Goal: Task Accomplishment & Management: Manage account settings

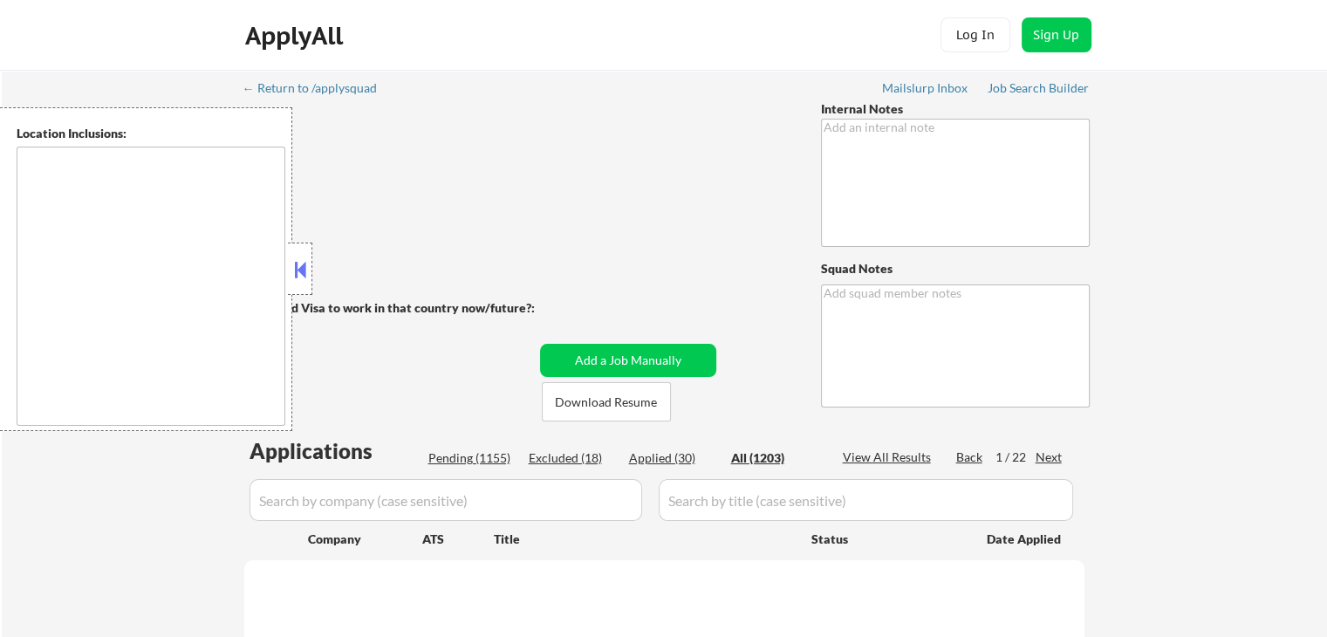
type textarea "Graduating with Masters [DATE]. Already has 3 YOE. IMPORTANT: • 🤖 AI answers OK…"
type textarea "Shah AI Answer Monitoring G-Sheet: [URL][DOMAIN_NAME] 👉"
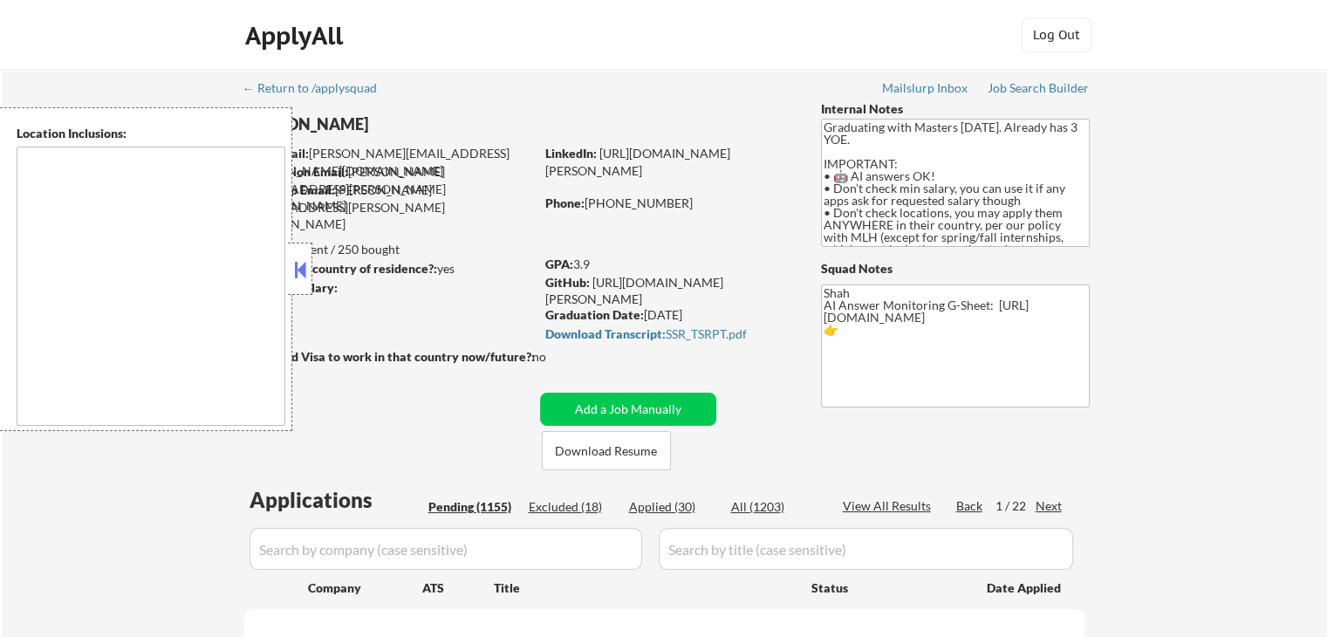
type textarea "country:[GEOGRAPHIC_DATA]"
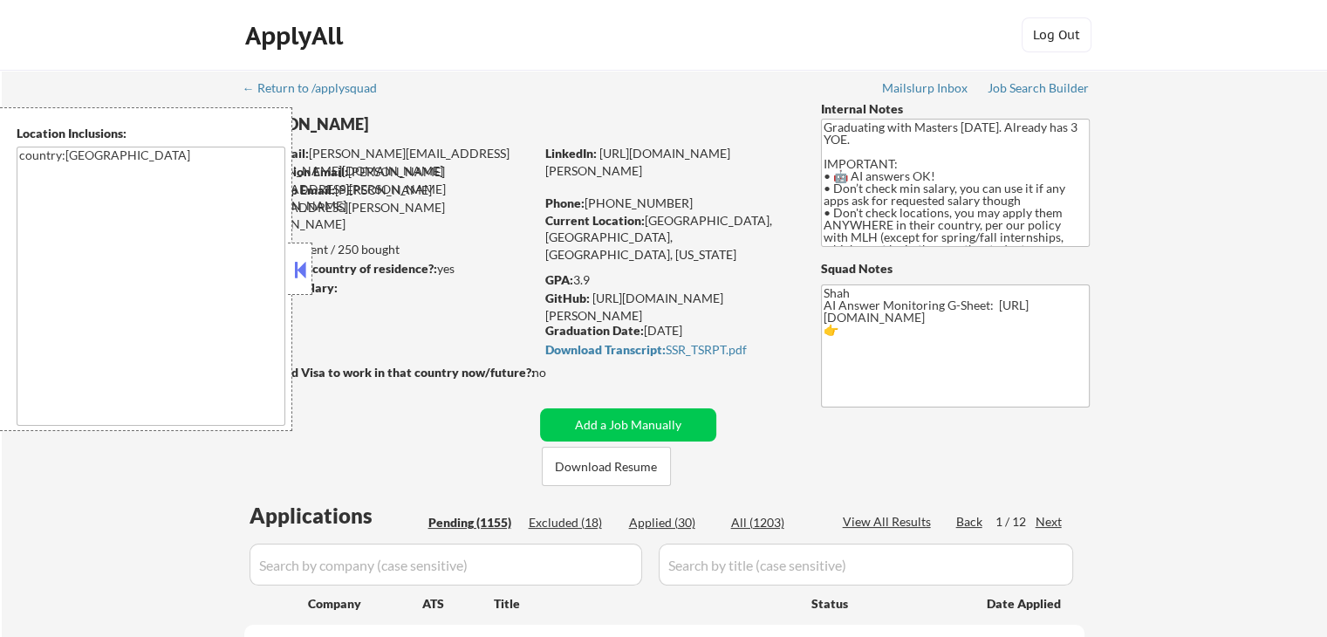
scroll to position [87, 0]
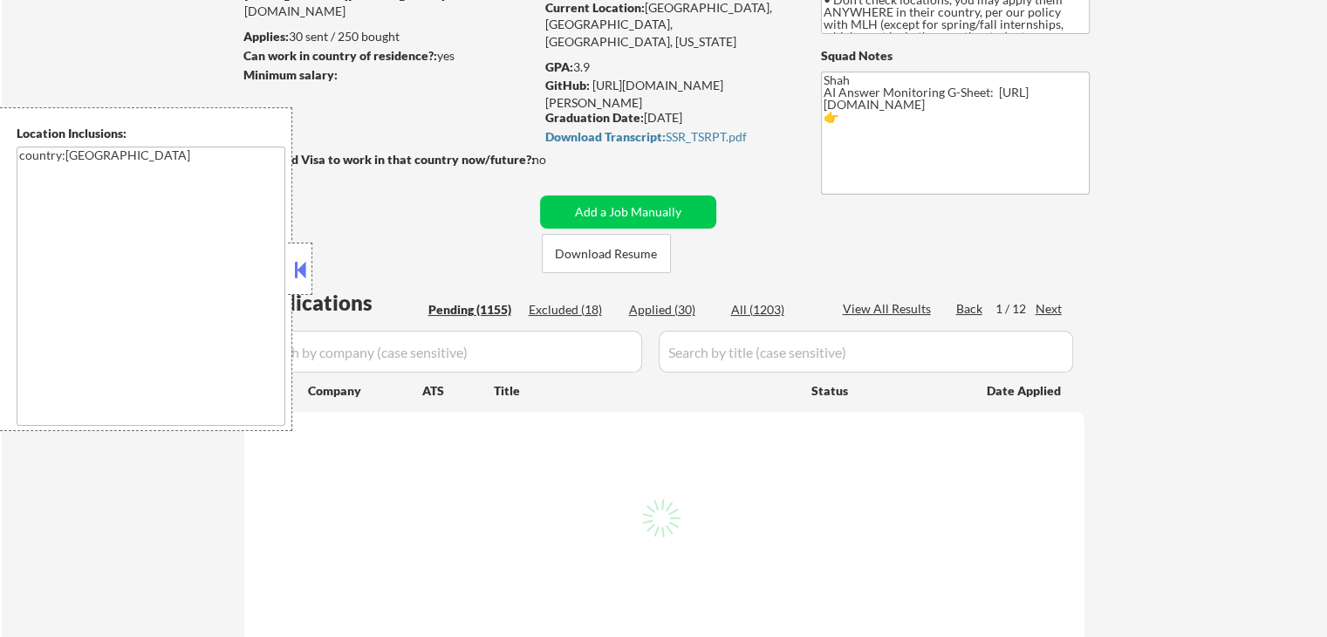
scroll to position [349, 0]
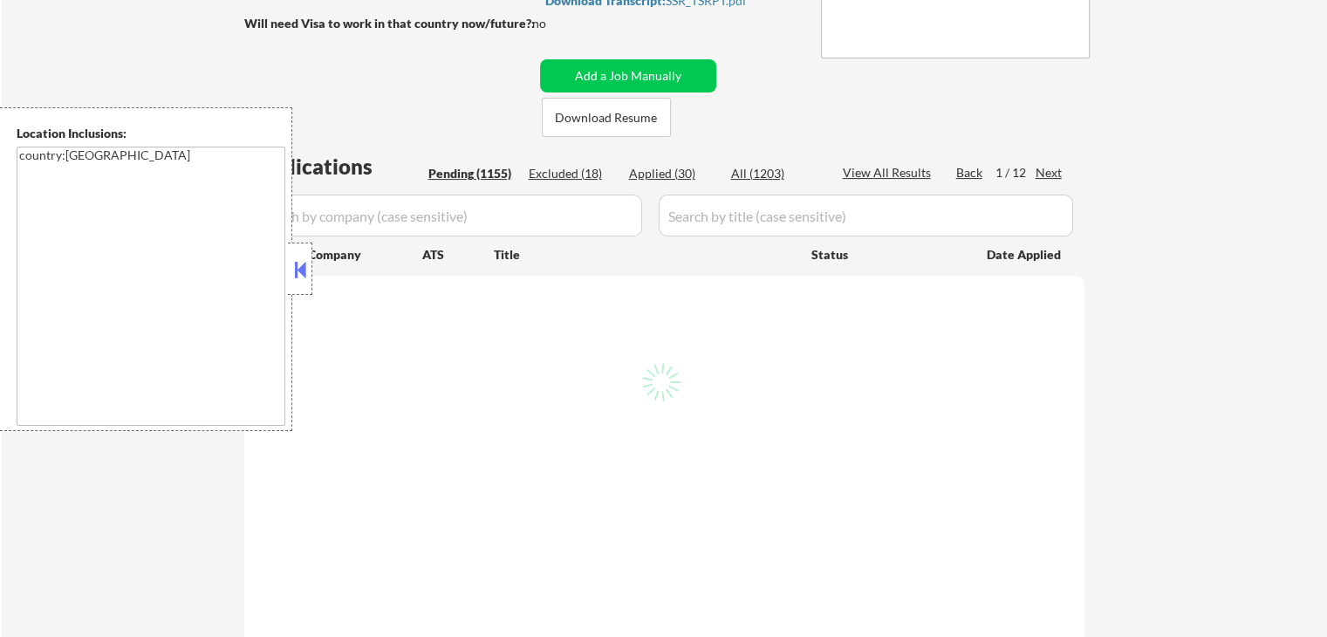
click at [1169, 248] on div "← Return to /applysquad Mailslurp Inbox Job Search Builder [PERSON_NAME] User E…" at bounding box center [664, 510] width 1325 height 1578
select select ""pending""
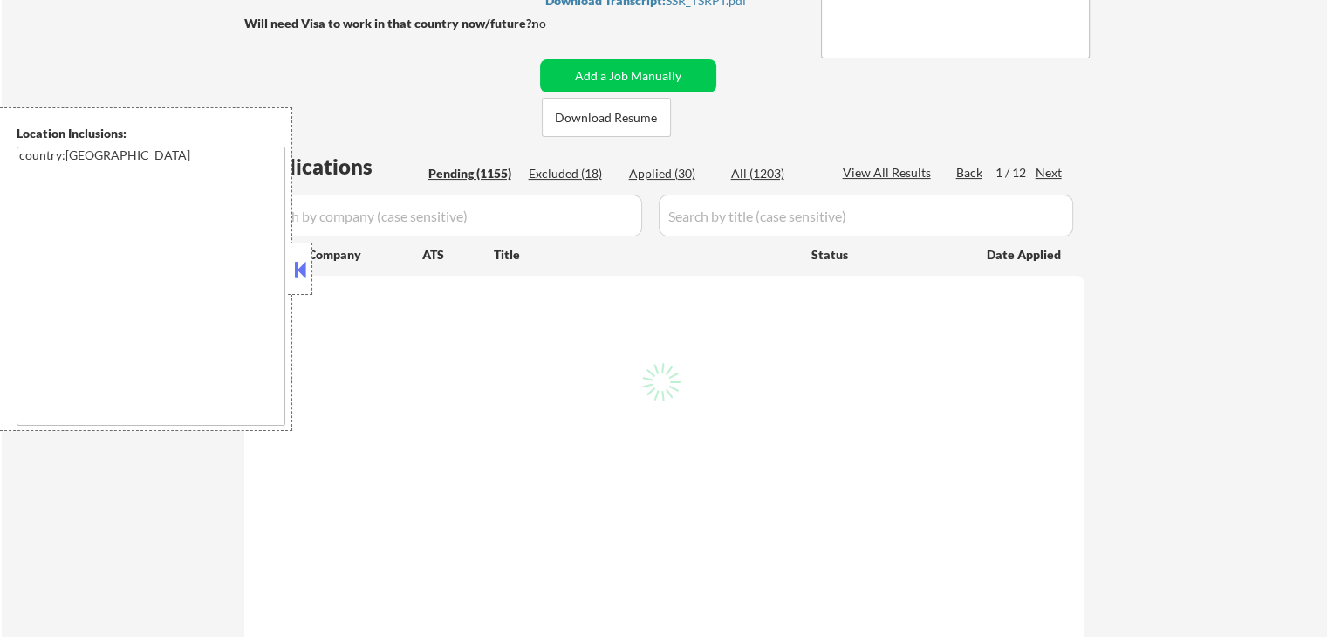
select select ""pending""
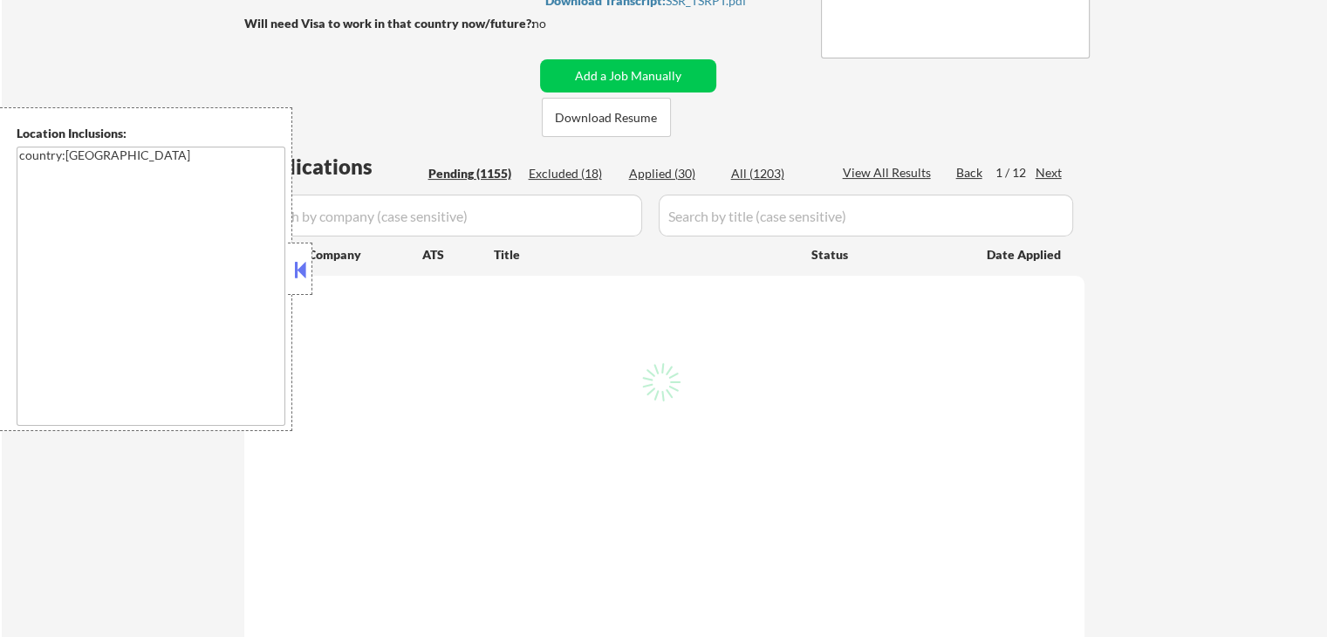
select select ""pending""
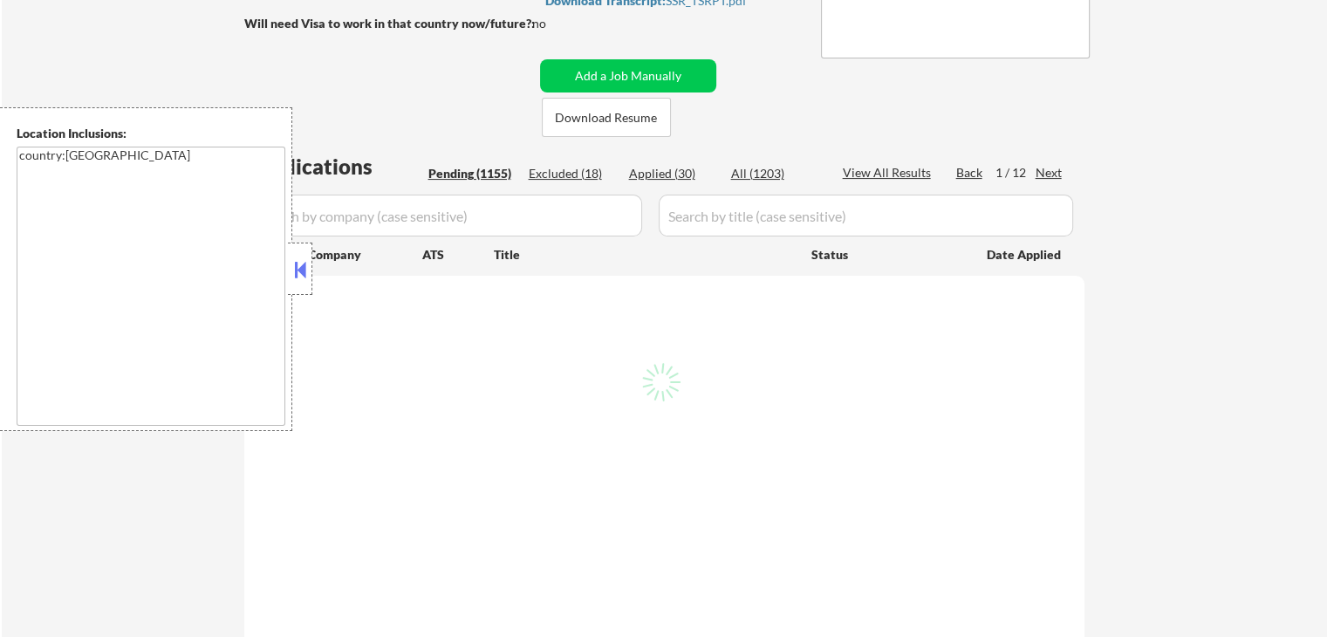
select select ""pending""
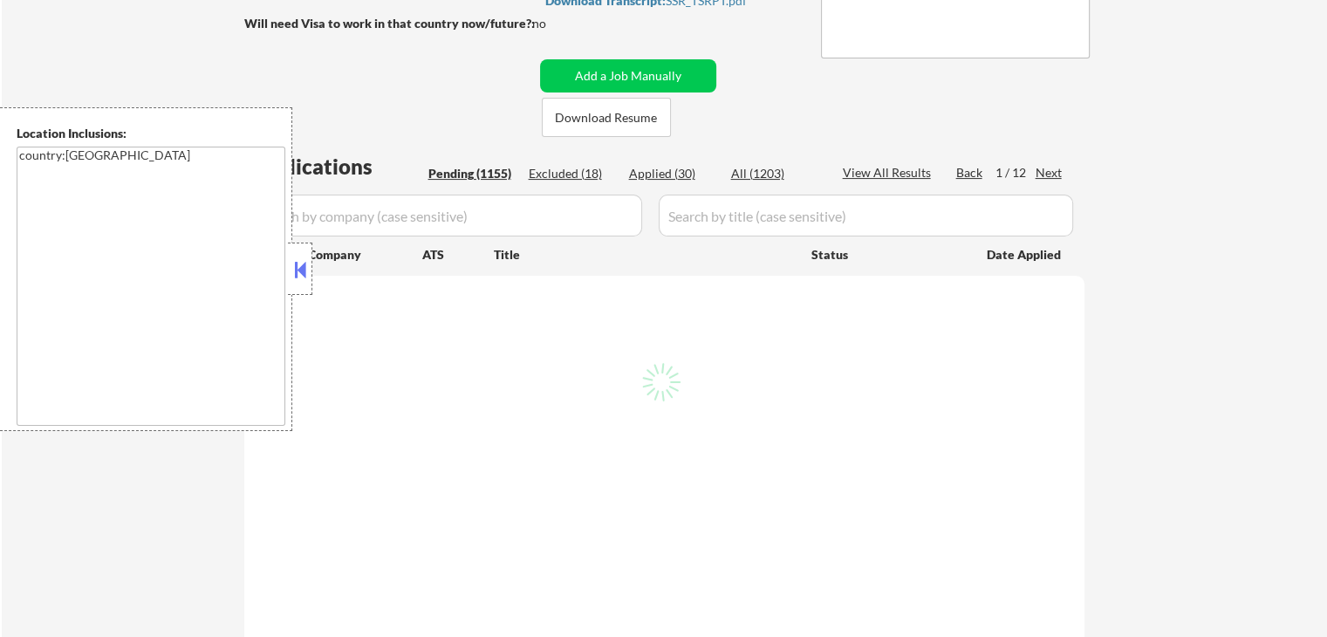
select select ""pending""
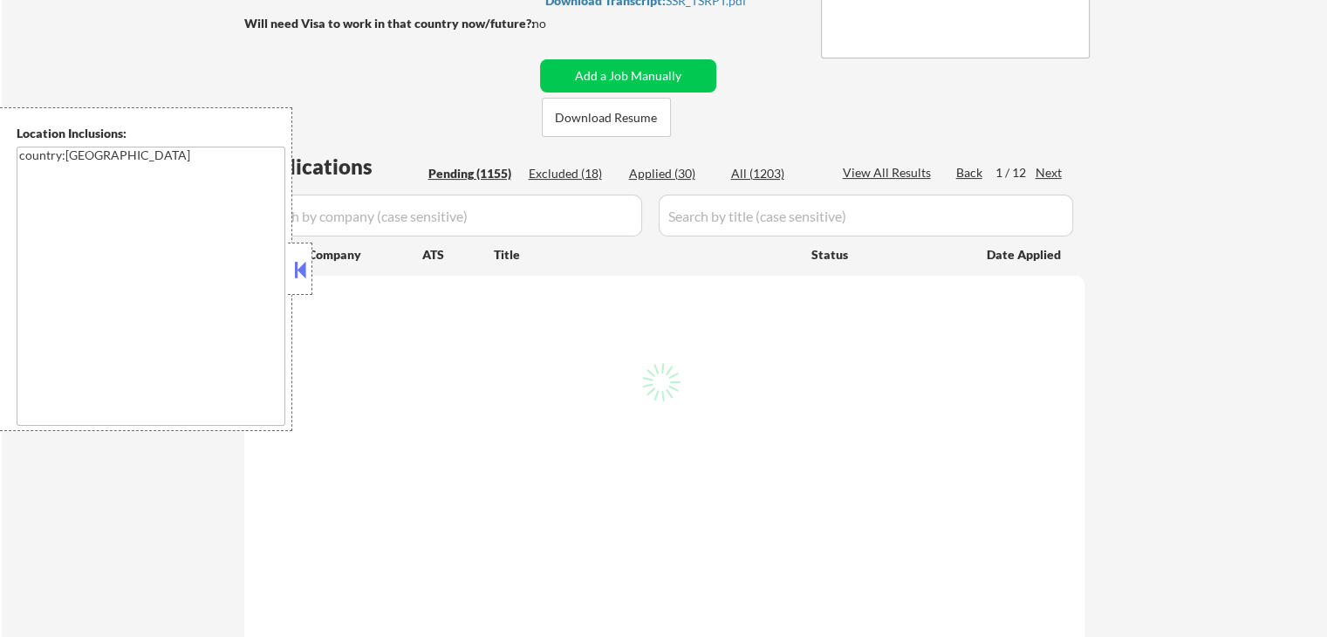
select select ""pending""
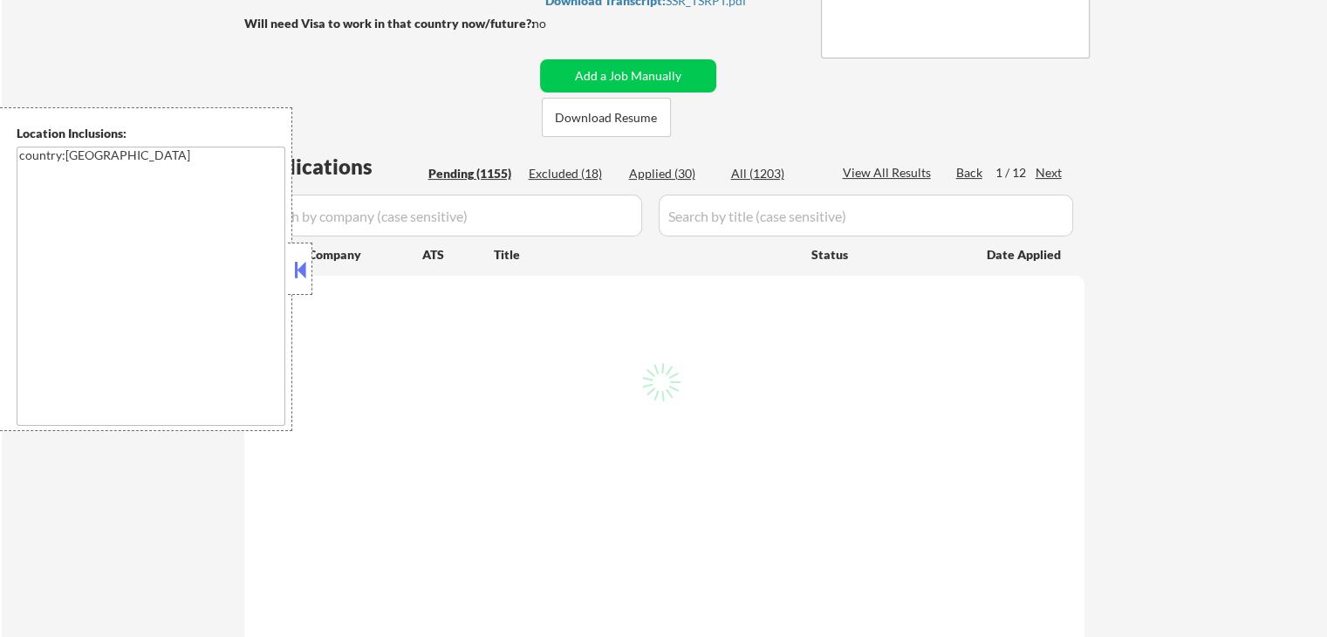
select select ""pending""
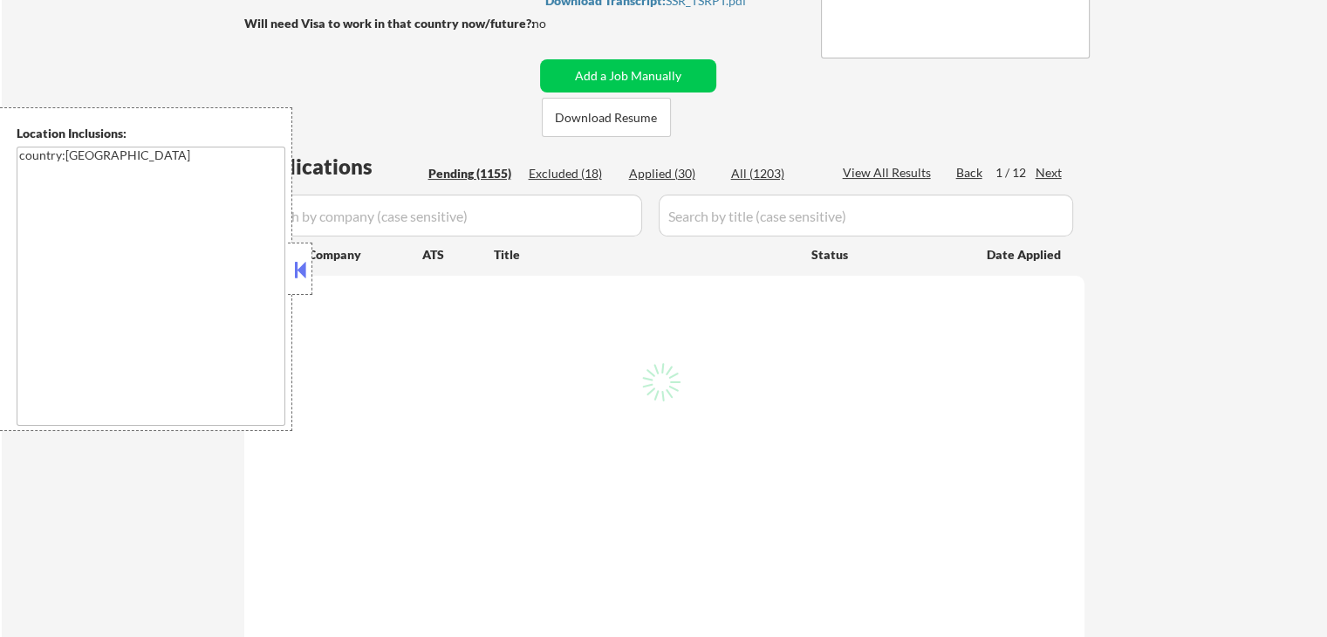
select select ""pending""
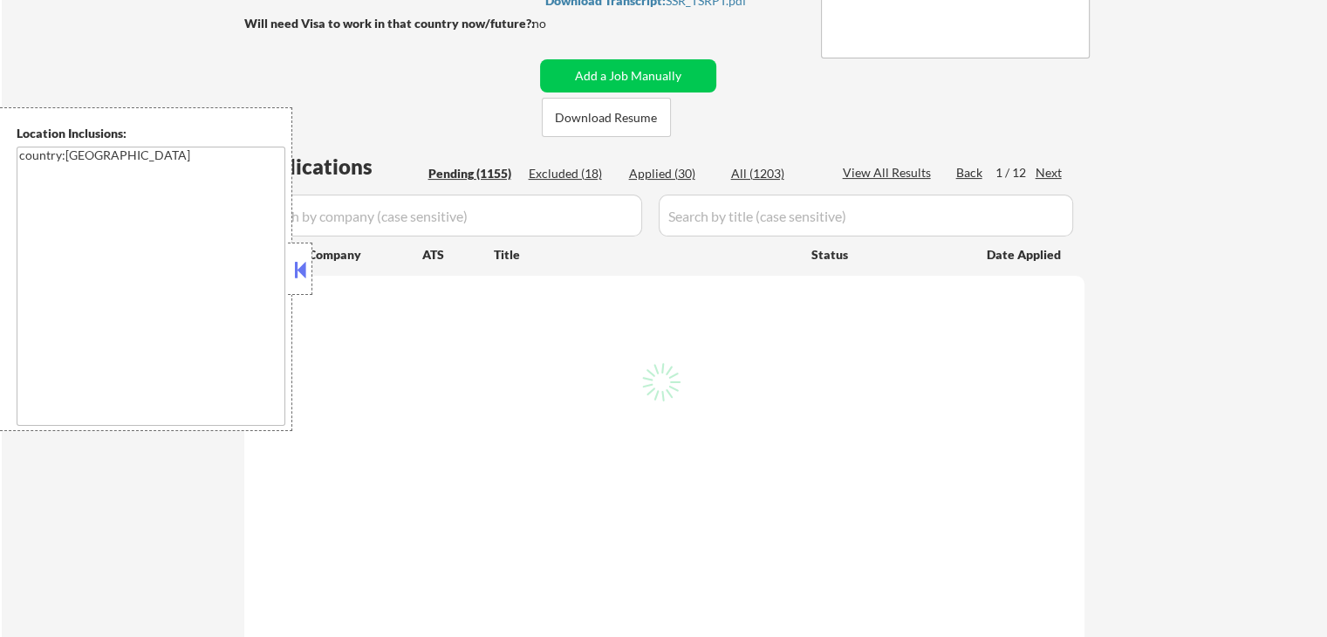
select select ""pending""
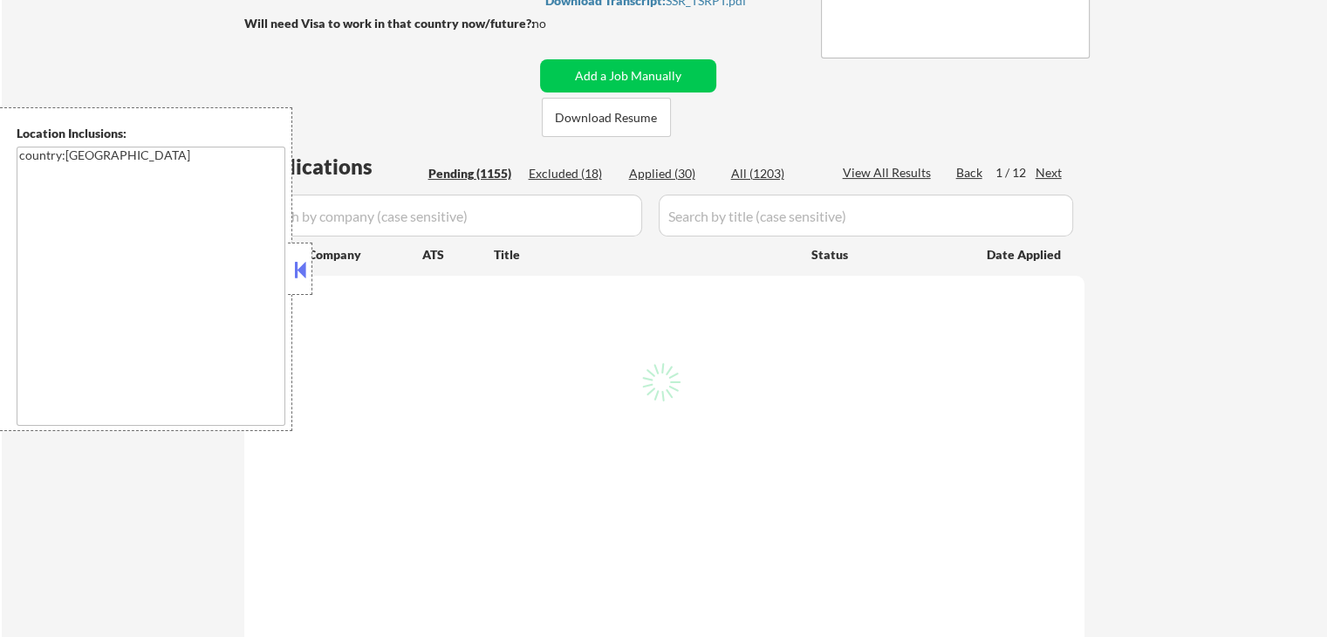
select select ""pending""
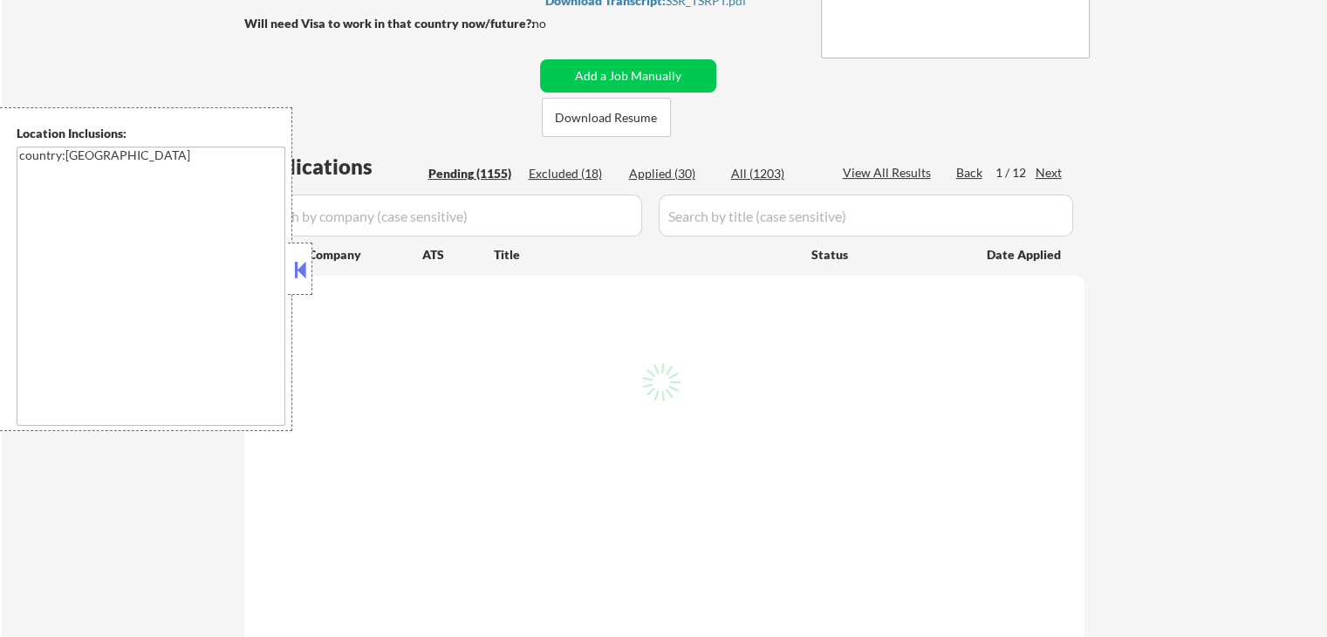
select select ""pending""
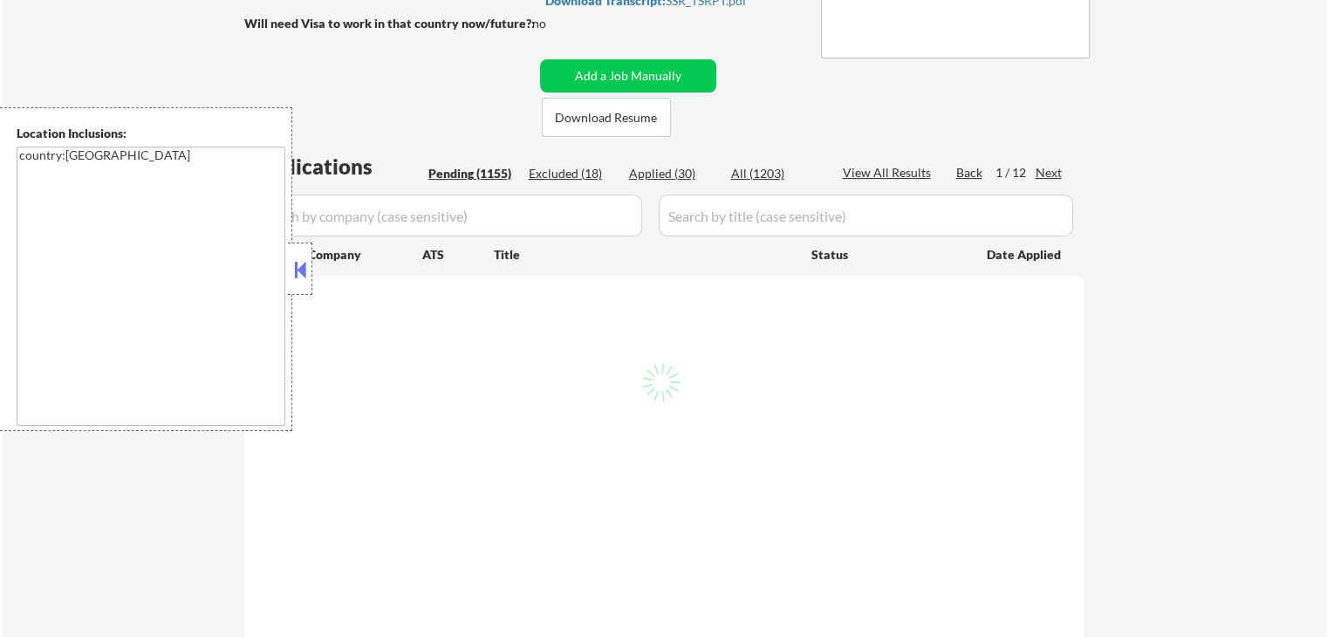
select select ""pending""
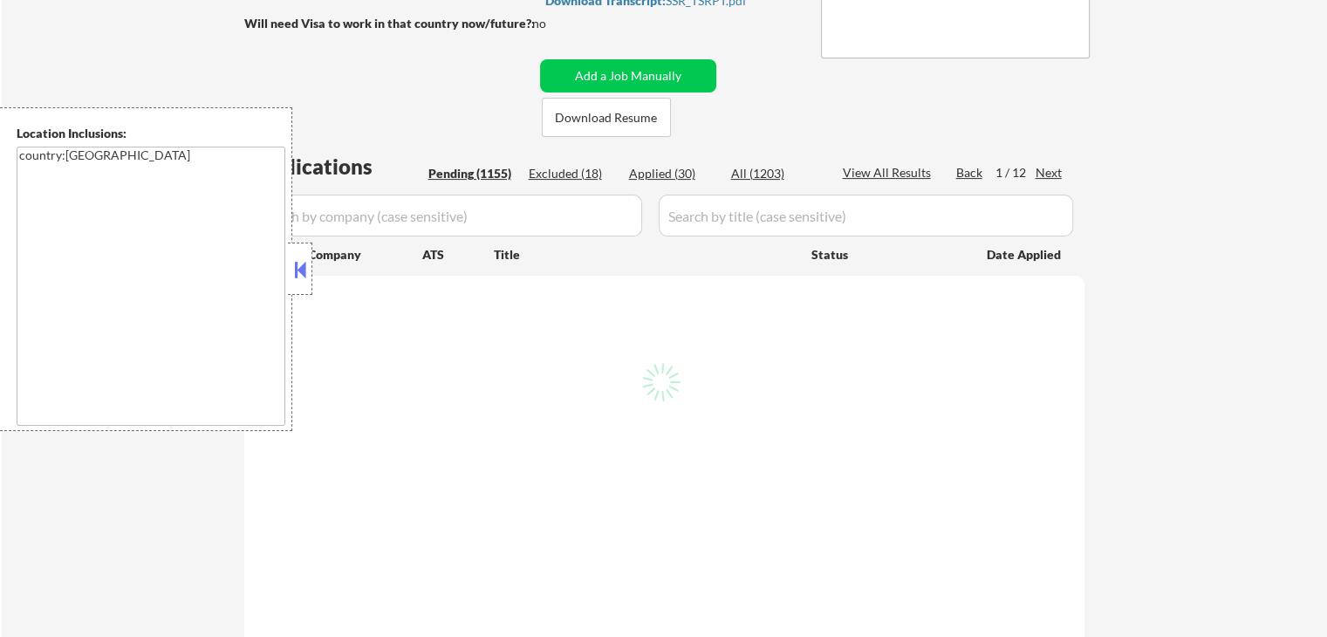
select select ""pending""
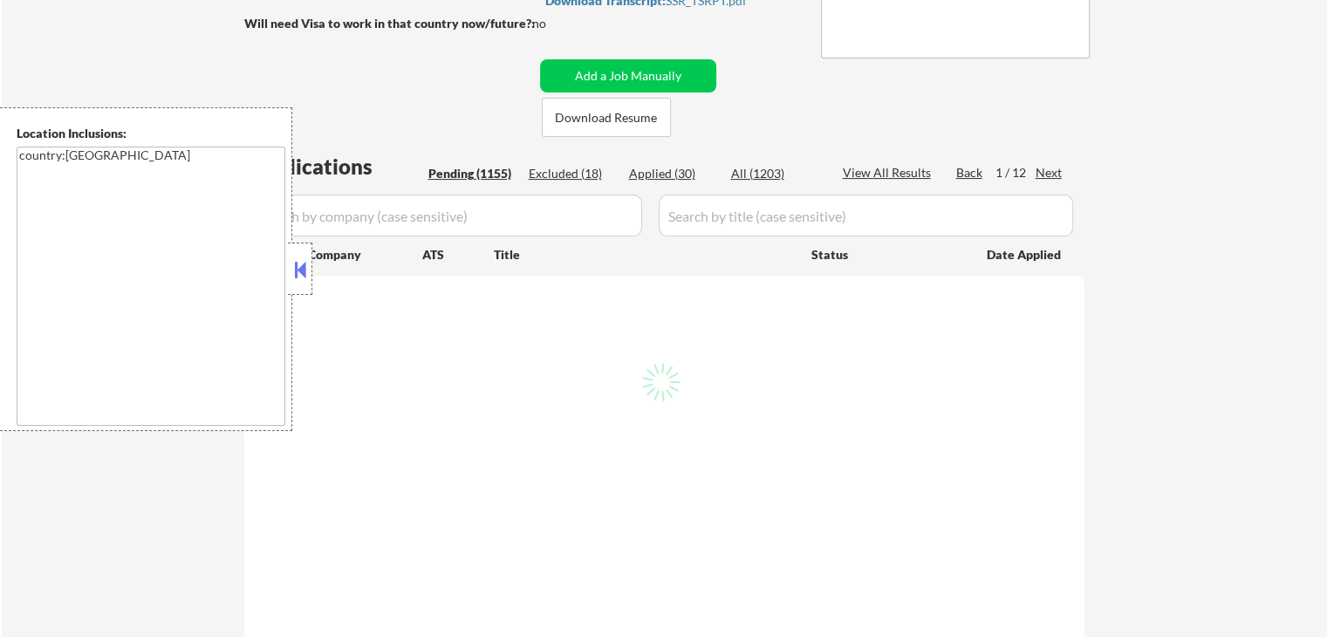
select select ""pending""
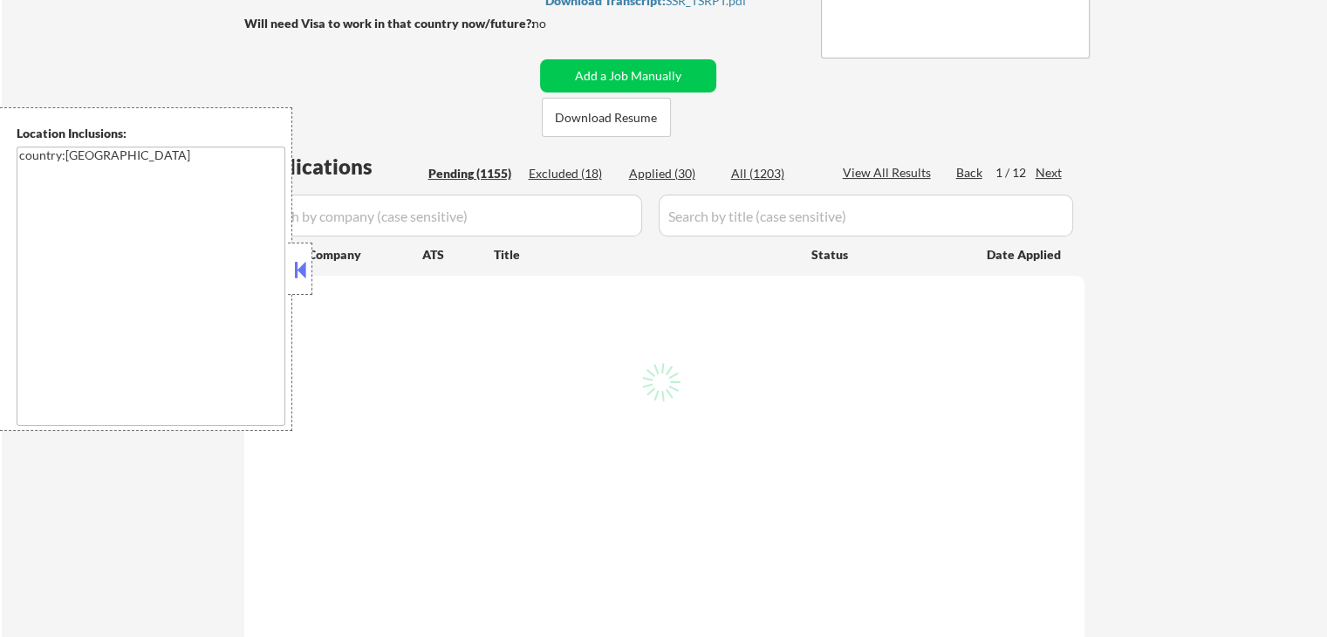
select select ""pending""
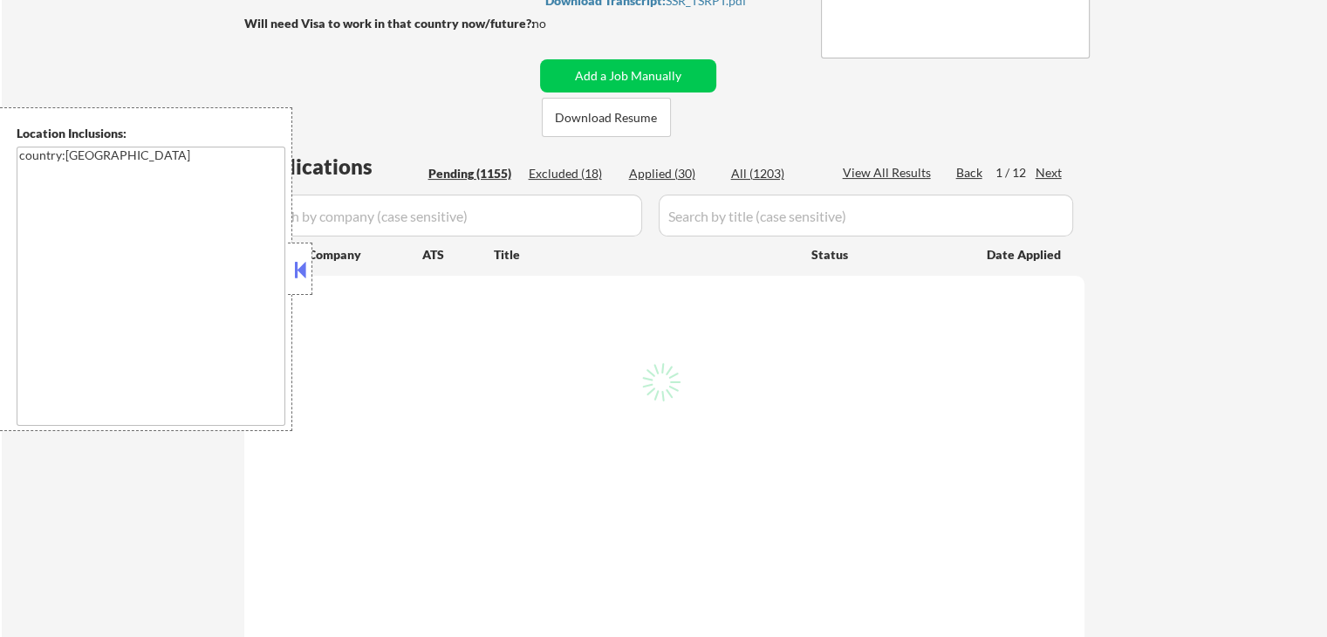
select select ""pending""
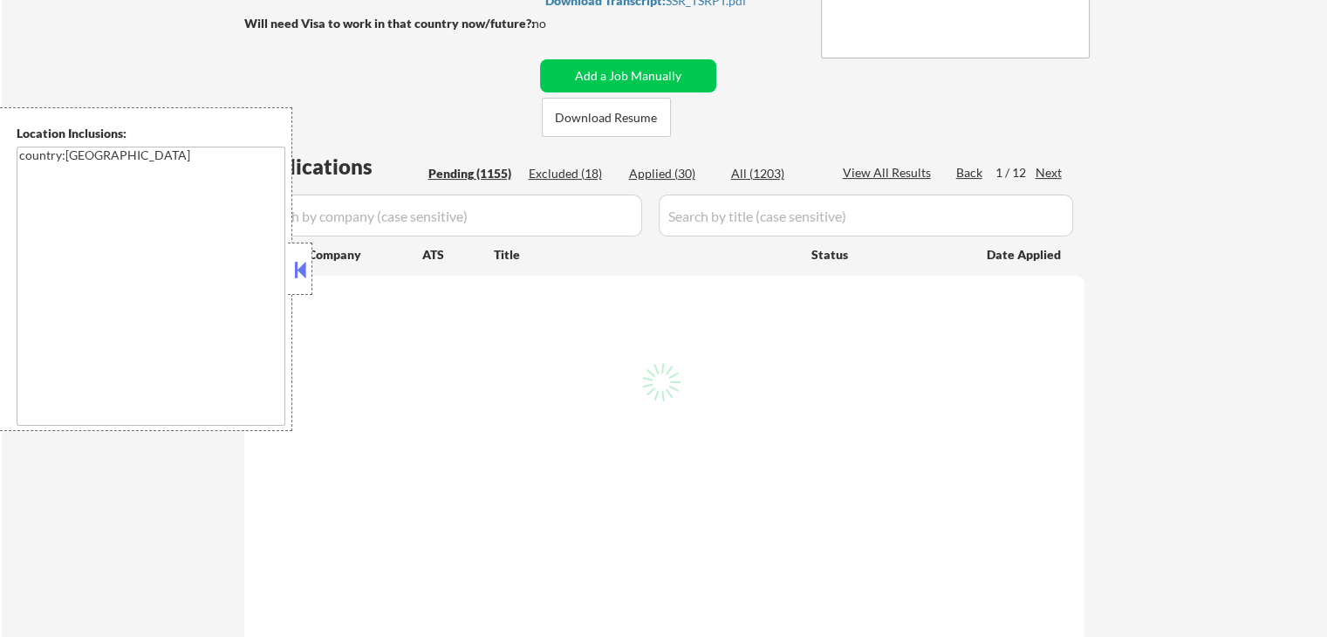
select select ""pending""
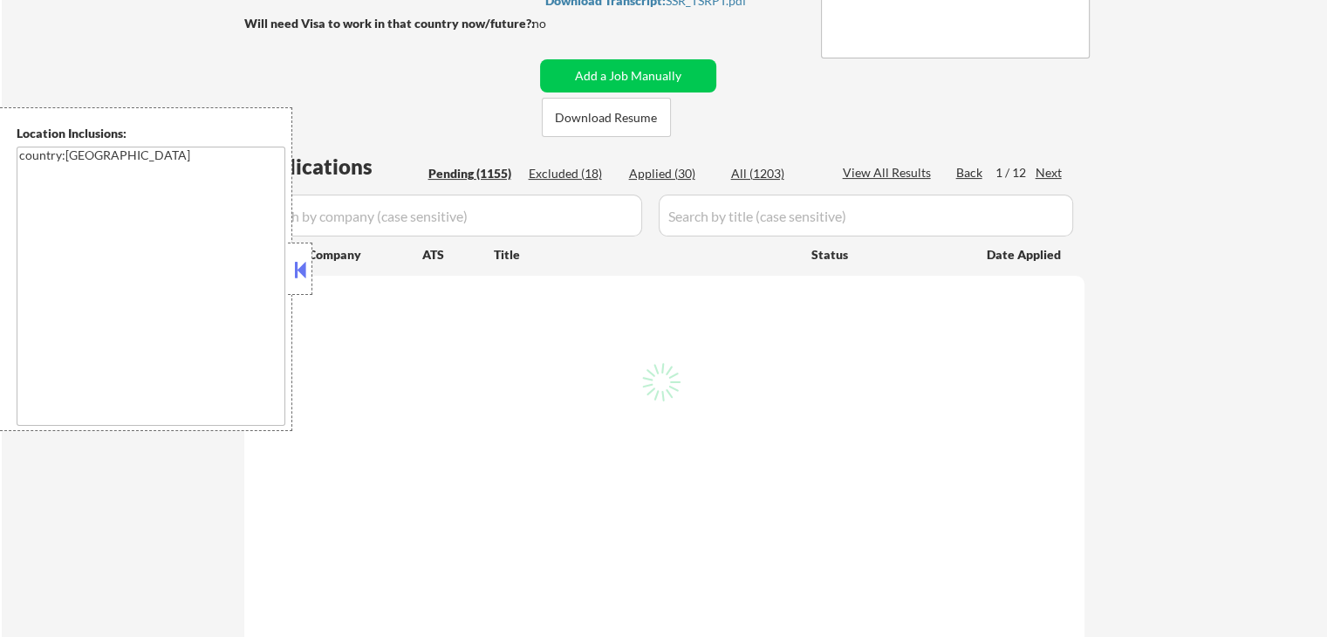
select select ""pending""
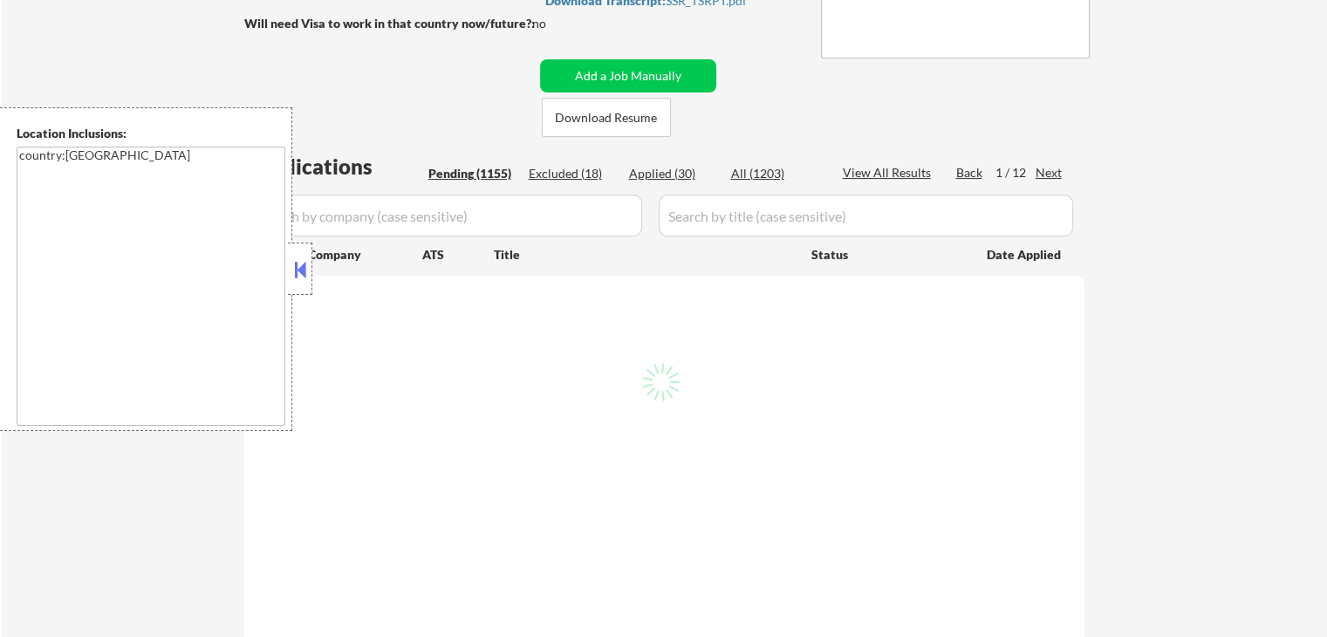
select select ""pending""
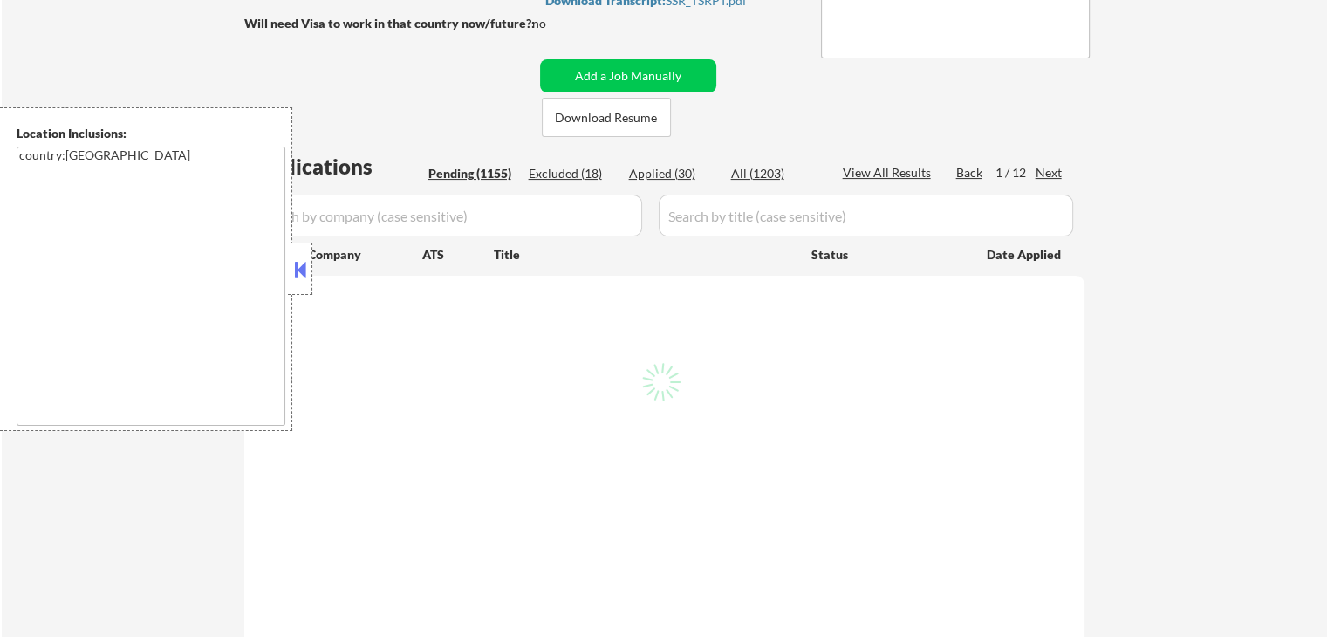
select select ""pending""
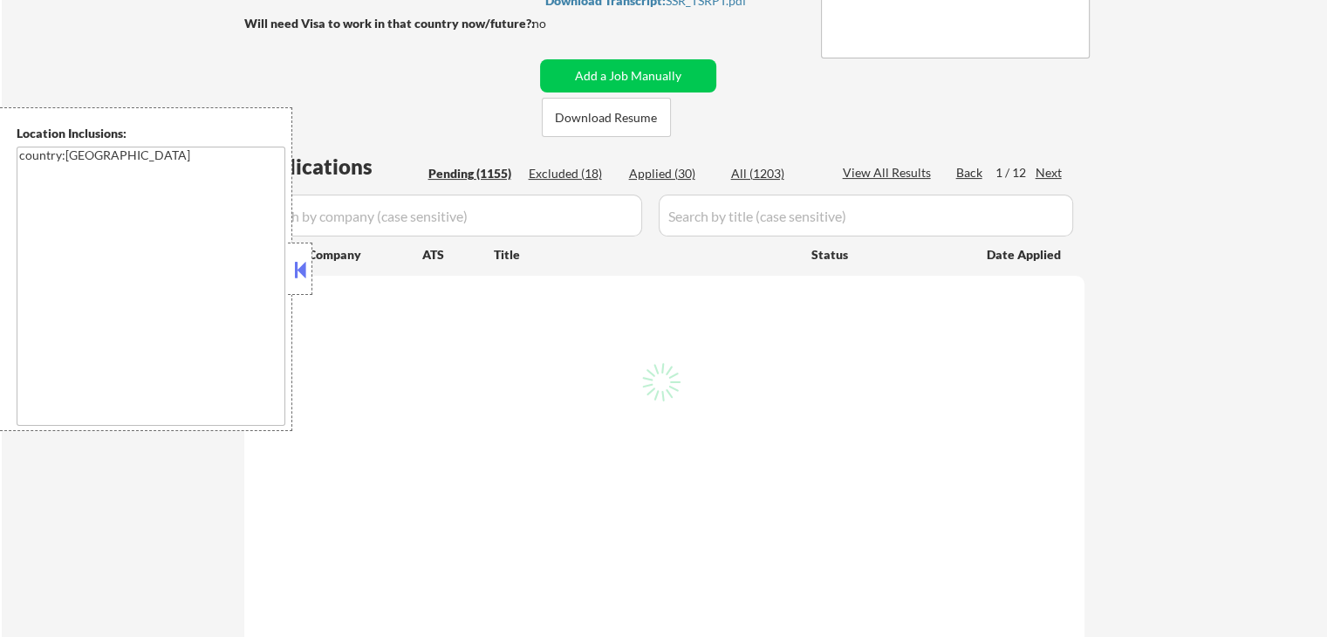
select select ""pending""
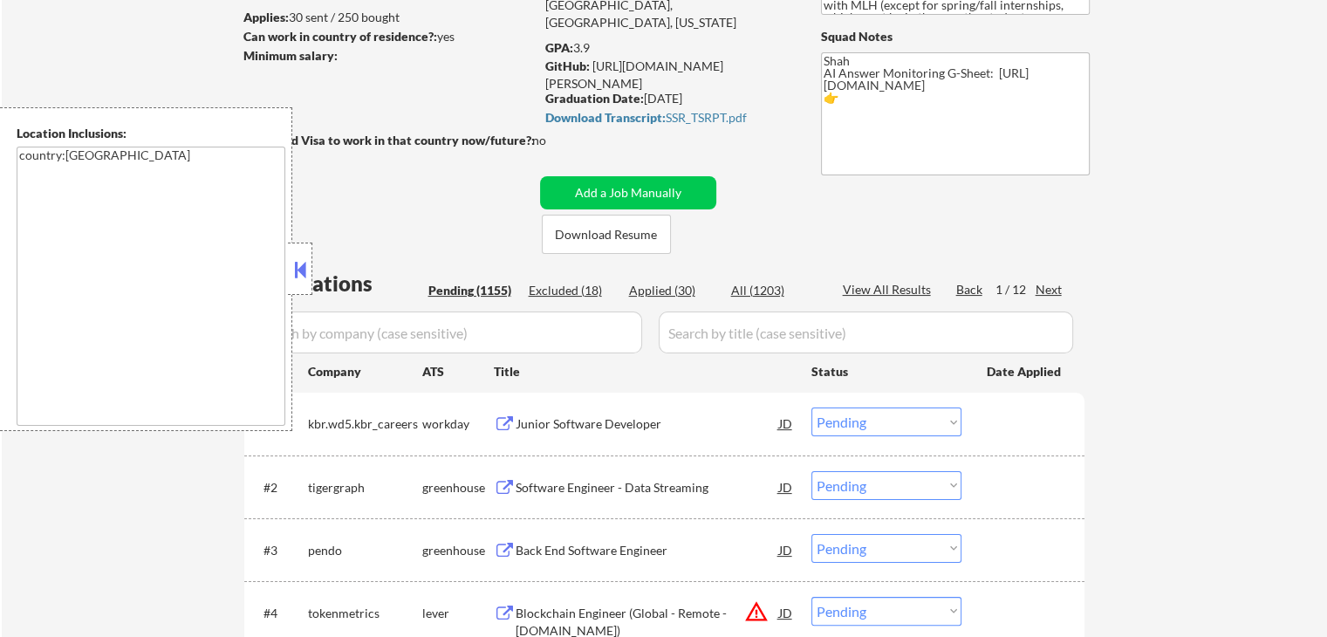
scroll to position [262, 0]
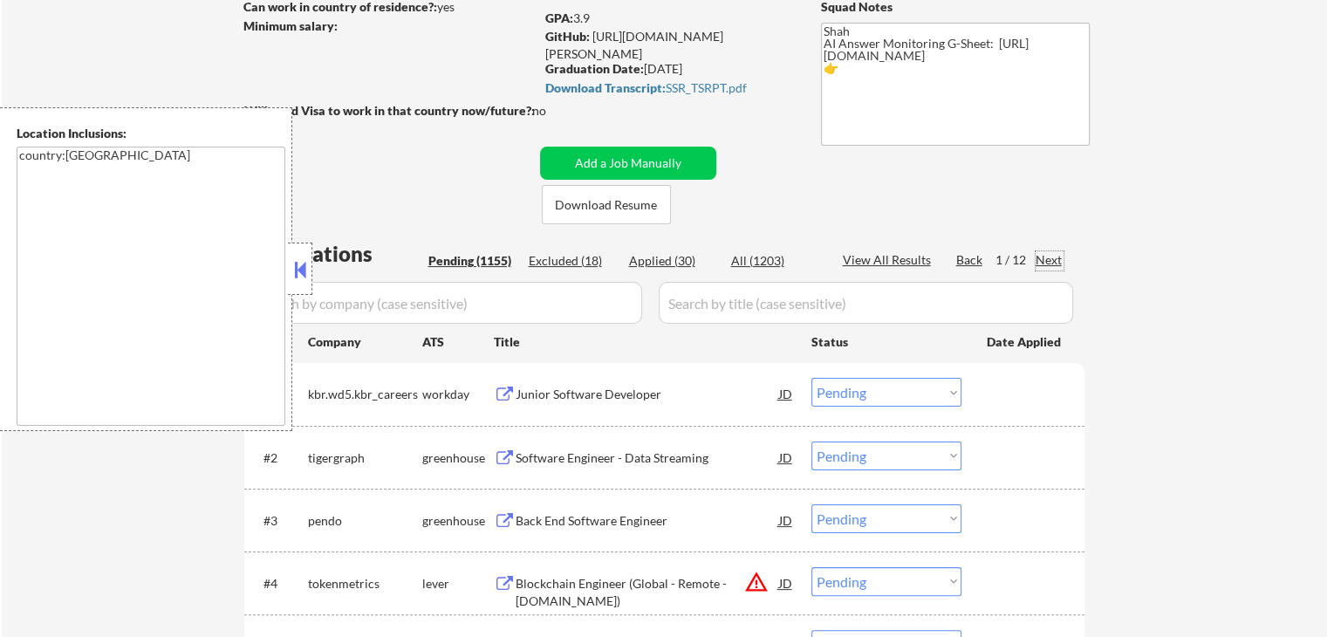
click at [1052, 256] on div "Next" at bounding box center [1050, 259] width 28 height 17
click at [296, 278] on button at bounding box center [300, 270] width 19 height 26
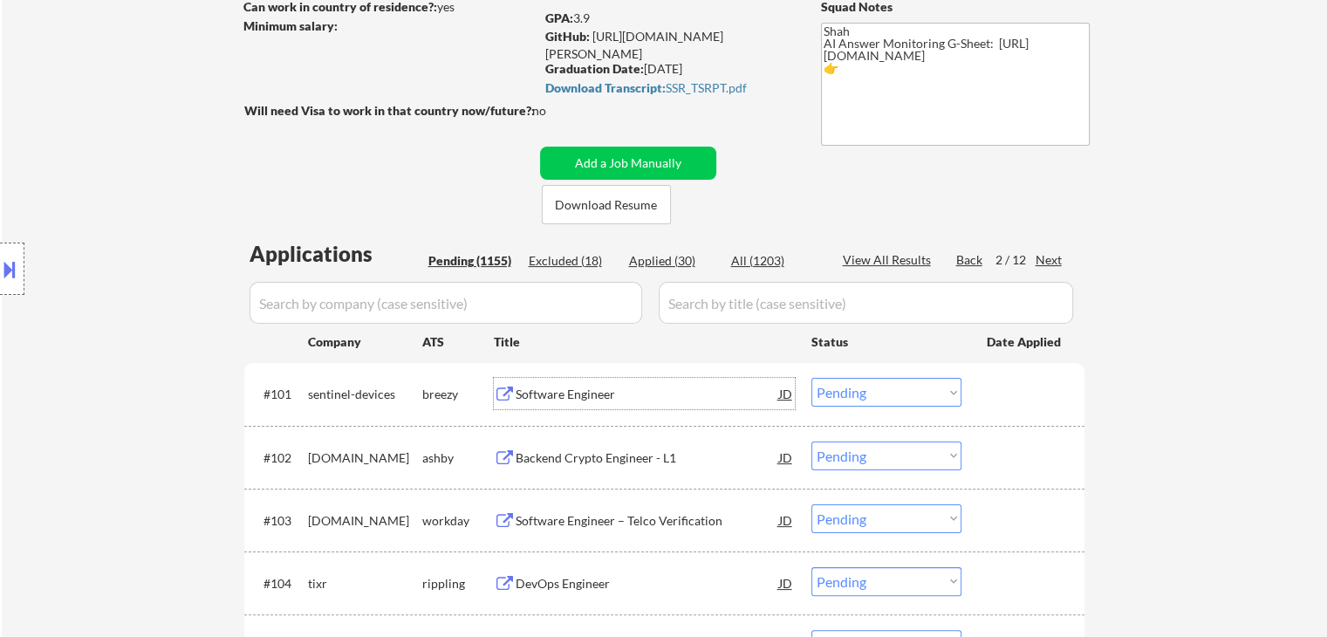
click at [550, 391] on div "Software Engineer" at bounding box center [648, 394] width 264 height 17
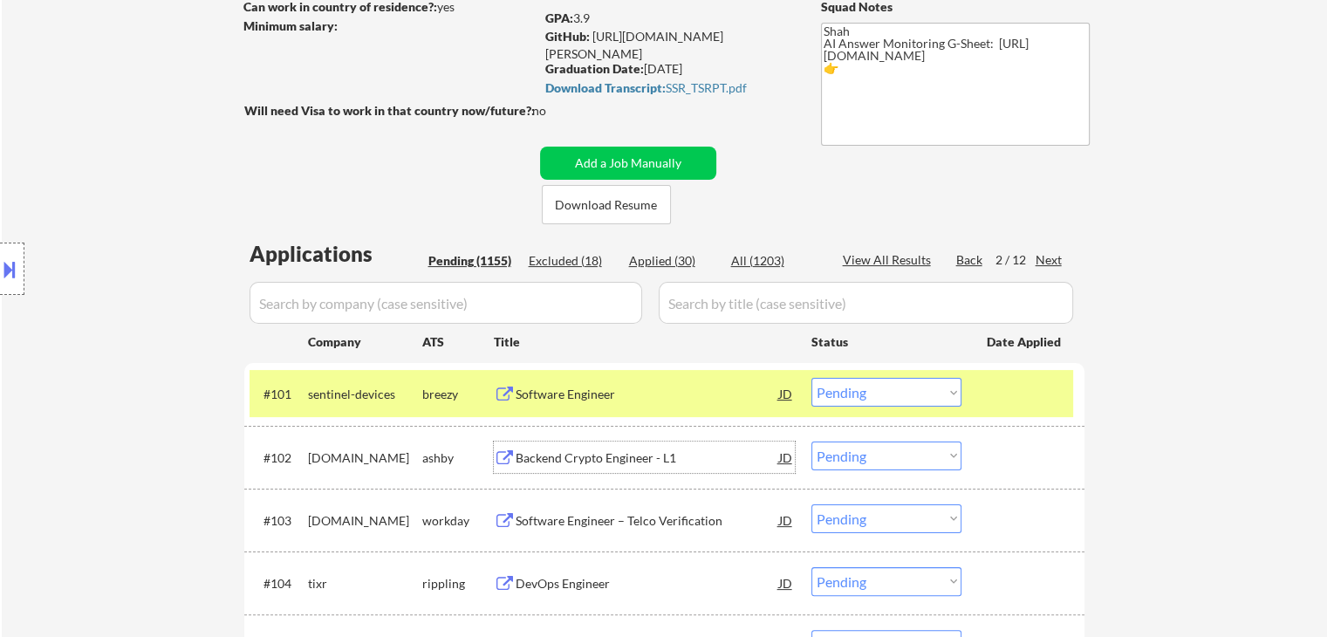
click at [529, 462] on div "Backend Crypto Engineer - L1" at bounding box center [648, 457] width 264 height 17
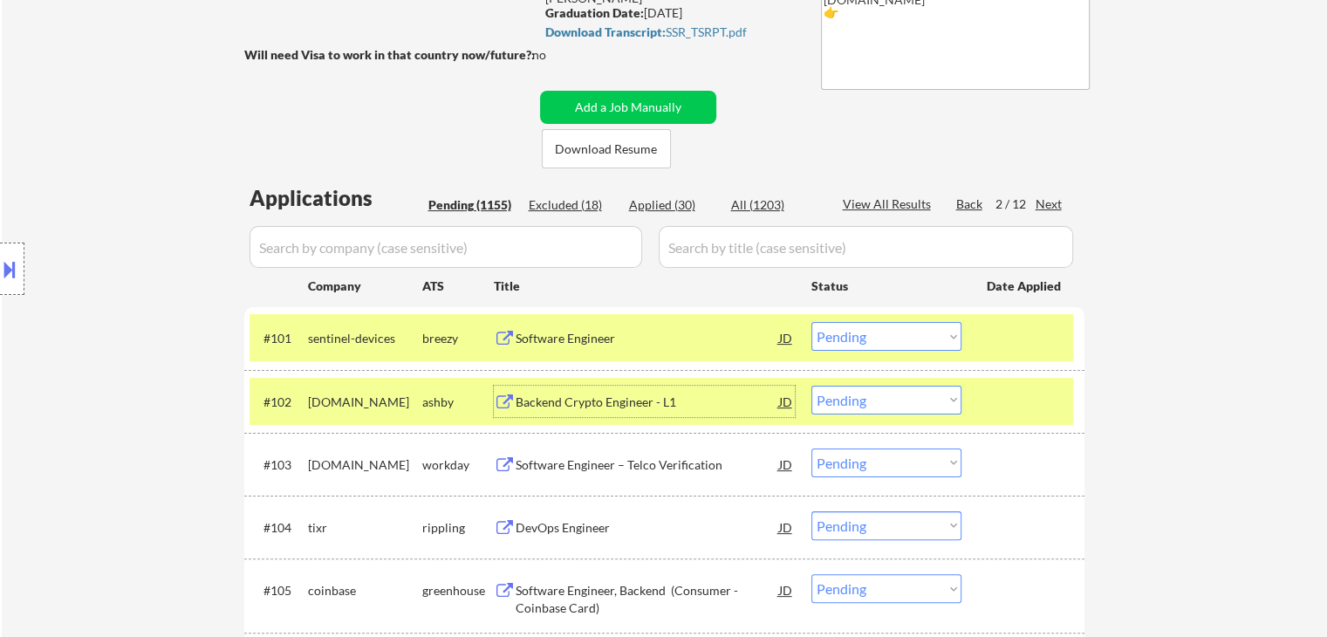
scroll to position [349, 0]
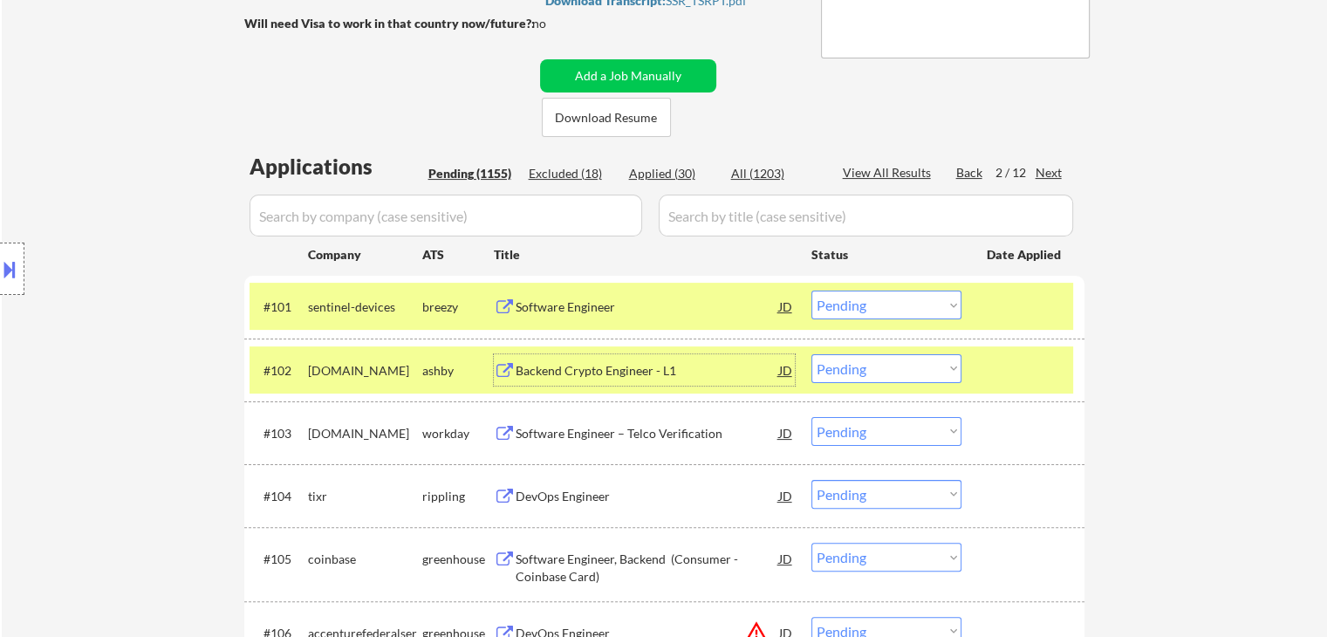
click at [525, 499] on div "DevOps Engineer" at bounding box center [648, 496] width 264 height 17
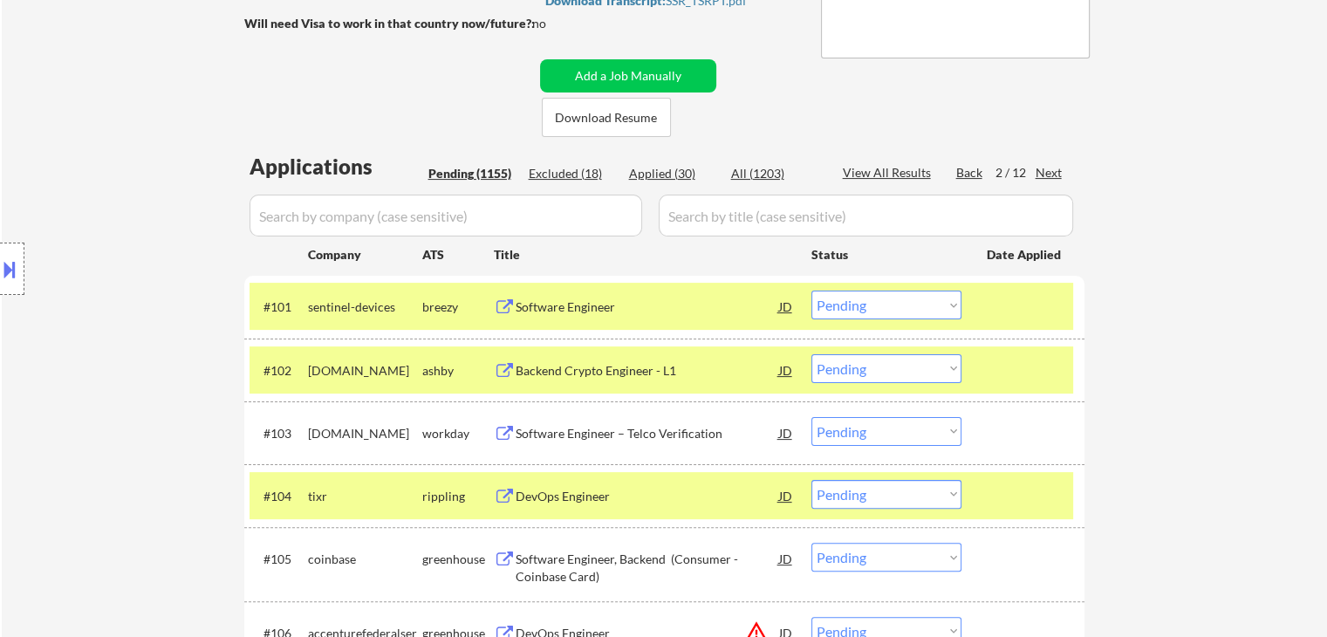
click at [64, 301] on div "Location Inclusions: country:[GEOGRAPHIC_DATA]" at bounding box center [156, 269] width 312 height 324
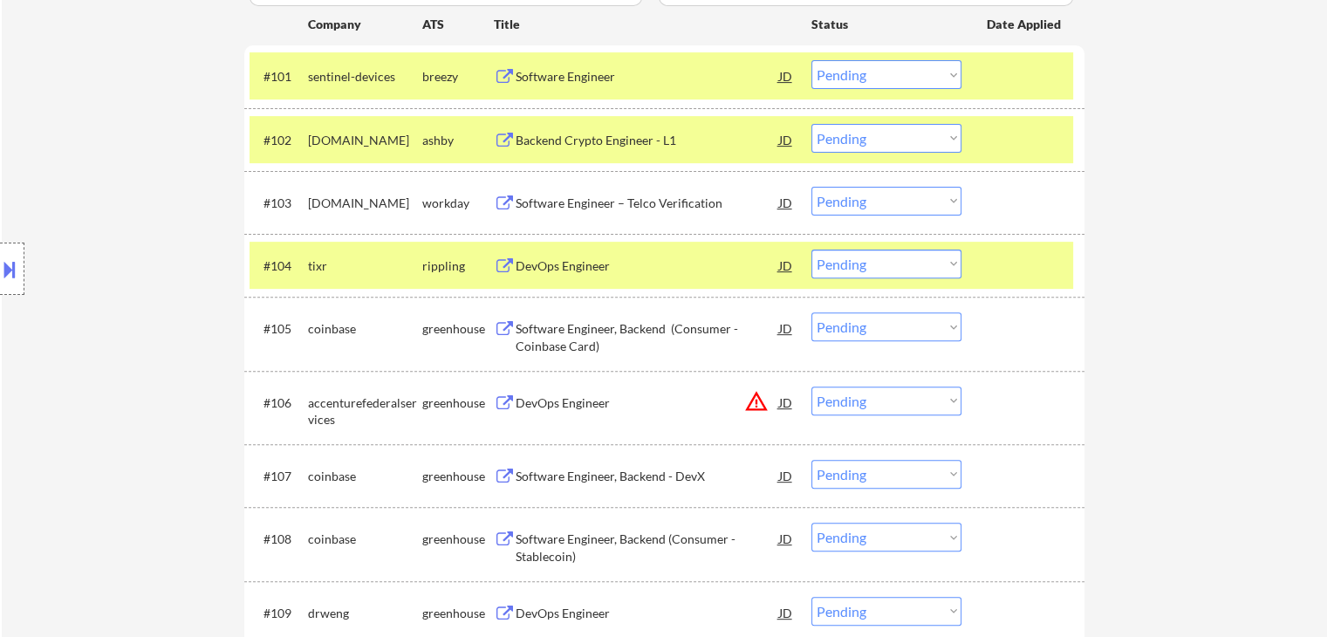
scroll to position [611, 0]
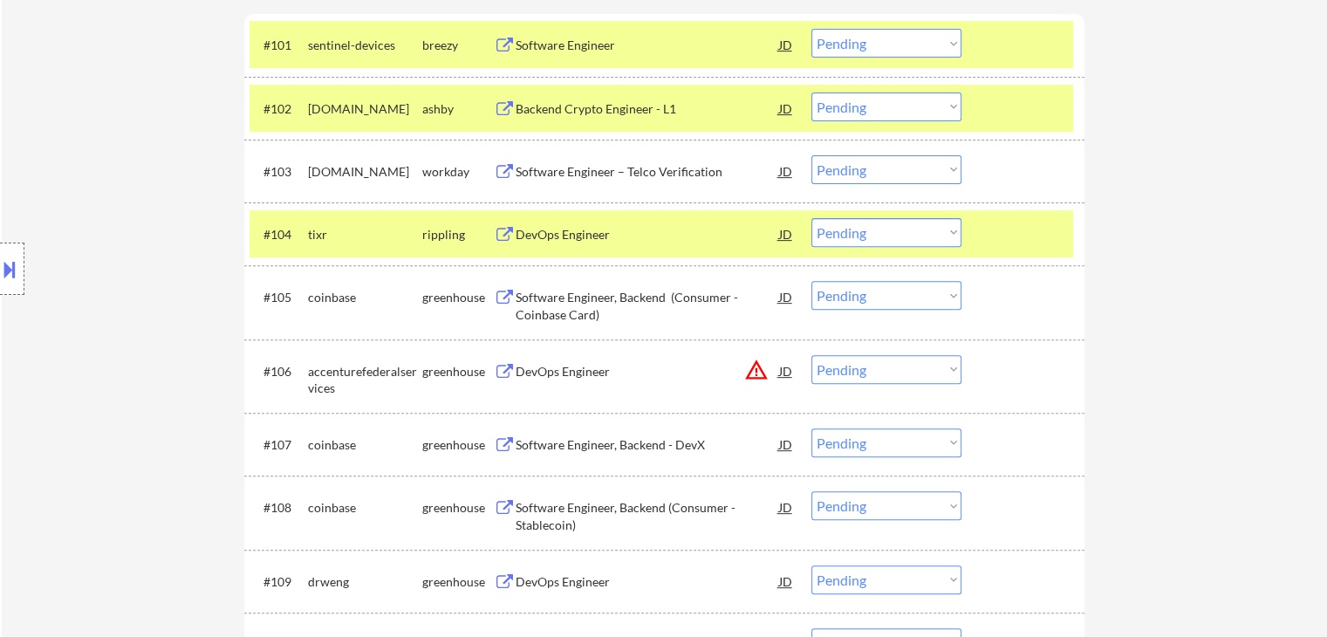
click at [506, 307] on div "Software Engineer, Backend (Consumer - Coinbase Card) JD" at bounding box center [644, 302] width 301 height 42
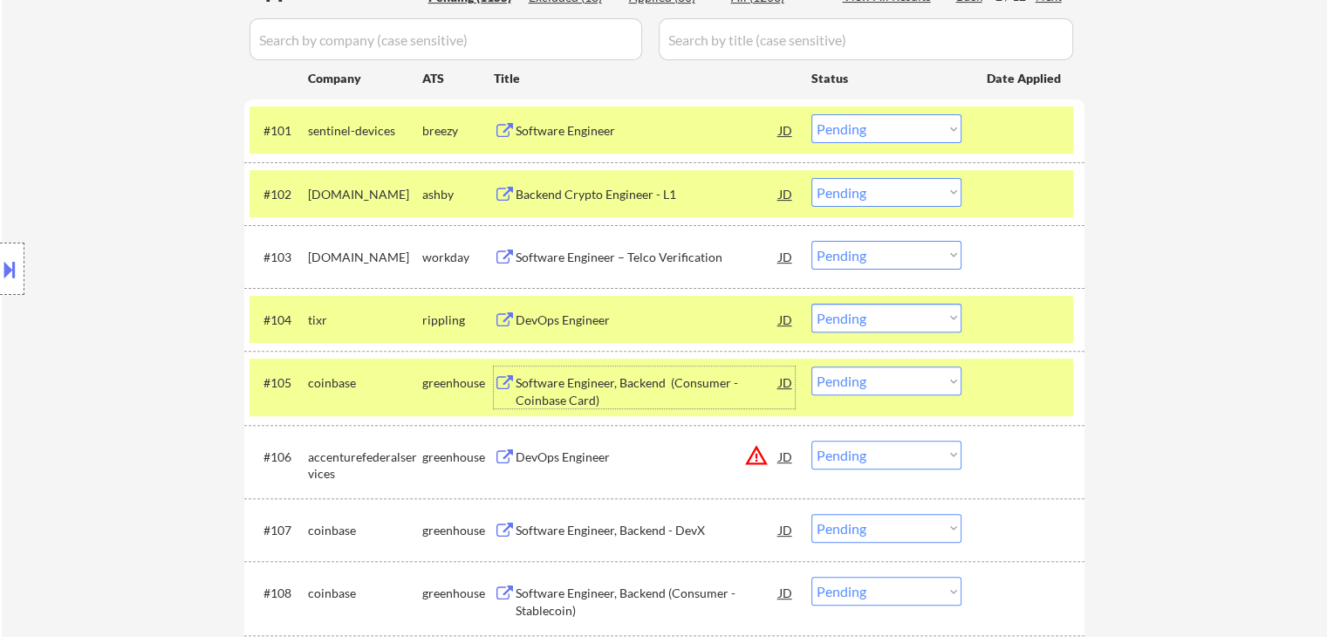
scroll to position [436, 0]
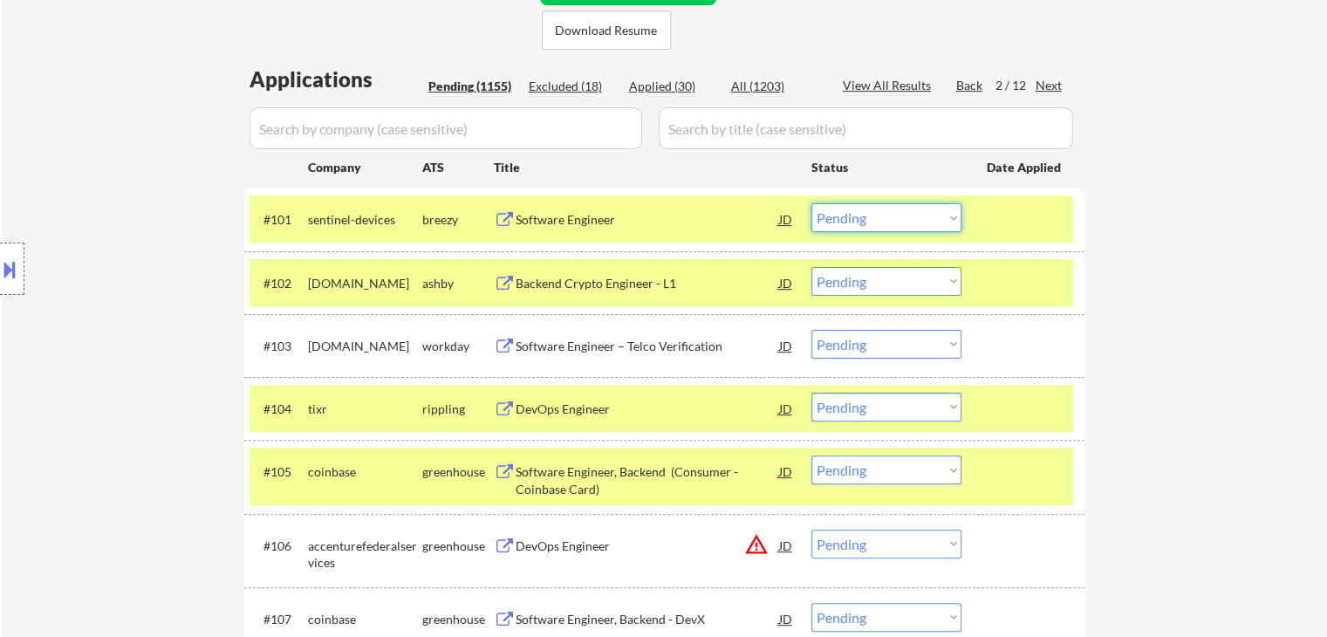
click at [871, 211] on select "Choose an option... Pending Applied Excluded (Questions) Excluded (Expired) Exc…" at bounding box center [887, 217] width 150 height 29
select select ""excluded__expired_""
click at [812, 203] on select "Choose an option... Pending Applied Excluded (Questions) Excluded (Expired) Exc…" at bounding box center [887, 217] width 150 height 29
drag, startPoint x: 865, startPoint y: 277, endPoint x: 866, endPoint y: 288, distance: 10.5
click at [865, 277] on select "Choose an option... Pending Applied Excluded (Questions) Excluded (Expired) Exc…" at bounding box center [887, 281] width 150 height 29
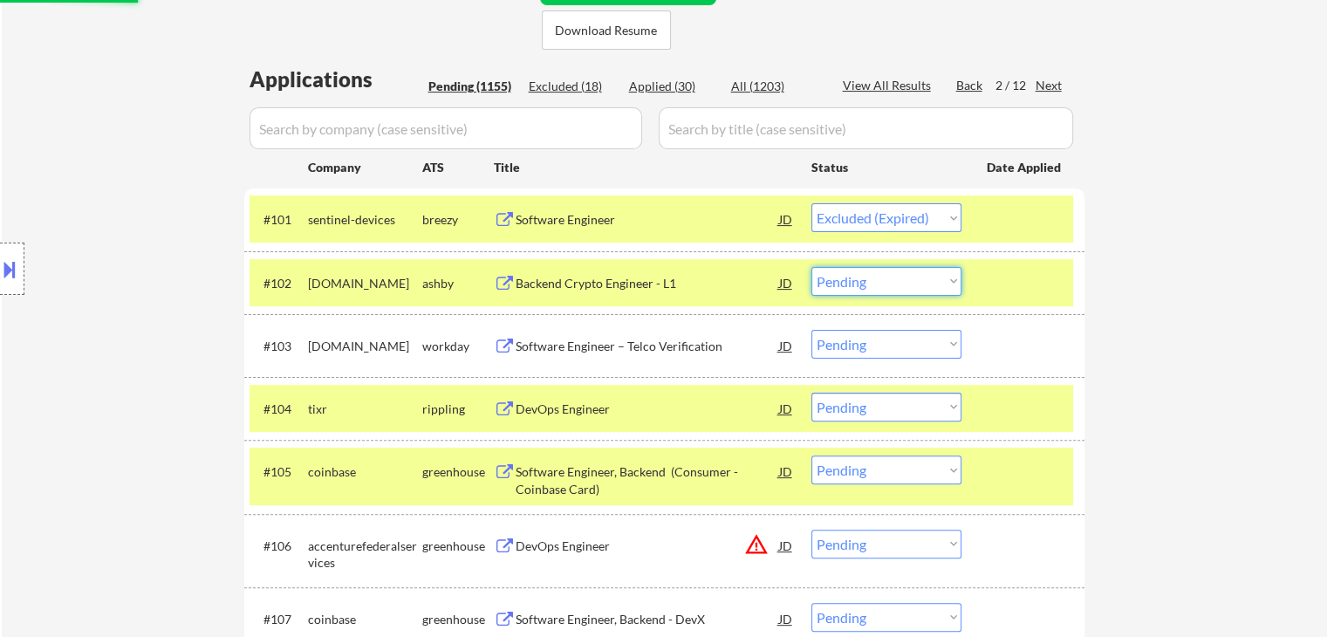
select select ""excluded__expired_""
click at [812, 267] on select "Choose an option... Pending Applied Excluded (Questions) Excluded (Expired) Exc…" at bounding box center [887, 281] width 150 height 29
click at [113, 270] on div "Location Inclusions: country:[GEOGRAPHIC_DATA]" at bounding box center [156, 269] width 312 height 324
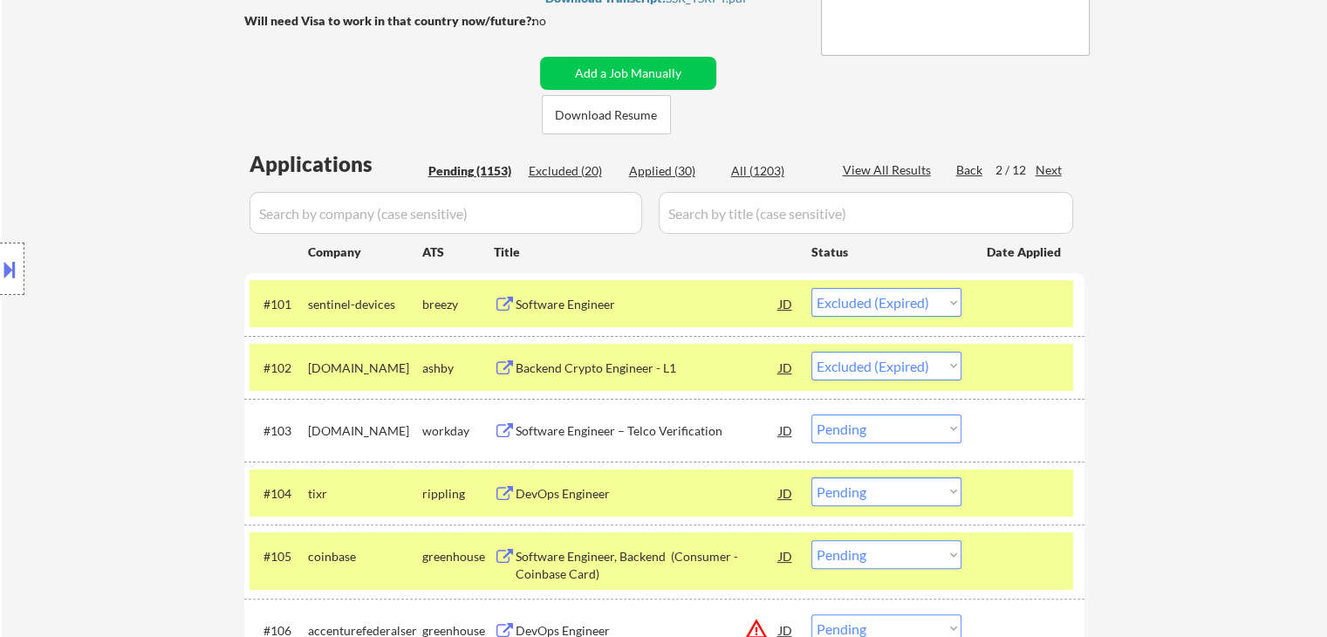
scroll to position [349, 0]
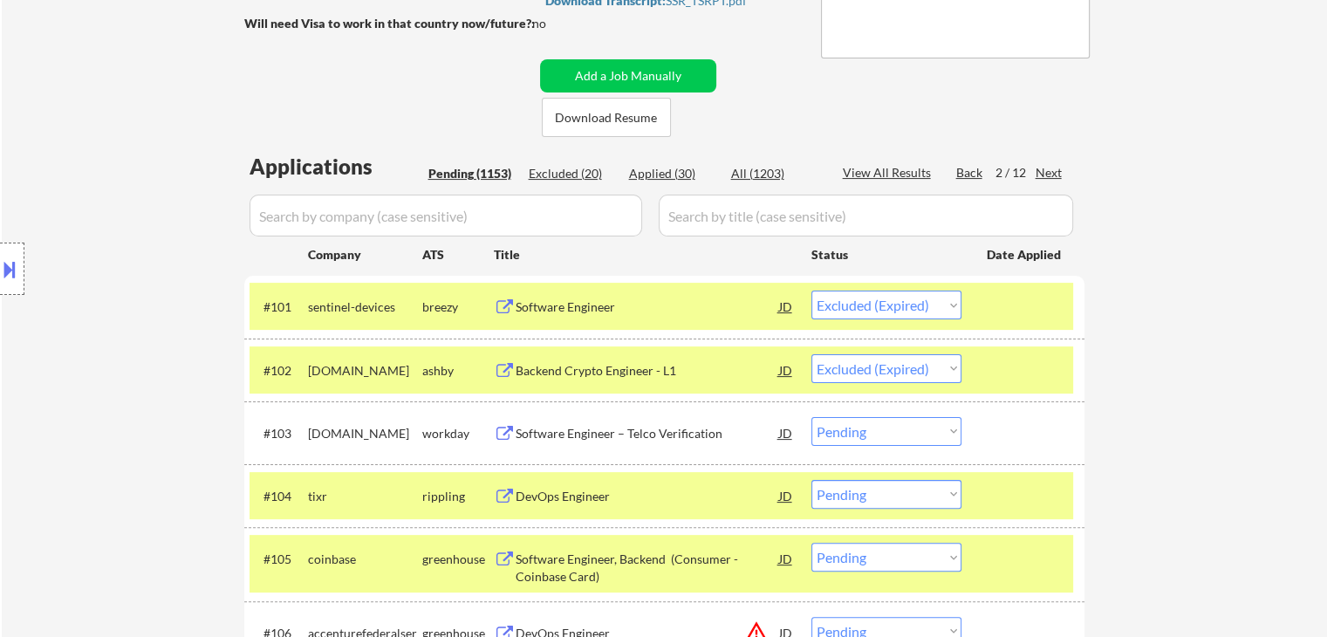
select select ""pending""
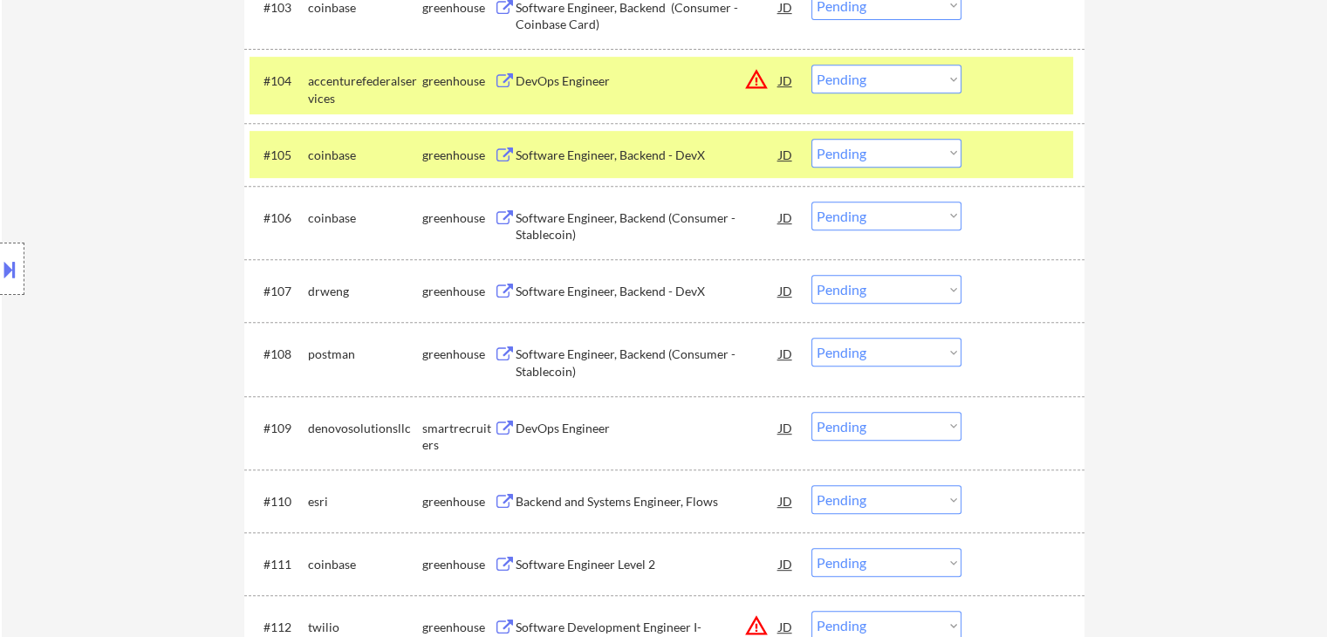
scroll to position [785, 0]
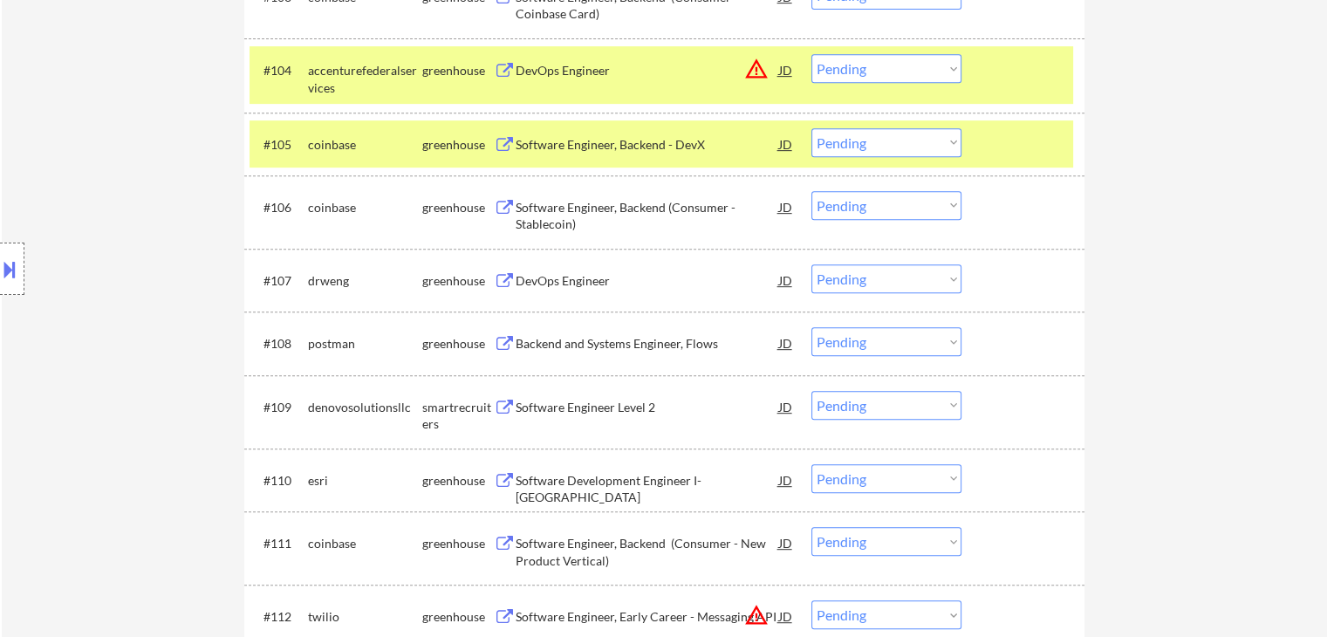
click at [503, 205] on button at bounding box center [505, 208] width 22 height 17
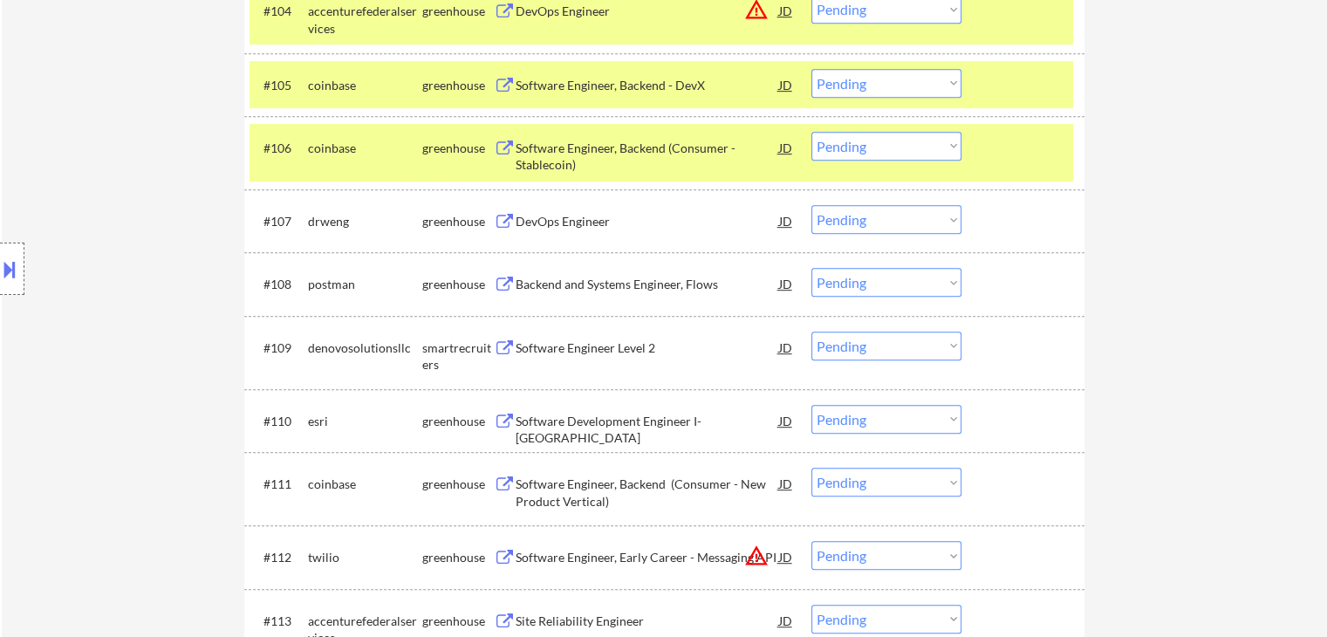
scroll to position [873, 0]
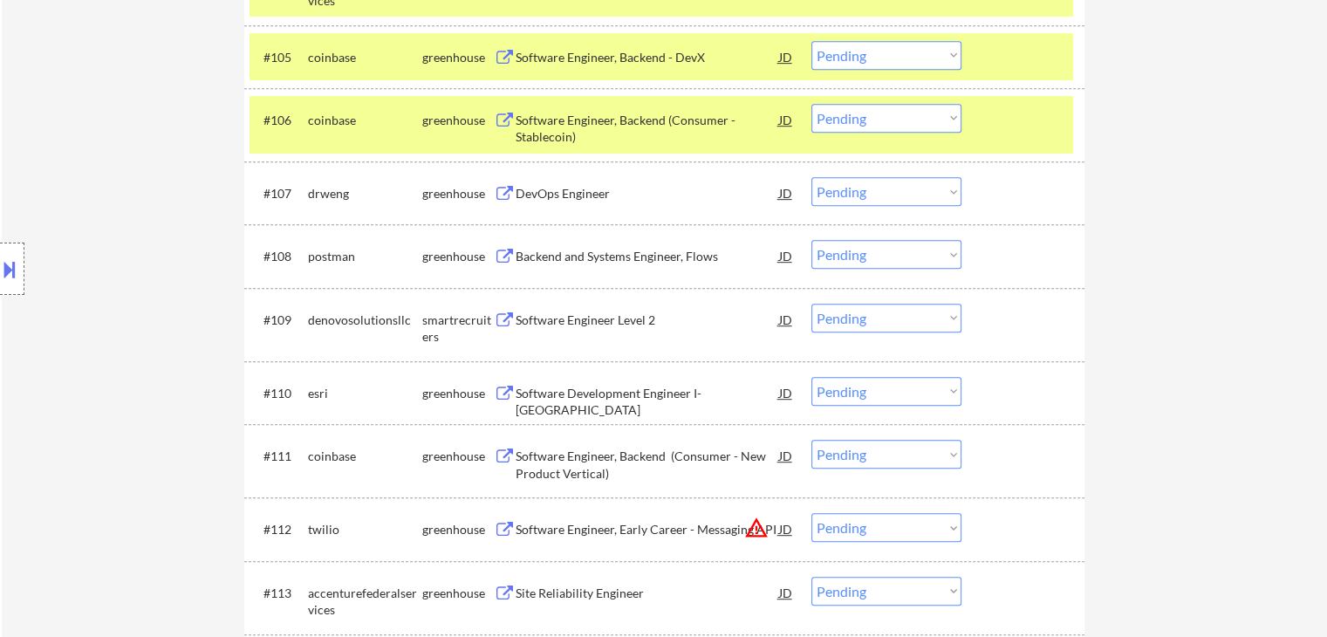
click at [504, 189] on button at bounding box center [505, 194] width 22 height 17
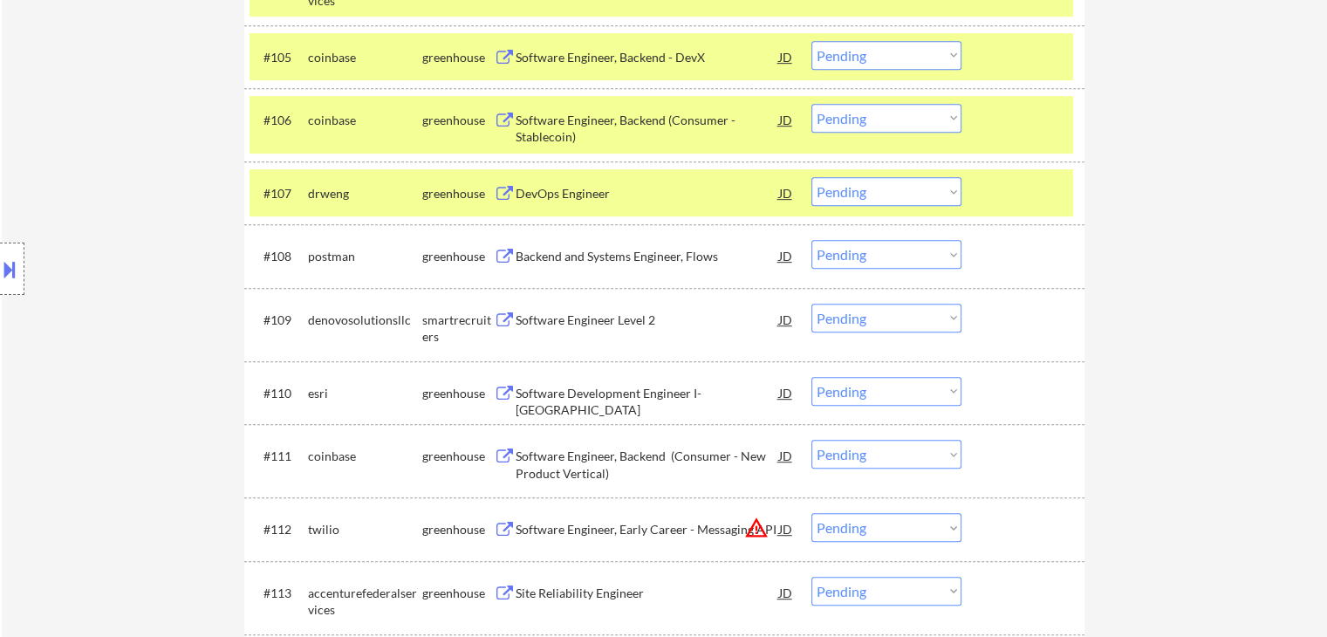
click at [872, 190] on select "Choose an option... Pending Applied Excluded (Questions) Excluded (Expired) Exc…" at bounding box center [887, 191] width 150 height 29
click at [812, 177] on select "Choose an option... Pending Applied Excluded (Questions) Excluded (Expired) Exc…" at bounding box center [887, 191] width 150 height 29
click at [504, 255] on button at bounding box center [505, 257] width 22 height 17
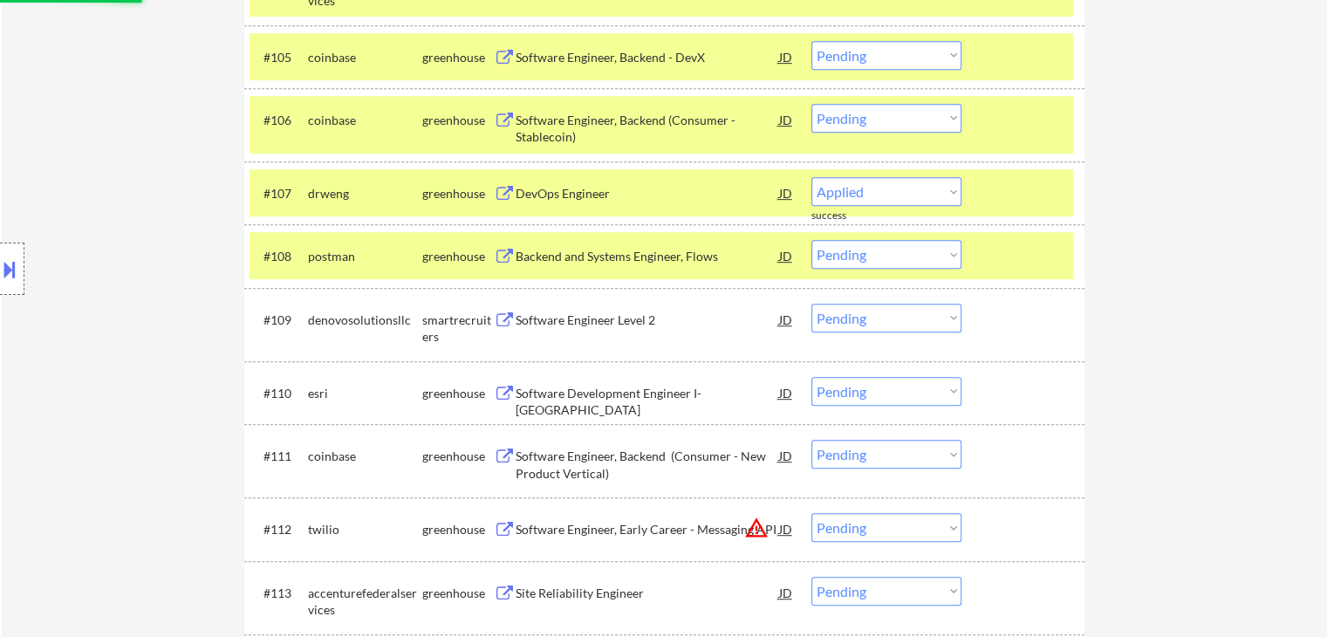
select select ""pending""
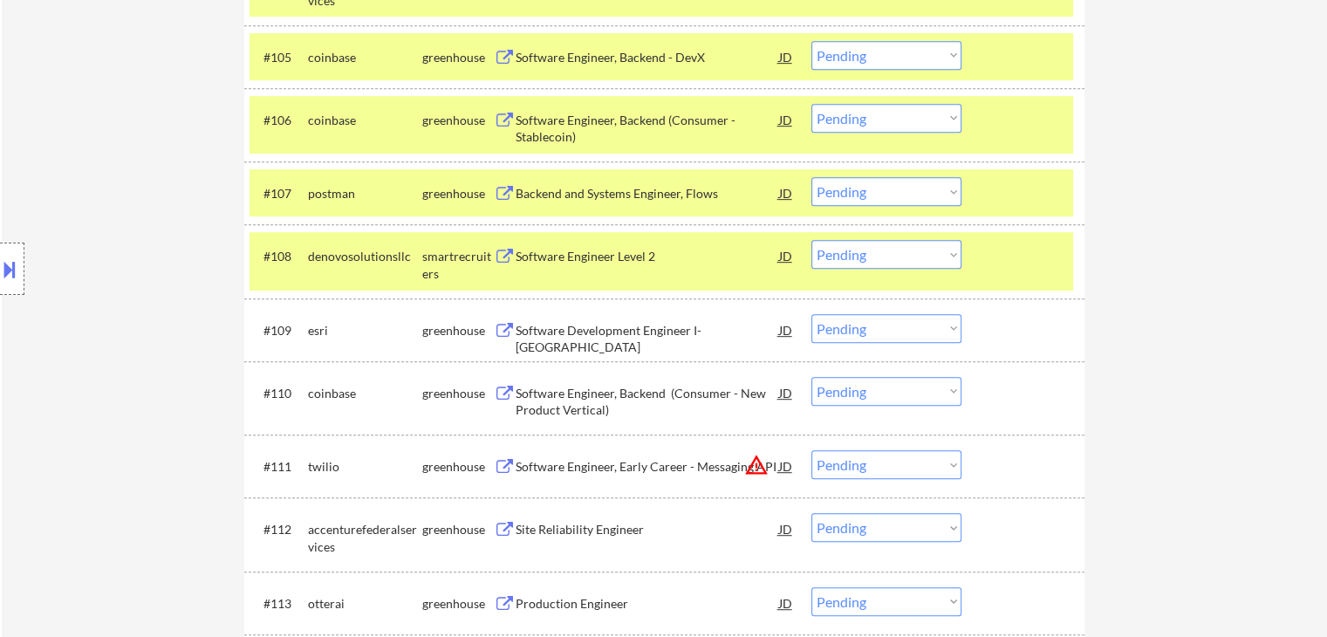
click at [866, 182] on select "Choose an option... Pending Applied Excluded (Questions) Excluded (Expired) Exc…" at bounding box center [887, 191] width 150 height 29
click at [812, 177] on select "Choose an option... Pending Applied Excluded (Questions) Excluded (Expired) Exc…" at bounding box center [887, 191] width 150 height 29
click at [506, 255] on button at bounding box center [505, 257] width 22 height 17
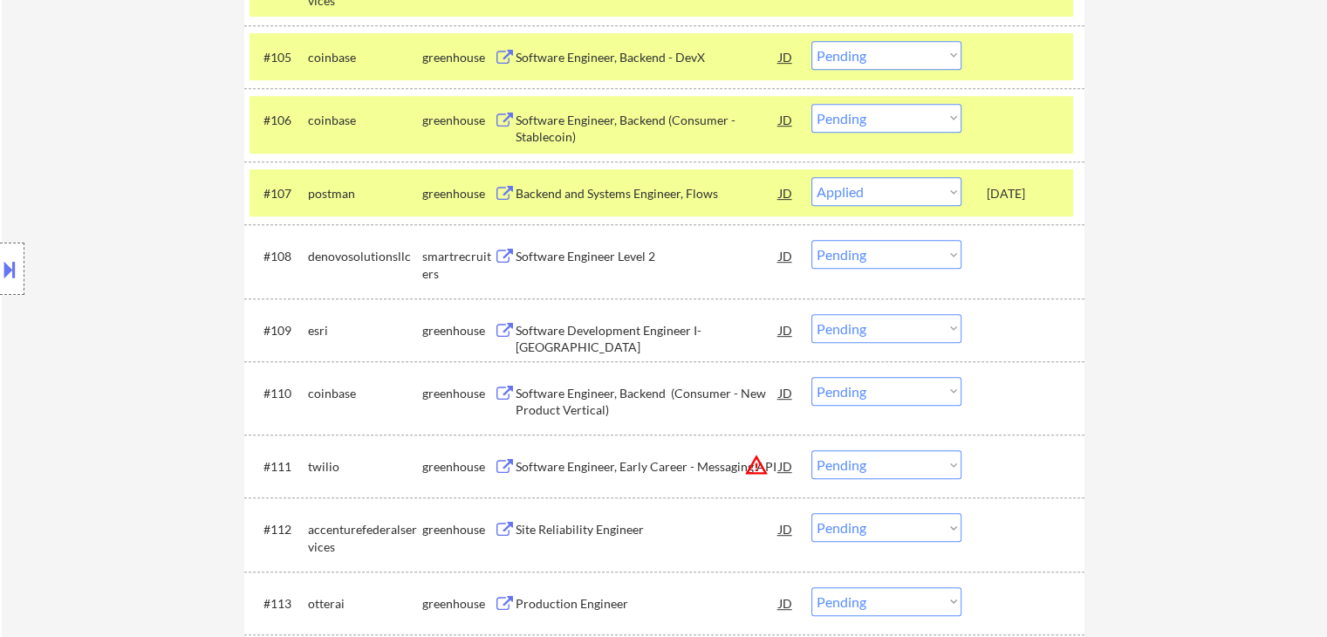
select select ""pending""
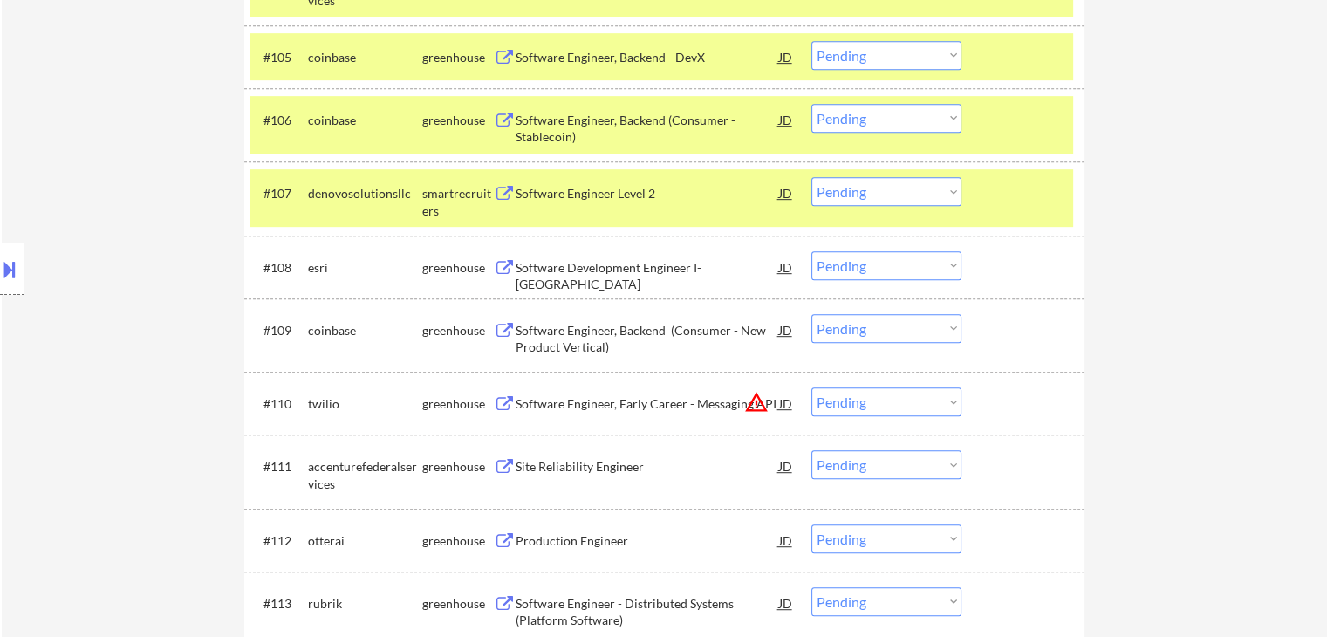
click at [497, 268] on button at bounding box center [505, 268] width 22 height 17
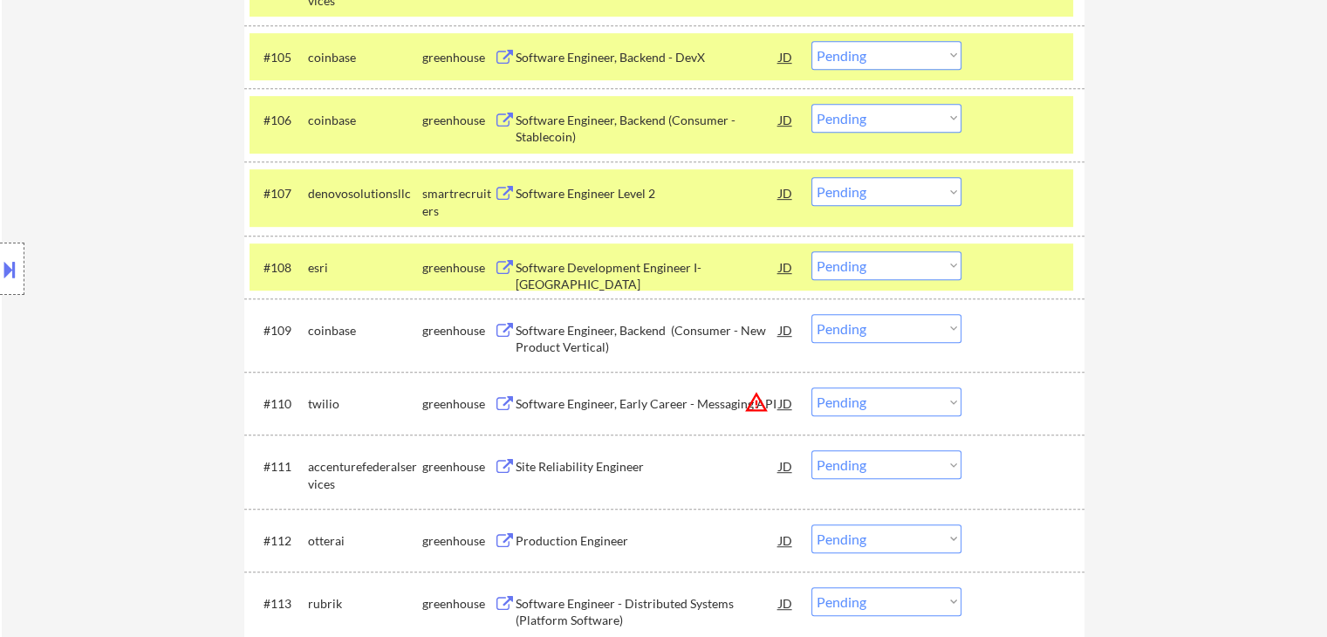
click at [499, 325] on button at bounding box center [505, 331] width 22 height 17
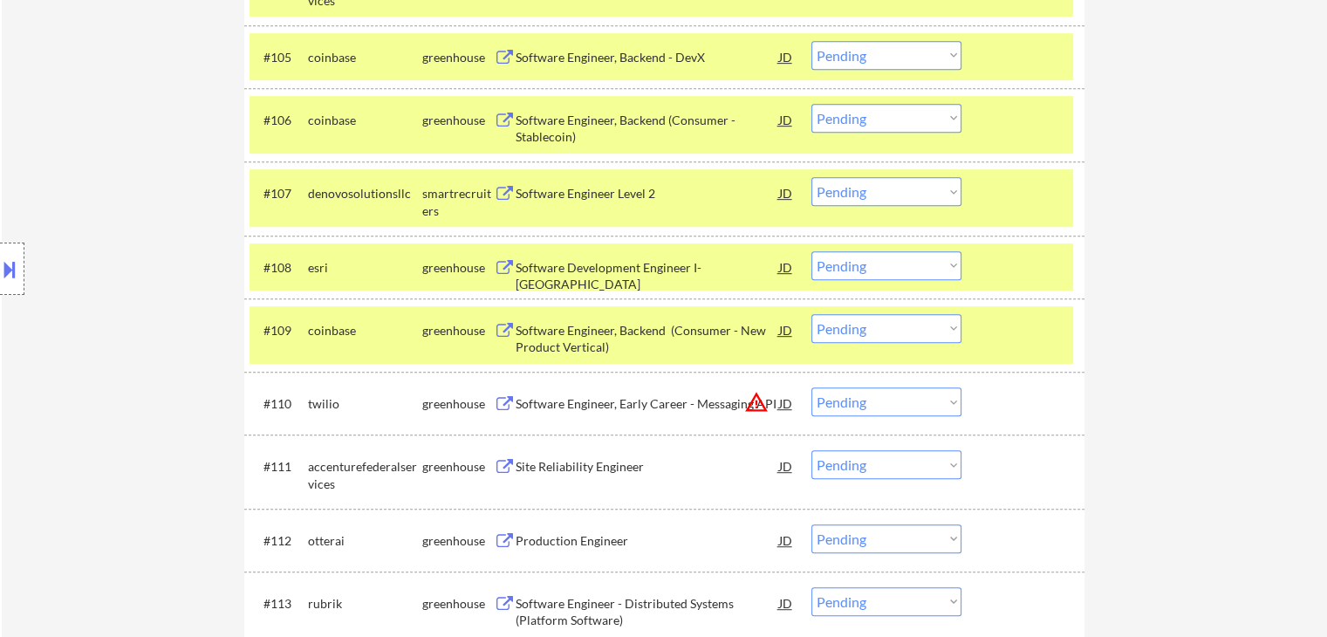
click at [941, 265] on select "Choose an option... Pending Applied Excluded (Questions) Excluded (Expired) Exc…" at bounding box center [887, 265] width 150 height 29
click at [812, 251] on select "Choose an option... Pending Applied Excluded (Questions) Excluded (Expired) Exc…" at bounding box center [887, 265] width 150 height 29
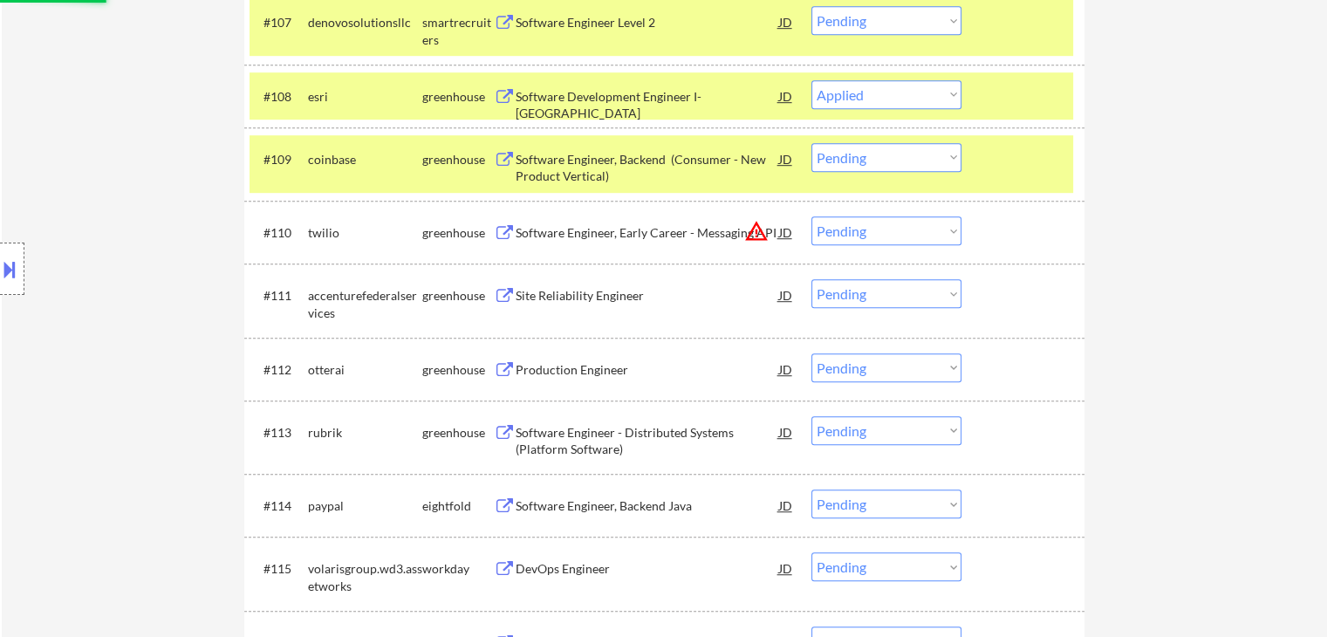
scroll to position [1047, 0]
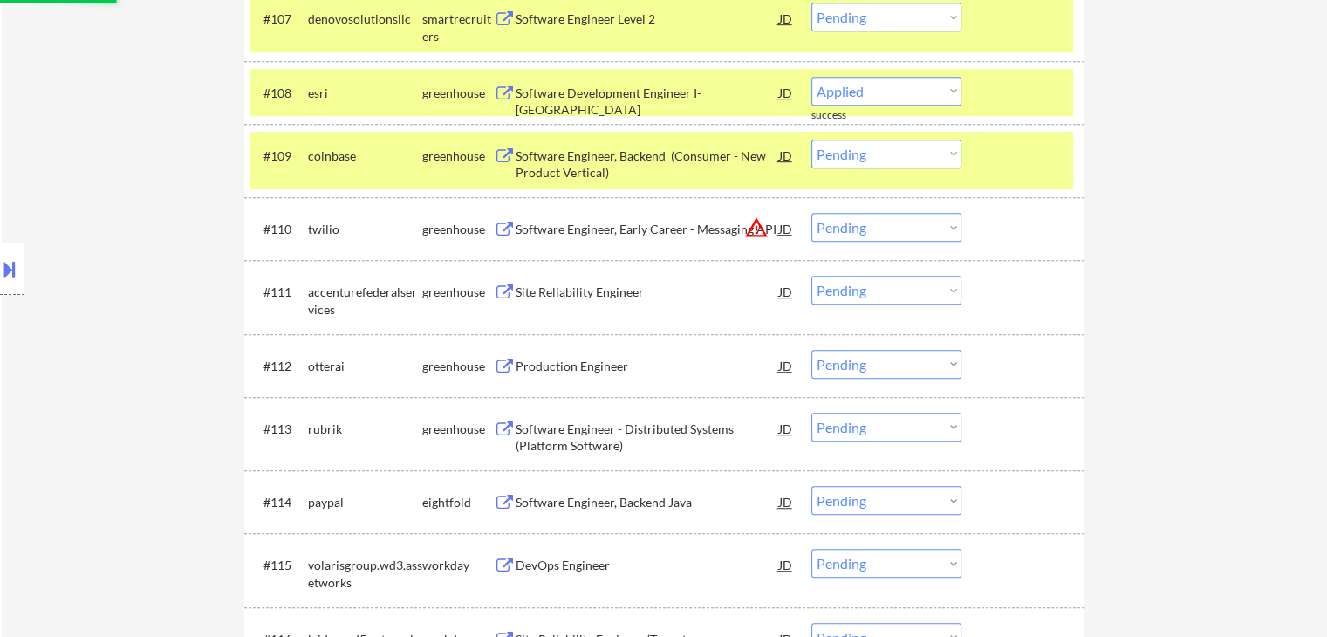
click at [499, 292] on button at bounding box center [505, 292] width 22 height 17
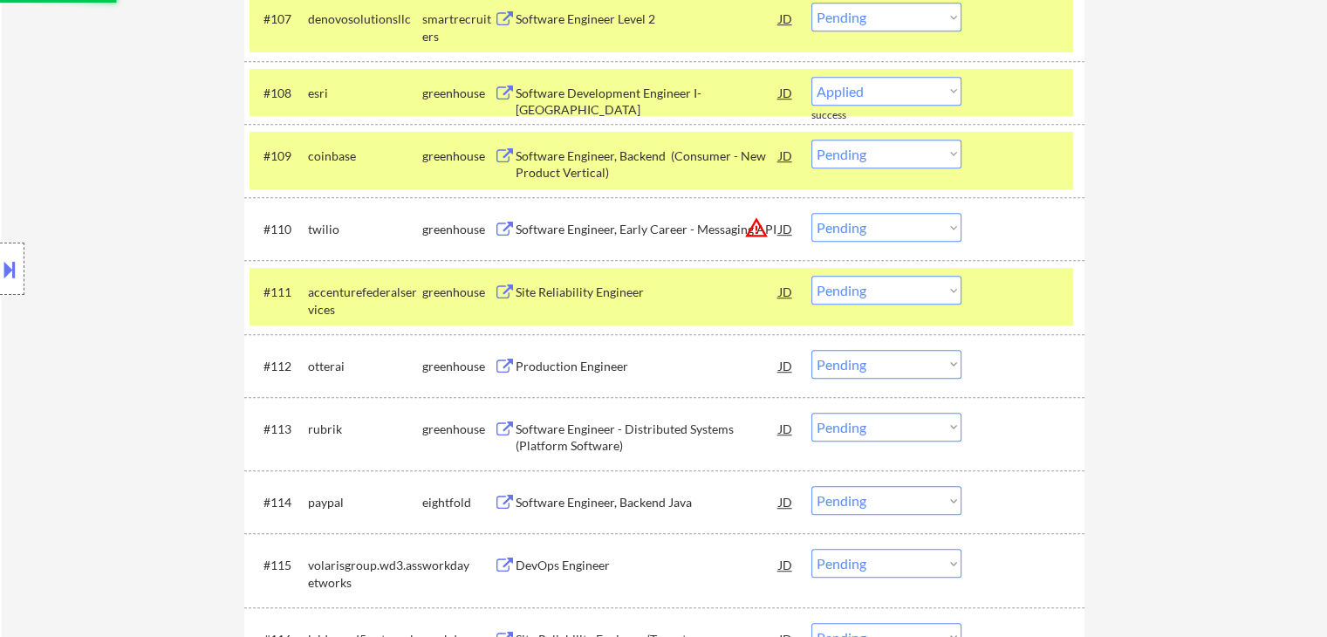
select select ""pending""
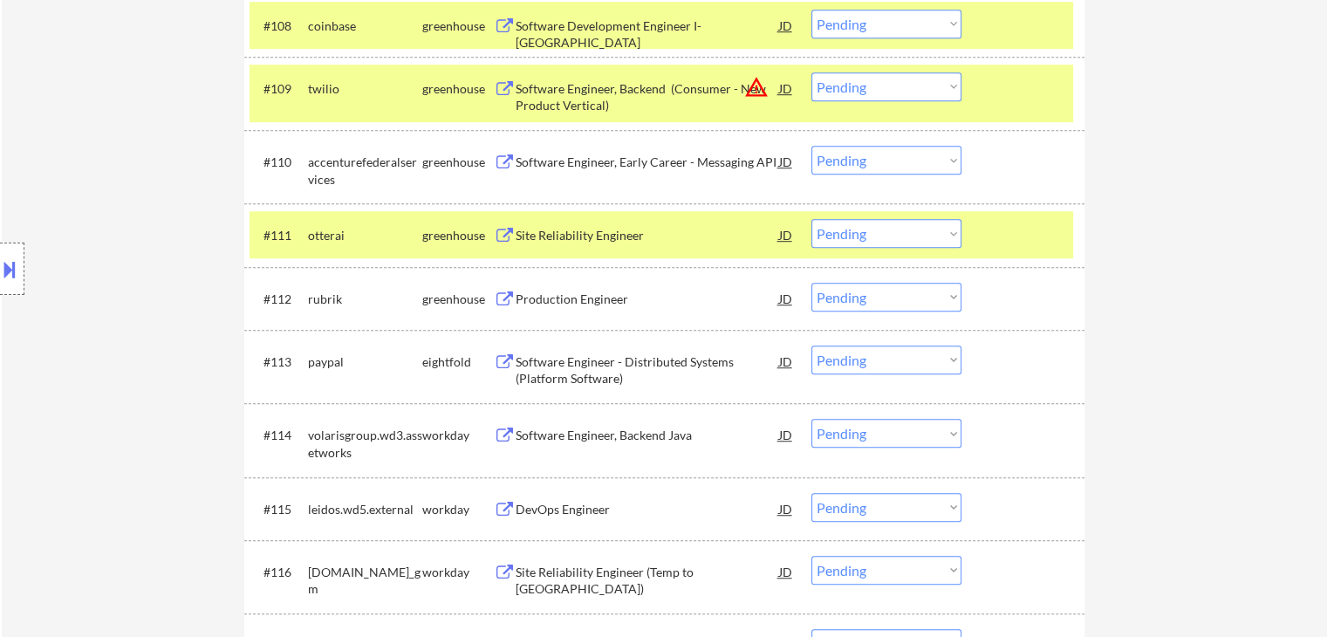
scroll to position [1134, 0]
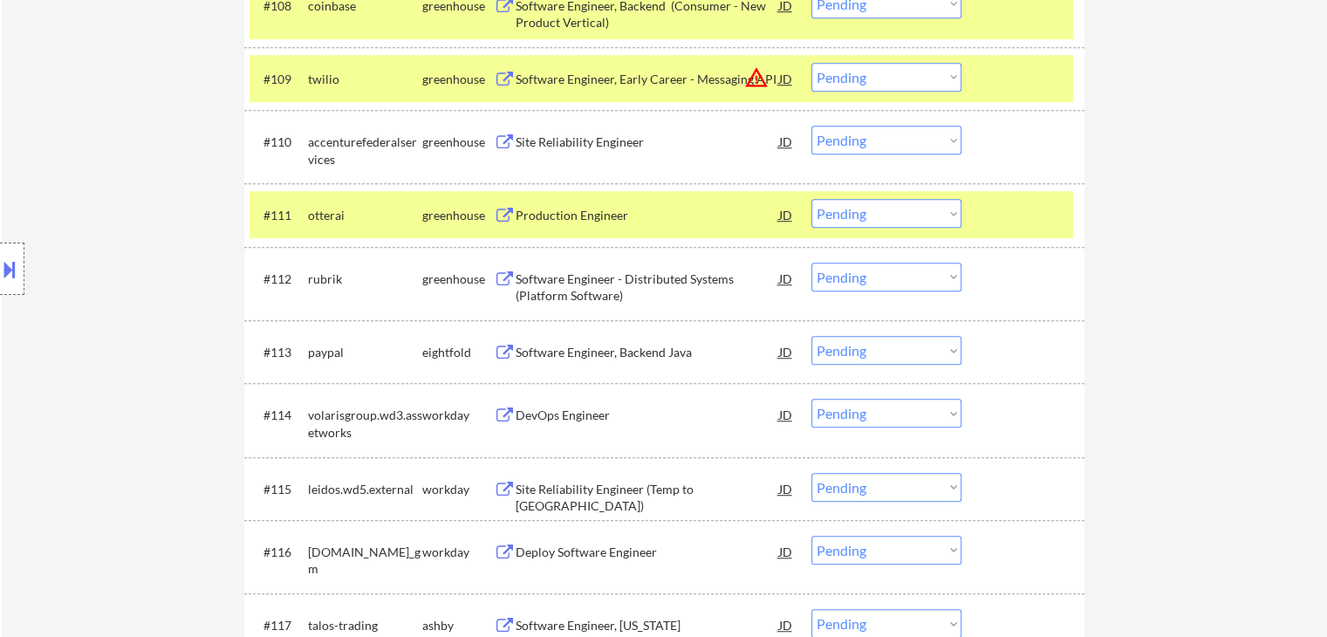
click at [499, 277] on button at bounding box center [505, 279] width 22 height 17
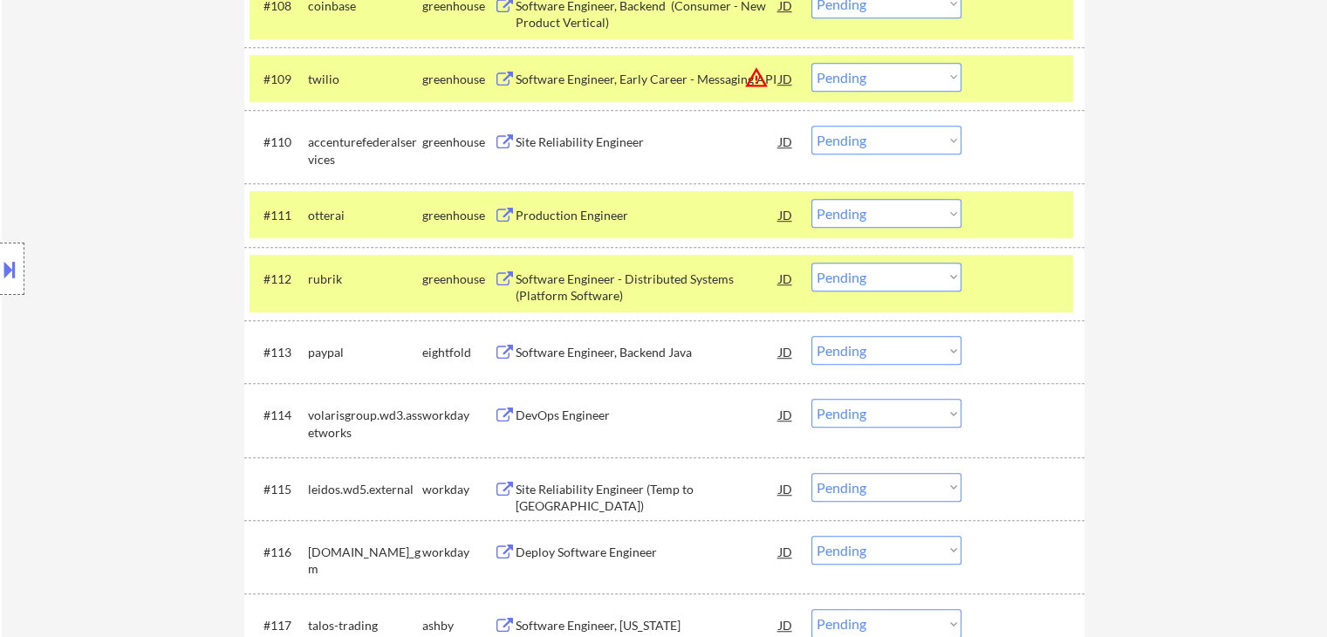
click at [885, 280] on select "Choose an option... Pending Applied Excluded (Questions) Excluded (Expired) Exc…" at bounding box center [887, 277] width 150 height 29
click at [812, 263] on select "Choose an option... Pending Applied Excluded (Questions) Excluded (Expired) Exc…" at bounding box center [887, 277] width 150 height 29
select select ""pending""
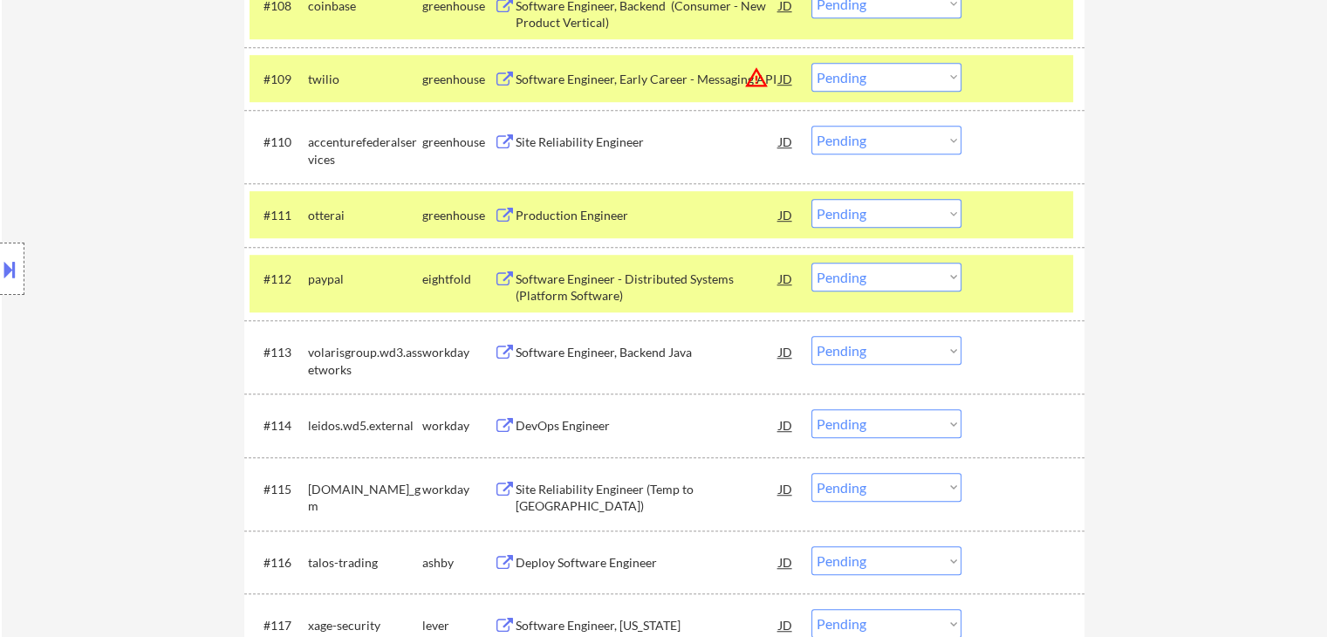
click at [506, 277] on button at bounding box center [505, 279] width 22 height 17
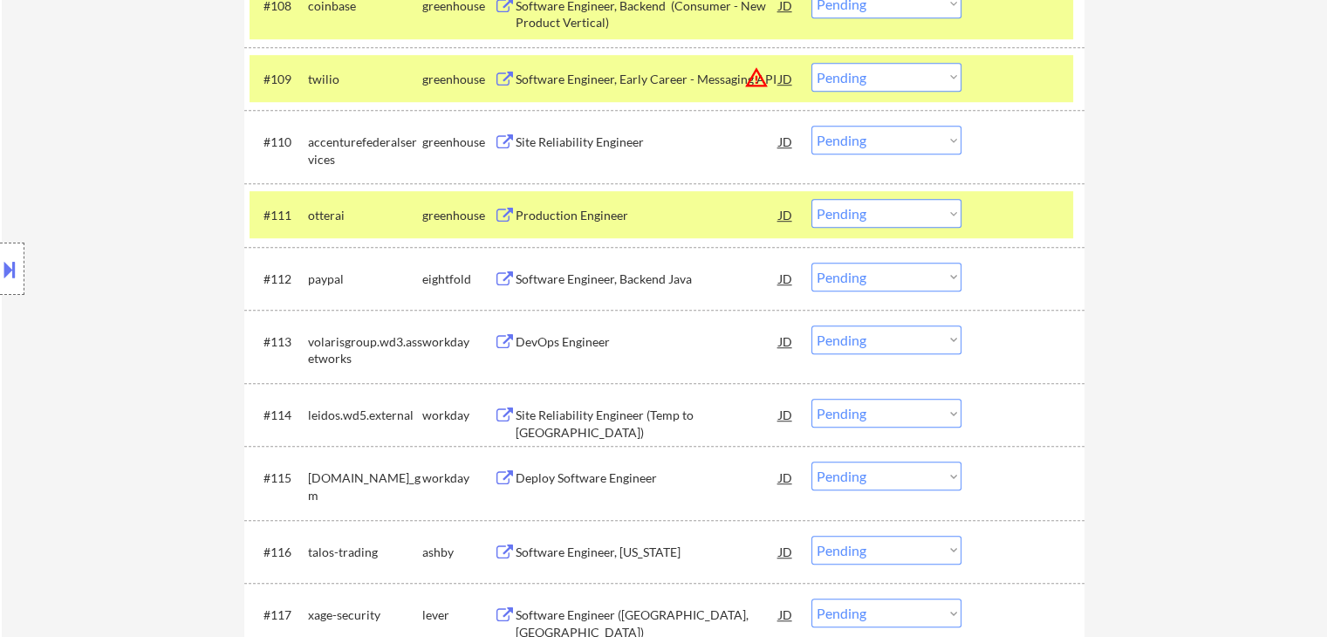
click at [503, 277] on button at bounding box center [505, 279] width 22 height 17
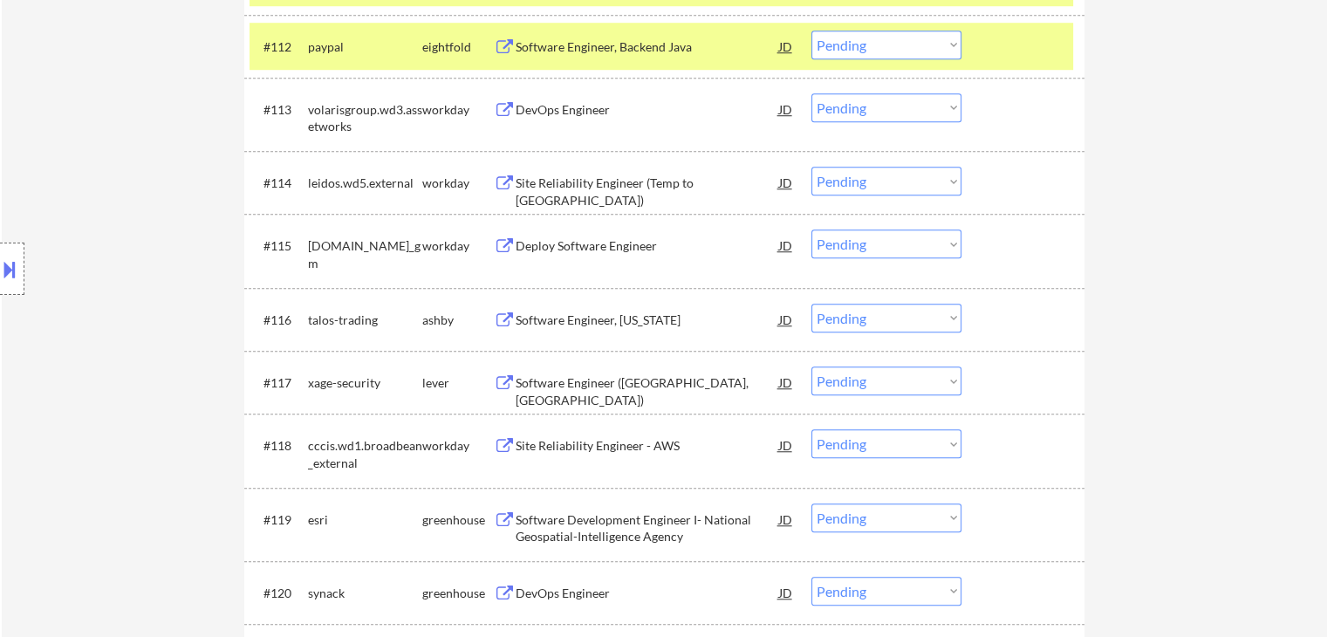
scroll to position [1396, 0]
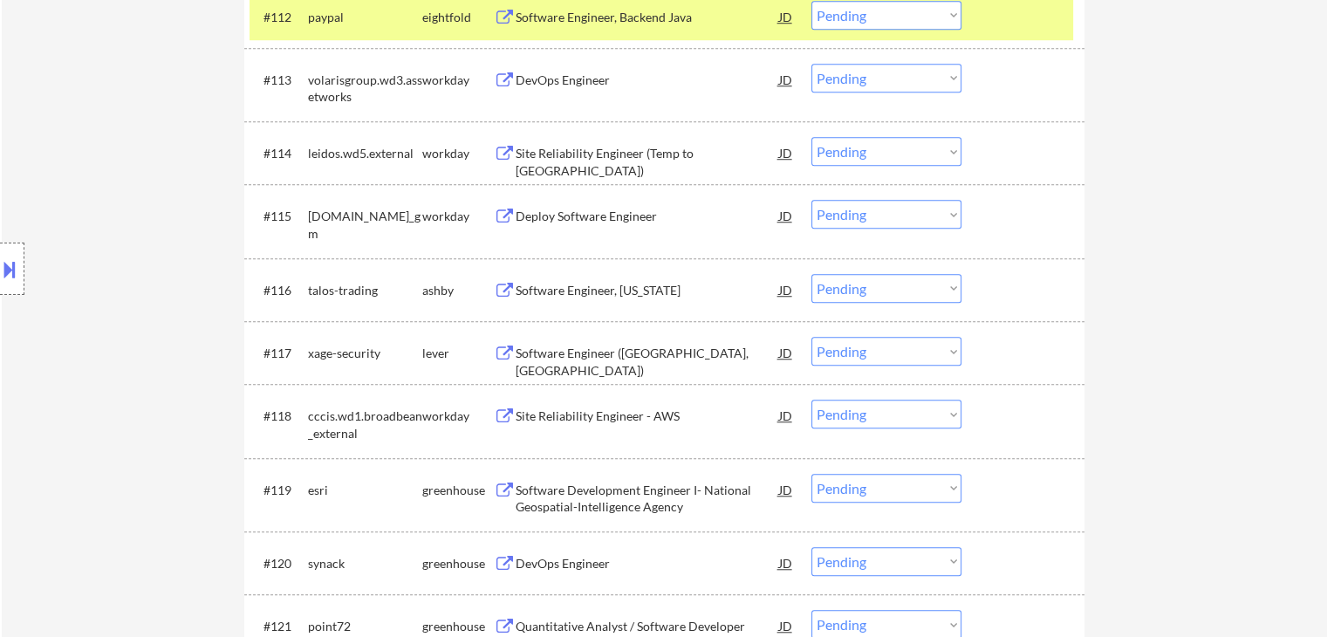
click at [508, 284] on button at bounding box center [505, 291] width 22 height 17
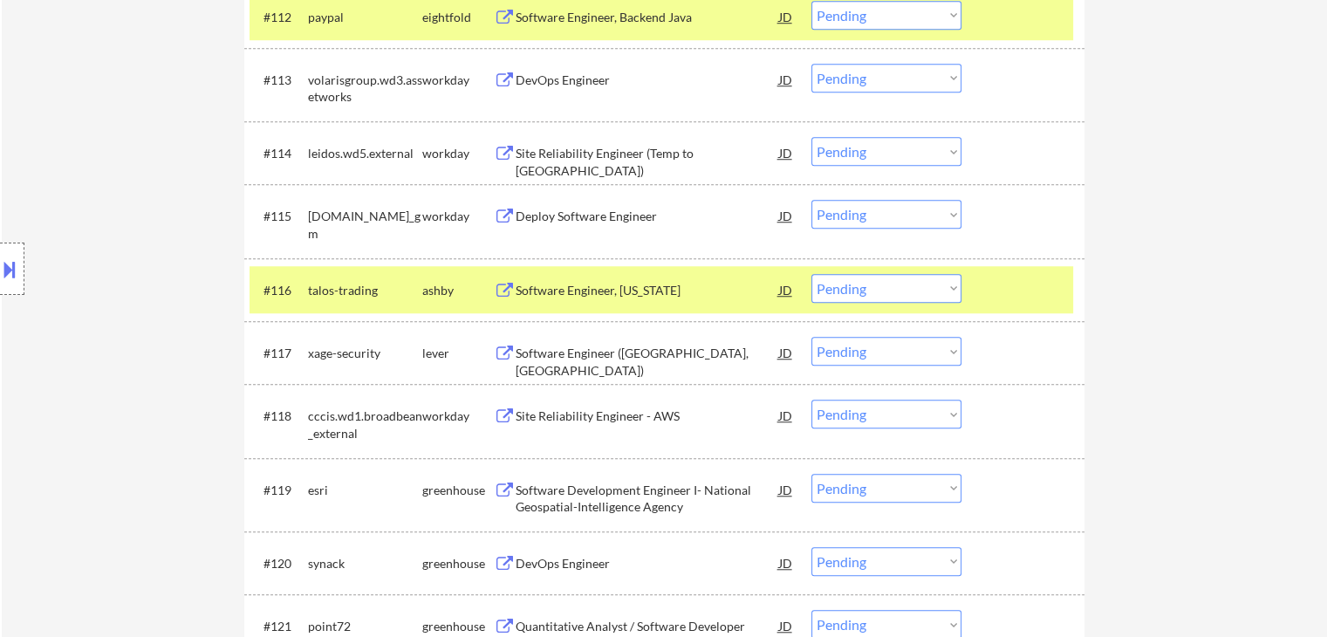
click at [135, 207] on div "Location Inclusions: country:[GEOGRAPHIC_DATA]" at bounding box center [156, 269] width 312 height 324
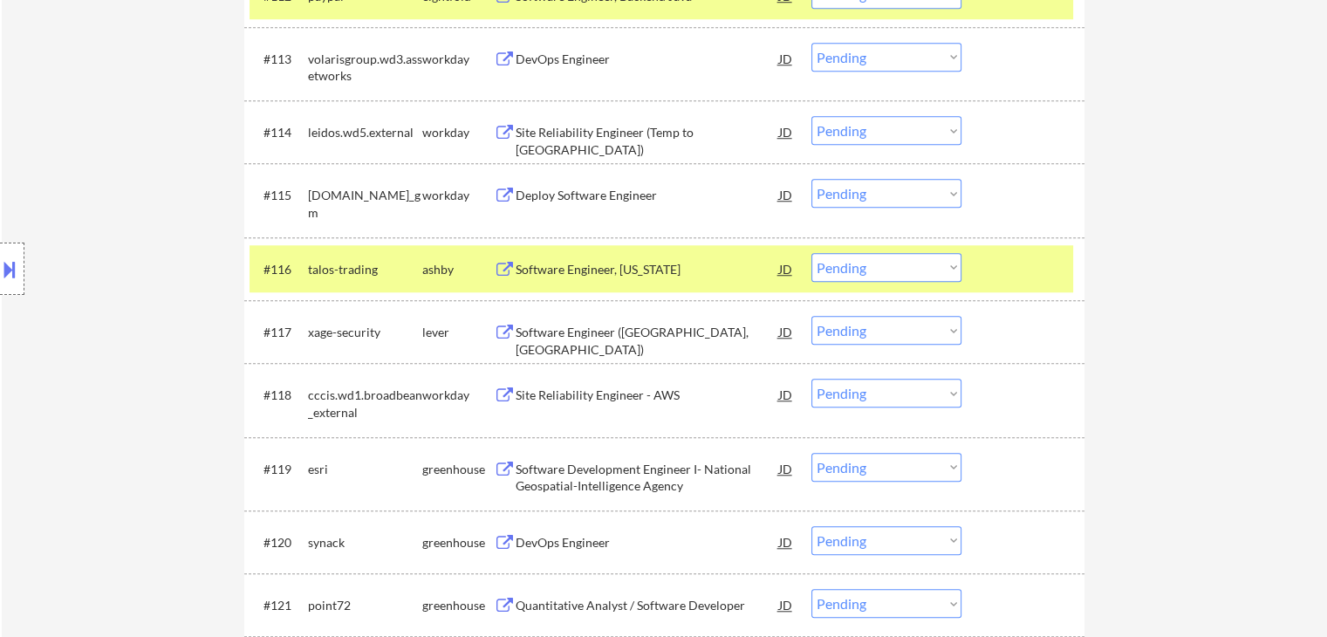
scroll to position [1483, 0]
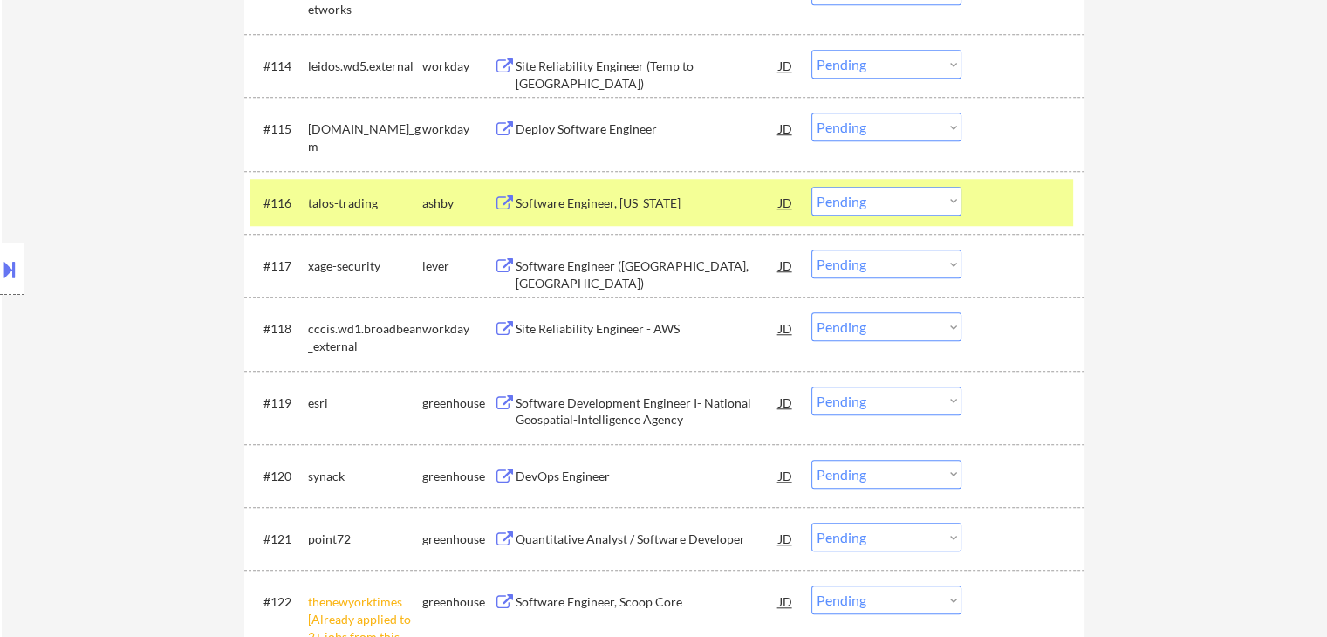
click at [498, 260] on button at bounding box center [505, 266] width 22 height 17
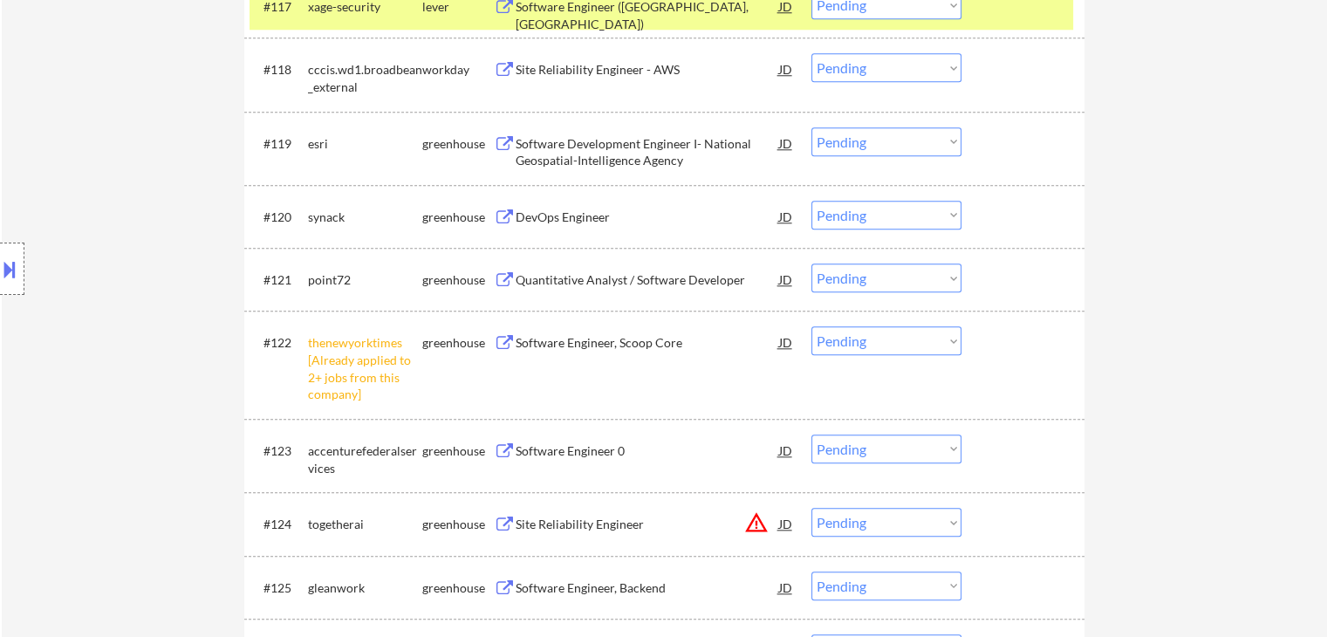
scroll to position [1745, 0]
click at [896, 343] on select "Choose an option... Pending Applied Excluded (Questions) Excluded (Expired) Exc…" at bounding box center [887, 338] width 150 height 29
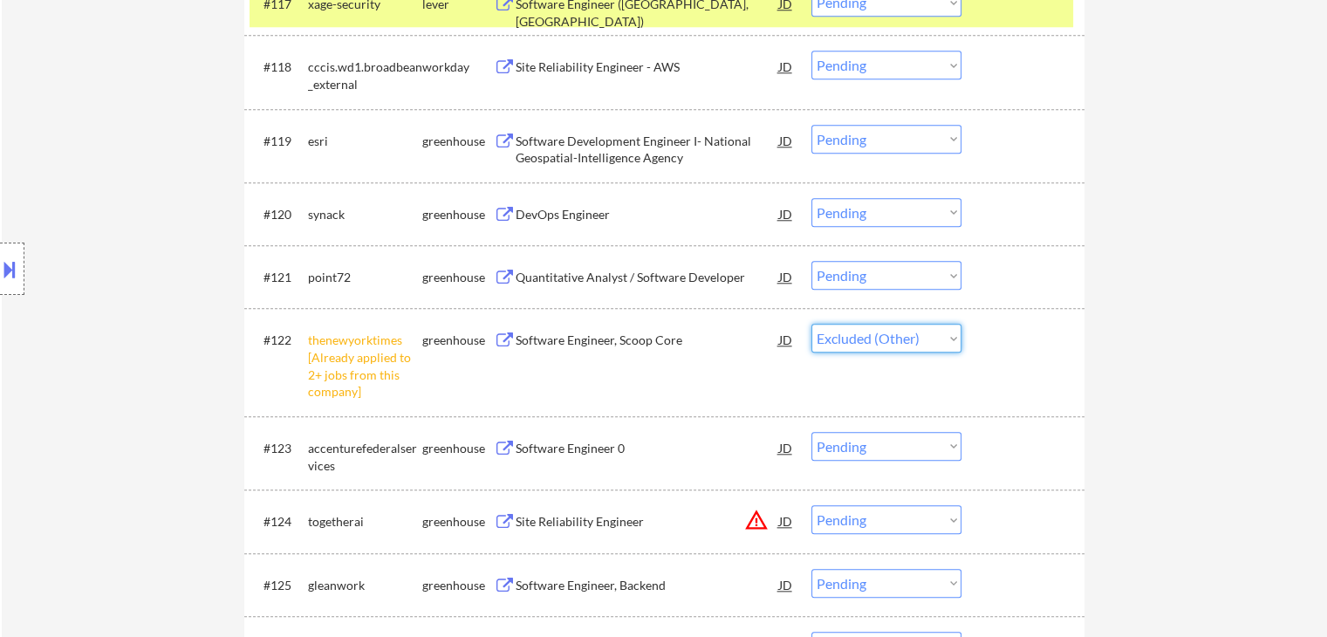
click at [812, 324] on select "Choose an option... Pending Applied Excluded (Questions) Excluded (Expired) Exc…" at bounding box center [887, 338] width 150 height 29
select select ""pending""
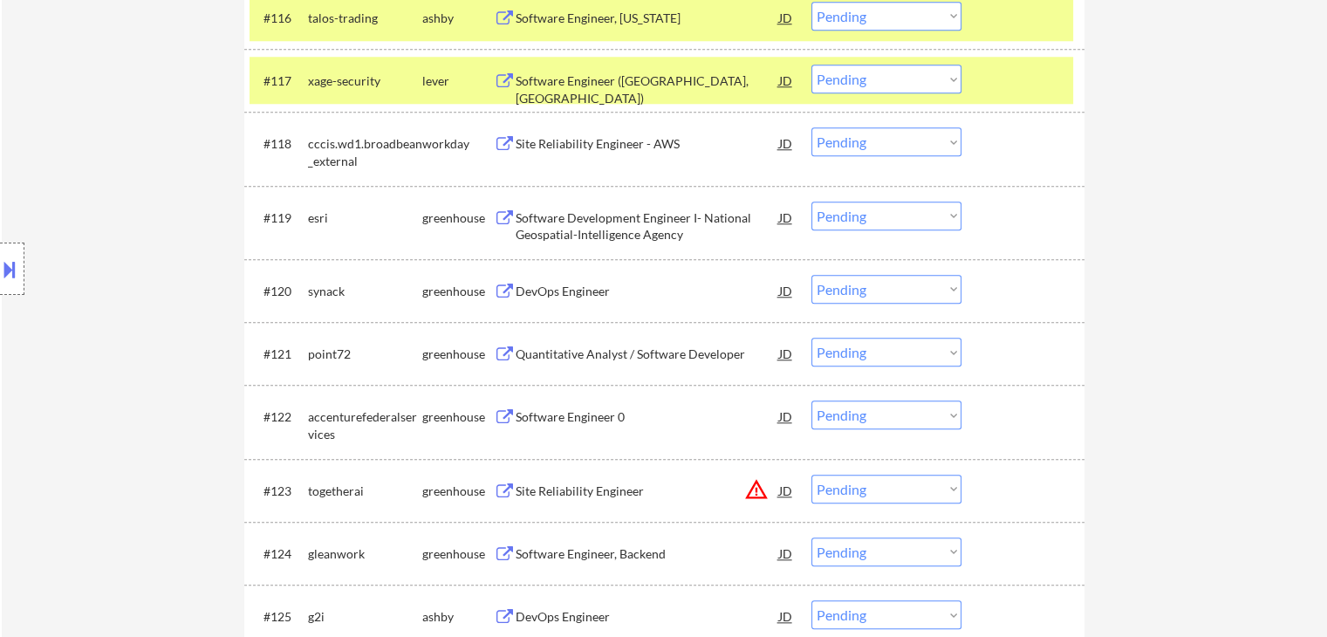
scroll to position [1658, 0]
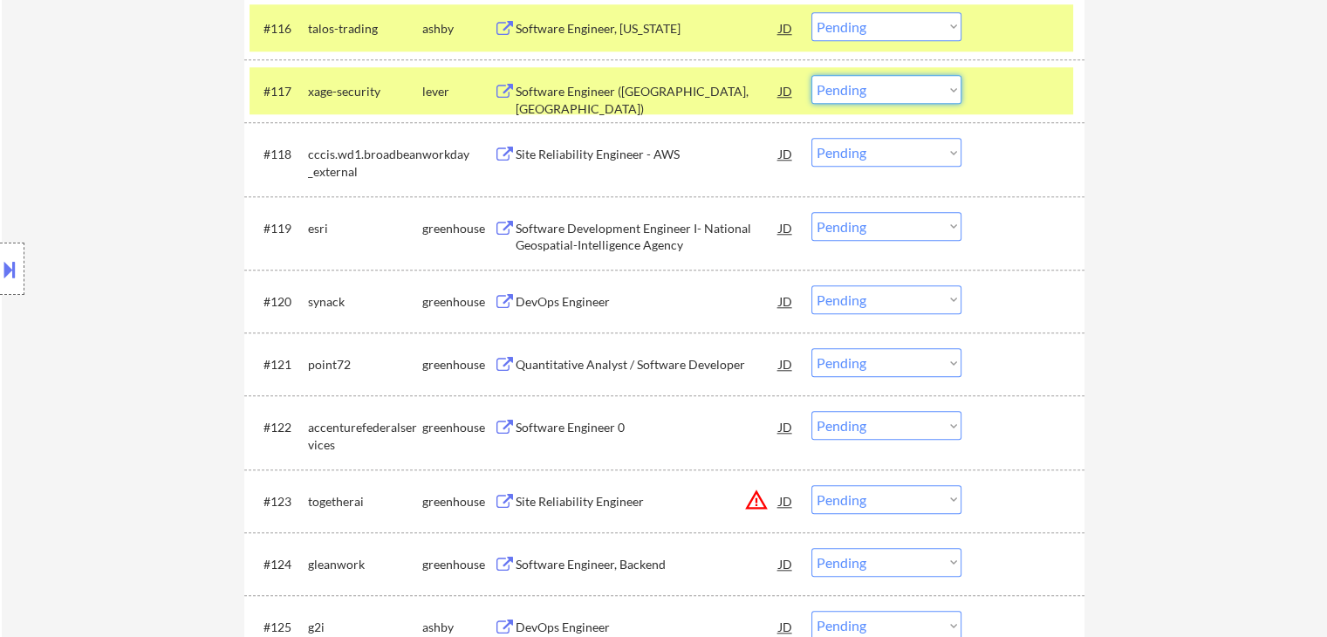
click at [868, 93] on select "Choose an option... Pending Applied Excluded (Questions) Excluded (Expired) Exc…" at bounding box center [887, 89] width 150 height 29
click at [812, 75] on select "Choose an option... Pending Applied Excluded (Questions) Excluded (Expired) Exc…" at bounding box center [887, 89] width 150 height 29
select select ""pending""
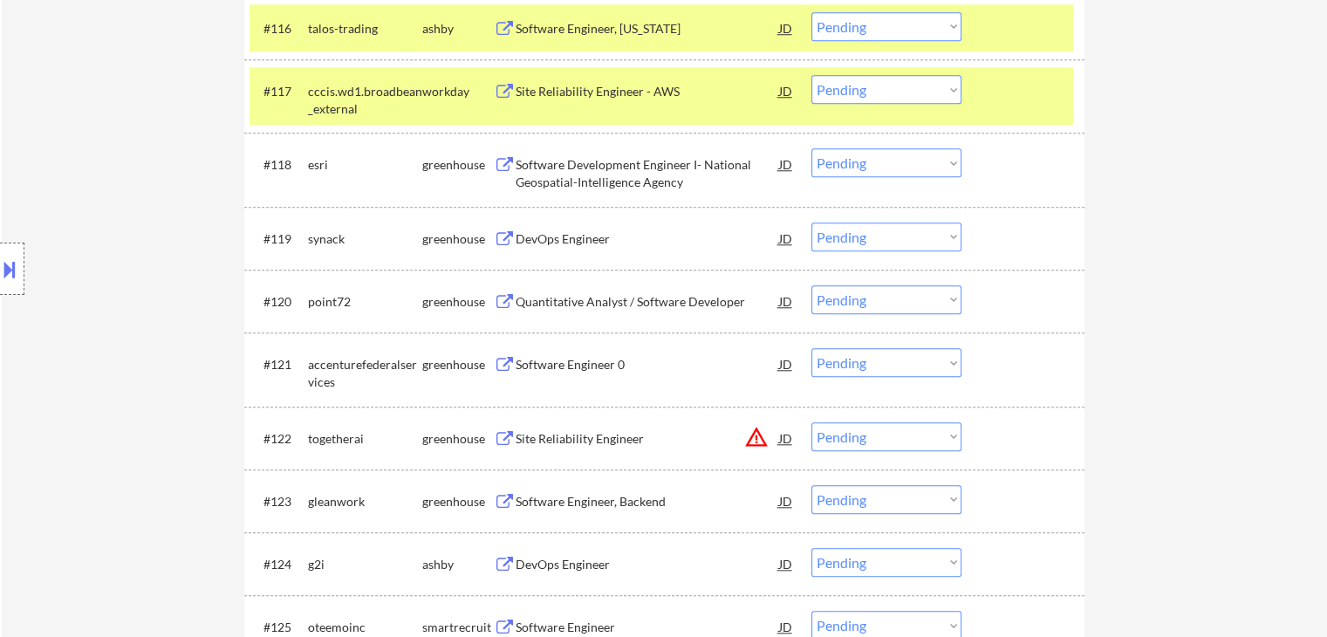
click at [503, 166] on button at bounding box center [505, 165] width 22 height 17
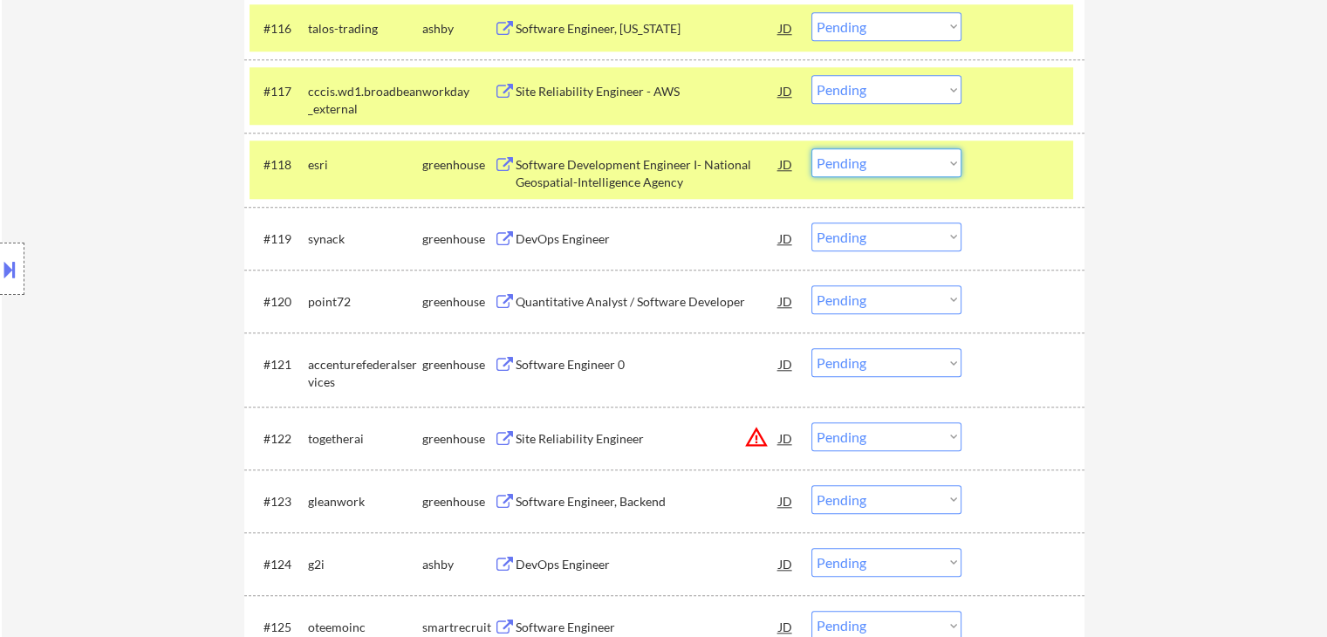
drag, startPoint x: 921, startPoint y: 167, endPoint x: 919, endPoint y: 175, distance: 9.1
click at [921, 167] on select "Choose an option... Pending Applied Excluded (Questions) Excluded (Expired) Exc…" at bounding box center [887, 162] width 150 height 29
click at [812, 148] on select "Choose an option... Pending Applied Excluded (Questions) Excluded (Expired) Exc…" at bounding box center [887, 162] width 150 height 29
select select ""pending""
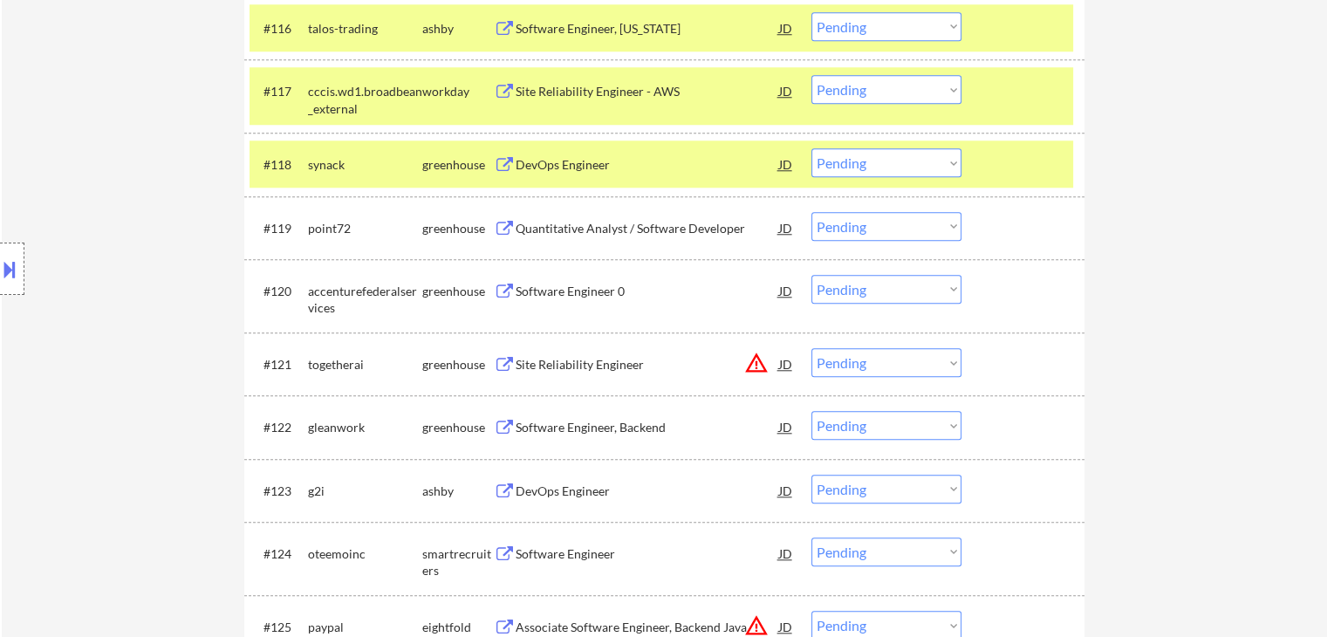
click at [492, 163] on div "greenhouse" at bounding box center [458, 164] width 72 height 17
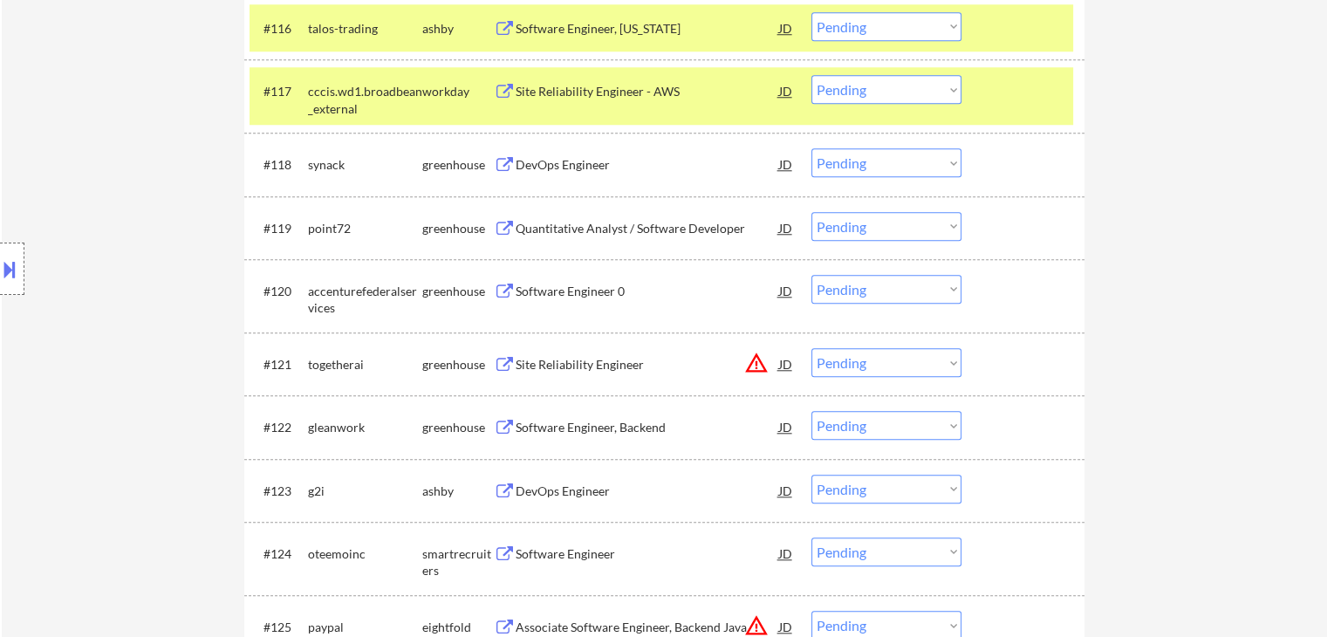
click at [497, 165] on button at bounding box center [505, 165] width 22 height 17
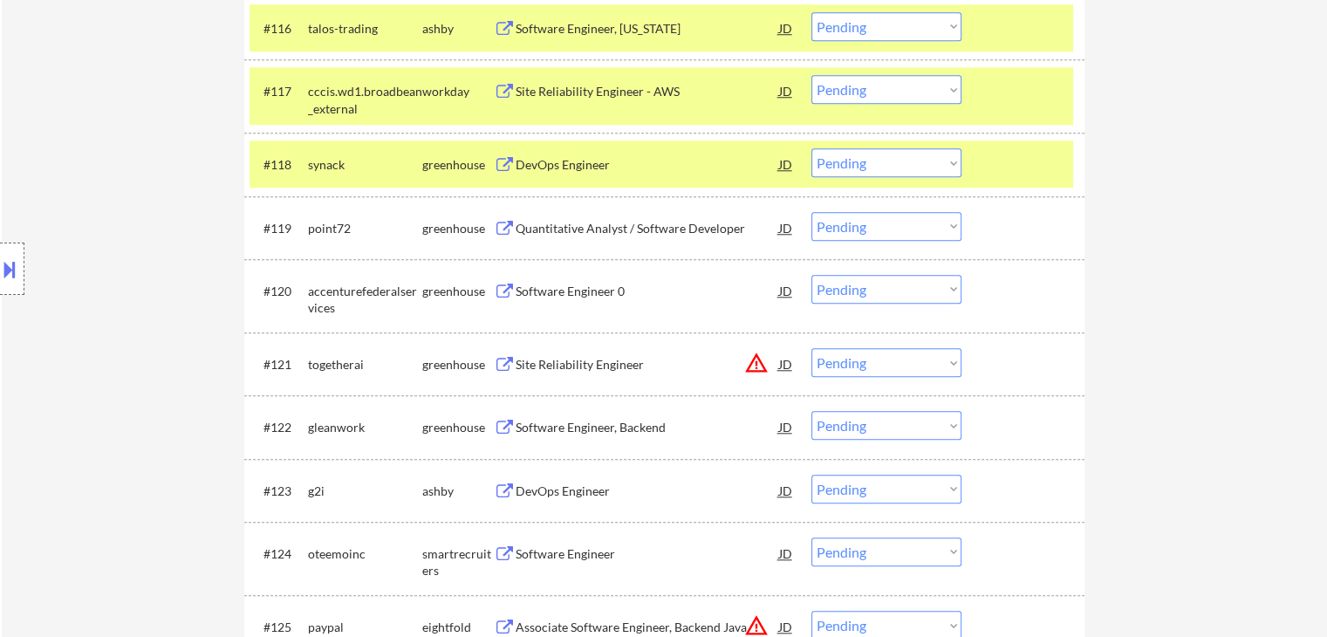
click at [501, 229] on button at bounding box center [505, 229] width 22 height 17
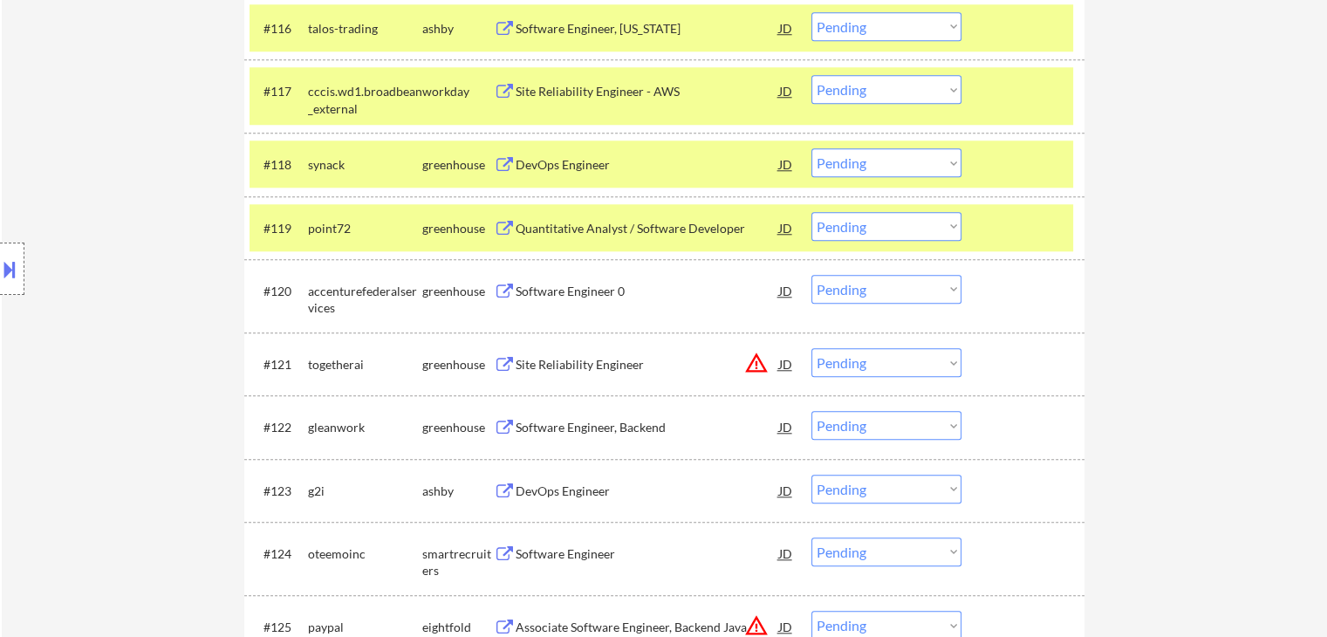
click at [874, 229] on select "Choose an option... Pending Applied Excluded (Questions) Excluded (Expired) Exc…" at bounding box center [887, 226] width 150 height 29
click at [812, 212] on select "Choose an option... Pending Applied Excluded (Questions) Excluded (Expired) Exc…" at bounding box center [887, 226] width 150 height 29
select select ""pending""
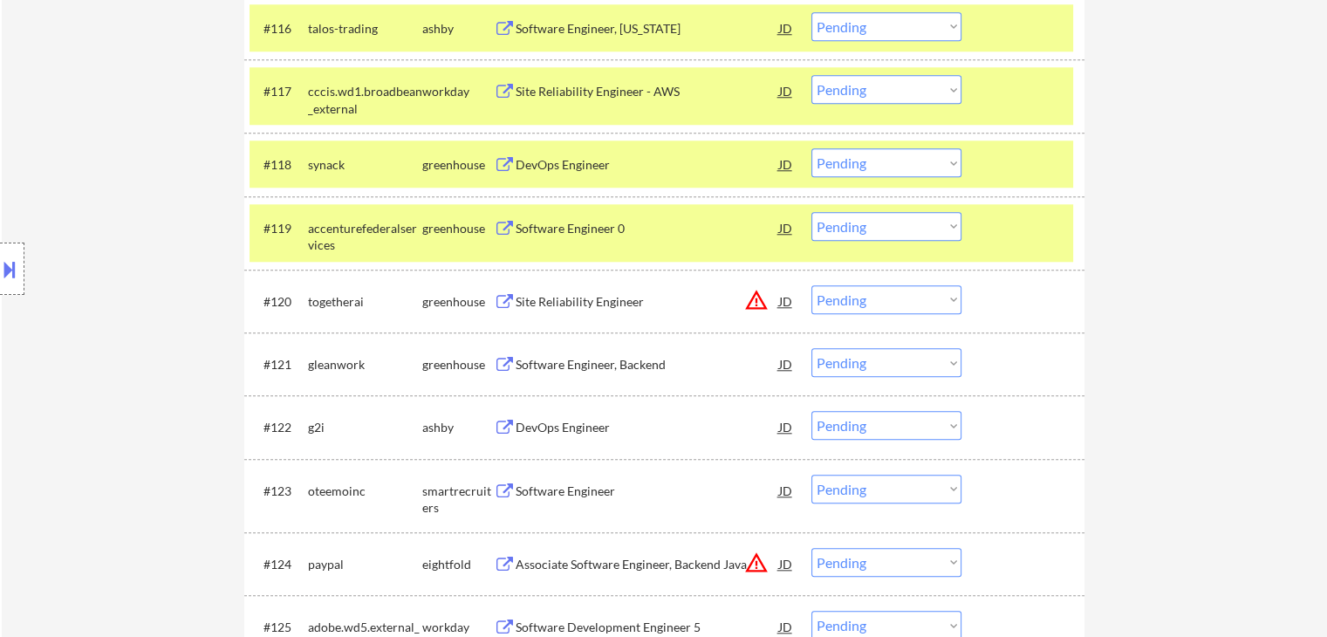
click at [500, 364] on button at bounding box center [505, 365] width 22 height 17
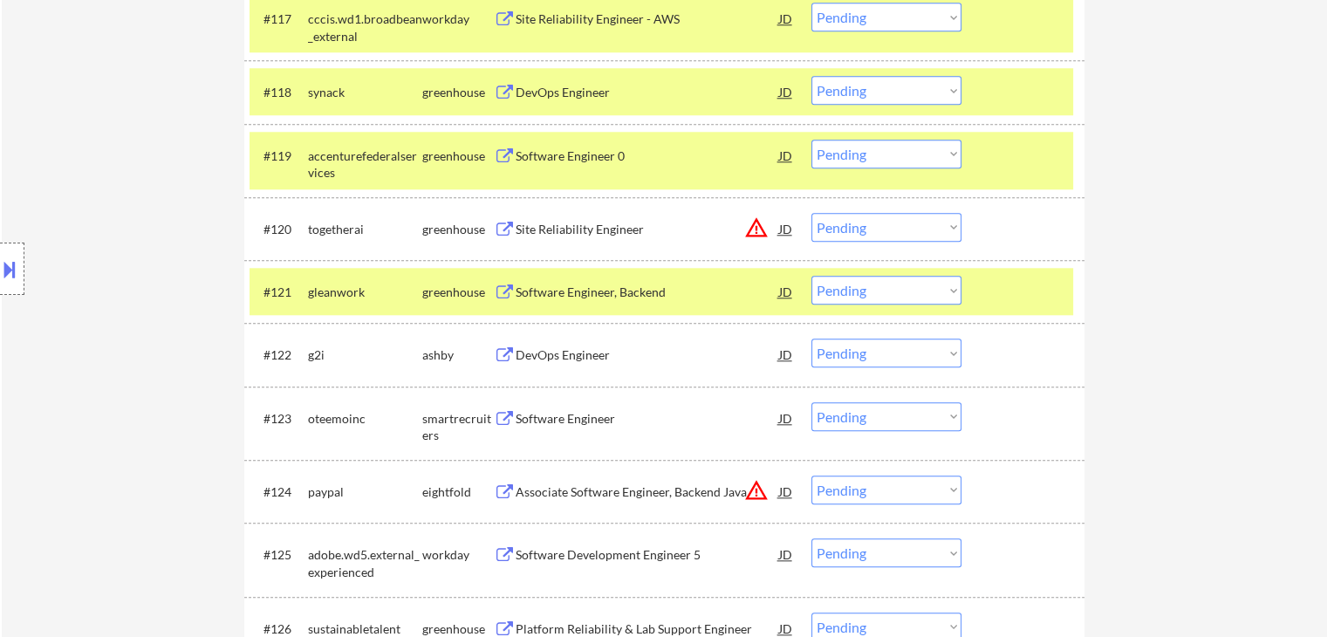
scroll to position [1832, 0]
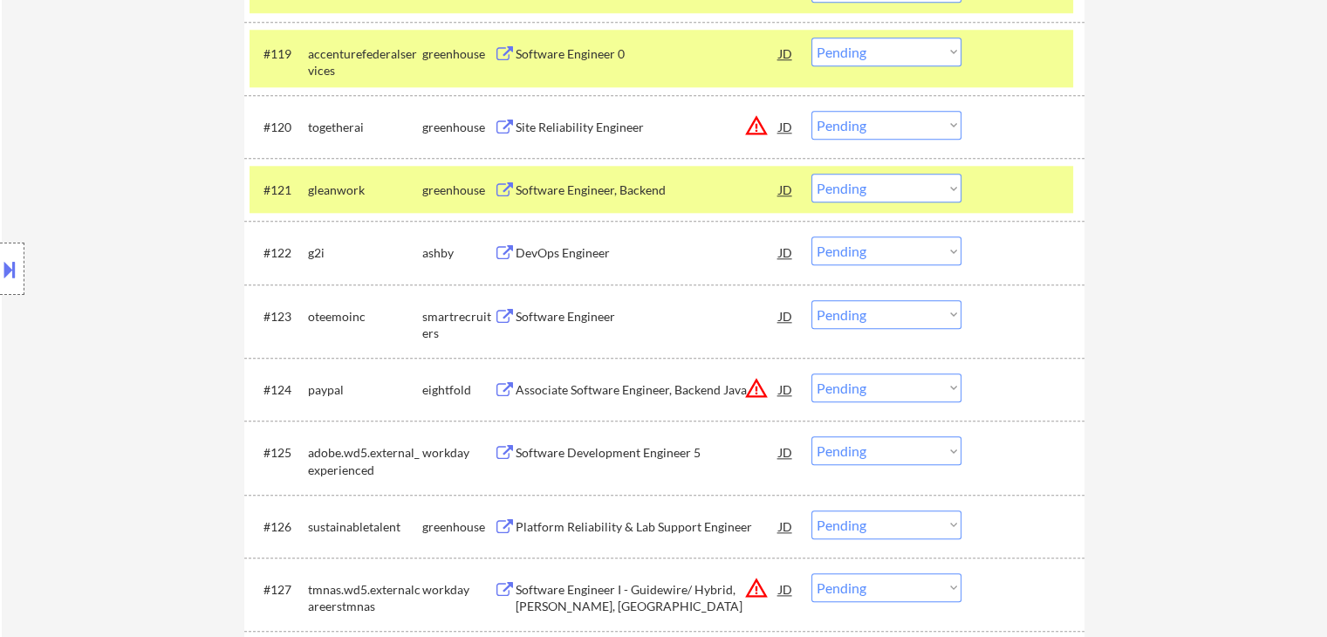
click at [507, 250] on button at bounding box center [505, 253] width 22 height 17
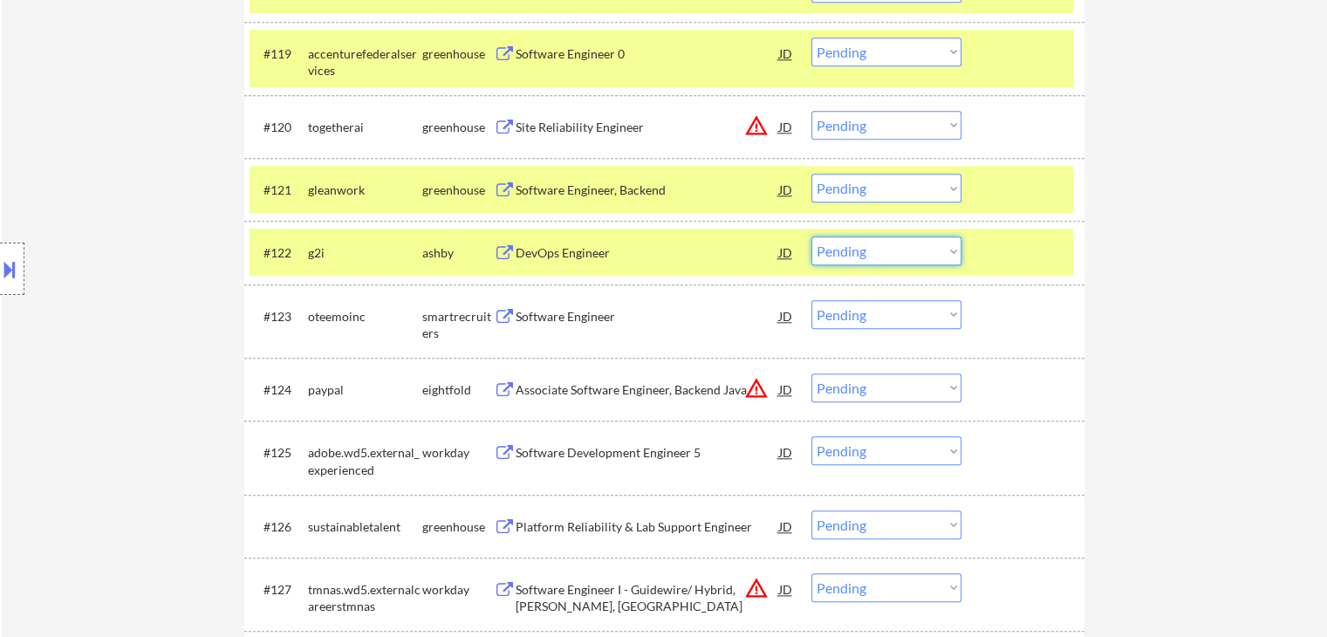
drag, startPoint x: 887, startPoint y: 250, endPoint x: 887, endPoint y: 264, distance: 13.1
click at [887, 250] on select "Choose an option... Pending Applied Excluded (Questions) Excluded (Expired) Exc…" at bounding box center [887, 250] width 150 height 29
click at [812, 236] on select "Choose an option... Pending Applied Excluded (Questions) Excluded (Expired) Exc…" at bounding box center [887, 250] width 150 height 29
click at [867, 254] on select "Choose an option... Pending Applied Excluded (Questions) Excluded (Expired) Exc…" at bounding box center [887, 250] width 150 height 29
click at [812, 236] on select "Choose an option... Pending Applied Excluded (Questions) Excluded (Expired) Exc…" at bounding box center [887, 250] width 150 height 29
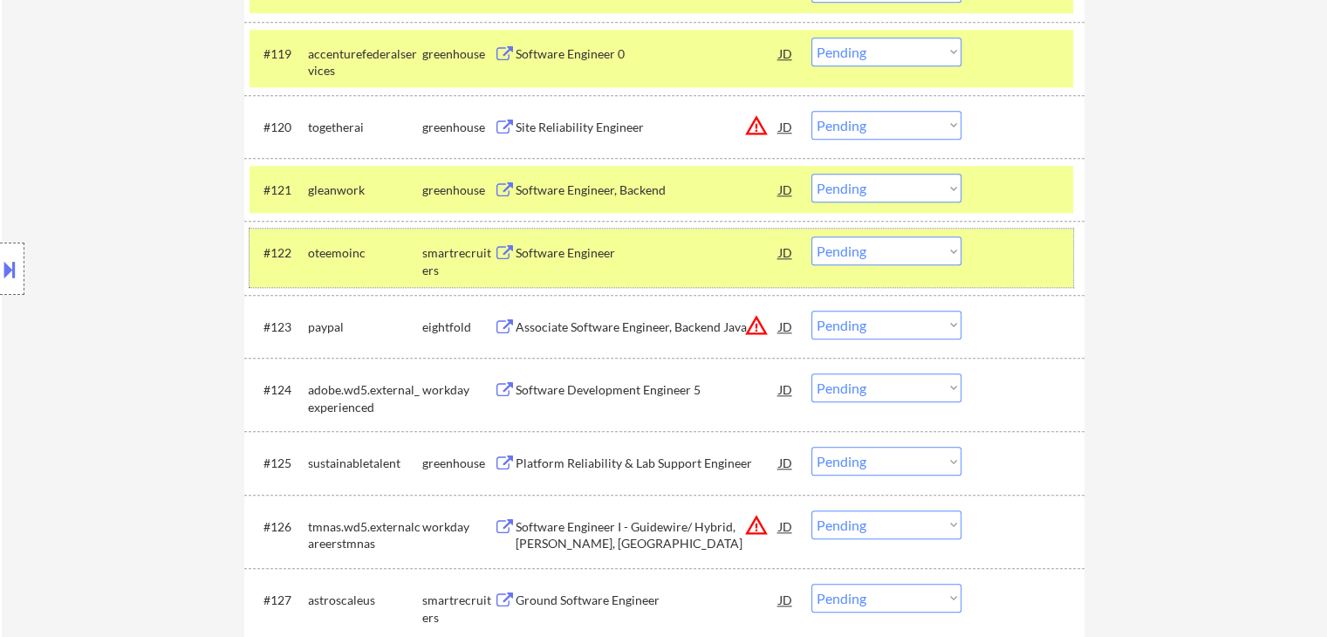
click at [507, 249] on button at bounding box center [505, 253] width 22 height 17
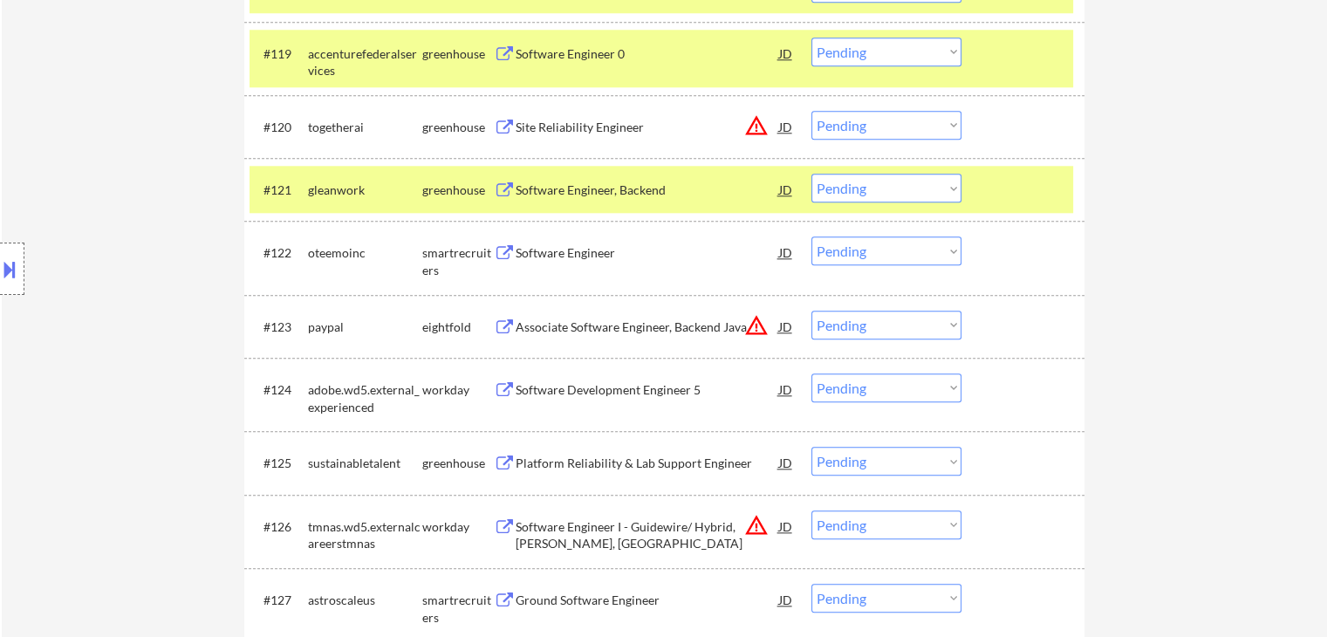
click at [884, 250] on select "Choose an option... Pending Applied Excluded (Questions) Excluded (Expired) Exc…" at bounding box center [887, 250] width 150 height 29
click at [812, 236] on select "Choose an option... Pending Applied Excluded (Questions) Excluded (Expired) Exc…" at bounding box center [887, 250] width 150 height 29
select select ""pending""
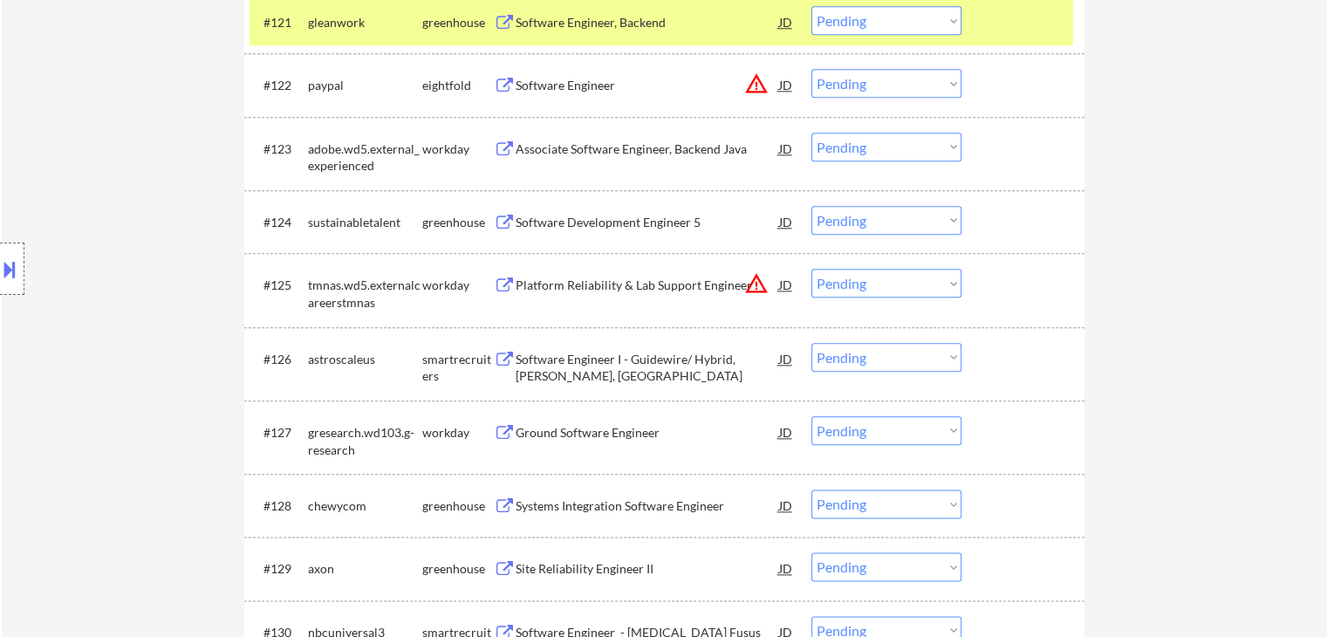
scroll to position [2007, 0]
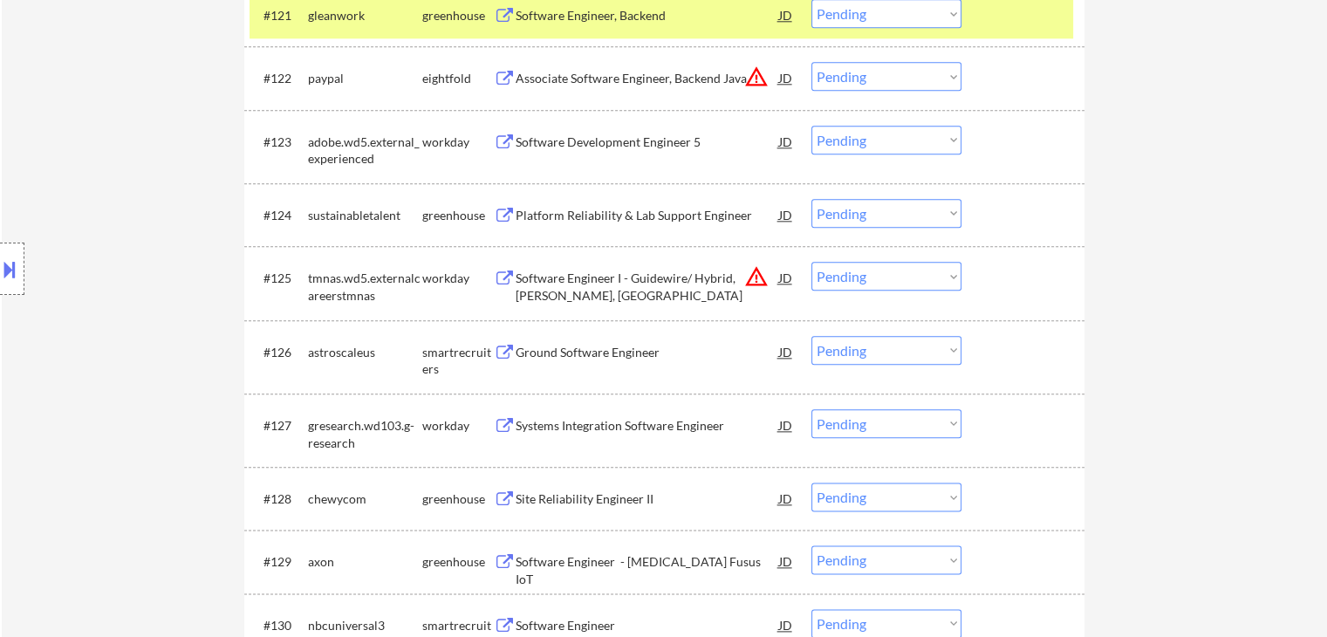
click at [503, 214] on button at bounding box center [505, 216] width 22 height 17
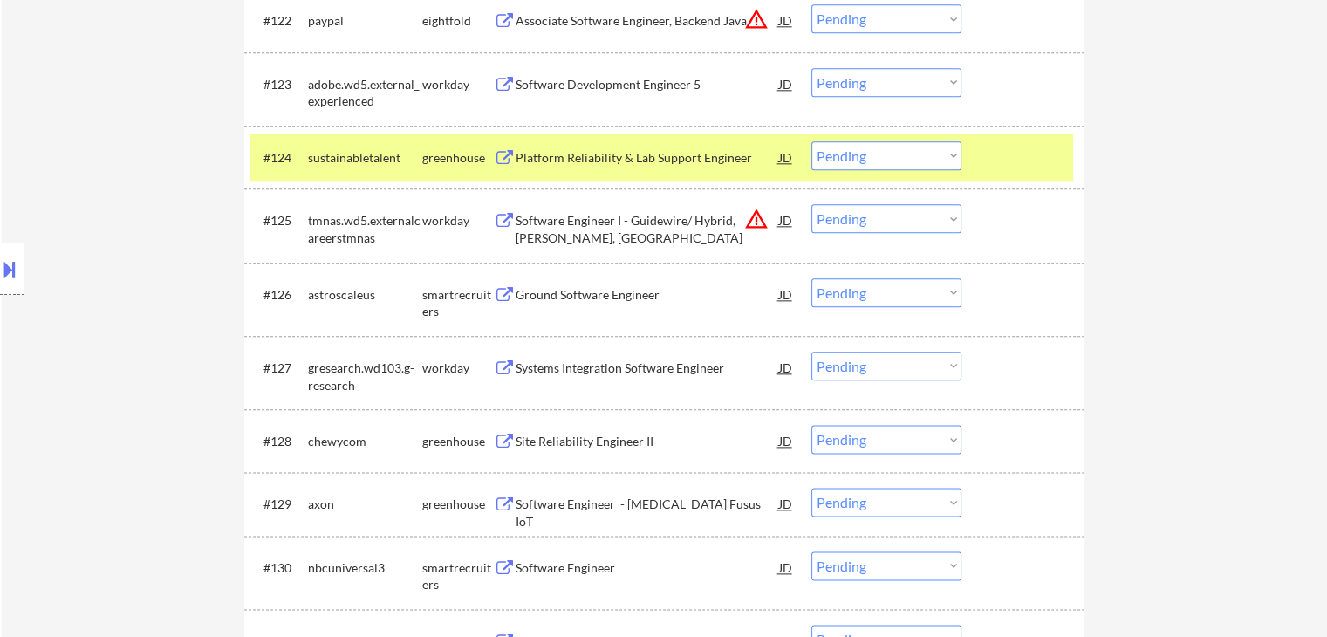
scroll to position [2182, 0]
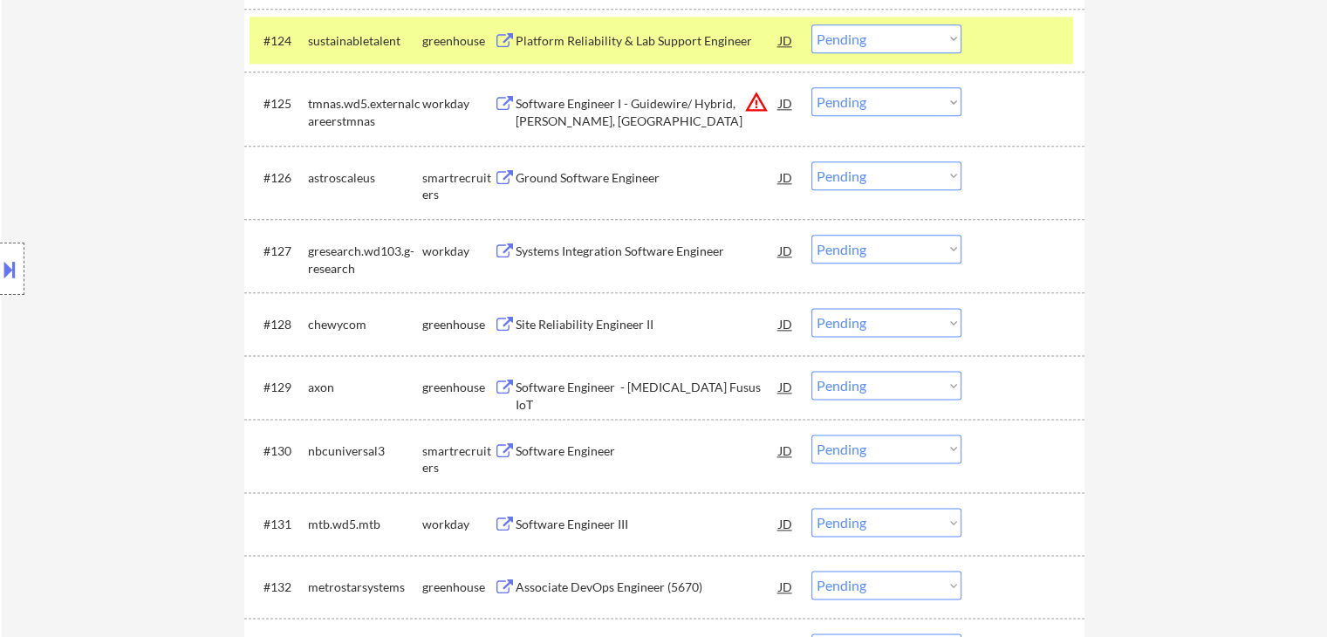
click at [504, 175] on button at bounding box center [505, 178] width 22 height 17
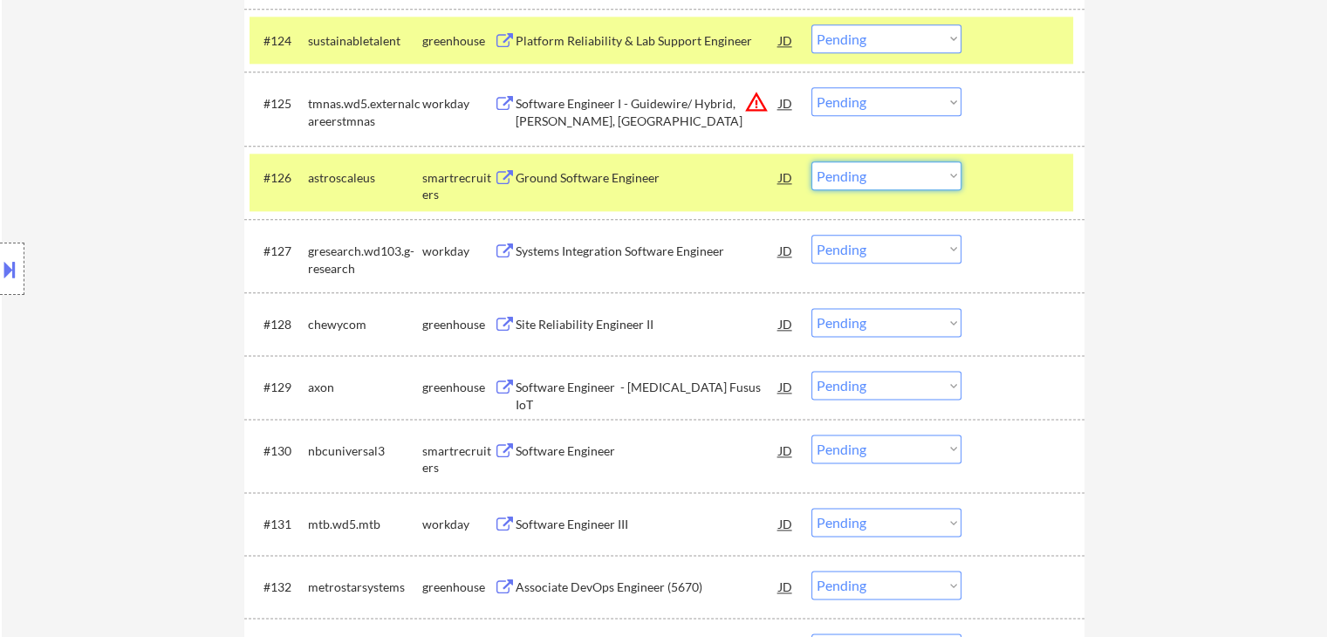
drag, startPoint x: 873, startPoint y: 174, endPoint x: 873, endPoint y: 186, distance: 12.2
click at [873, 174] on select "Choose an option... Pending Applied Excluded (Questions) Excluded (Expired) Exc…" at bounding box center [887, 175] width 150 height 29
click at [812, 161] on select "Choose an option... Pending Applied Excluded (Questions) Excluded (Expired) Exc…" at bounding box center [887, 175] width 150 height 29
click at [492, 325] on div "greenhouse" at bounding box center [458, 324] width 72 height 17
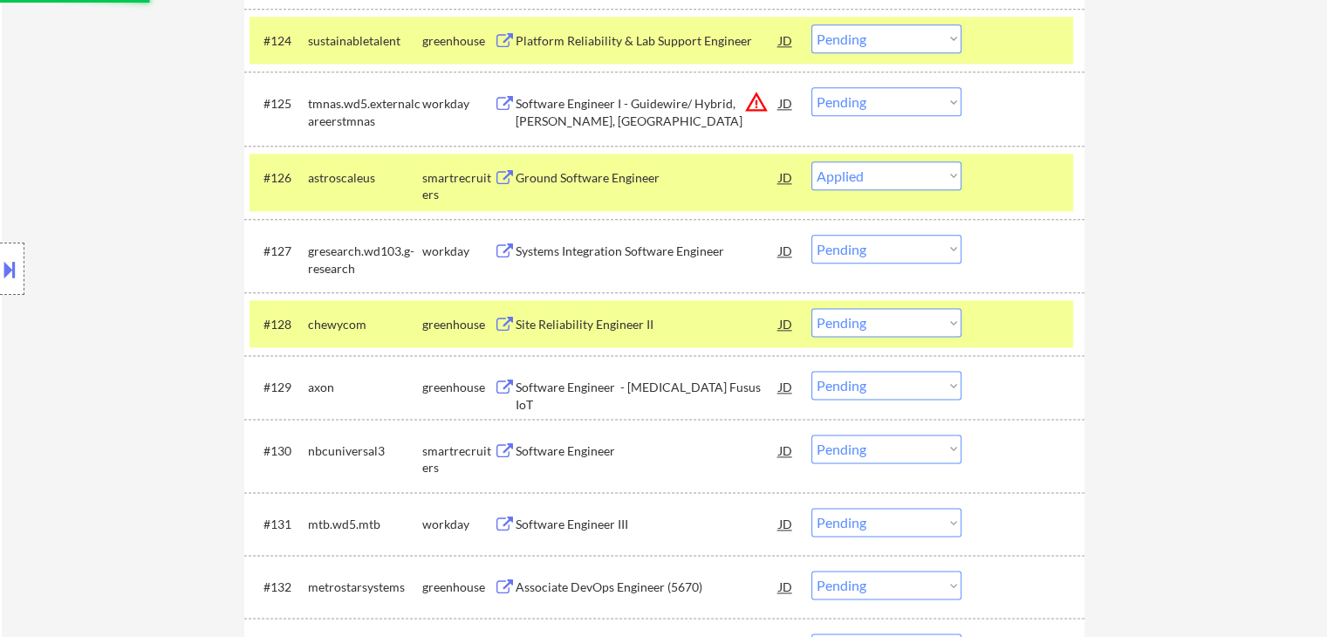
click at [510, 322] on button at bounding box center [505, 325] width 22 height 17
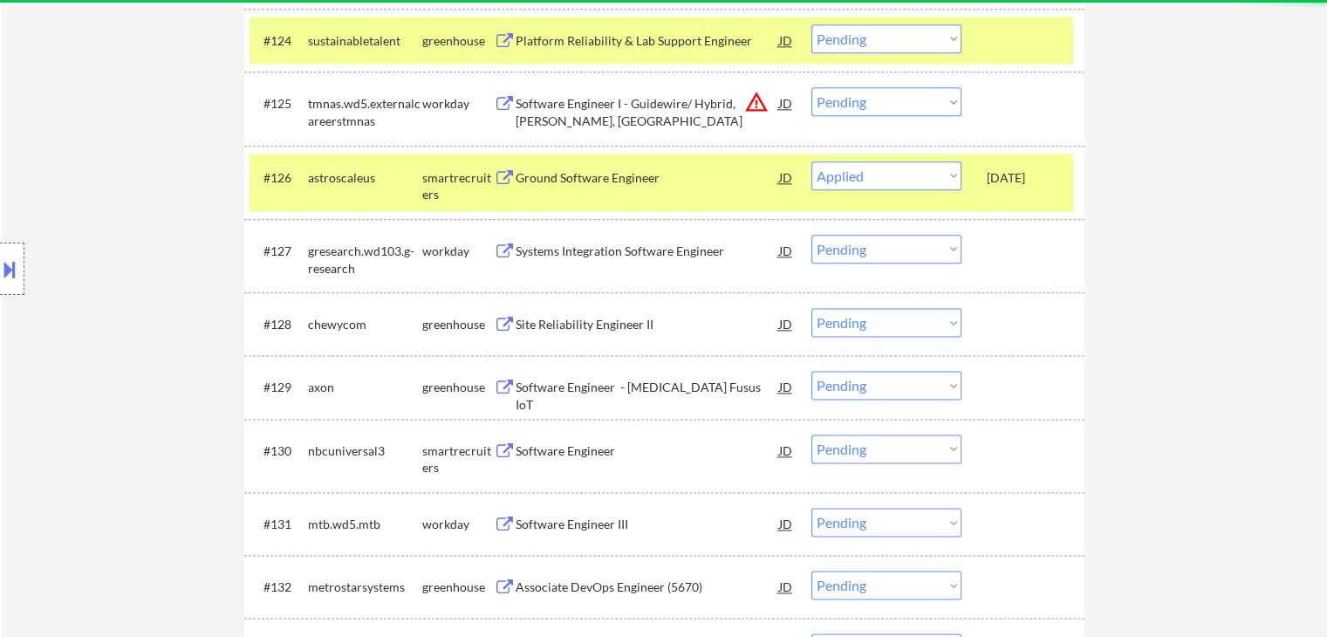
select select ""pending""
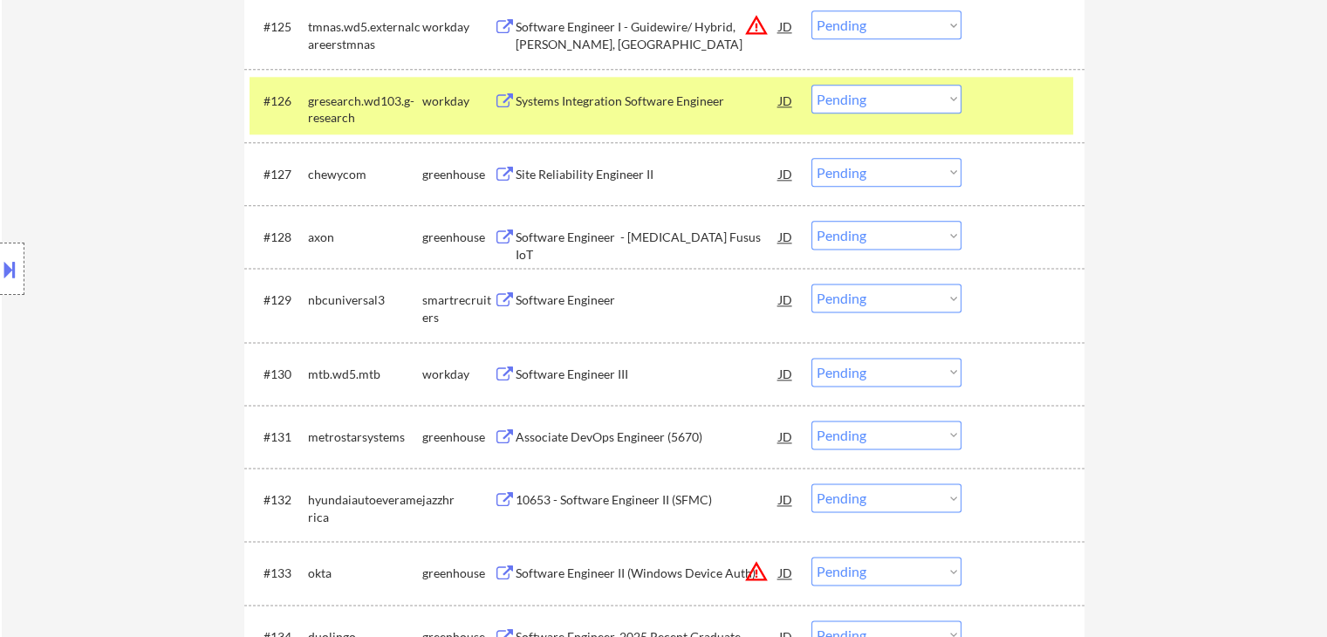
scroll to position [2269, 0]
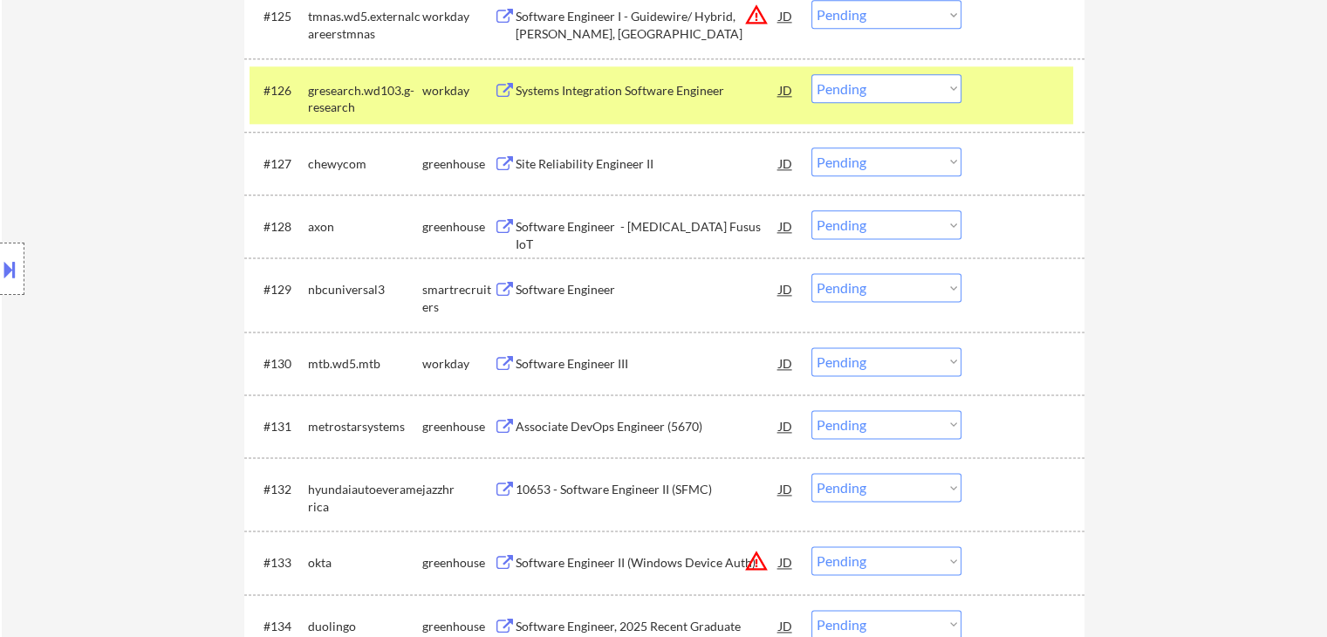
click at [497, 221] on button at bounding box center [505, 227] width 22 height 17
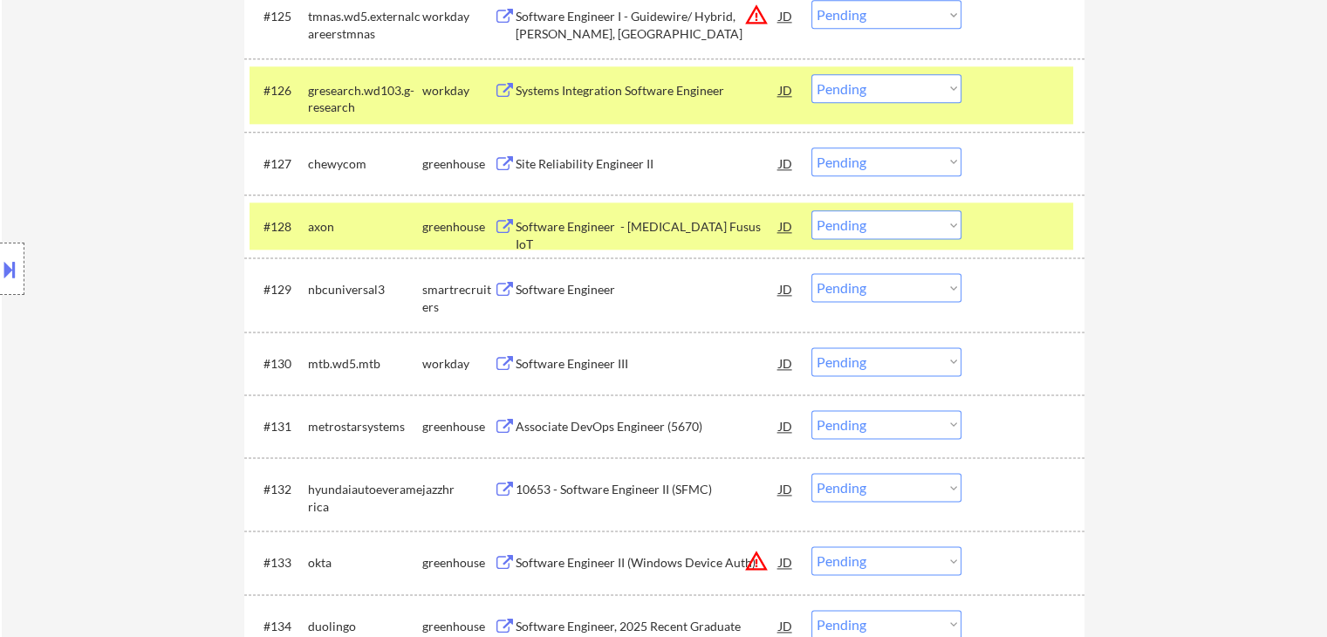
click at [500, 287] on button at bounding box center [505, 290] width 22 height 17
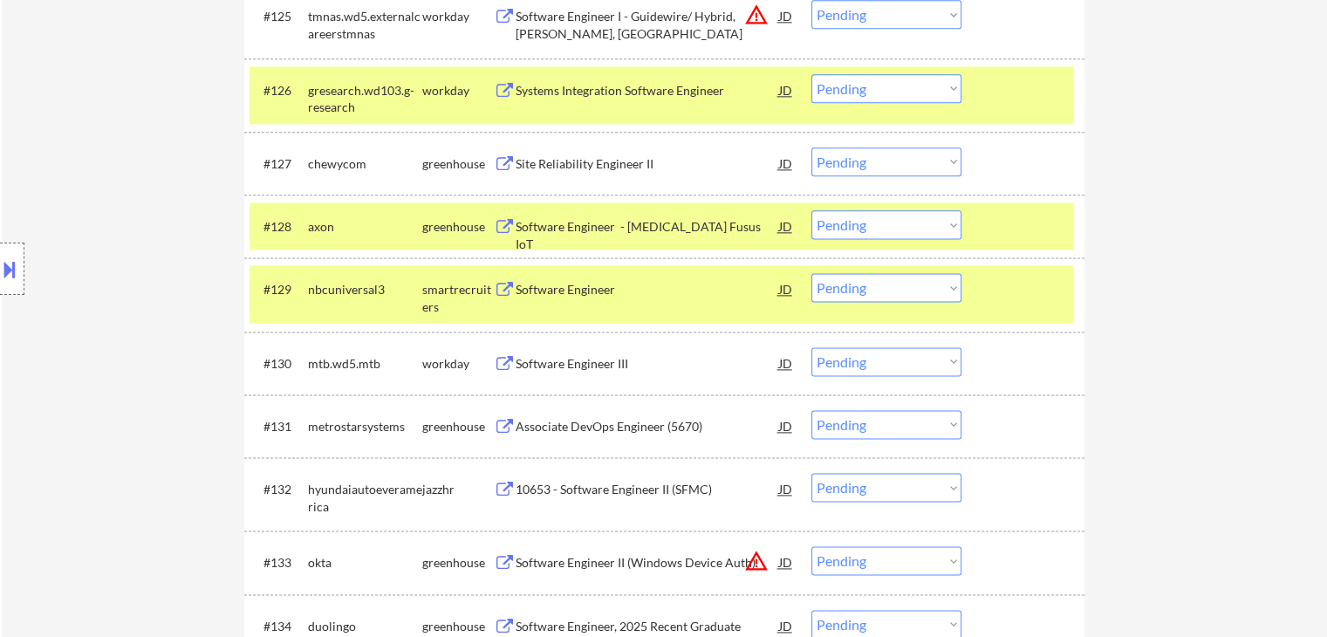
click at [885, 228] on select "Choose an option... Pending Applied Excluded (Questions) Excluded (Expired) Exc…" at bounding box center [887, 224] width 150 height 29
click at [812, 210] on select "Choose an option... Pending Applied Excluded (Questions) Excluded (Expired) Exc…" at bounding box center [887, 224] width 150 height 29
select select ""pending""
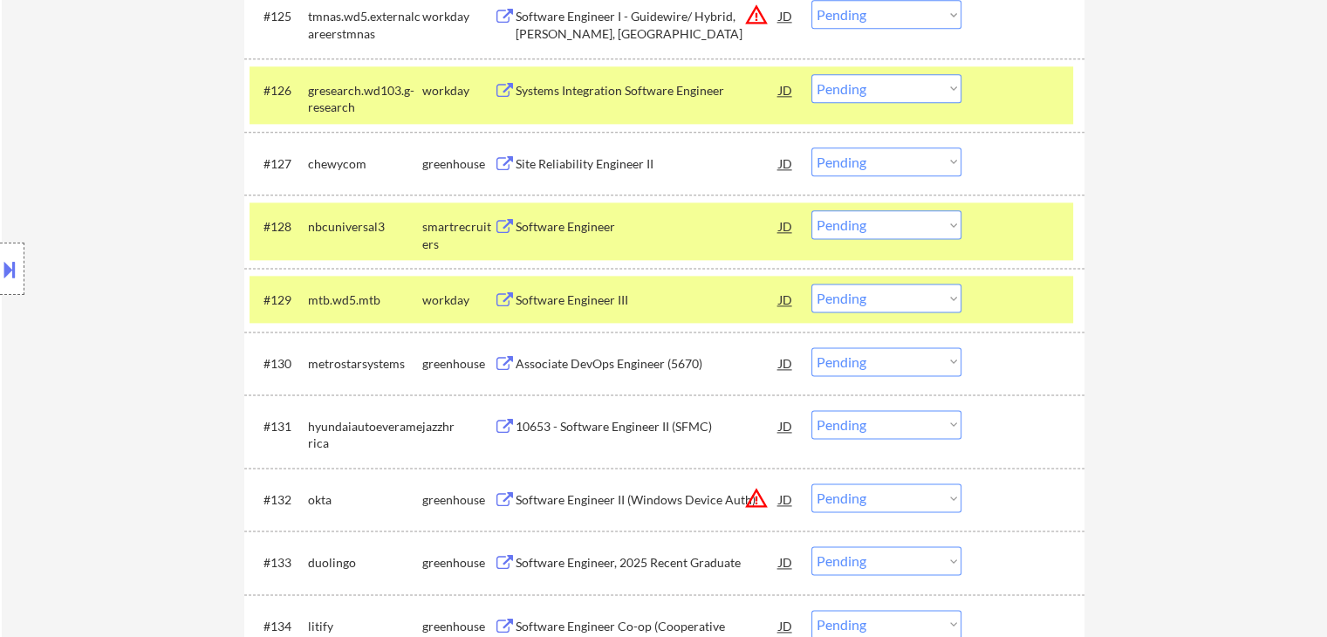
click at [168, 282] on div "Location Inclusions: country:[GEOGRAPHIC_DATA]" at bounding box center [156, 269] width 312 height 324
click at [507, 364] on button at bounding box center [505, 364] width 22 height 17
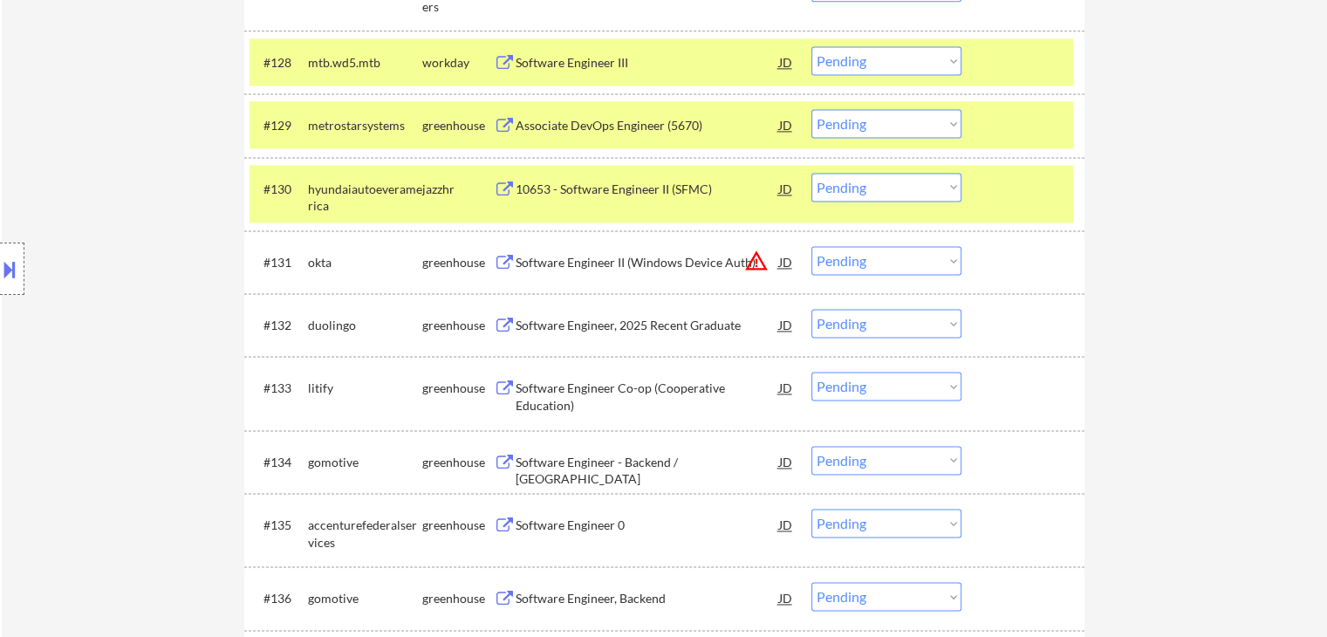
scroll to position [2531, 0]
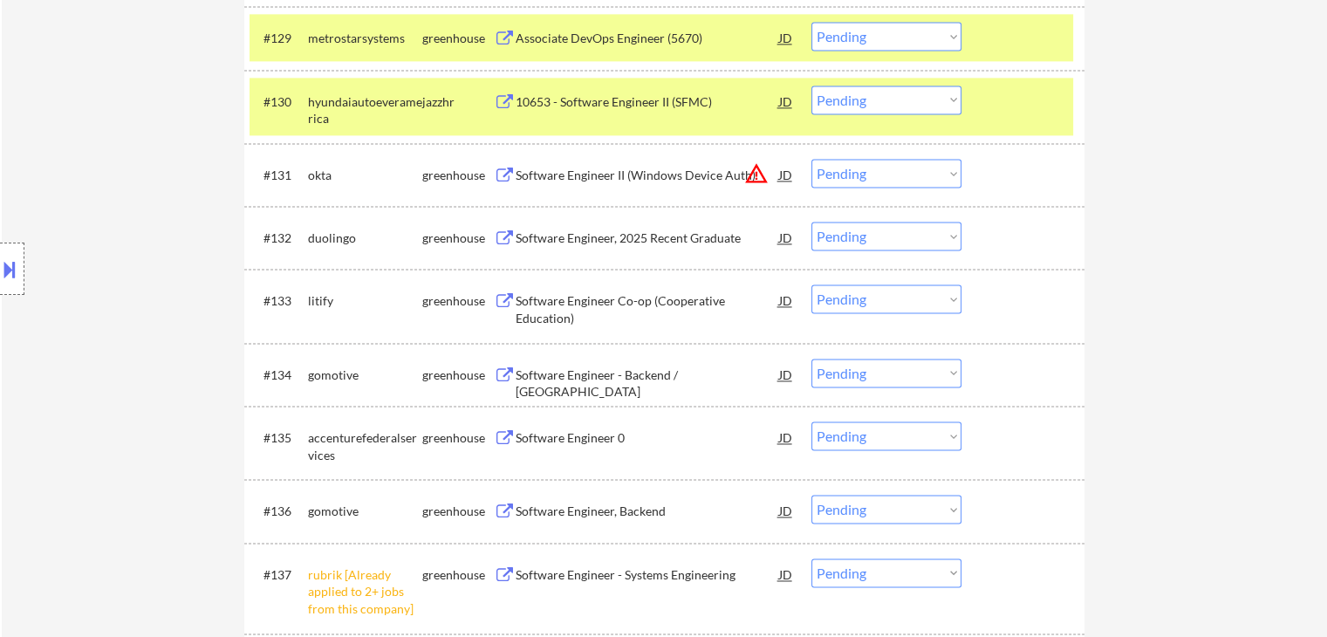
click at [503, 236] on button at bounding box center [505, 238] width 22 height 17
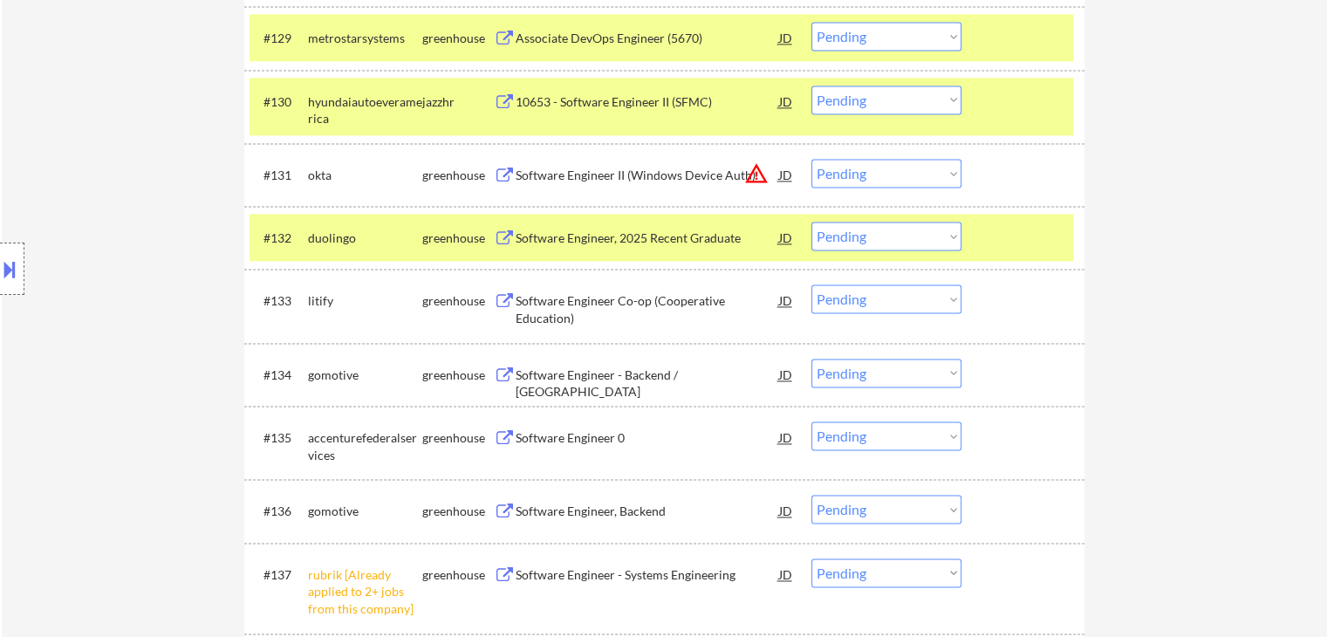
click at [499, 306] on button at bounding box center [505, 301] width 22 height 17
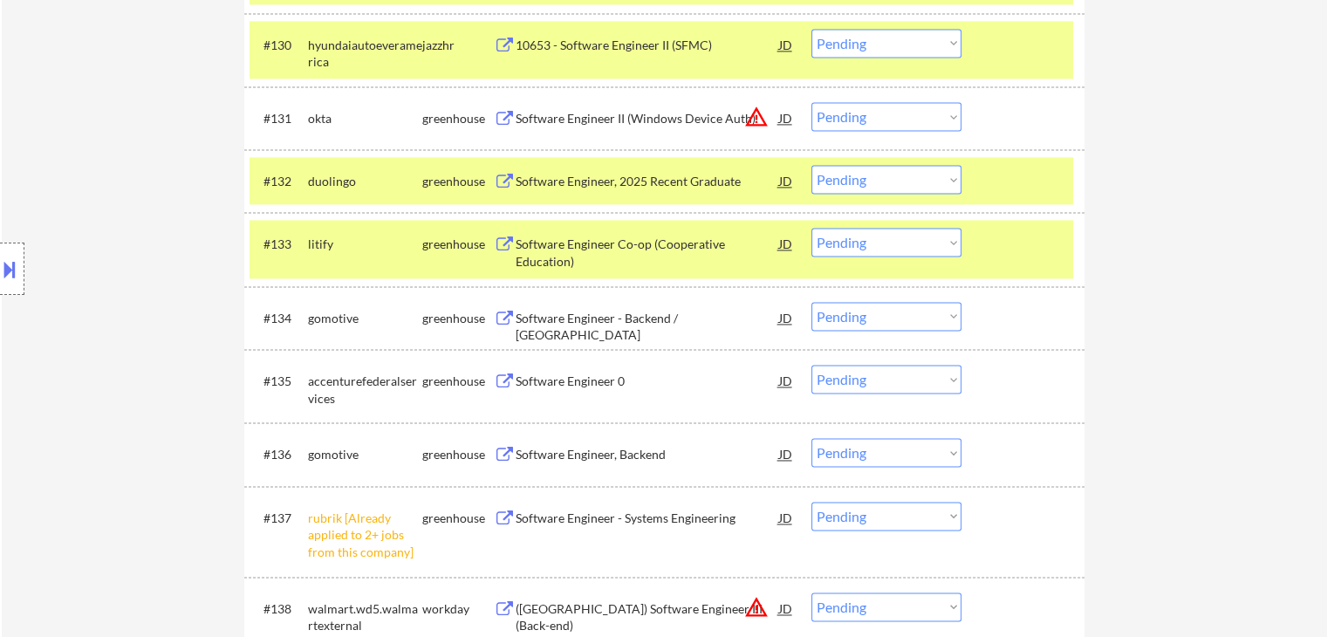
scroll to position [2618, 0]
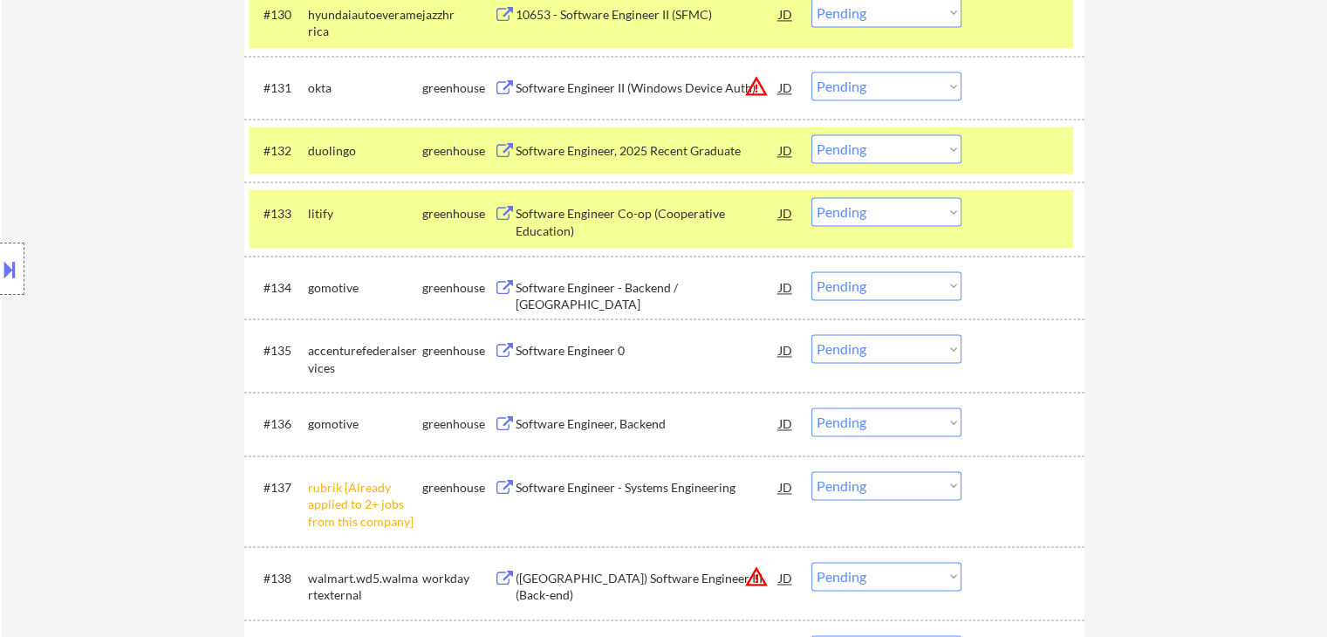
click at [499, 295] on button at bounding box center [505, 288] width 22 height 17
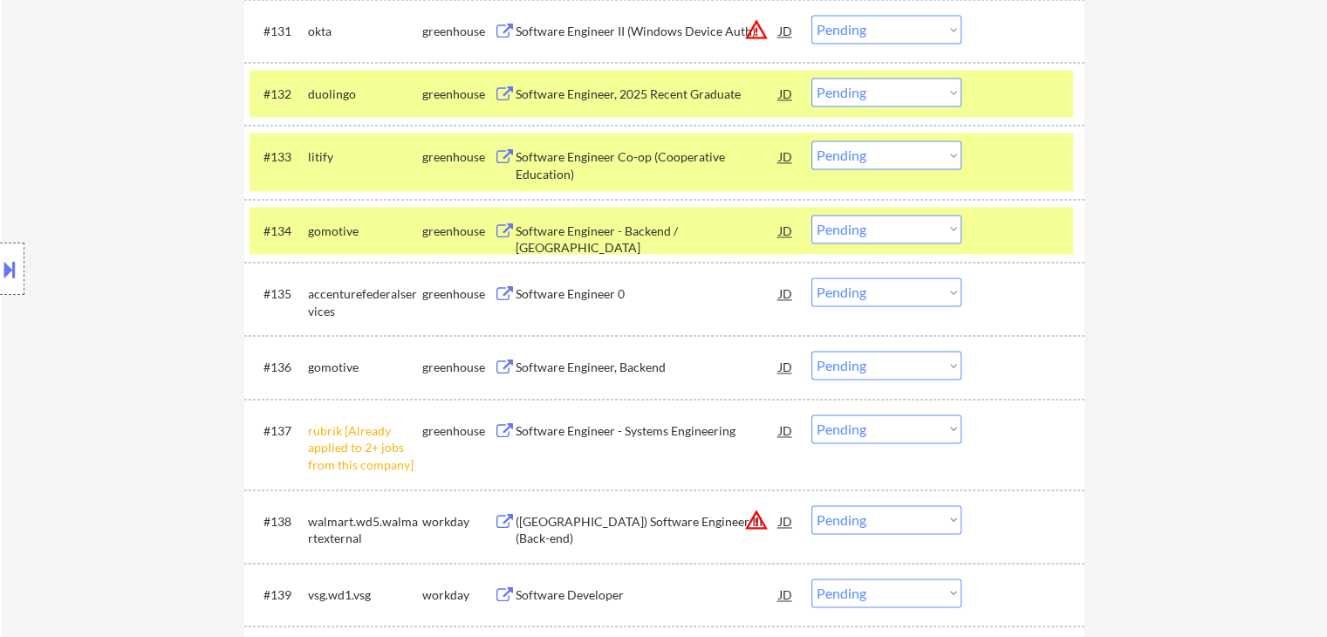
scroll to position [2705, 0]
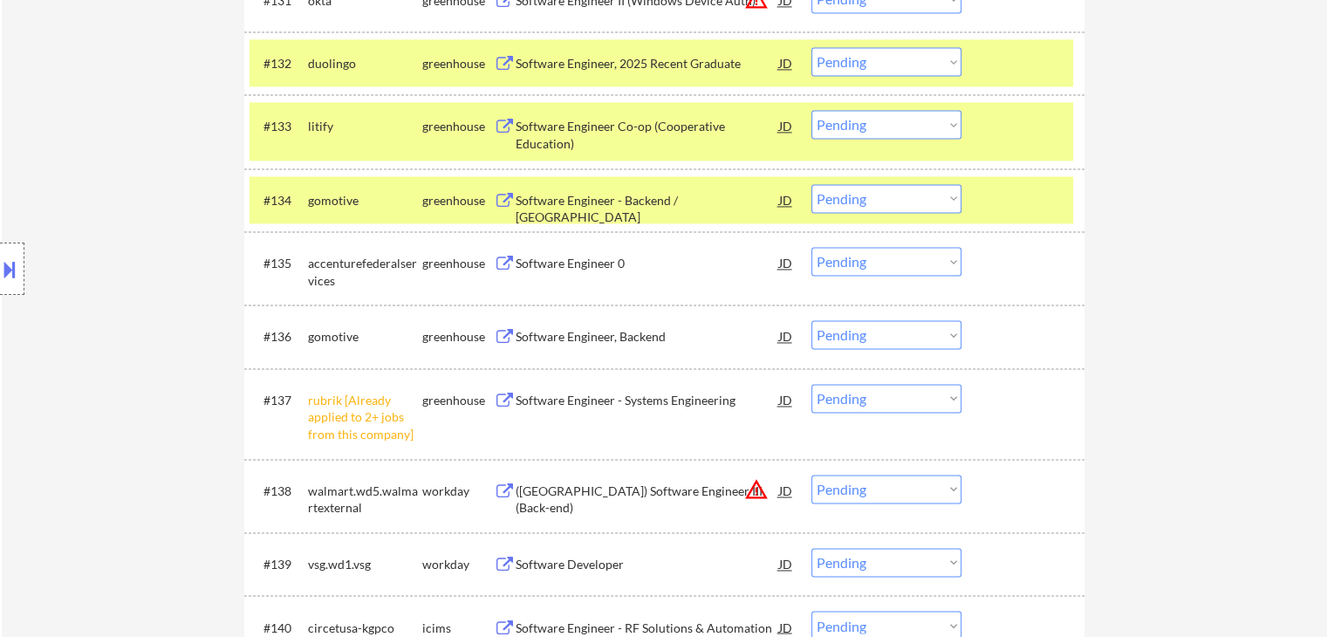
click at [495, 257] on button at bounding box center [505, 264] width 22 height 17
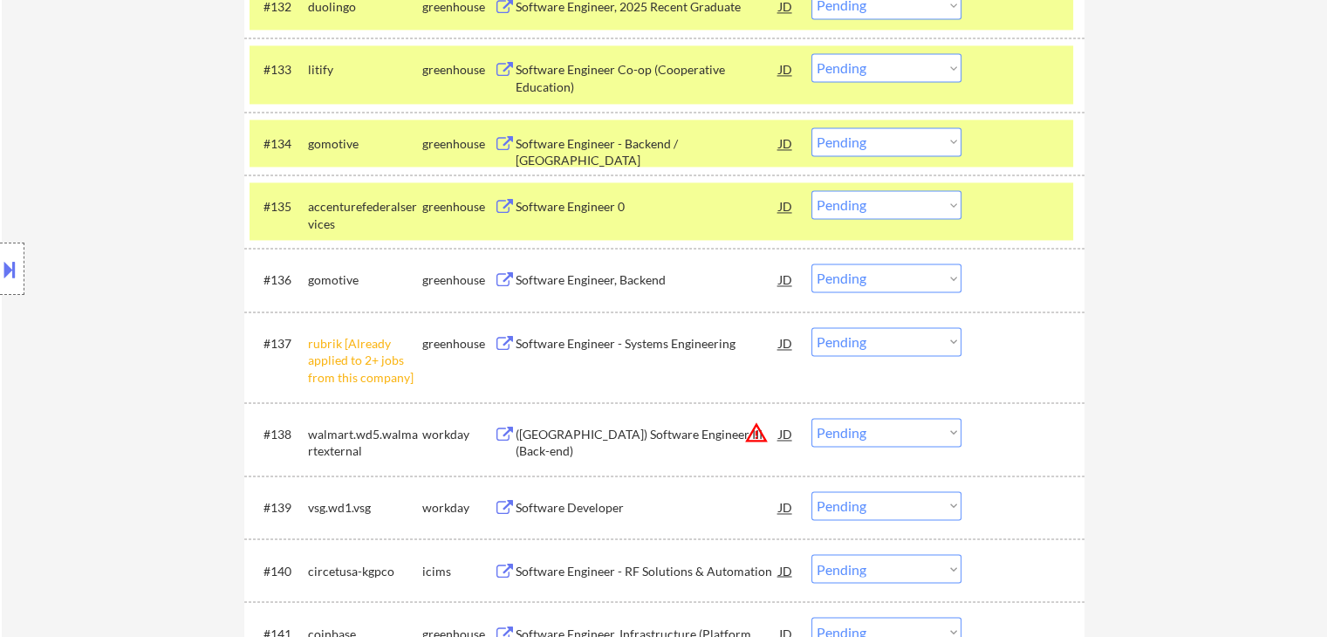
scroll to position [2792, 0]
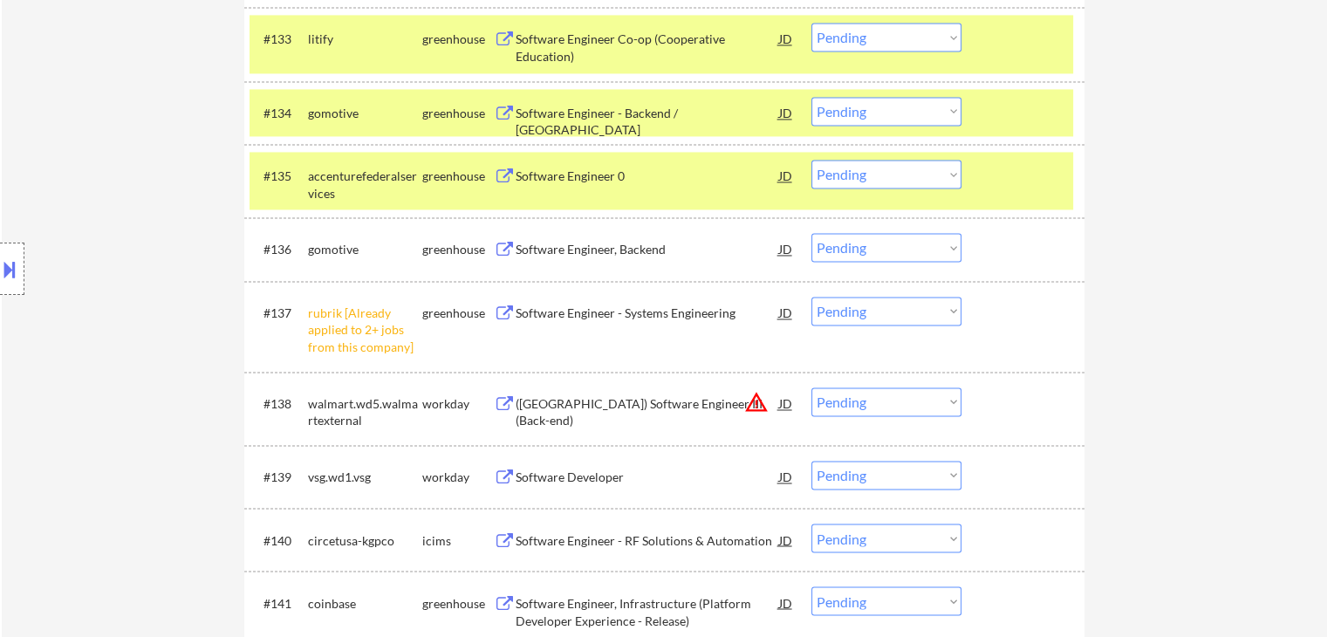
click at [501, 245] on button at bounding box center [505, 250] width 22 height 17
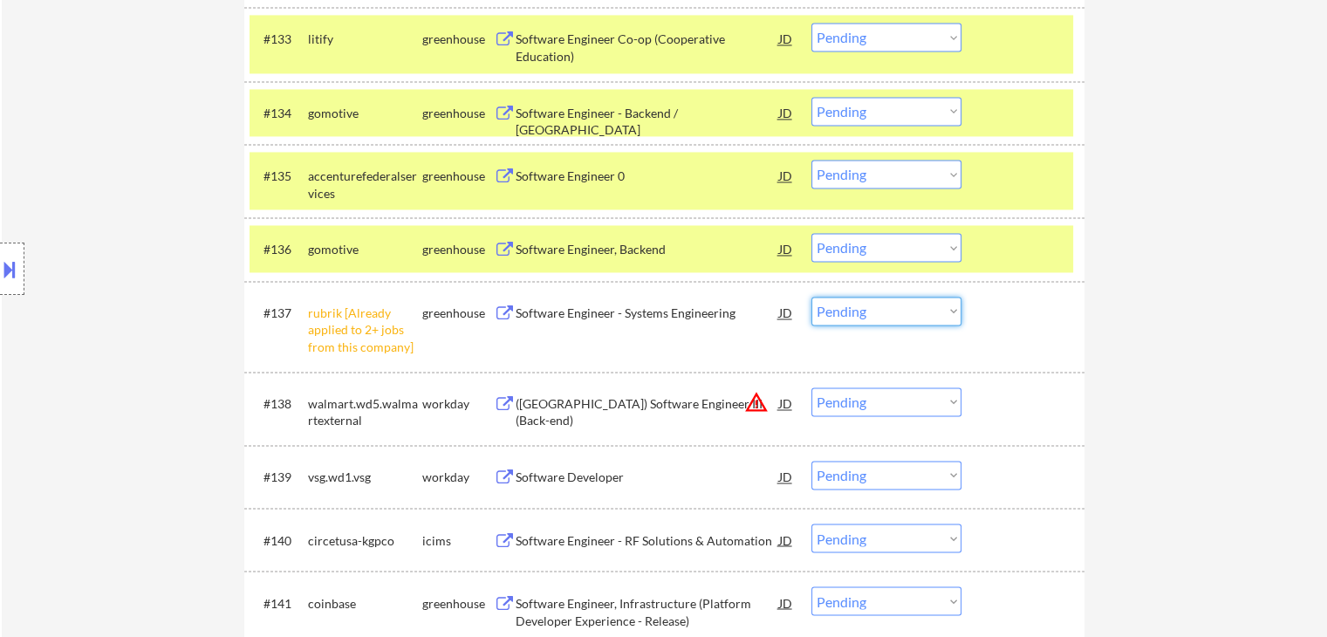
click at [903, 305] on select "Choose an option... Pending Applied Excluded (Questions) Excluded (Expired) Exc…" at bounding box center [887, 311] width 150 height 29
click at [812, 297] on select "Choose an option... Pending Applied Excluded (Questions) Excluded (Expired) Exc…" at bounding box center [887, 311] width 150 height 29
select select ""pending""
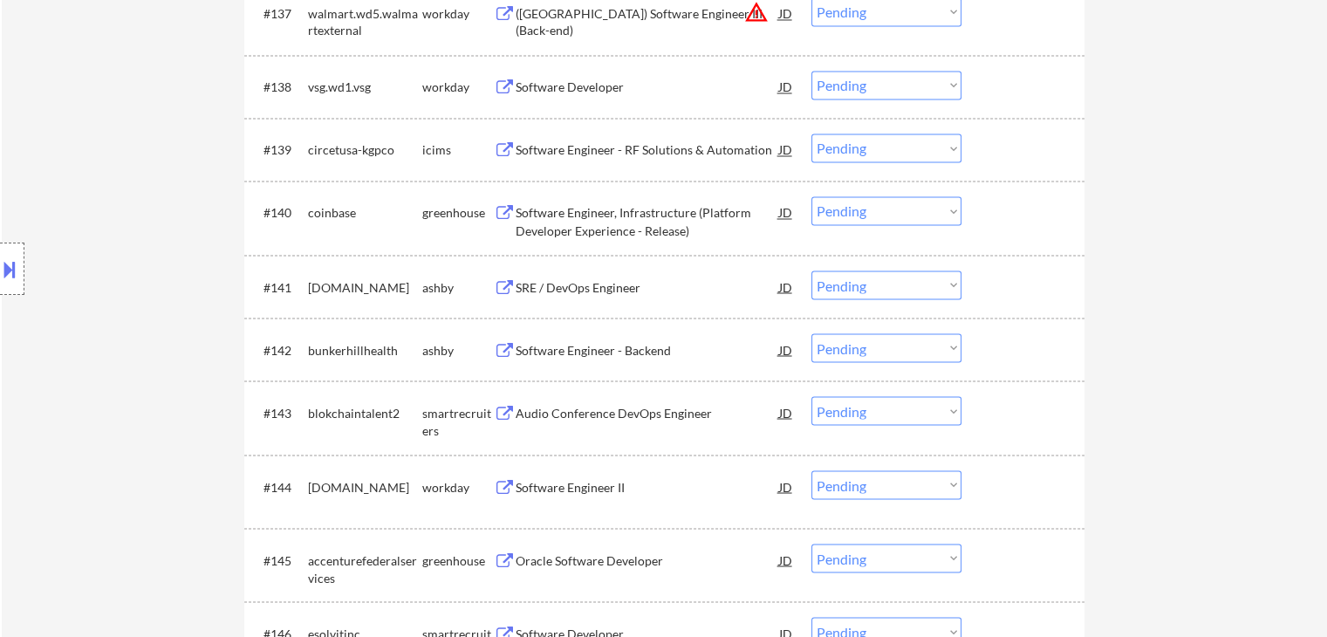
scroll to position [3141, 0]
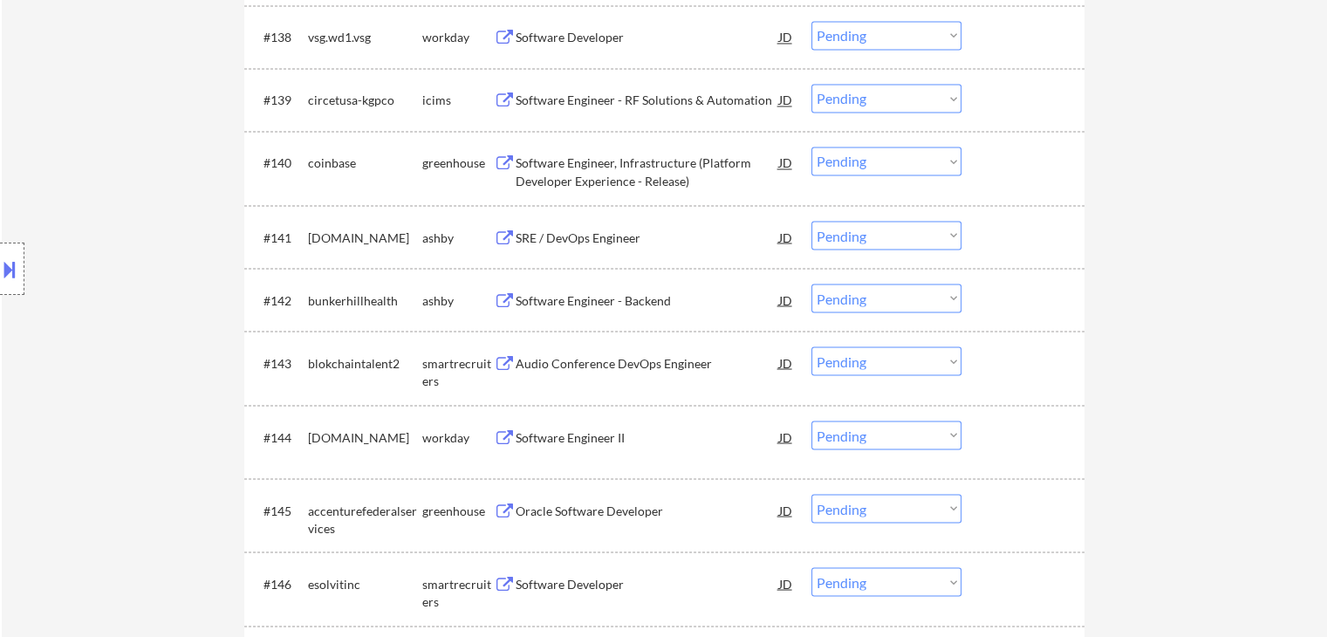
click at [499, 154] on div "Software Engineer, Infrastructure (Platform Developer Experience - Release) JD …" at bounding box center [644, 168] width 301 height 42
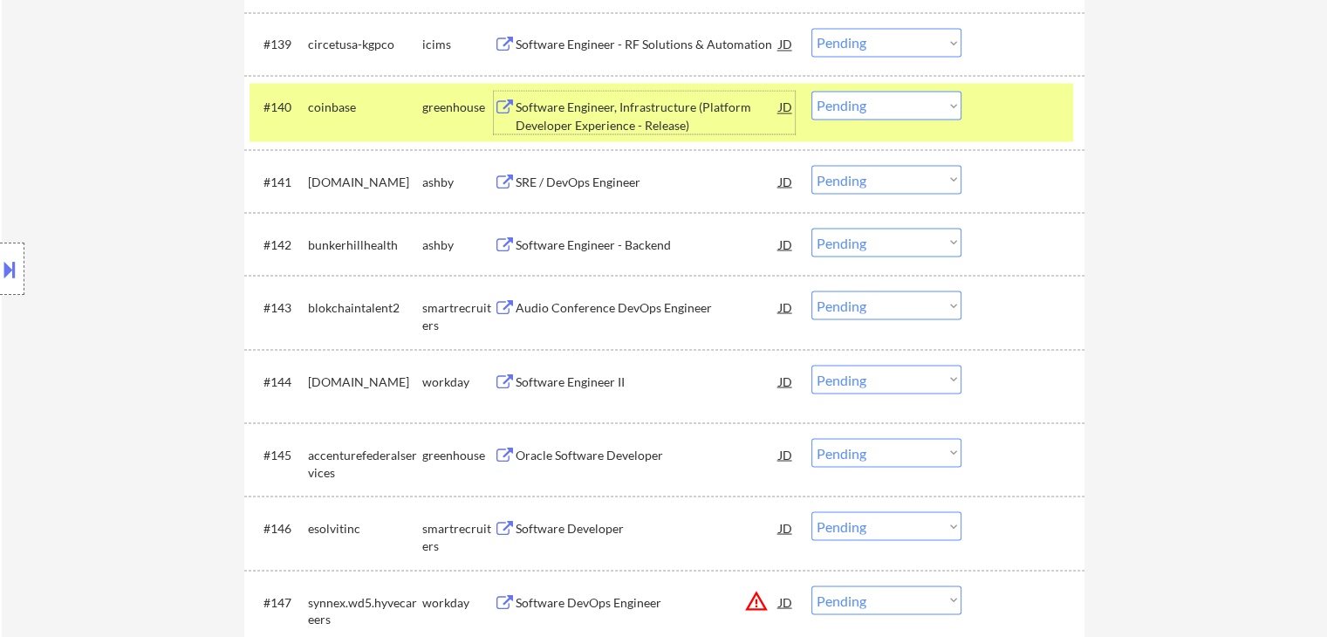
scroll to position [3236, 0]
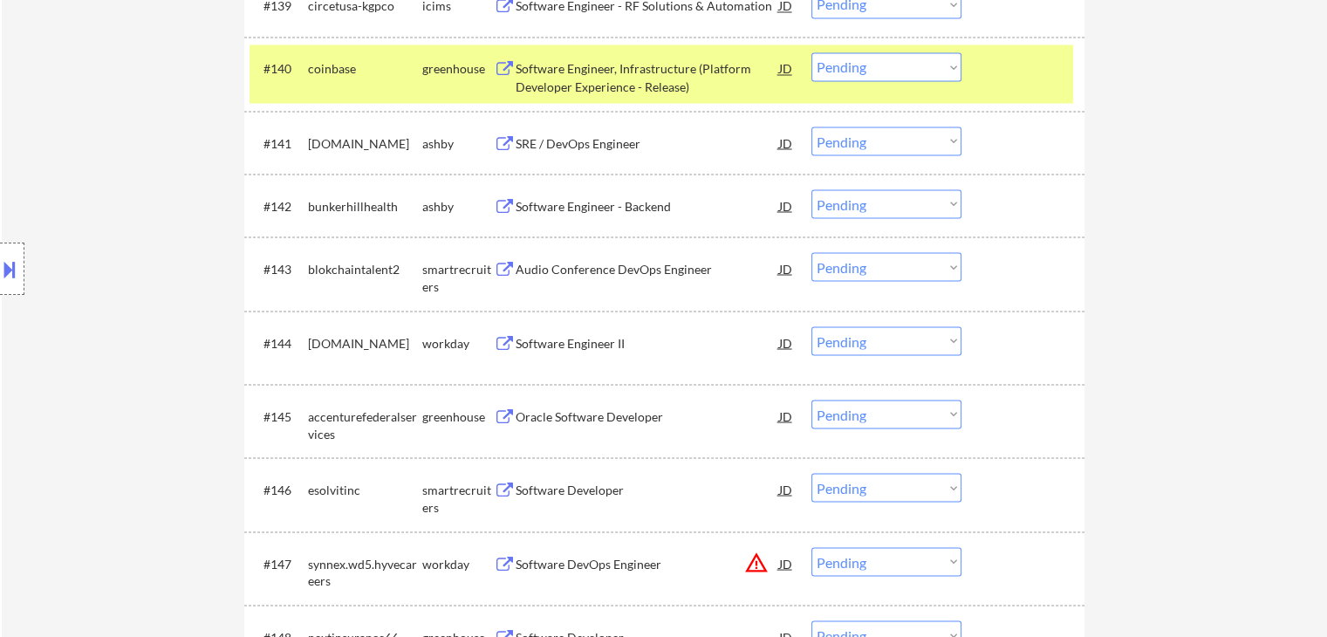
click at [499, 144] on button at bounding box center [505, 143] width 22 height 17
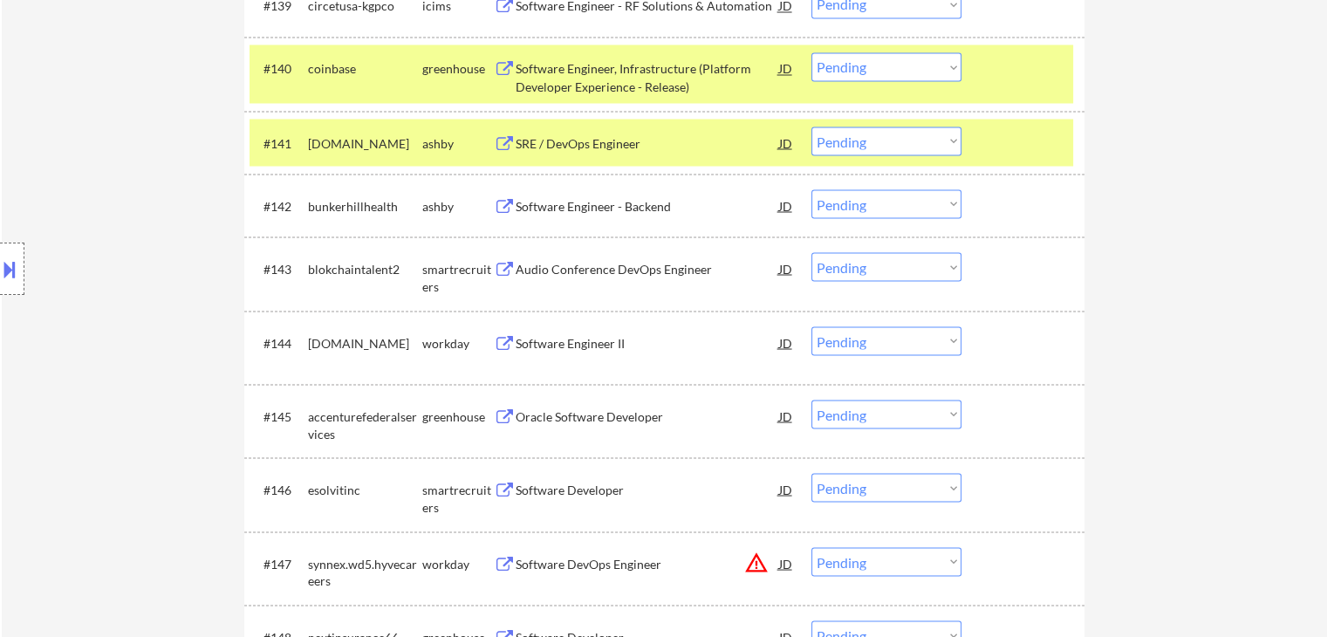
click at [510, 202] on button at bounding box center [505, 206] width 22 height 17
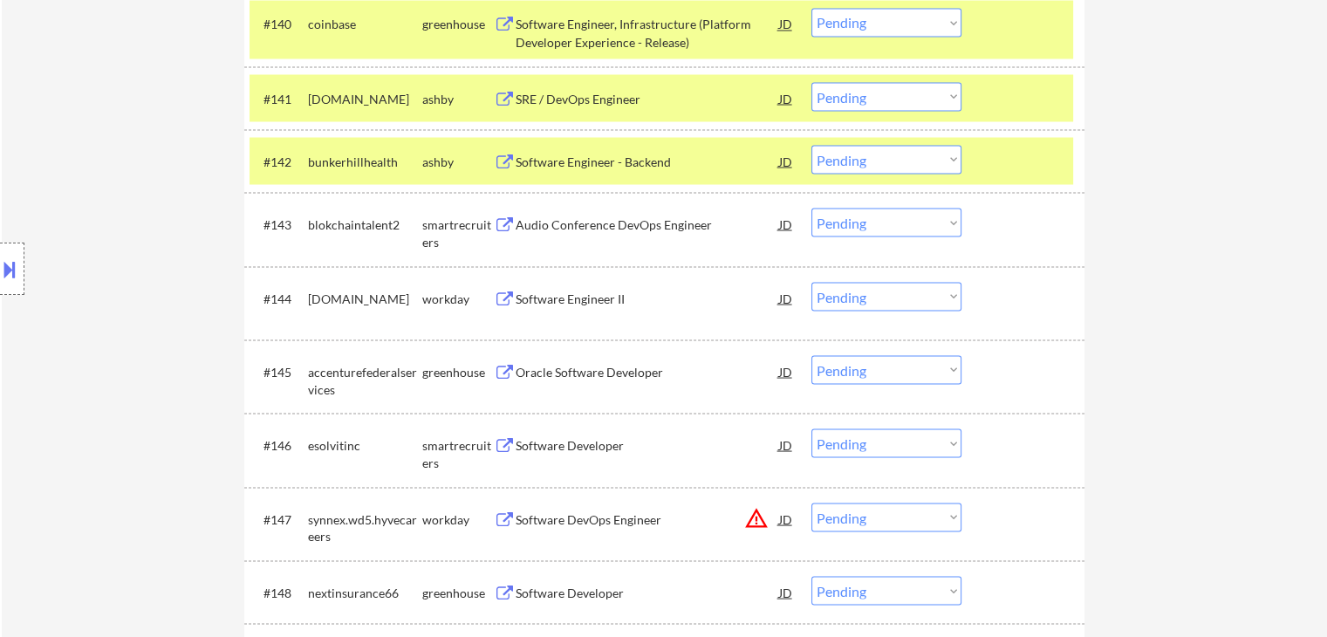
scroll to position [3323, 0]
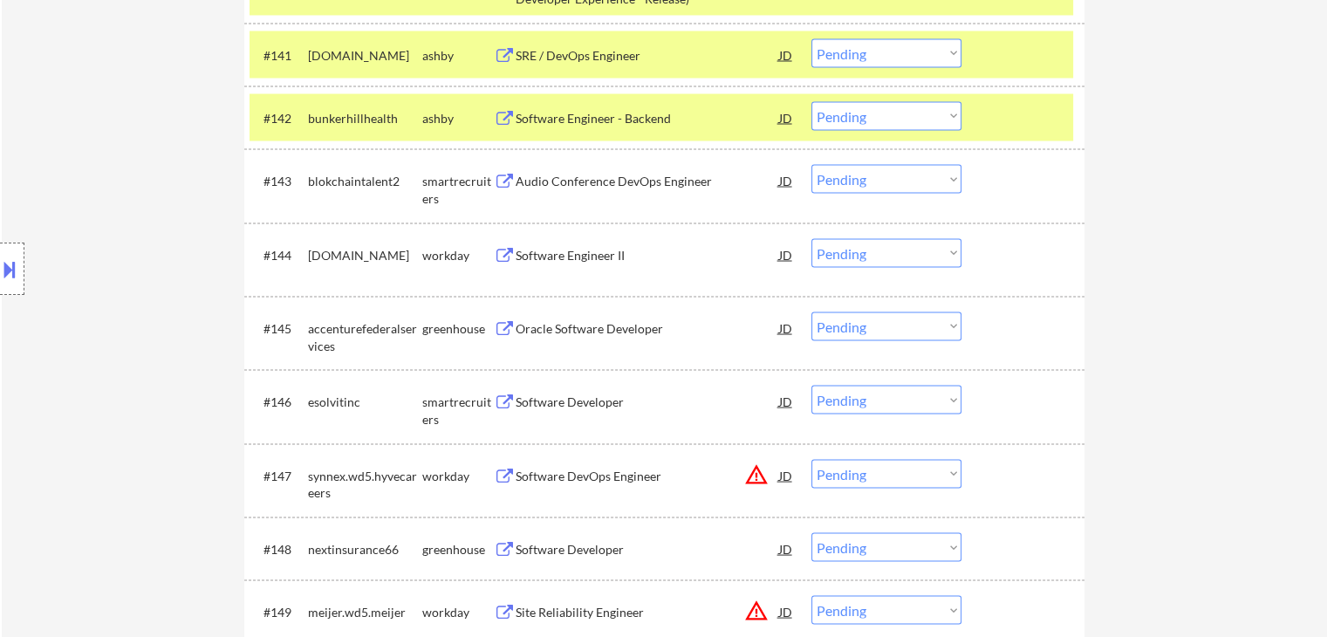
click at [503, 182] on button at bounding box center [505, 182] width 22 height 17
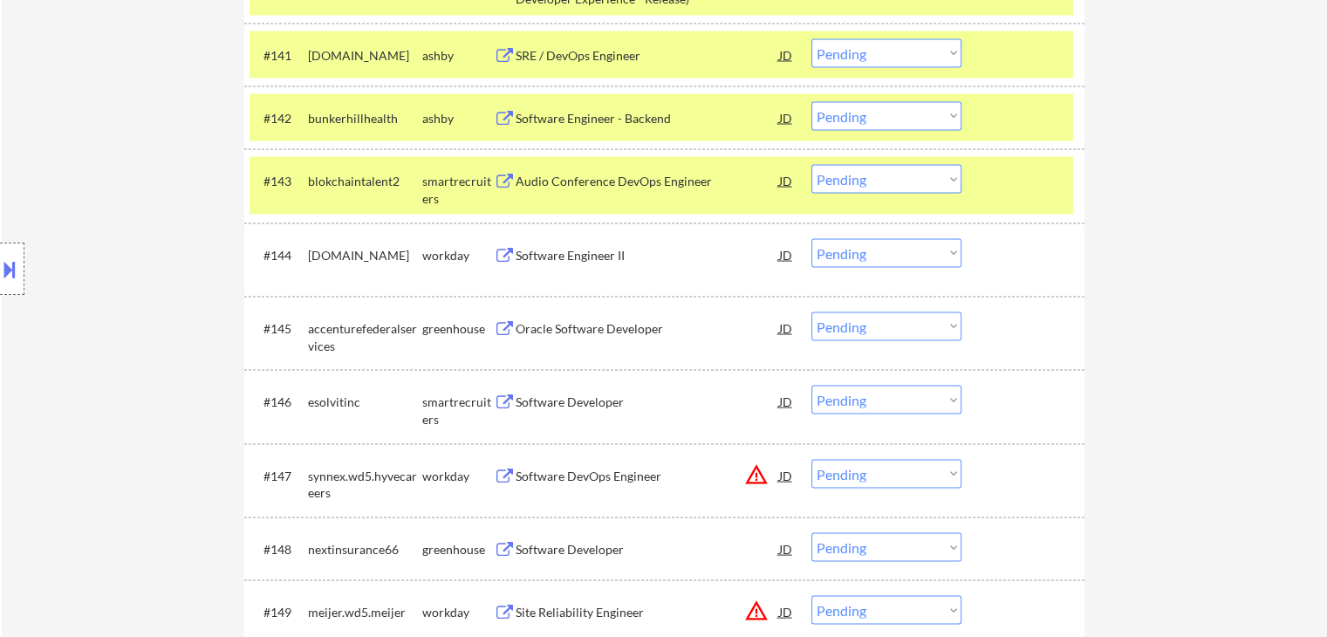
click at [501, 325] on button at bounding box center [505, 329] width 22 height 17
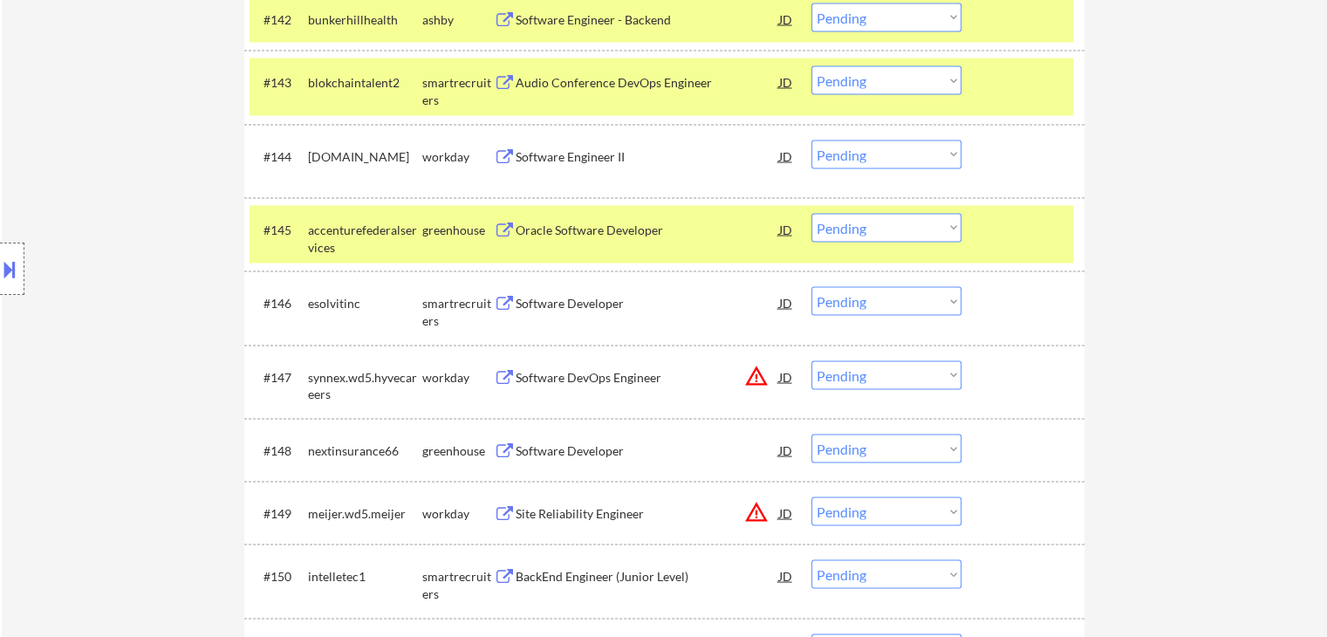
scroll to position [3497, 0]
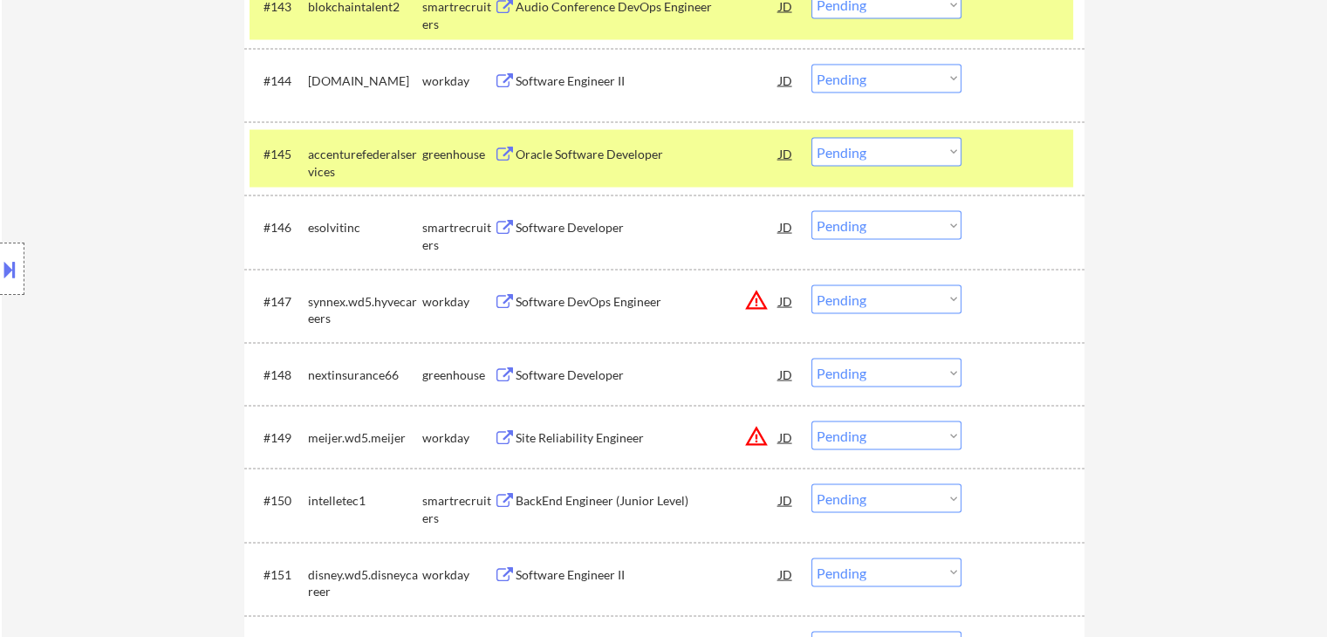
click at [510, 223] on button at bounding box center [505, 228] width 22 height 17
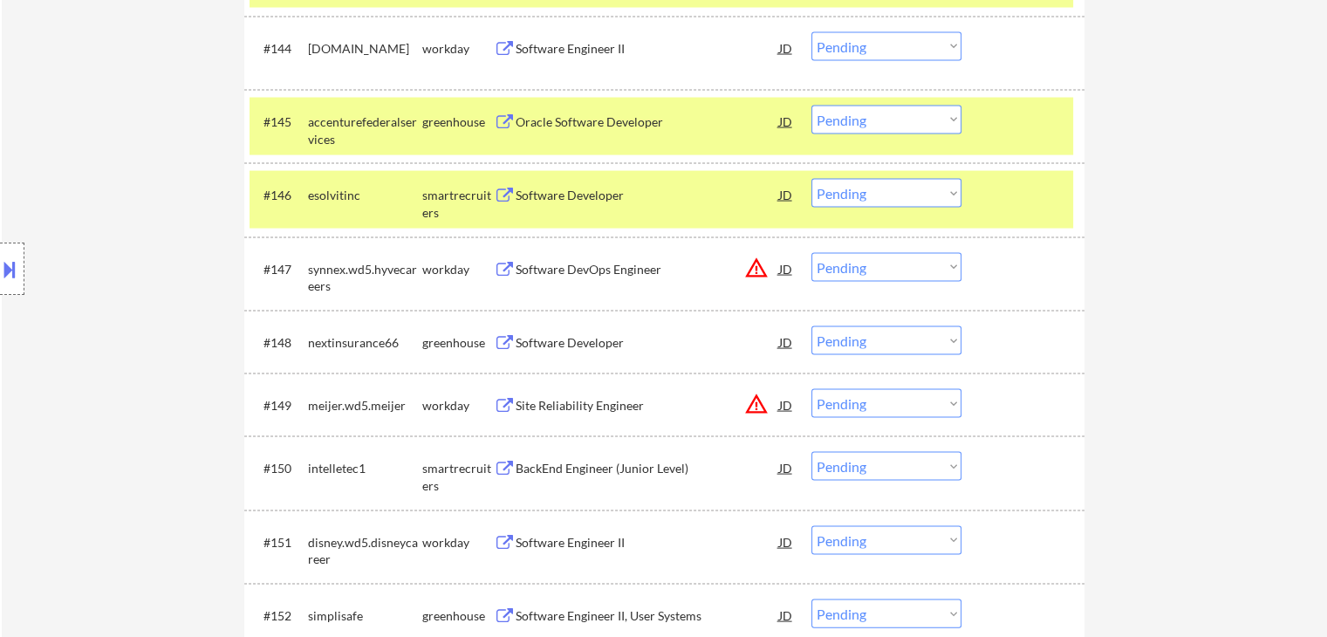
scroll to position [3585, 0]
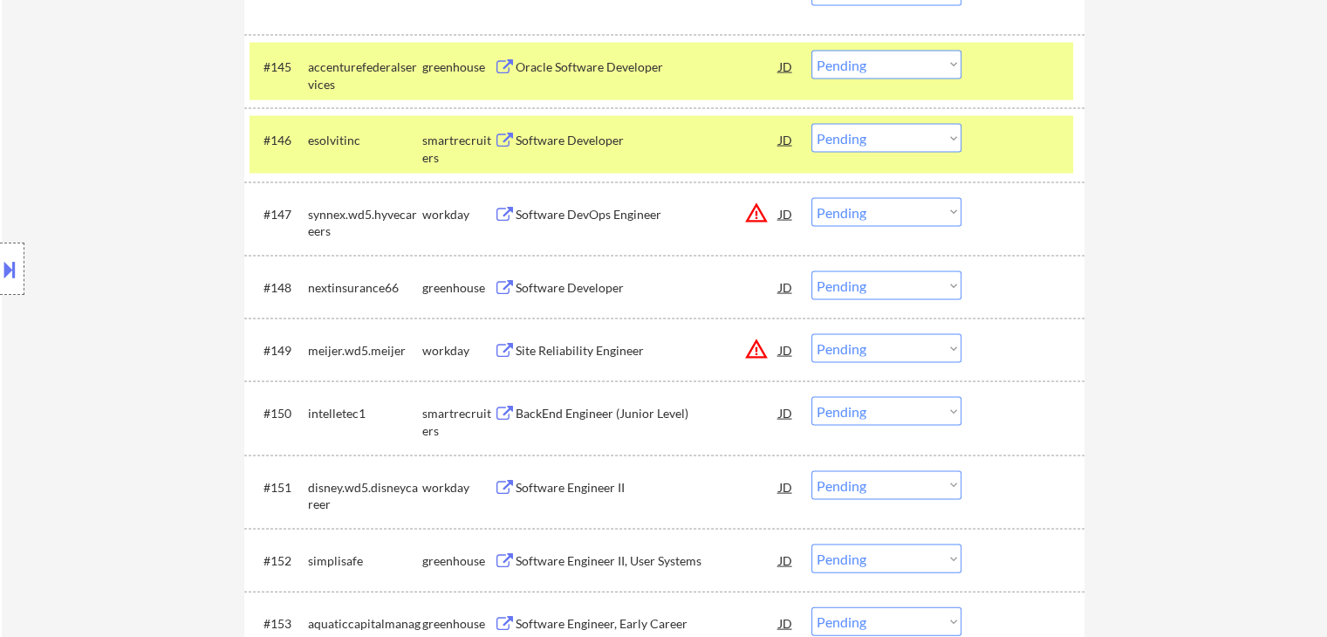
click at [509, 284] on button at bounding box center [505, 288] width 22 height 17
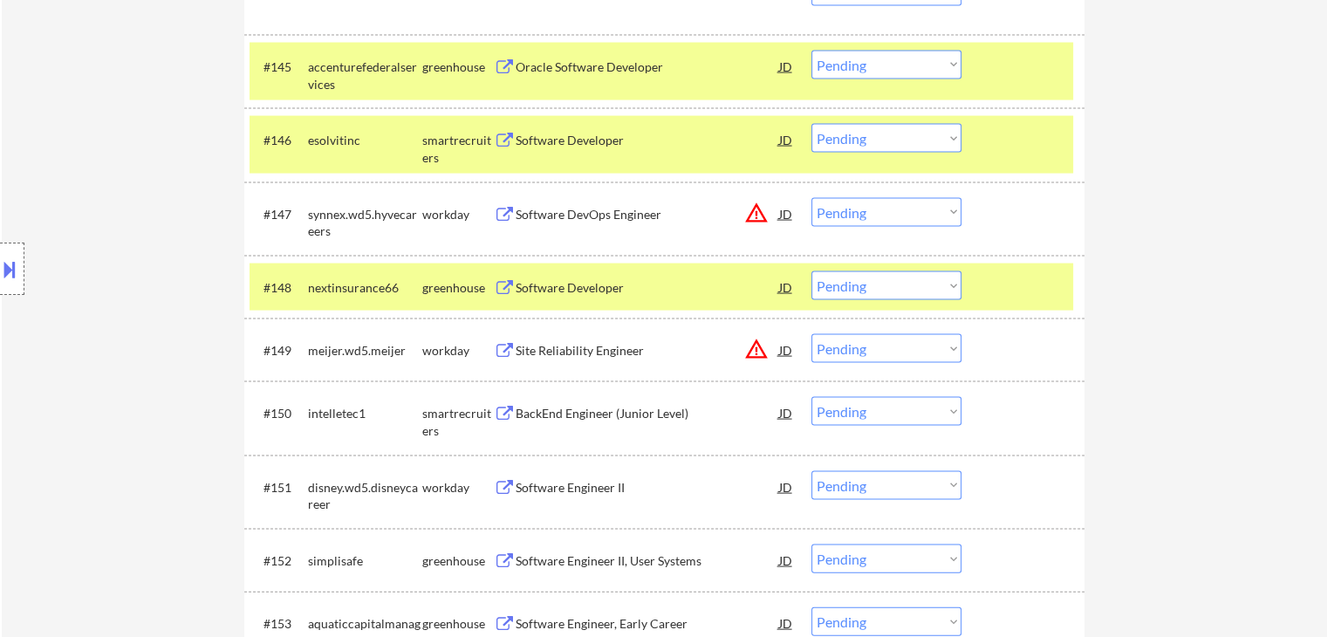
click at [857, 293] on select "Choose an option... Pending Applied Excluded (Questions) Excluded (Expired) Exc…" at bounding box center [887, 285] width 150 height 29
click at [812, 271] on select "Choose an option... Pending Applied Excluded (Questions) Excluded (Expired) Exc…" at bounding box center [887, 285] width 150 height 29
select select ""pending""
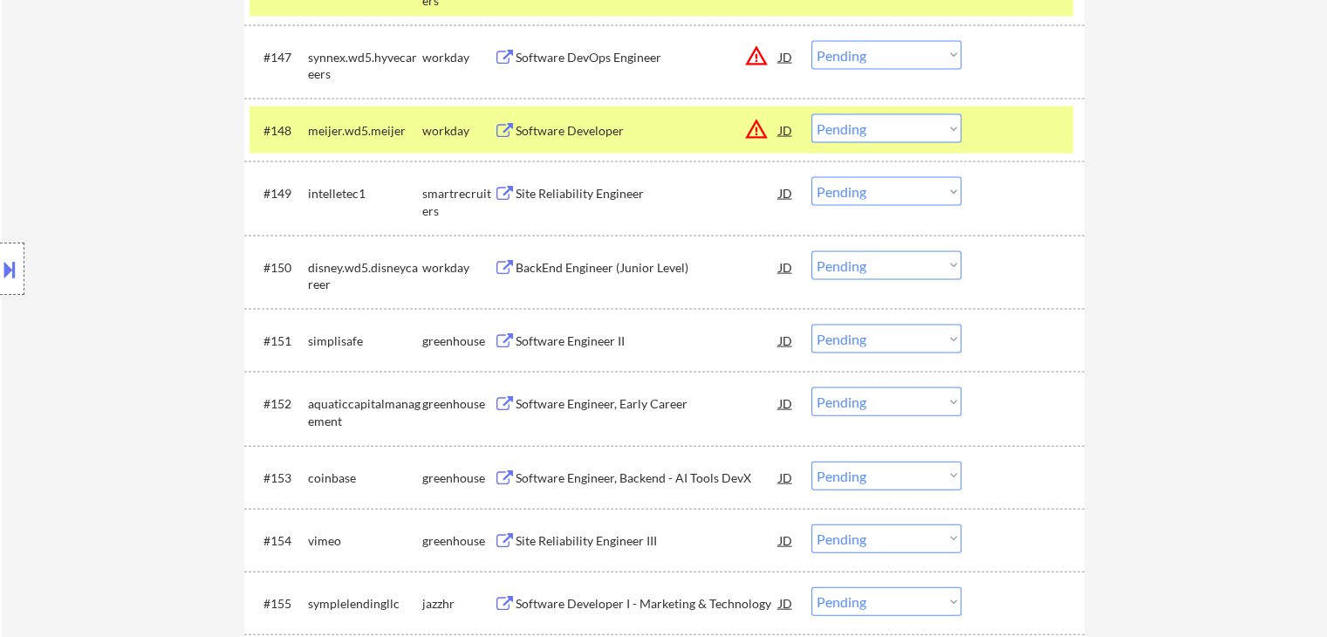
scroll to position [3759, 0]
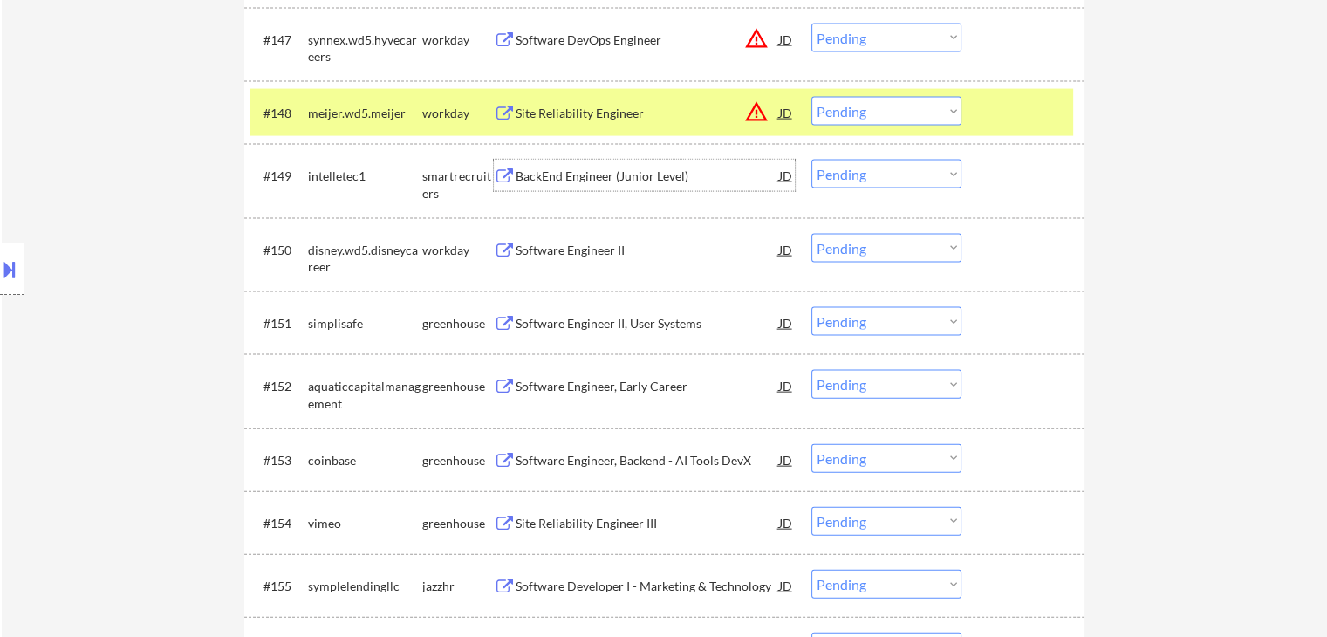
click at [505, 168] on div "BackEnd Engineer (Junior Level) JD warning_amber" at bounding box center [644, 175] width 301 height 31
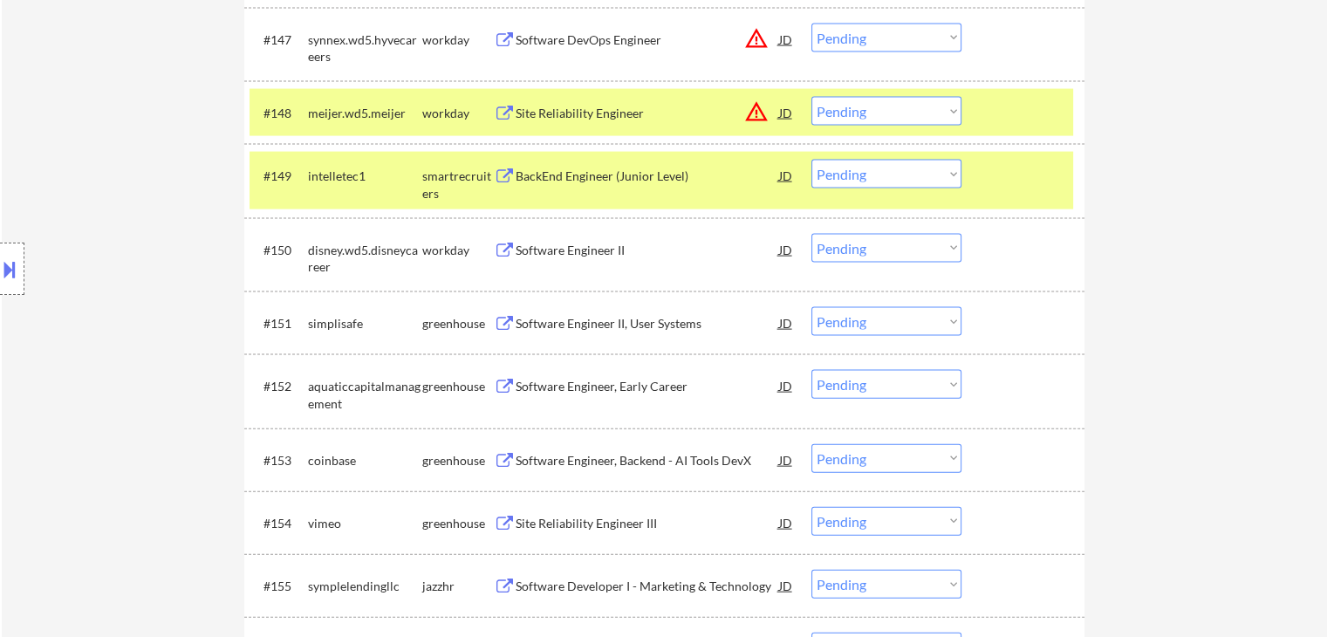
drag, startPoint x: 881, startPoint y: 174, endPoint x: 880, endPoint y: 186, distance: 12.2
click at [881, 174] on select "Choose an option... Pending Applied Excluded (Questions) Excluded (Expired) Exc…" at bounding box center [887, 174] width 150 height 29
click at [812, 160] on select "Choose an option... Pending Applied Excluded (Questions) Excluded (Expired) Exc…" at bounding box center [887, 174] width 150 height 29
click at [1088, 252] on div "← Return to /applysquad Mailslurp Inbox Job Search Builder [PERSON_NAME] User E…" at bounding box center [664, 25] width 871 height 7429
click at [499, 319] on button at bounding box center [505, 324] width 22 height 17
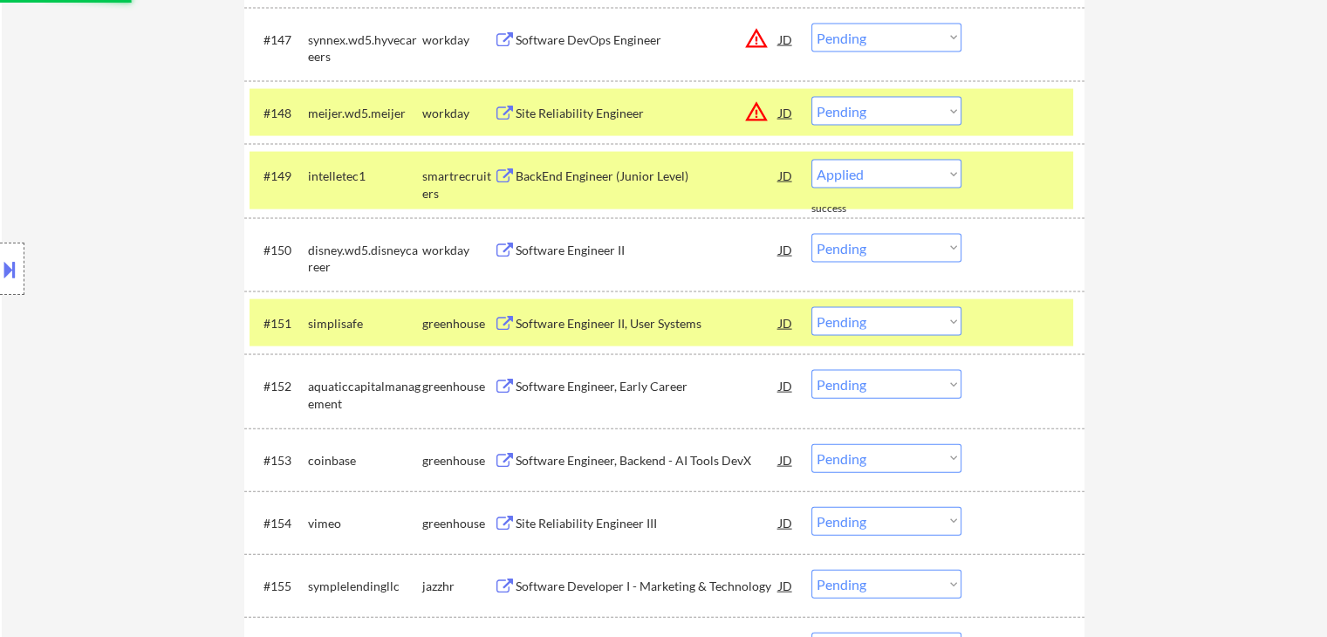
select select ""pending""
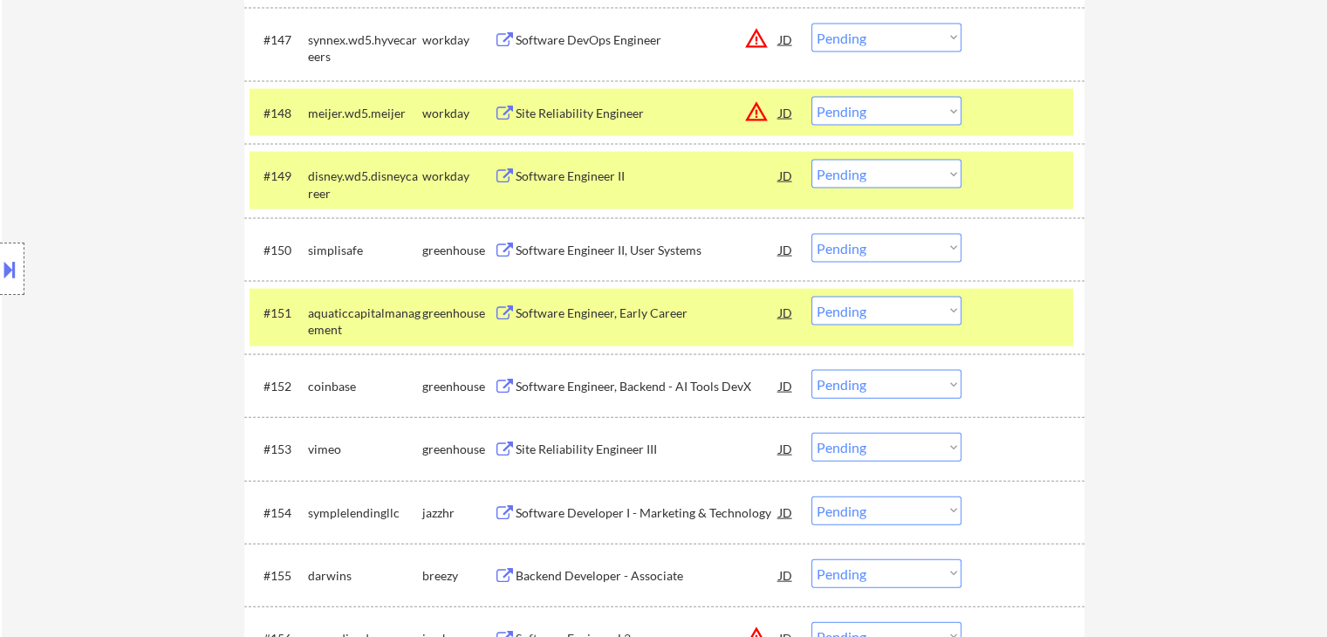
click at [898, 251] on select "Choose an option... Pending Applied Excluded (Questions) Excluded (Expired) Exc…" at bounding box center [887, 248] width 150 height 29
click at [812, 234] on select "Choose an option... Pending Applied Excluded (Questions) Excluded (Expired) Exc…" at bounding box center [887, 248] width 150 height 29
click at [508, 318] on button at bounding box center [505, 313] width 22 height 17
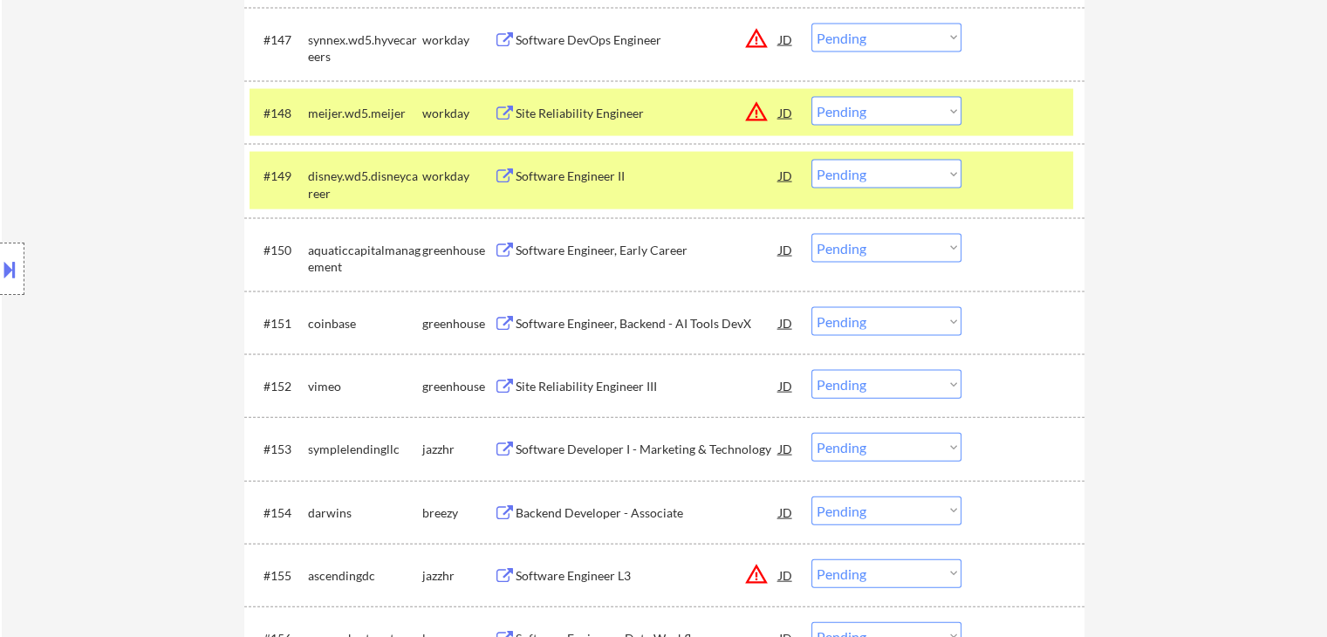
click at [845, 251] on select "Choose an option... Pending Applied Excluded (Questions) Excluded (Expired) Exc…" at bounding box center [887, 248] width 150 height 29
click at [812, 234] on select "Choose an option... Pending Applied Excluded (Questions) Excluded (Expired) Exc…" at bounding box center [887, 248] width 150 height 29
click at [501, 323] on button at bounding box center [505, 324] width 22 height 17
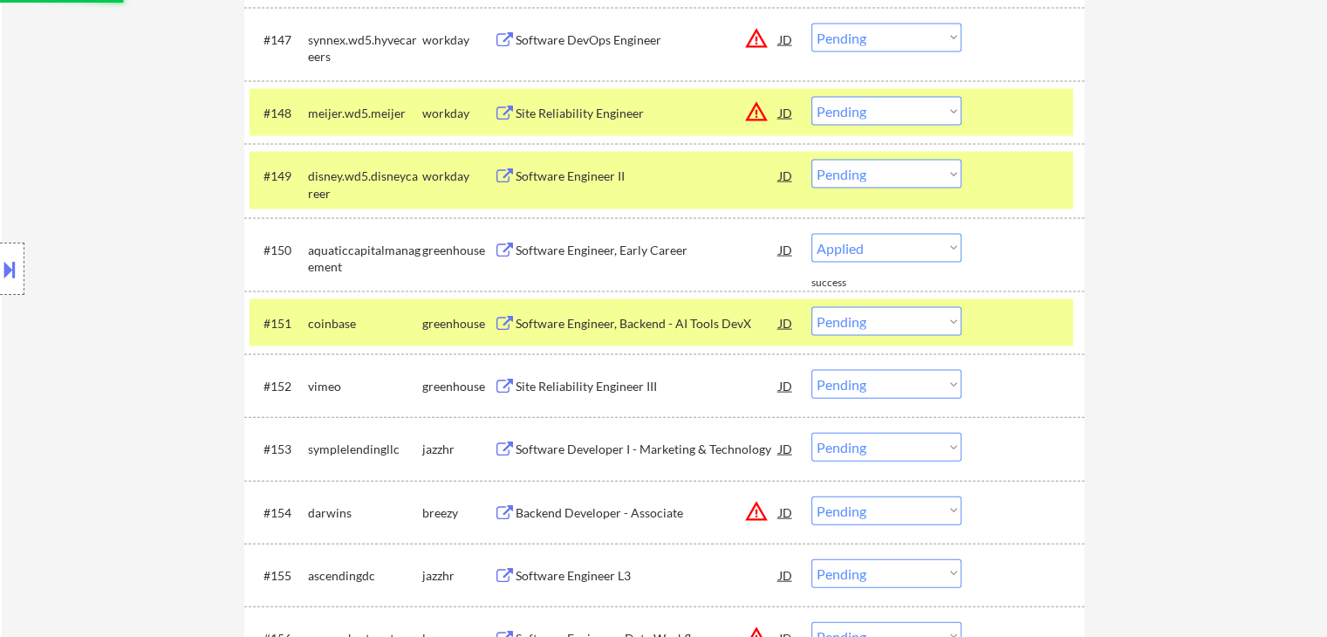
select select ""pending""
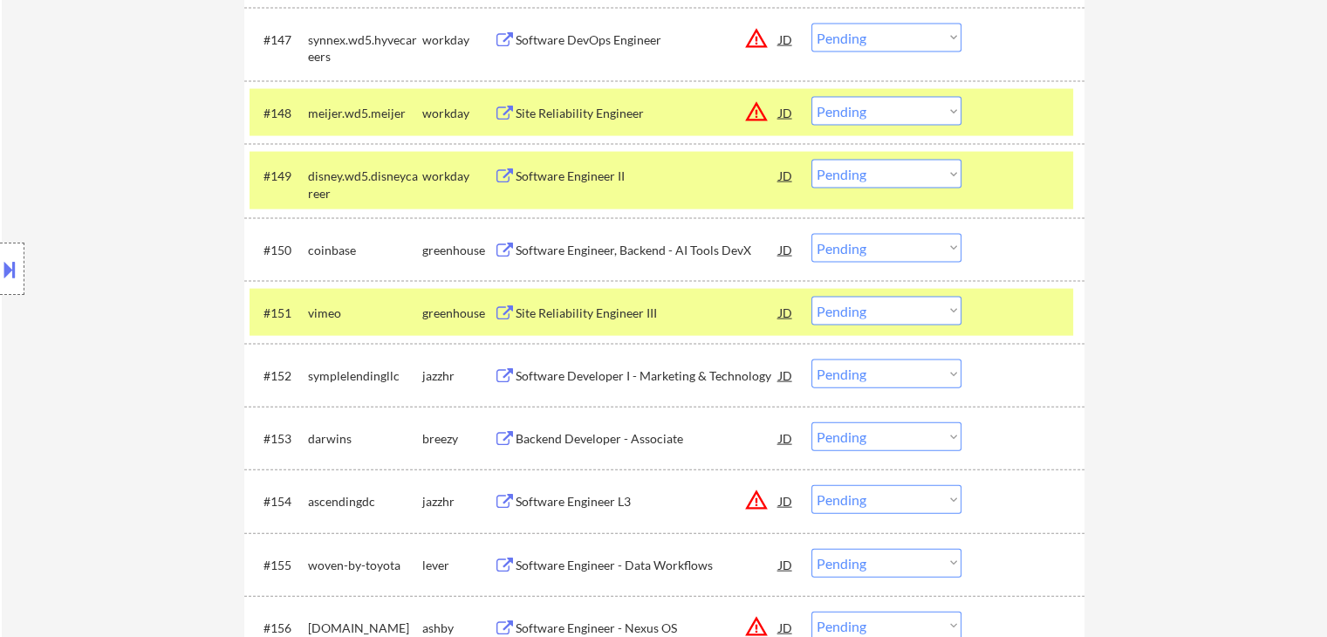
click at [498, 378] on button at bounding box center [505, 376] width 22 height 17
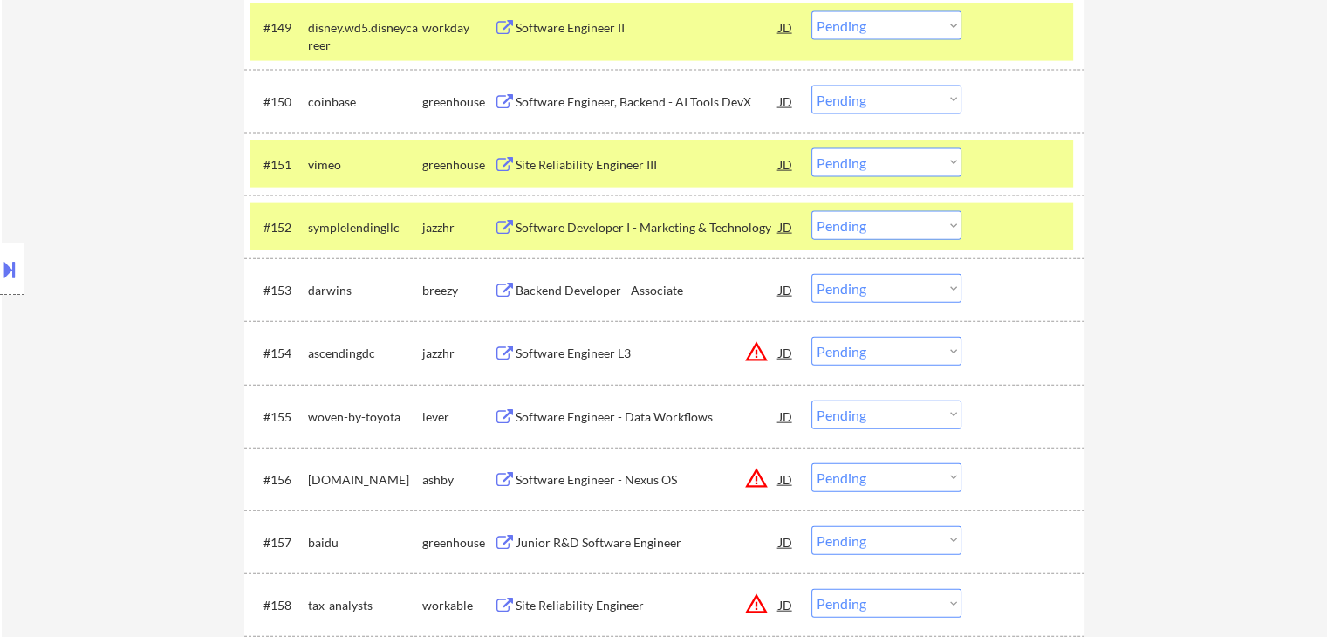
scroll to position [3934, 0]
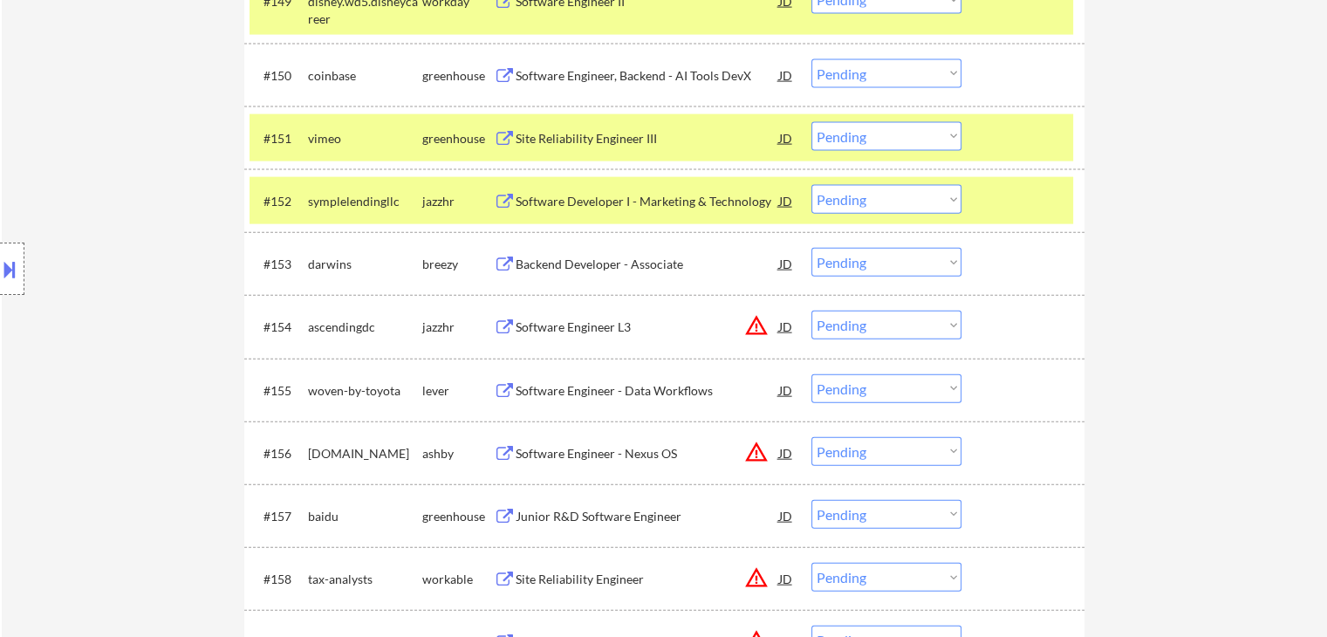
click at [510, 136] on button at bounding box center [505, 139] width 22 height 17
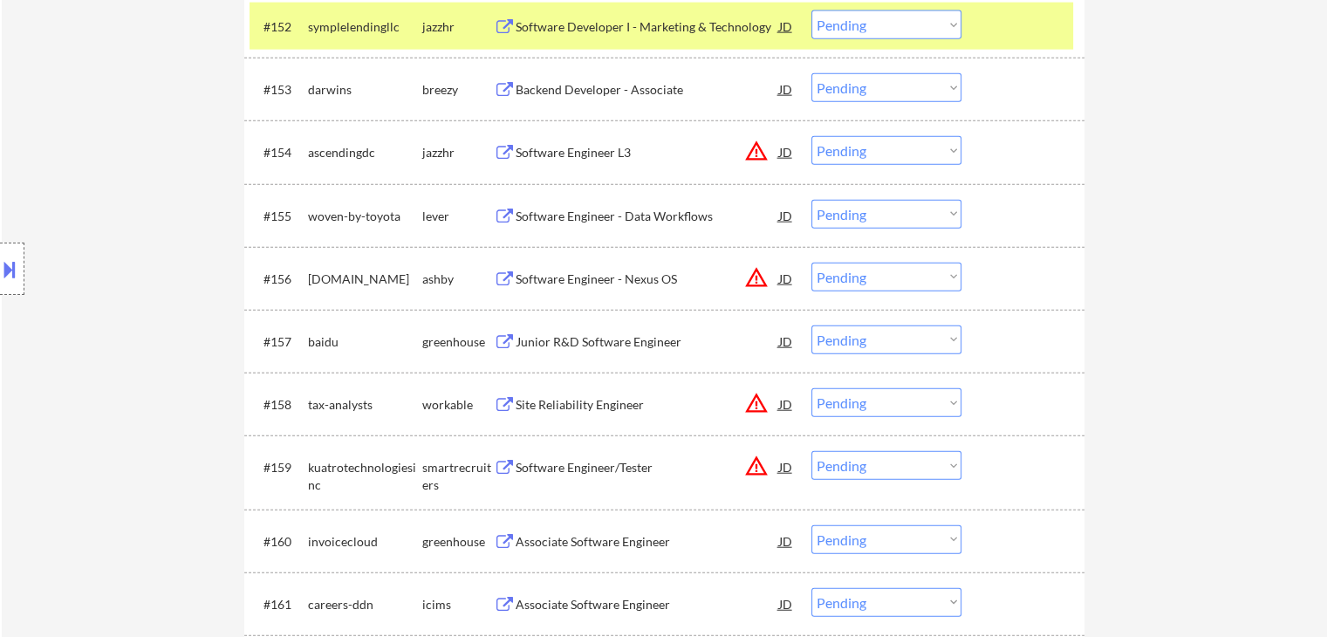
scroll to position [4195, 0]
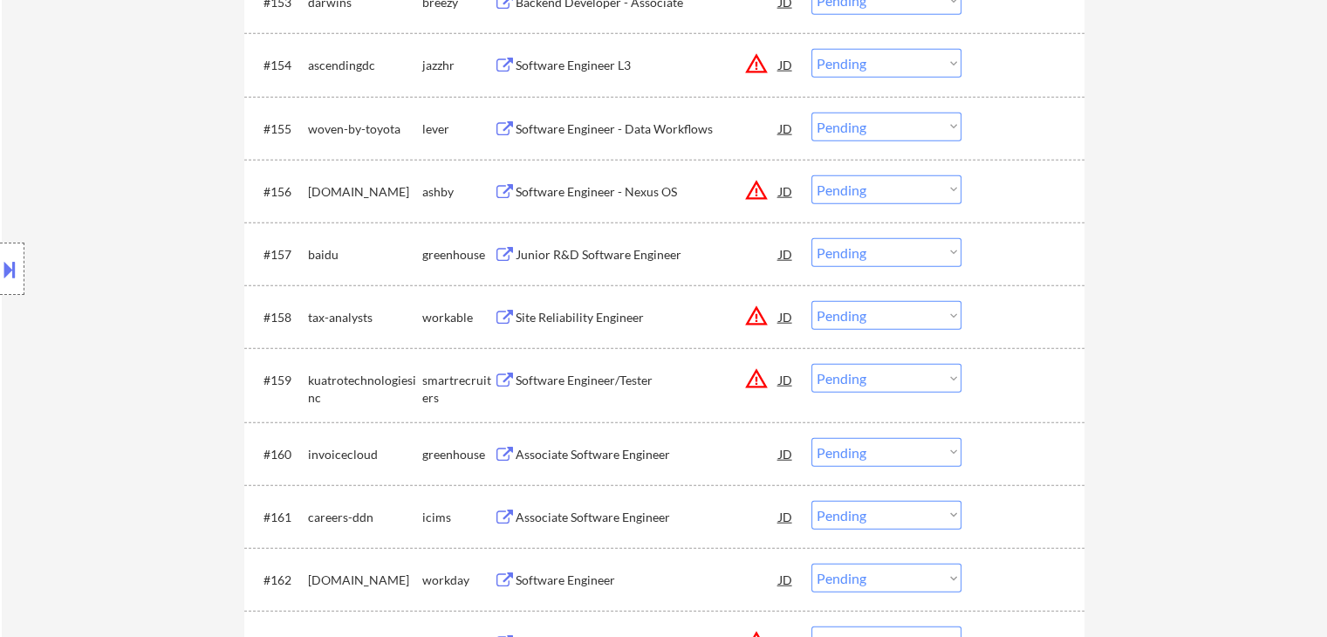
click at [500, 129] on button at bounding box center [505, 129] width 22 height 17
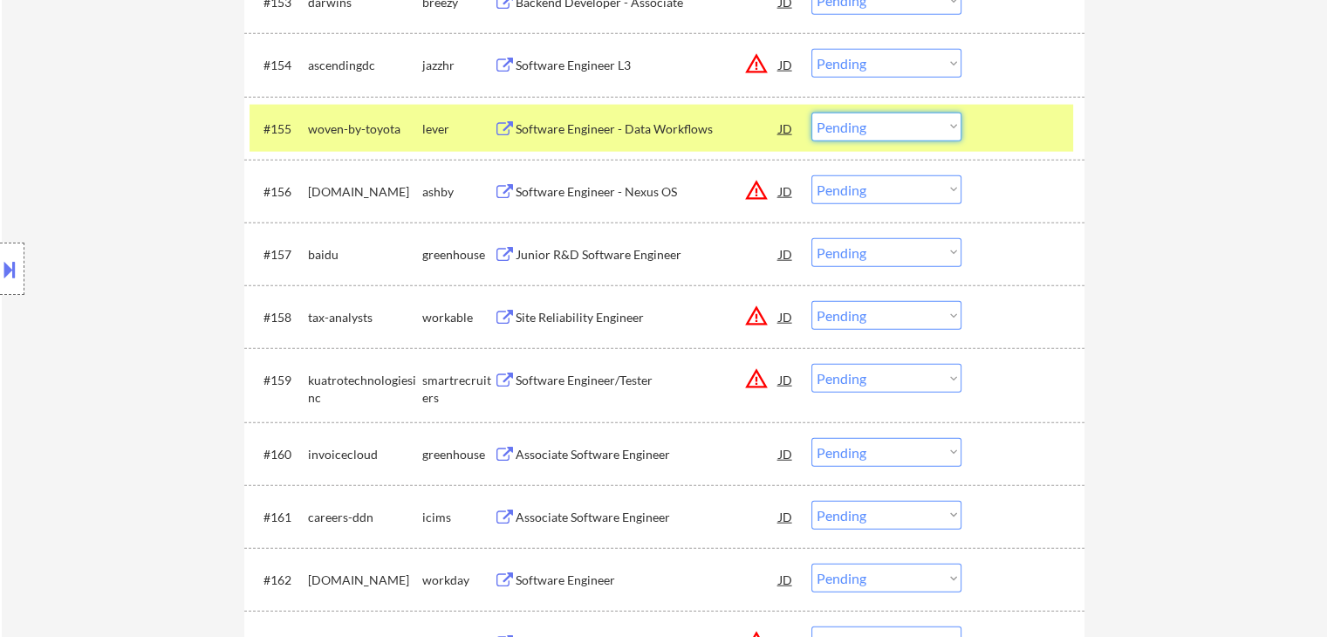
drag, startPoint x: 873, startPoint y: 127, endPoint x: 873, endPoint y: 139, distance: 11.4
click at [873, 127] on select "Choose an option... Pending Applied Excluded (Questions) Excluded (Expired) Exc…" at bounding box center [887, 127] width 150 height 29
click at [812, 113] on select "Choose an option... Pending Applied Excluded (Questions) Excluded (Expired) Exc…" at bounding box center [887, 127] width 150 height 29
click at [498, 248] on button at bounding box center [505, 255] width 22 height 17
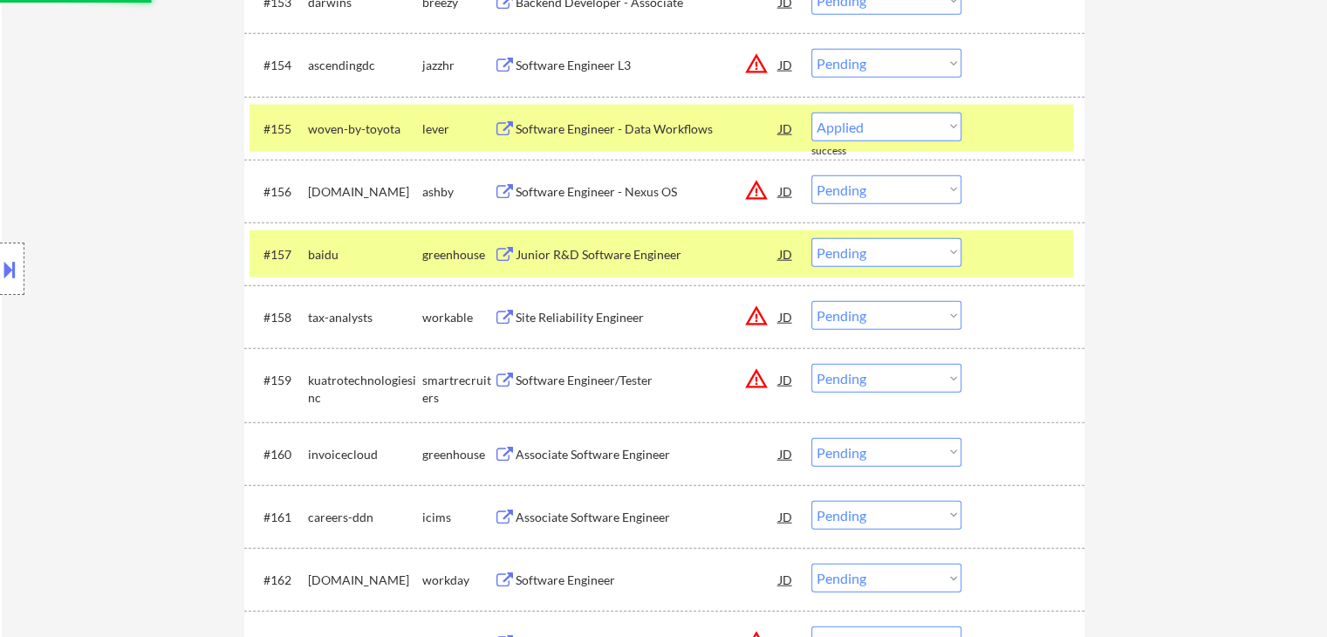
select select ""pending""
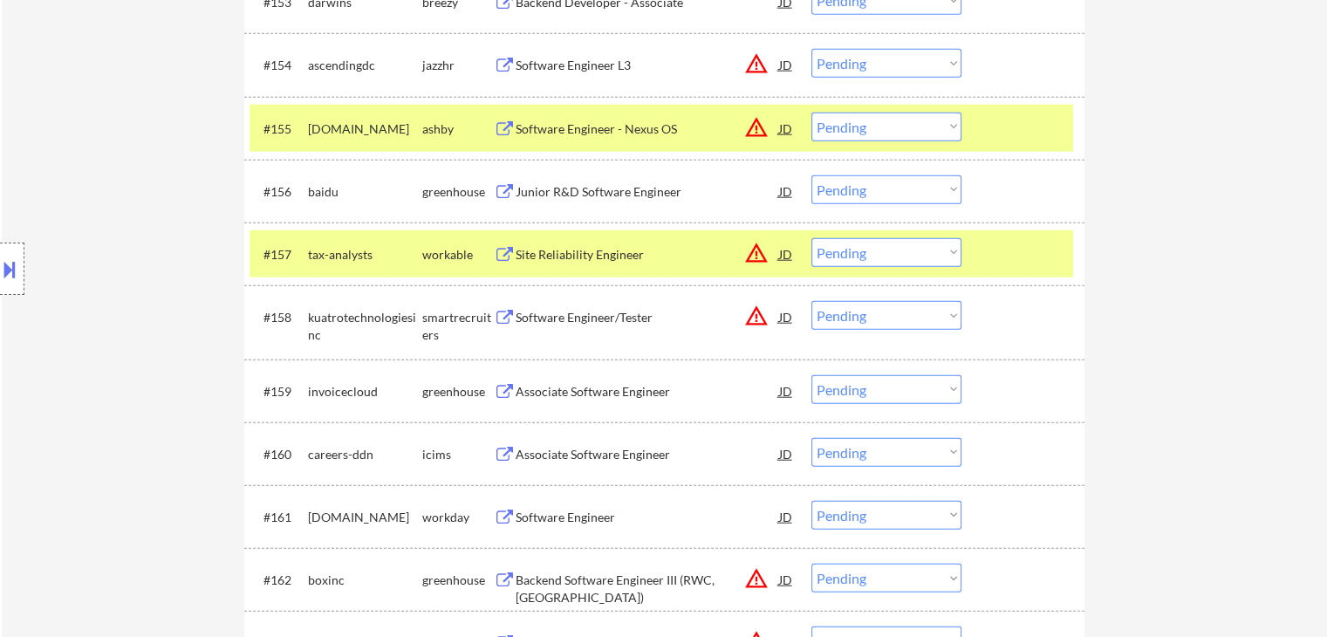
click at [894, 188] on select "Choose an option... Pending Applied Excluded (Questions) Excluded (Expired) Exc…" at bounding box center [887, 189] width 150 height 29
click at [812, 175] on select "Choose an option... Pending Applied Excluded (Questions) Excluded (Expired) Exc…" at bounding box center [887, 189] width 150 height 29
click at [0, 421] on div "Location Inclusions: country:[GEOGRAPHIC_DATA]" at bounding box center [156, 269] width 312 height 324
click at [509, 388] on button at bounding box center [505, 392] width 22 height 17
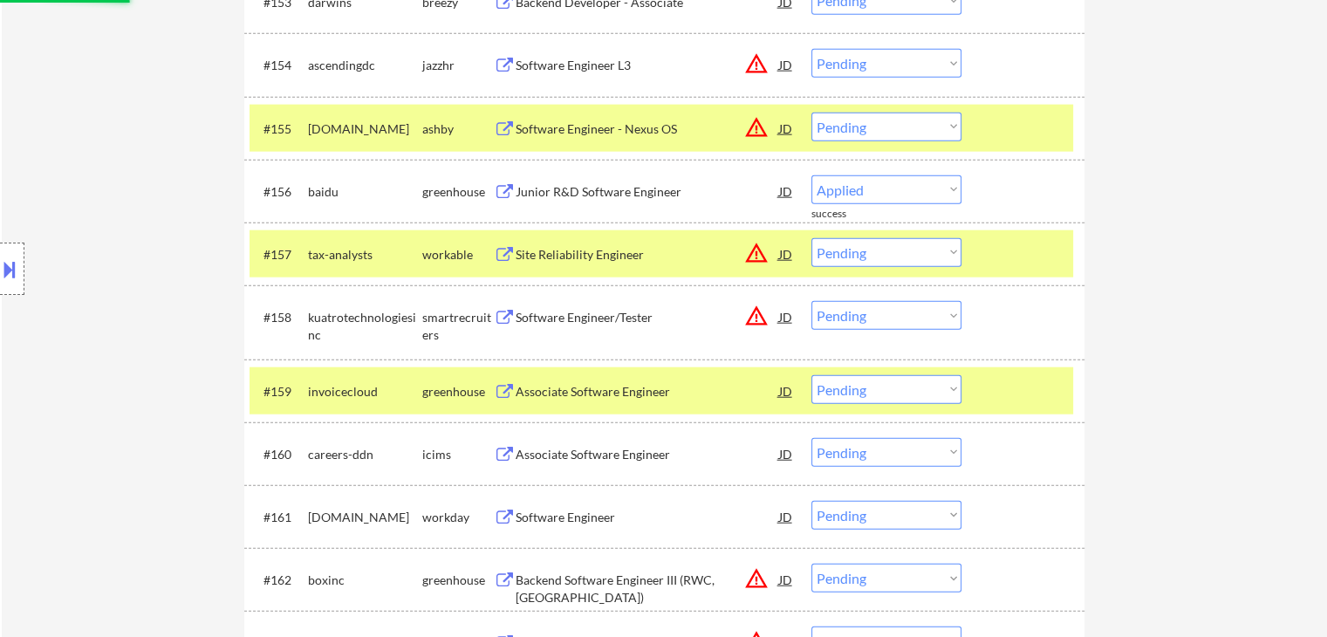
select select ""pending""
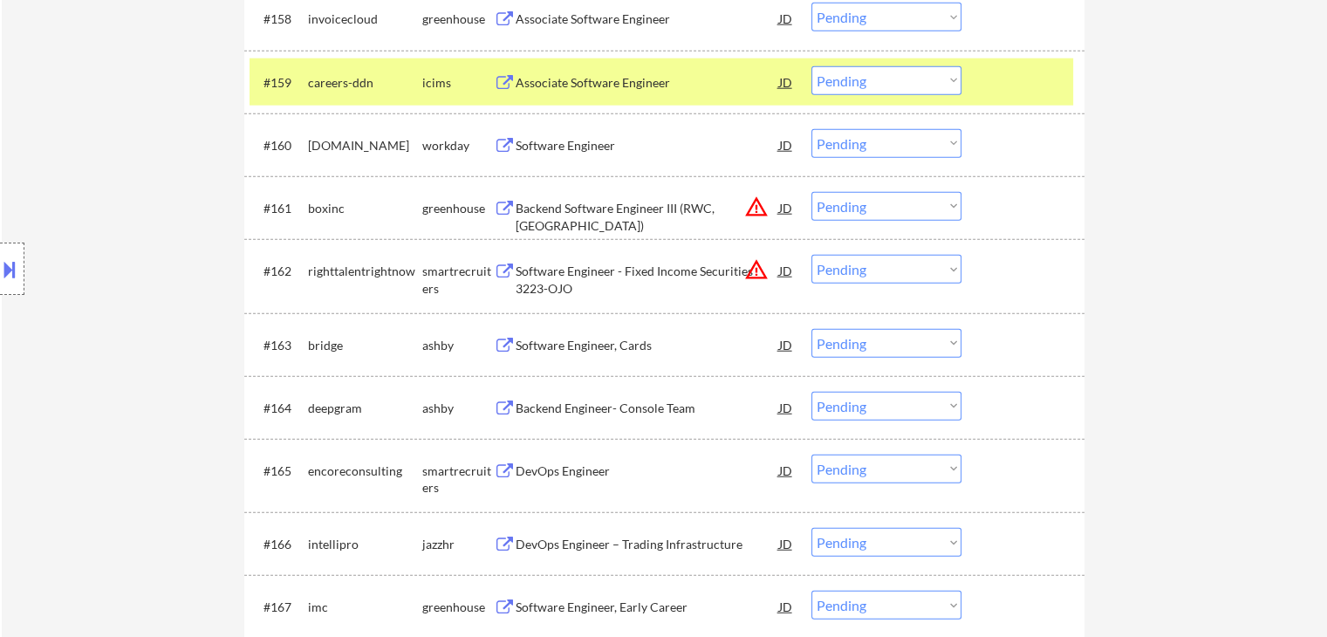
scroll to position [4545, 0]
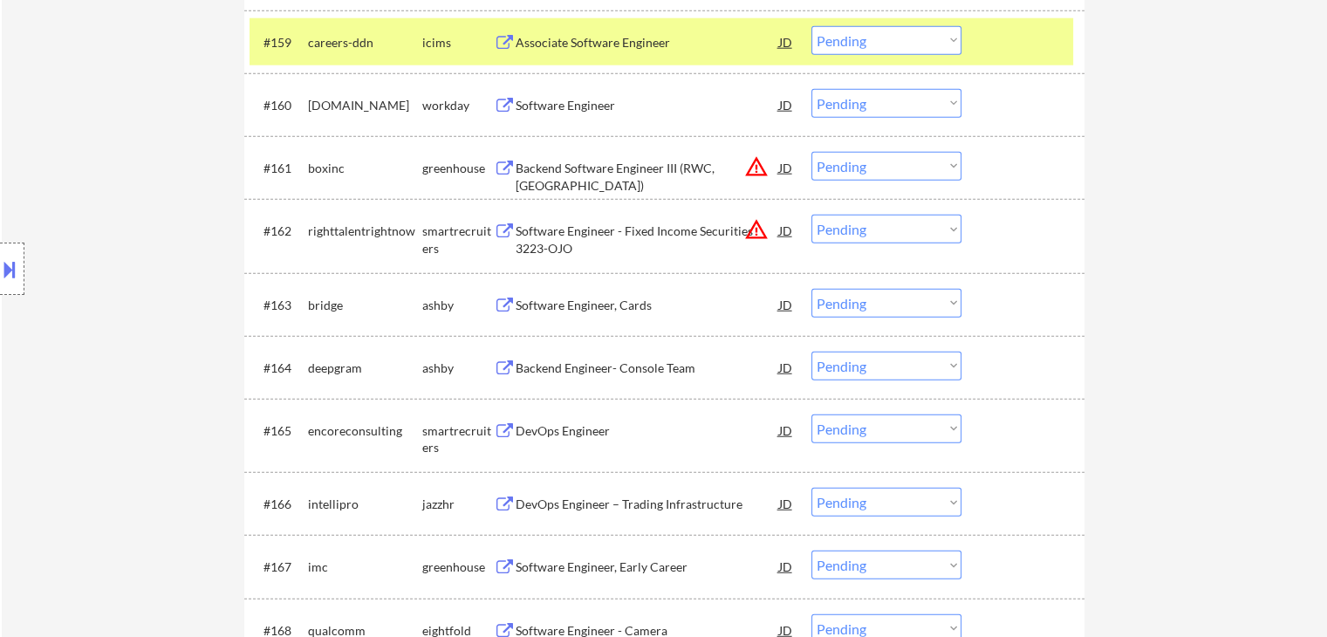
click at [506, 299] on button at bounding box center [505, 306] width 22 height 17
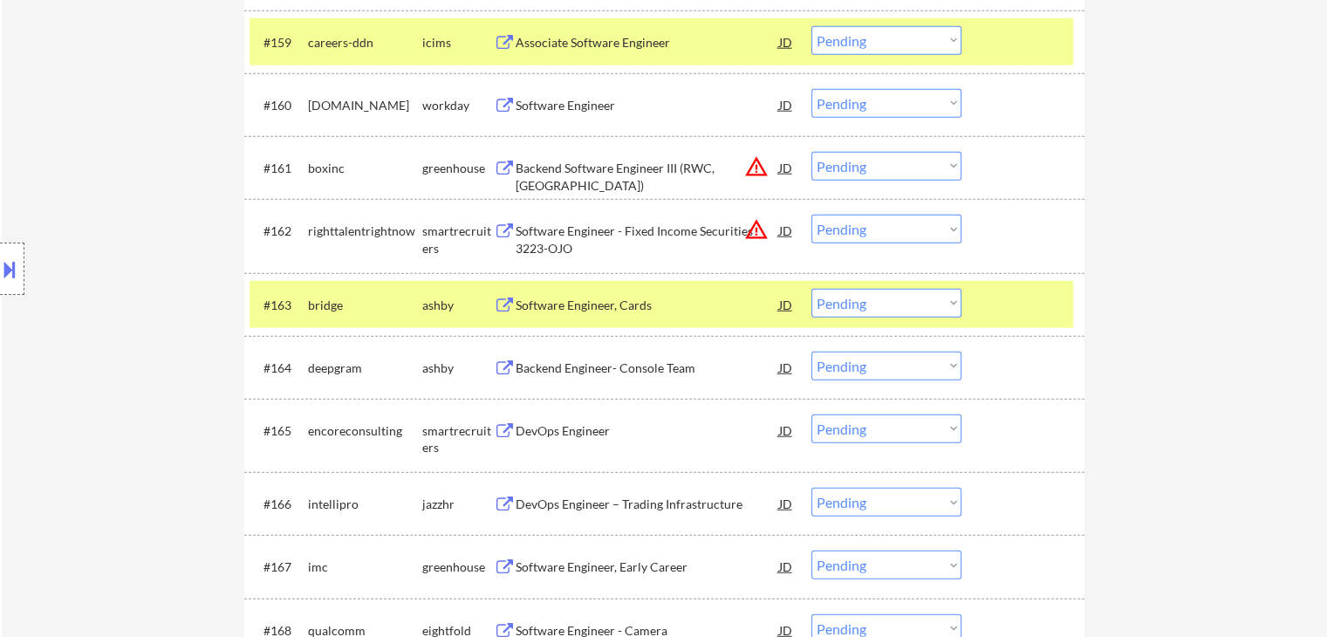
click at [884, 298] on select "Choose an option... Pending Applied Excluded (Questions) Excluded (Expired) Exc…" at bounding box center [887, 303] width 150 height 29
click at [812, 289] on select "Choose an option... Pending Applied Excluded (Questions) Excluded (Expired) Exc…" at bounding box center [887, 303] width 150 height 29
click at [504, 374] on button at bounding box center [505, 368] width 22 height 17
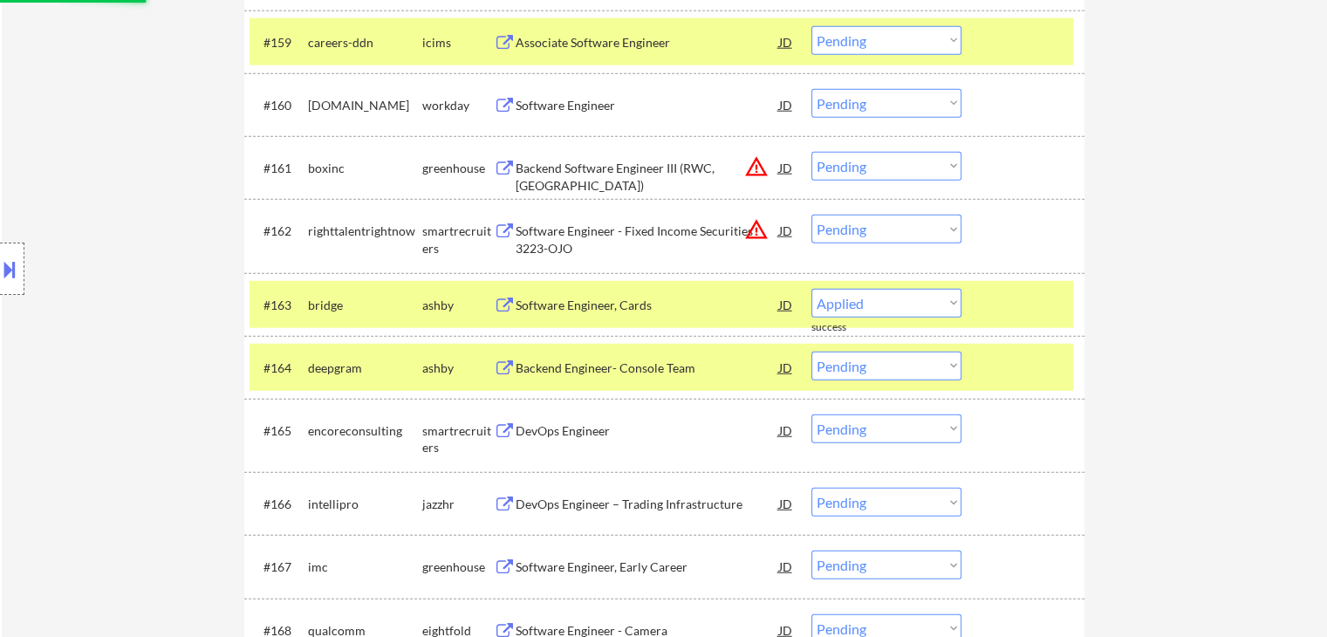
select select ""pending""
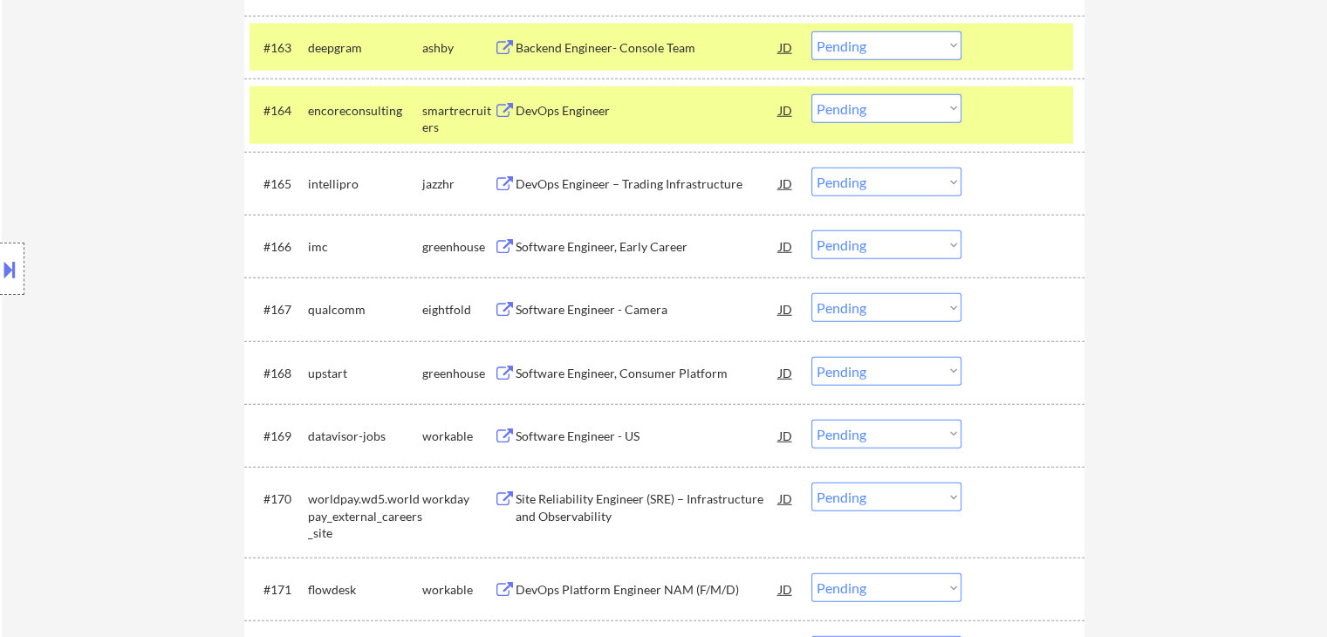
scroll to position [4806, 0]
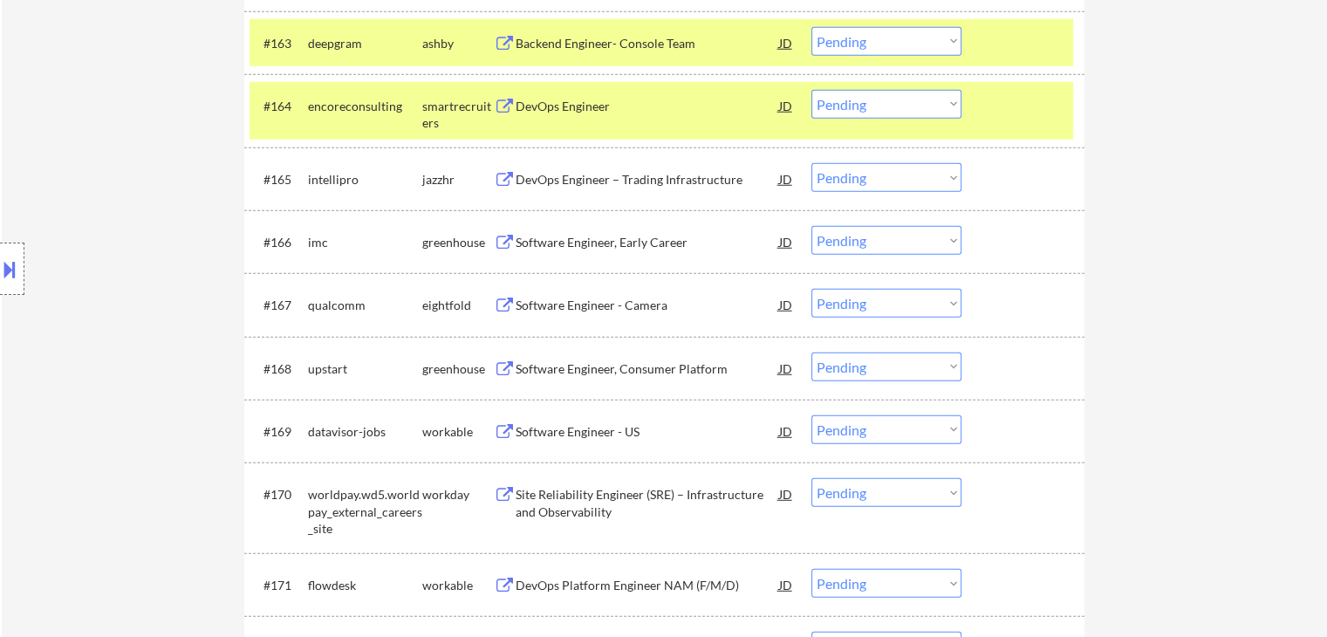
click at [503, 239] on button at bounding box center [505, 243] width 22 height 17
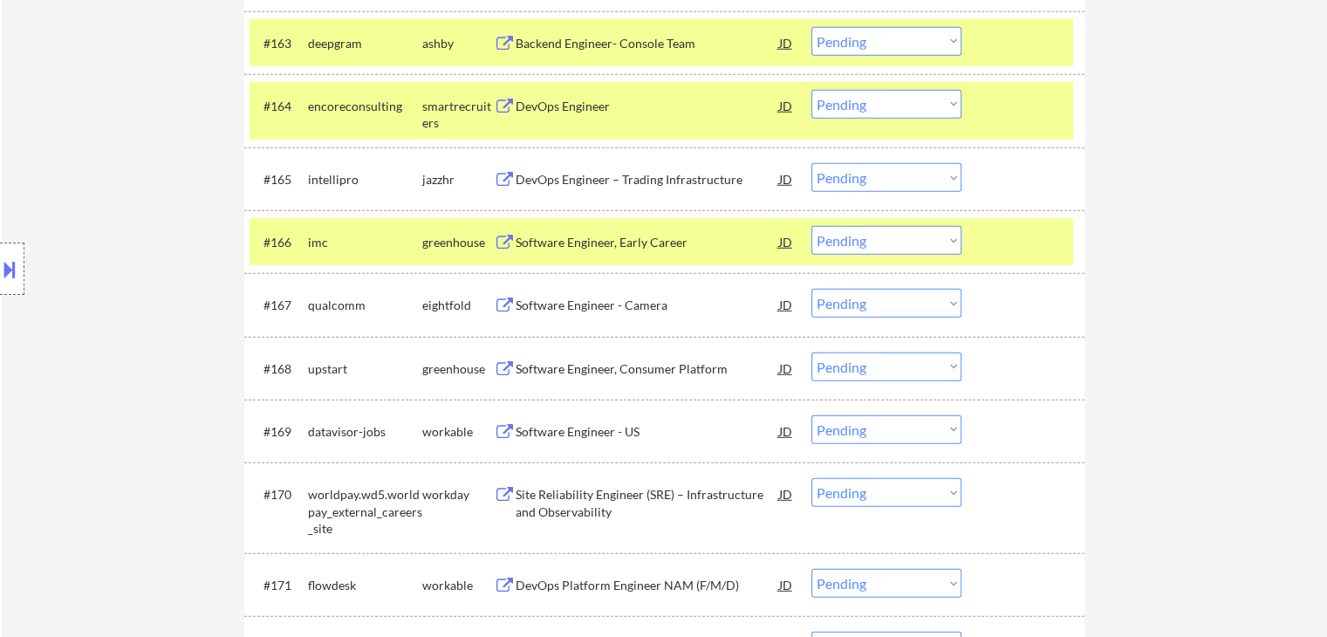
click at [894, 239] on select "Choose an option... Pending Applied Excluded (Questions) Excluded (Expired) Exc…" at bounding box center [887, 240] width 150 height 29
click at [812, 226] on select "Choose an option... Pending Applied Excluded (Questions) Excluded (Expired) Exc…" at bounding box center [887, 240] width 150 height 29
select select ""pending""
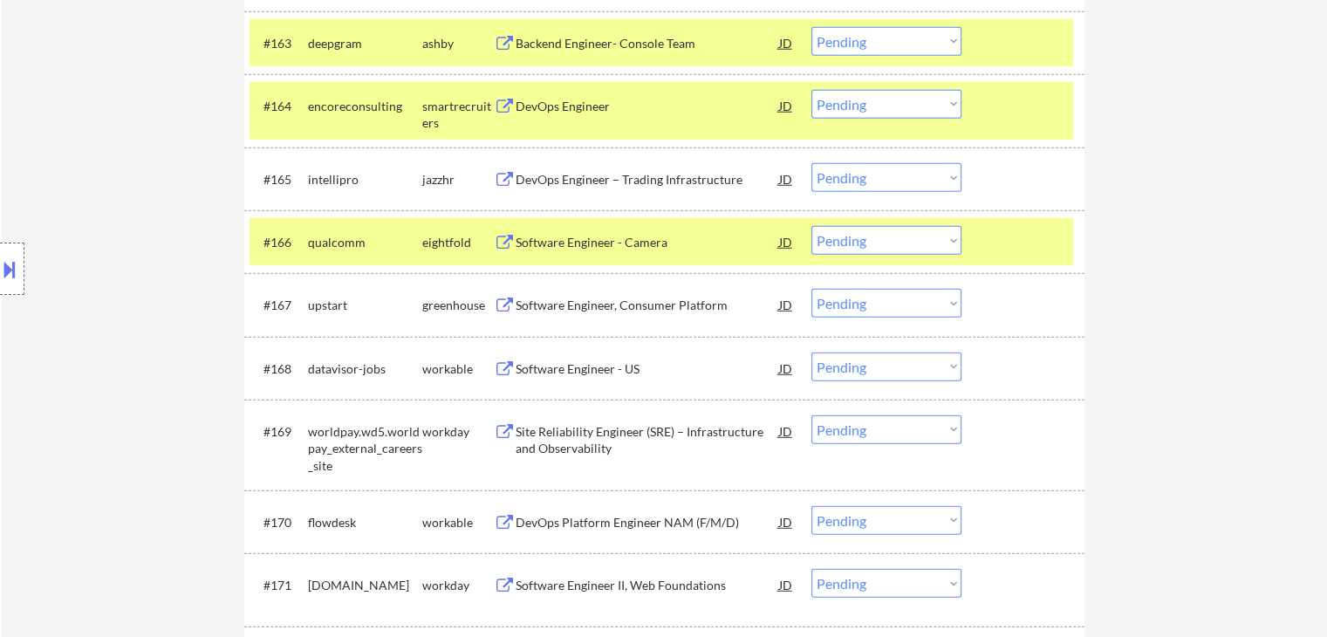
click at [500, 304] on button at bounding box center [505, 306] width 22 height 17
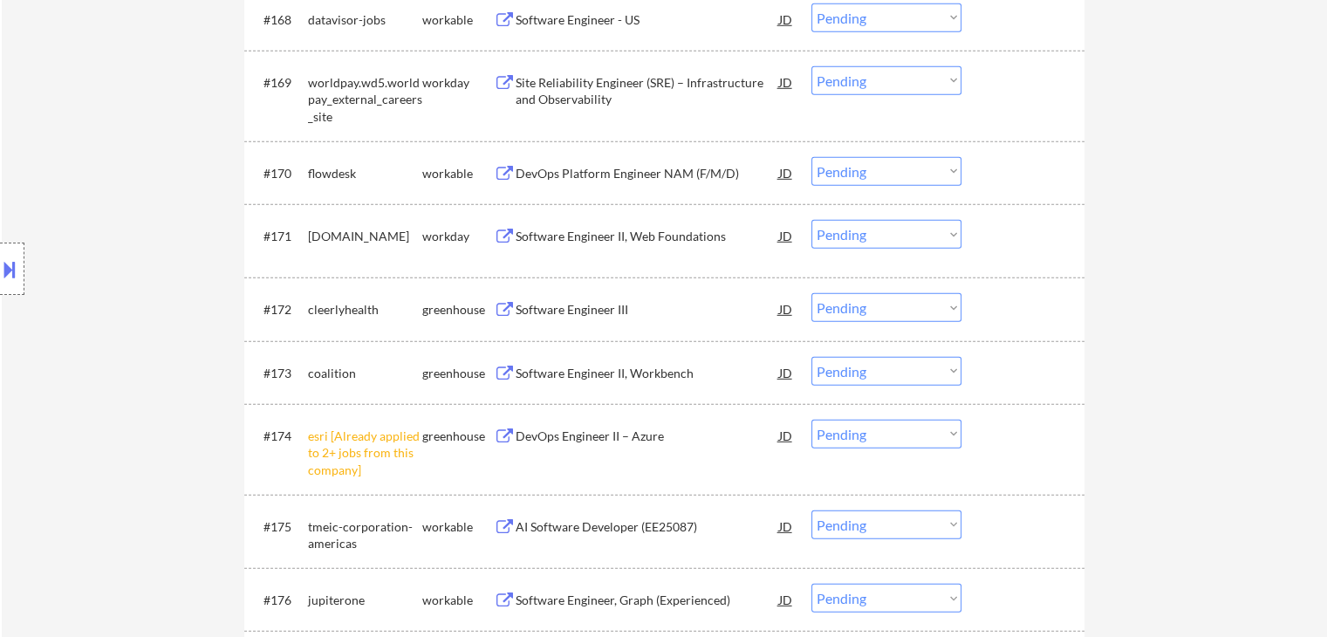
scroll to position [5230, 0]
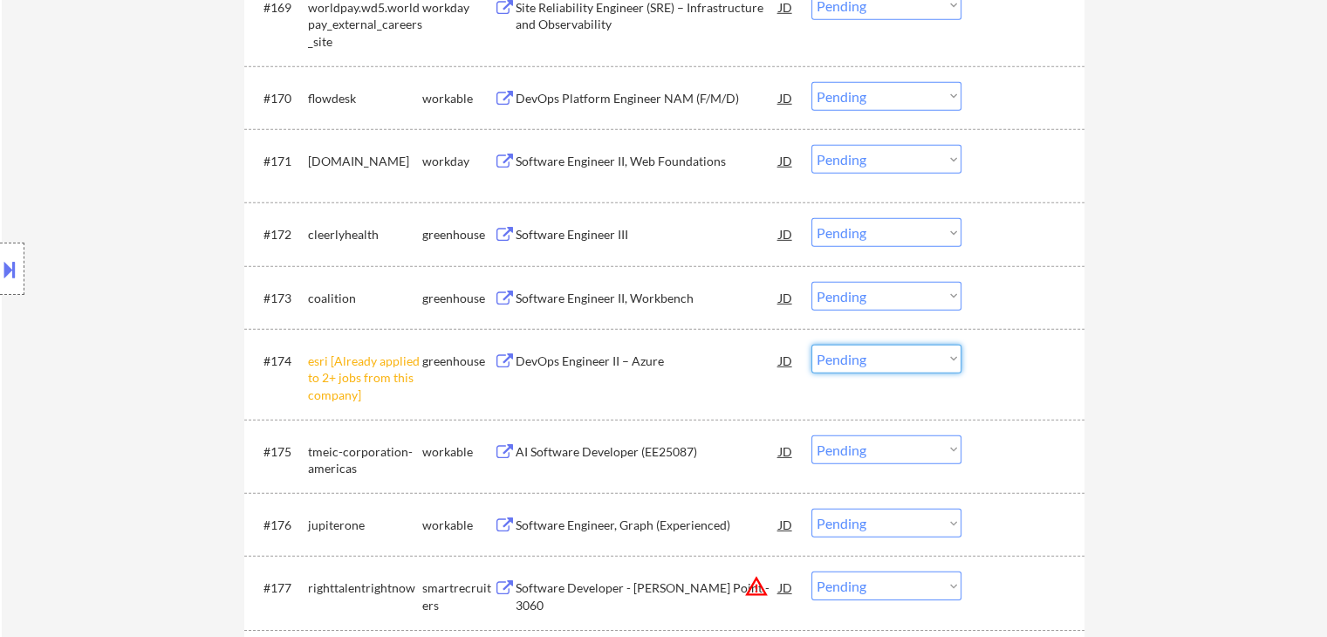
click at [857, 357] on select "Choose an option... Pending Applied Excluded (Questions) Excluded (Expired) Exc…" at bounding box center [887, 359] width 150 height 29
click at [812, 345] on select "Choose an option... Pending Applied Excluded (Questions) Excluded (Expired) Exc…" at bounding box center [887, 359] width 150 height 29
click at [498, 229] on button at bounding box center [505, 235] width 22 height 17
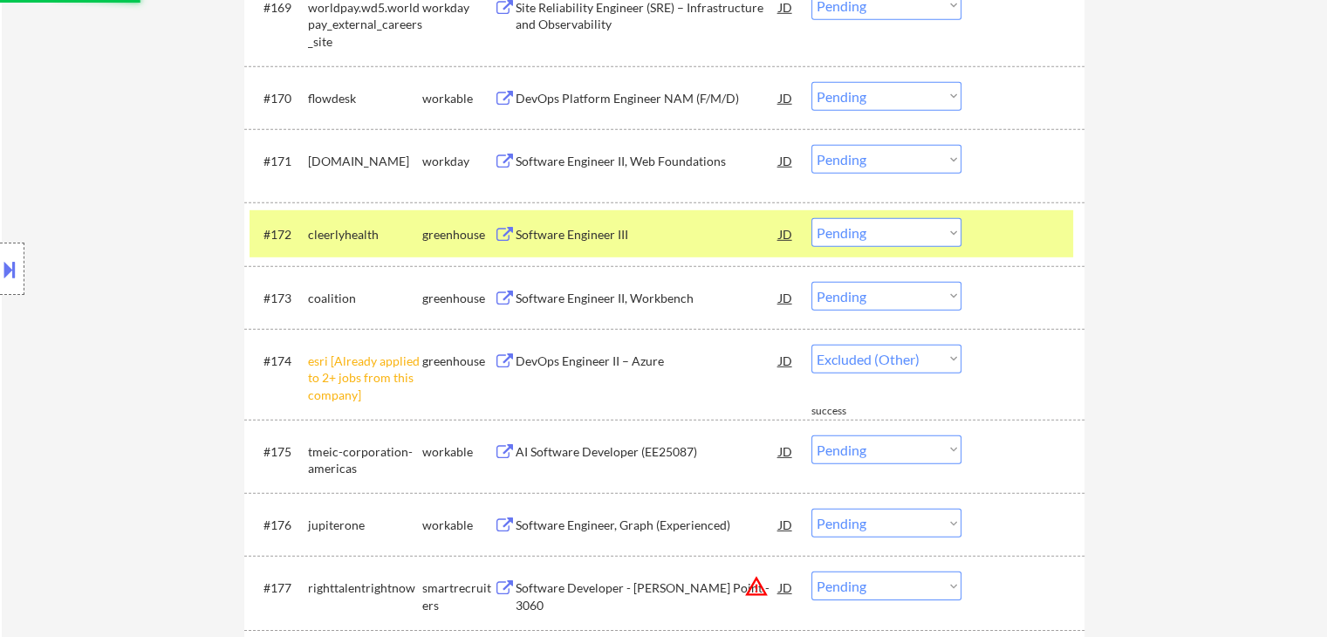
select select ""pending""
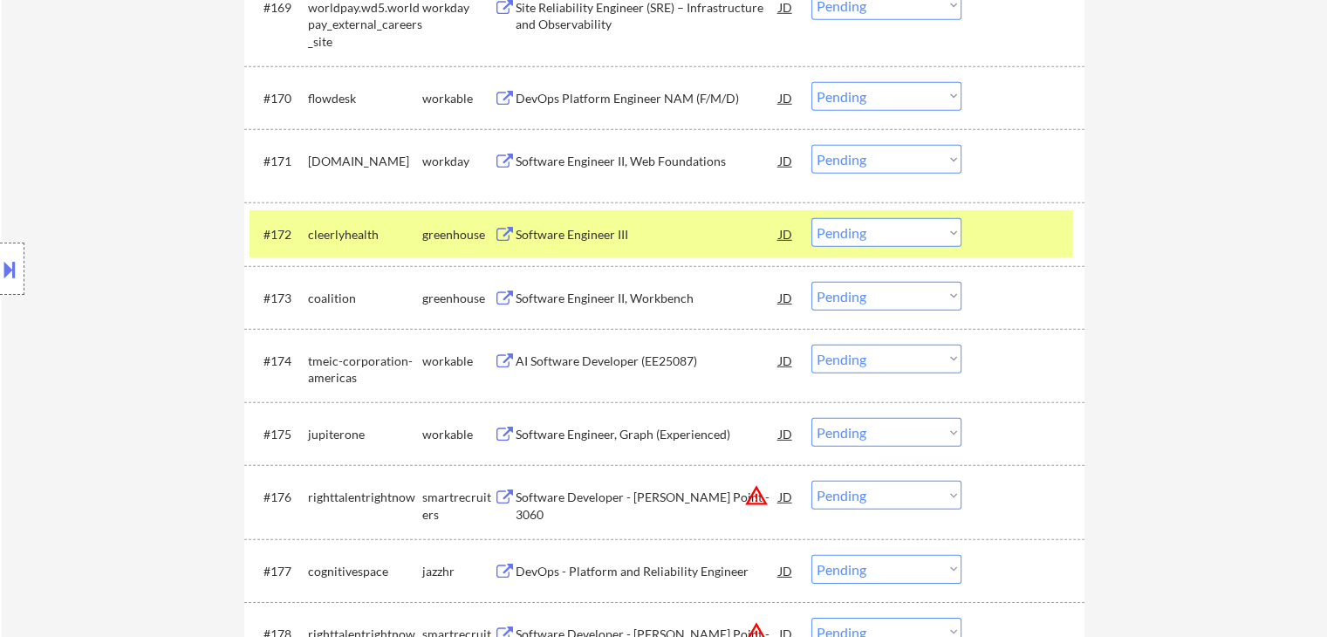
click at [503, 293] on button at bounding box center [505, 299] width 22 height 17
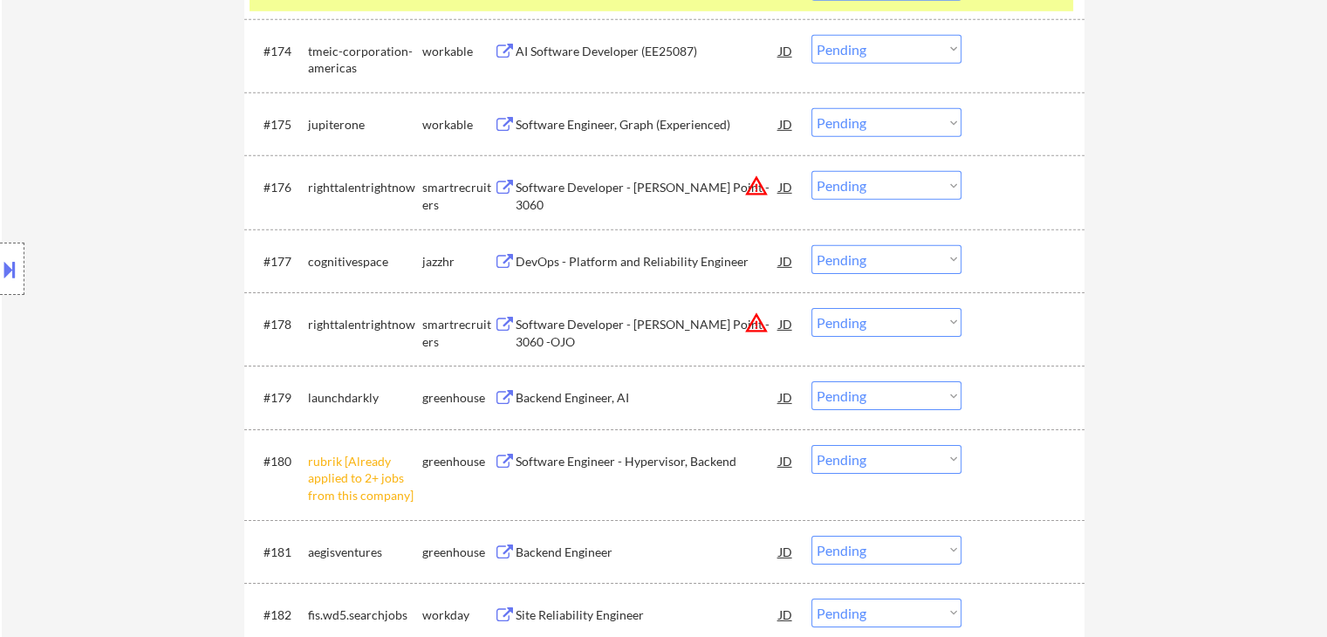
scroll to position [5579, 0]
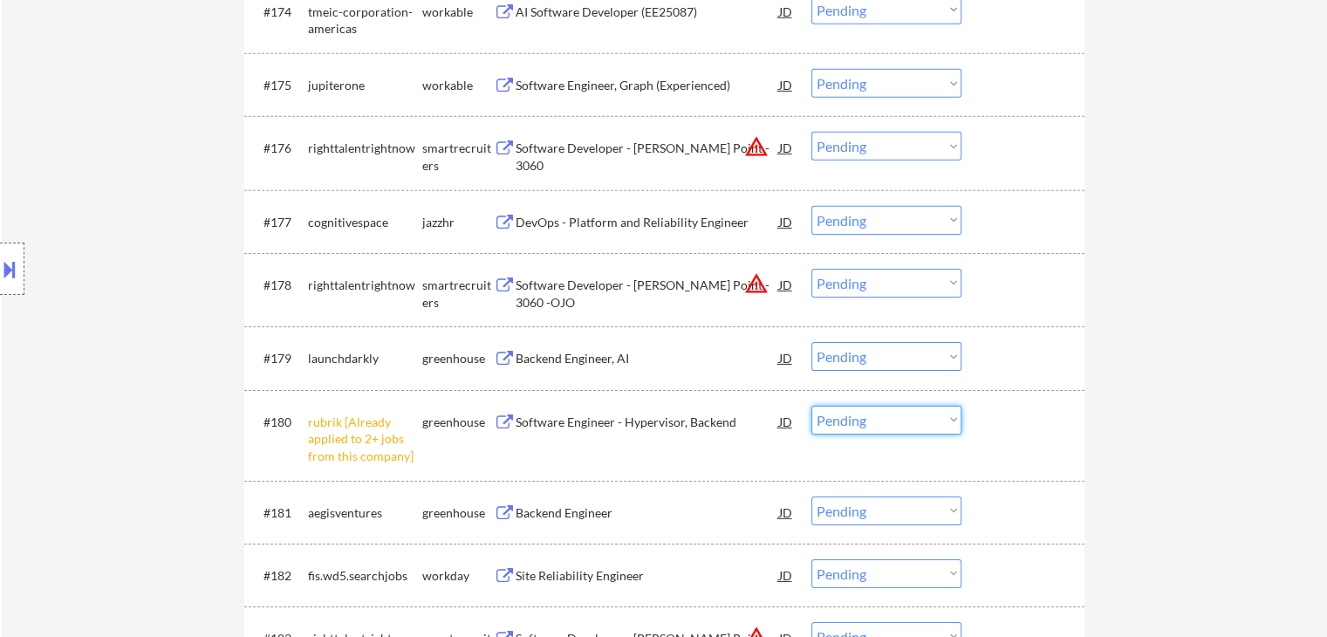
drag, startPoint x: 873, startPoint y: 413, endPoint x: 860, endPoint y: 524, distance: 112.5
click at [873, 413] on select "Choose an option... Pending Applied Excluded (Questions) Excluded (Expired) Exc…" at bounding box center [887, 420] width 150 height 29
click at [860, 420] on select "Choose an option... Pending Applied Excluded (Questions) Excluded (Expired) Exc…" at bounding box center [887, 420] width 150 height 29
click at [860, 423] on select "Choose an option... Pending Applied Excluded (Questions) Excluded (Expired) Exc…" at bounding box center [887, 420] width 150 height 29
click at [812, 406] on select "Choose an option... Pending Applied Excluded (Questions) Excluded (Expired) Exc…" at bounding box center [887, 420] width 150 height 29
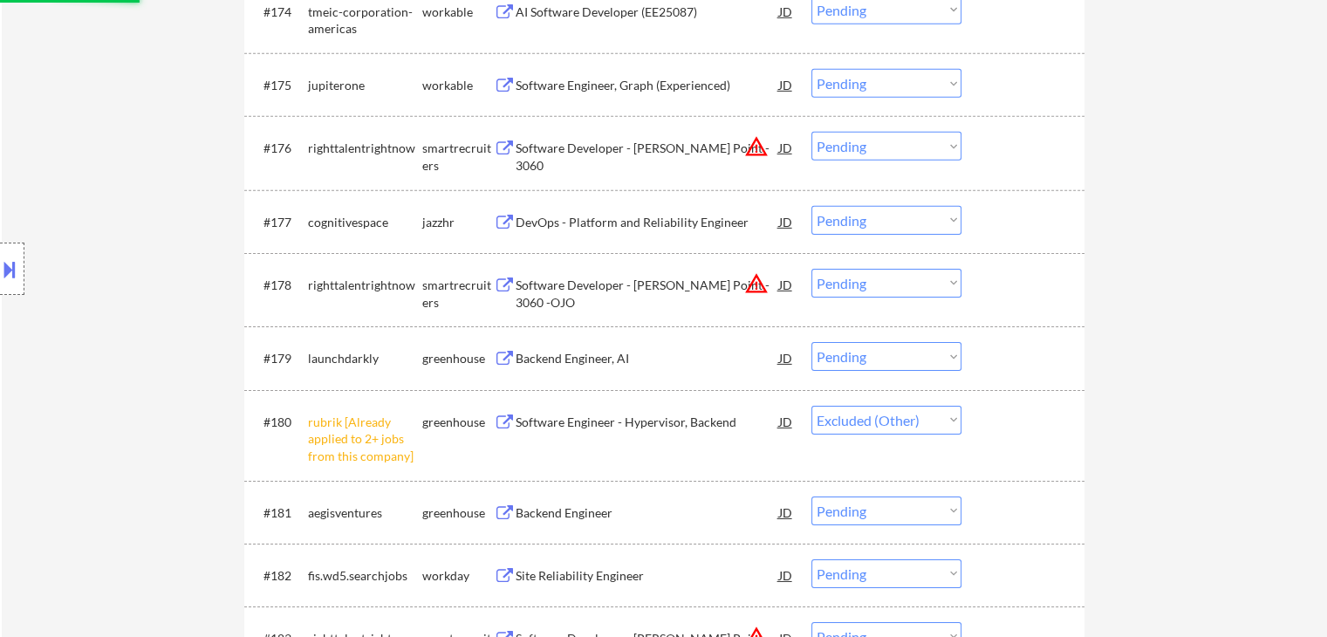
click at [499, 351] on button at bounding box center [505, 359] width 22 height 17
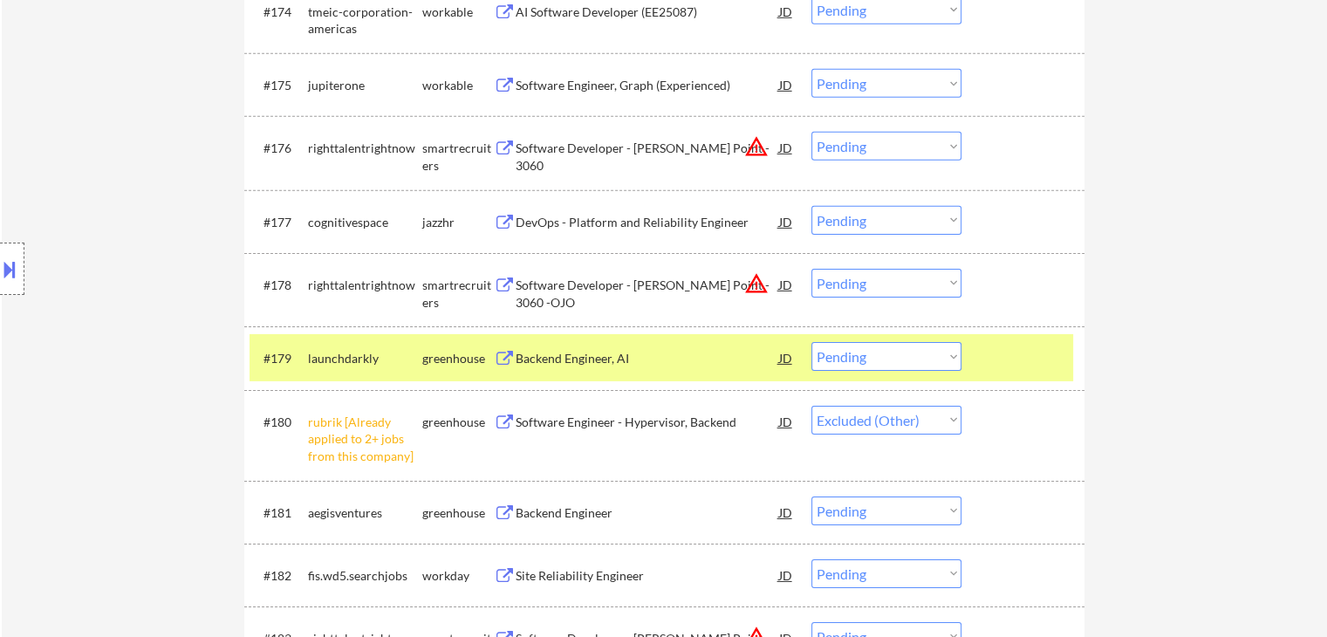
select select ""pending""
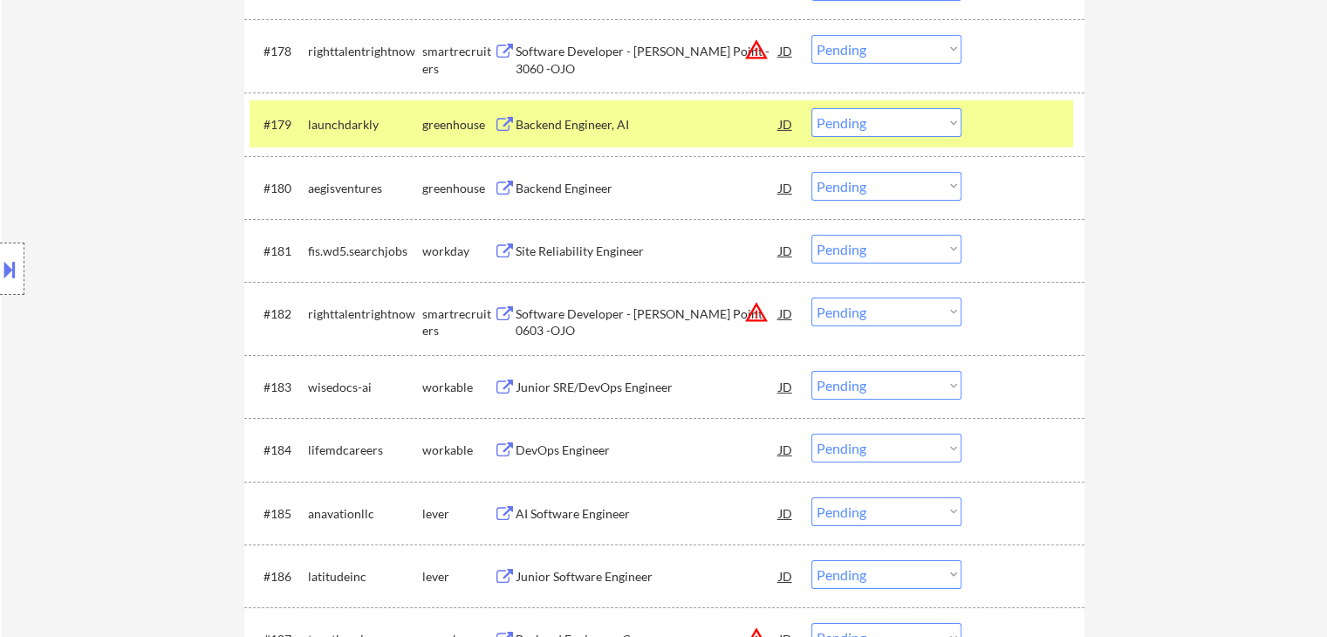
scroll to position [5841, 0]
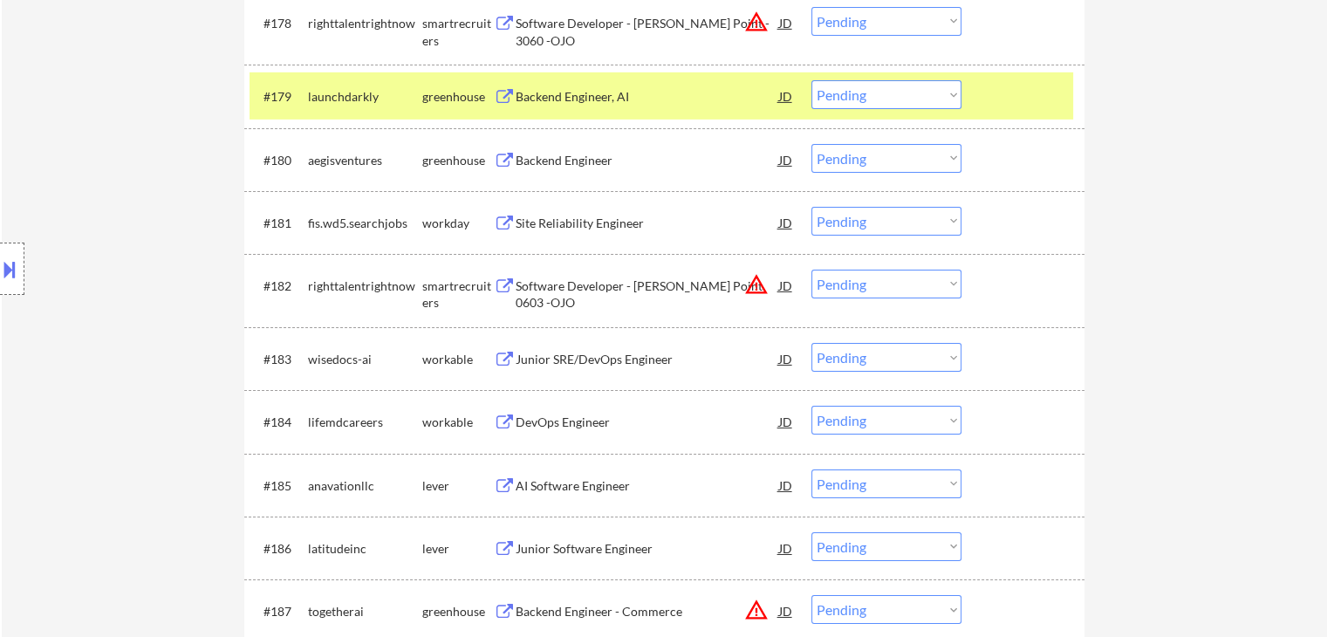
click at [503, 155] on button at bounding box center [505, 161] width 22 height 17
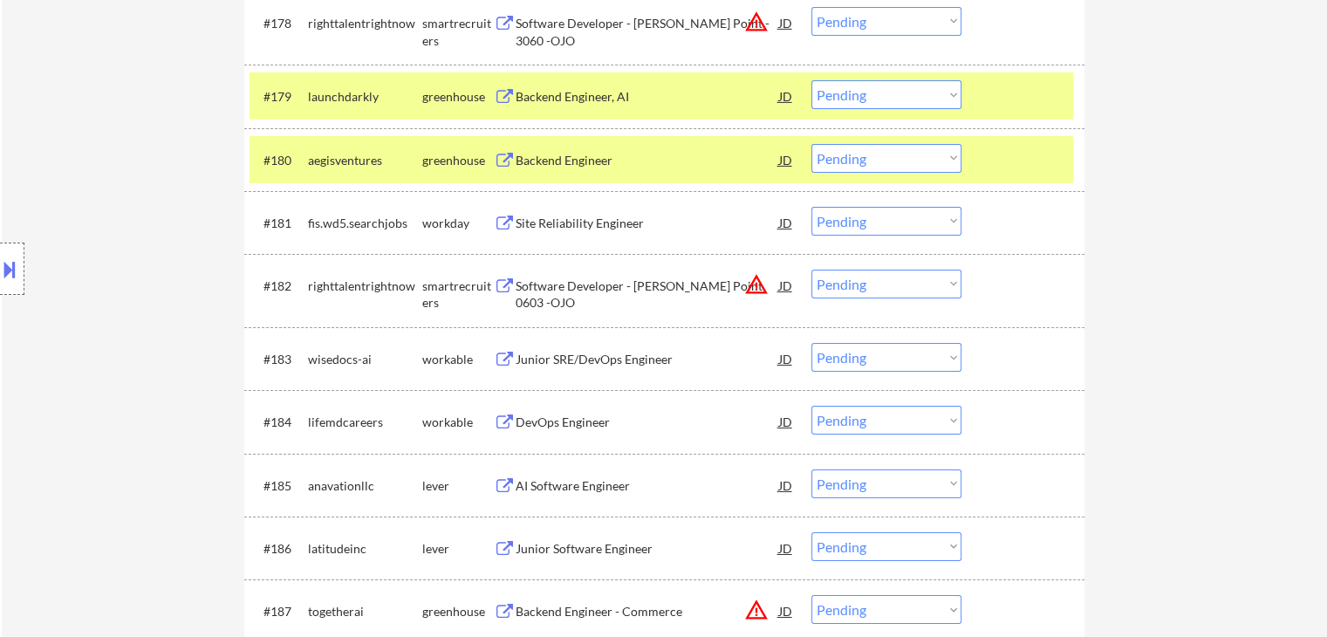
click at [866, 161] on select "Choose an option... Pending Applied Excluded (Questions) Excluded (Expired) Exc…" at bounding box center [887, 158] width 150 height 29
click at [812, 144] on select "Choose an option... Pending Applied Excluded (Questions) Excluded (Expired) Exc…" at bounding box center [887, 158] width 150 height 29
select select ""pending""
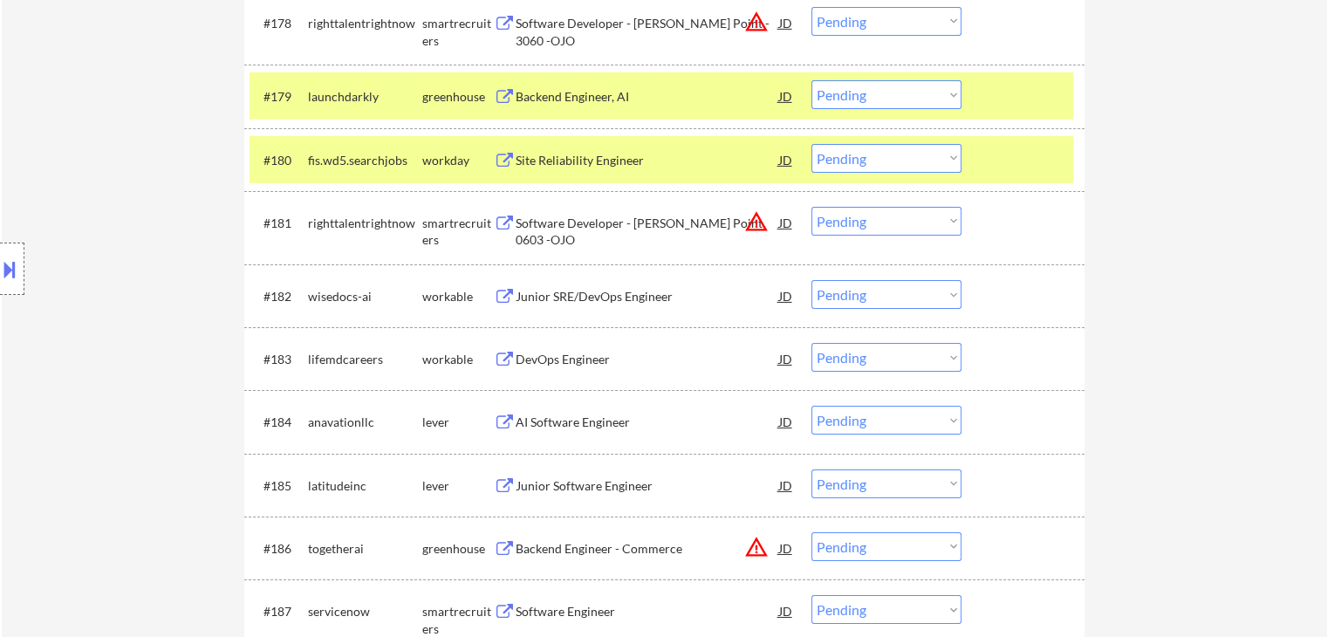
click at [115, 230] on div "Location Inclusions: country:[GEOGRAPHIC_DATA]" at bounding box center [156, 269] width 312 height 324
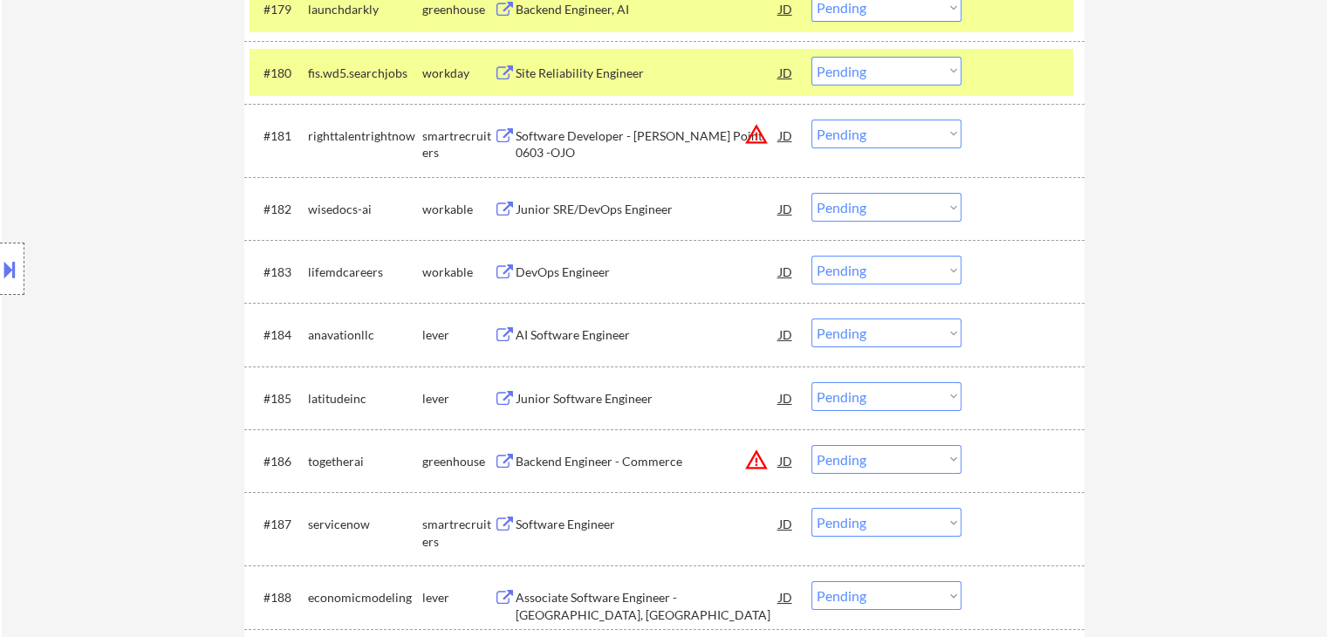
scroll to position [6016, 0]
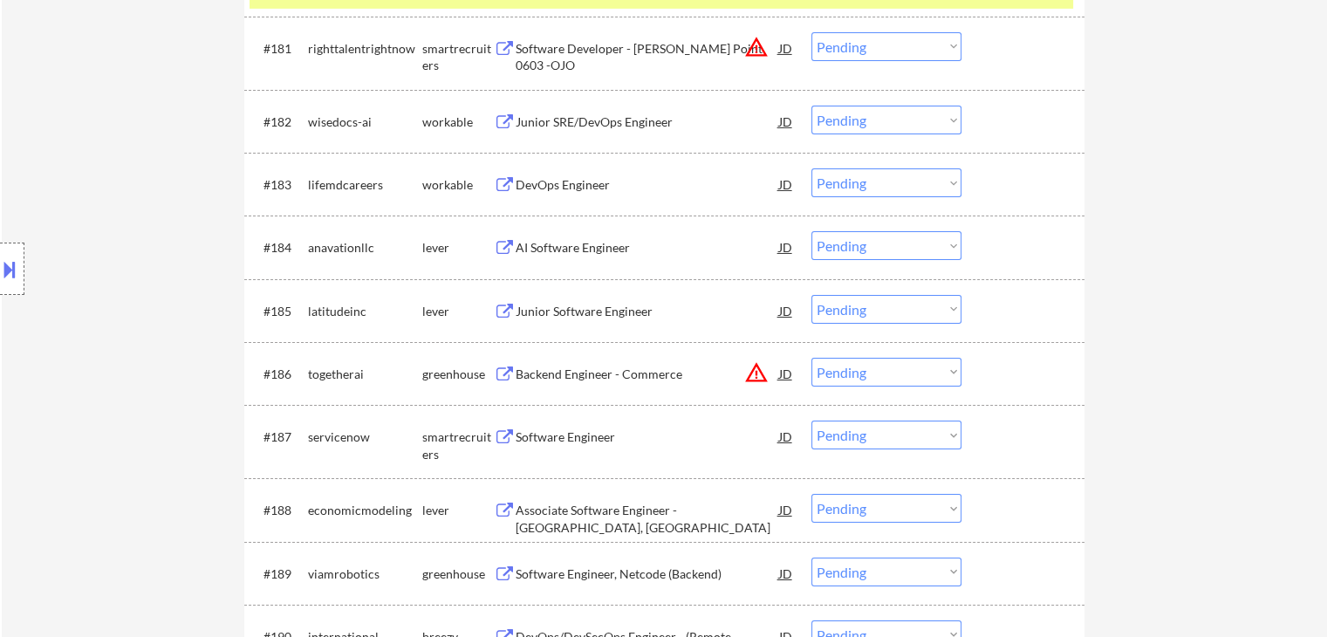
click at [505, 244] on button at bounding box center [505, 248] width 22 height 17
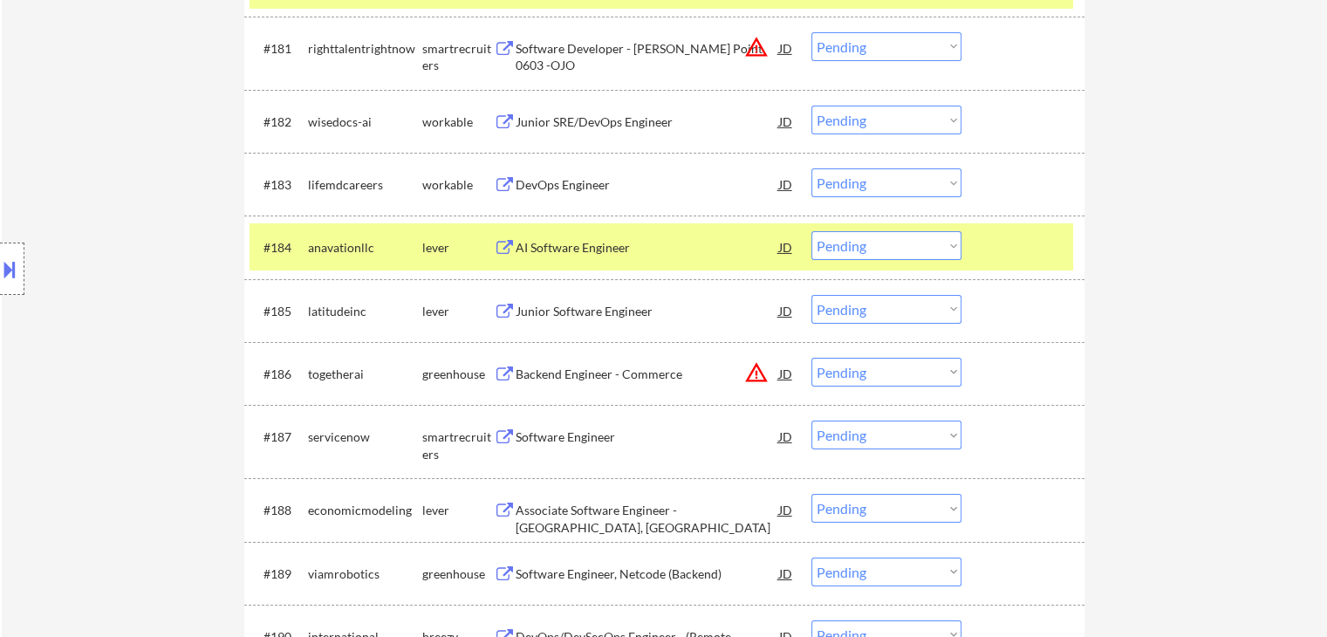
click at [506, 312] on button at bounding box center [505, 312] width 22 height 17
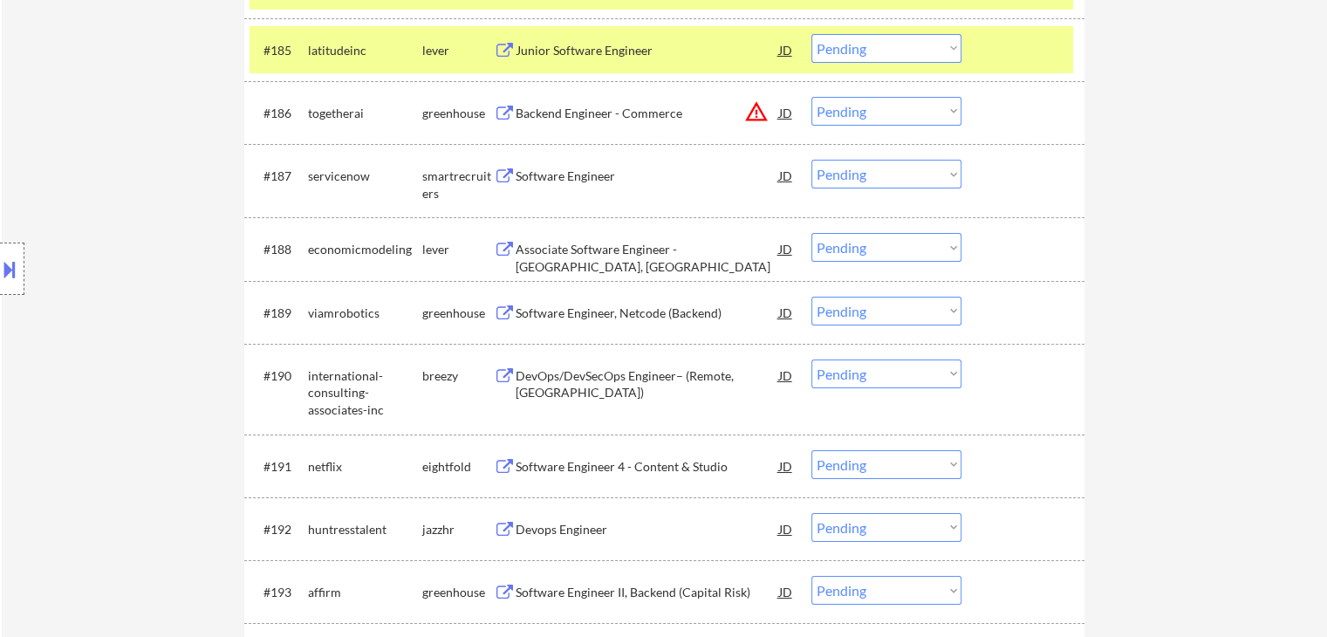
scroll to position [6278, 0]
click at [505, 169] on button at bounding box center [505, 176] width 22 height 17
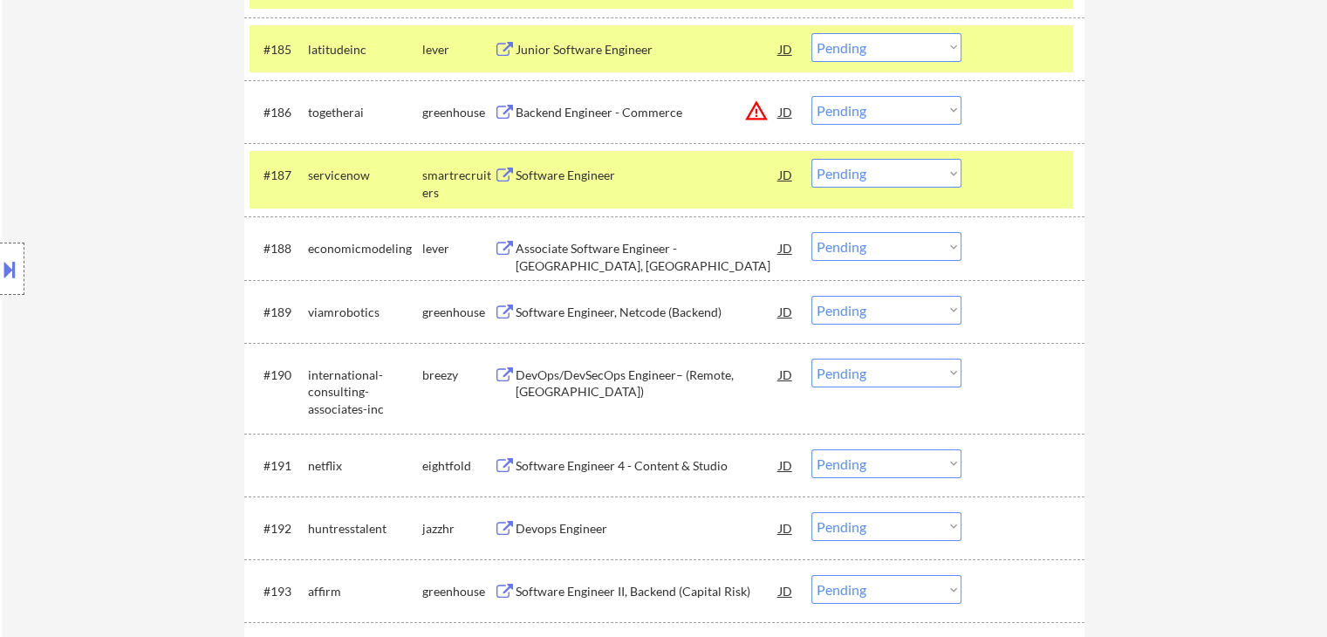
click at [871, 178] on select "Choose an option... Pending Applied Excluded (Questions) Excluded (Expired) Exc…" at bounding box center [887, 173] width 150 height 29
click at [812, 159] on select "Choose an option... Pending Applied Excluded (Questions) Excluded (Expired) Exc…" at bounding box center [887, 173] width 150 height 29
click at [510, 250] on button at bounding box center [505, 249] width 22 height 17
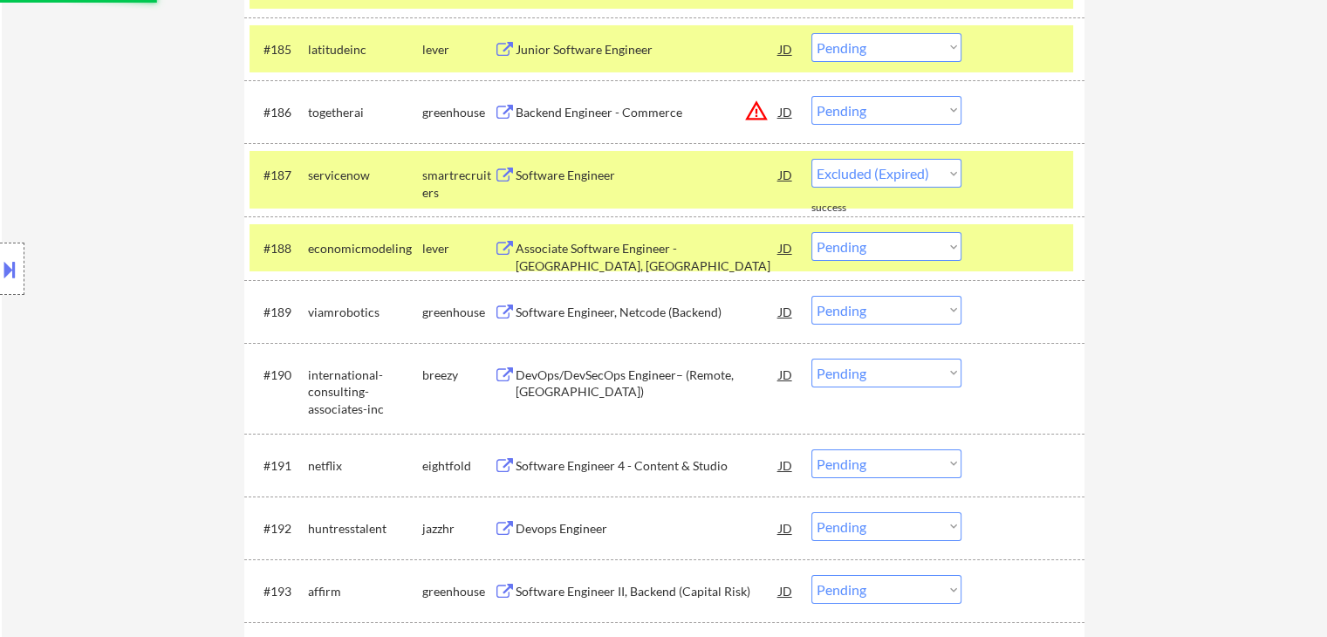
select select ""pending""
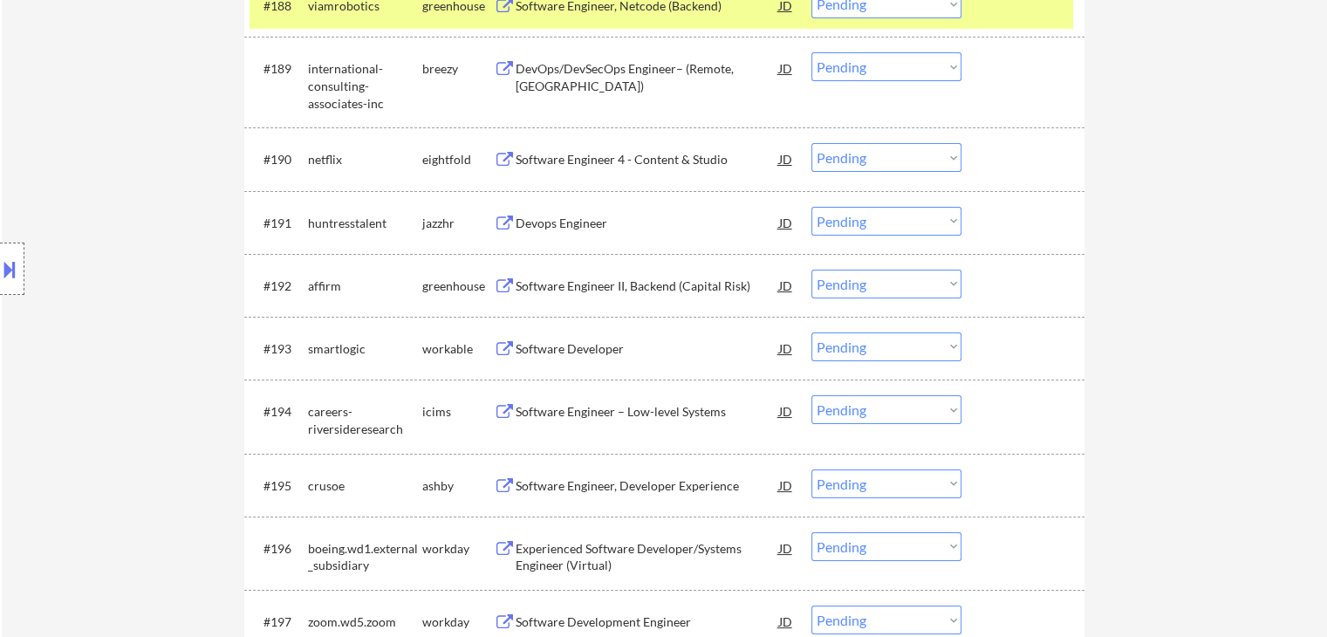
scroll to position [6539, 0]
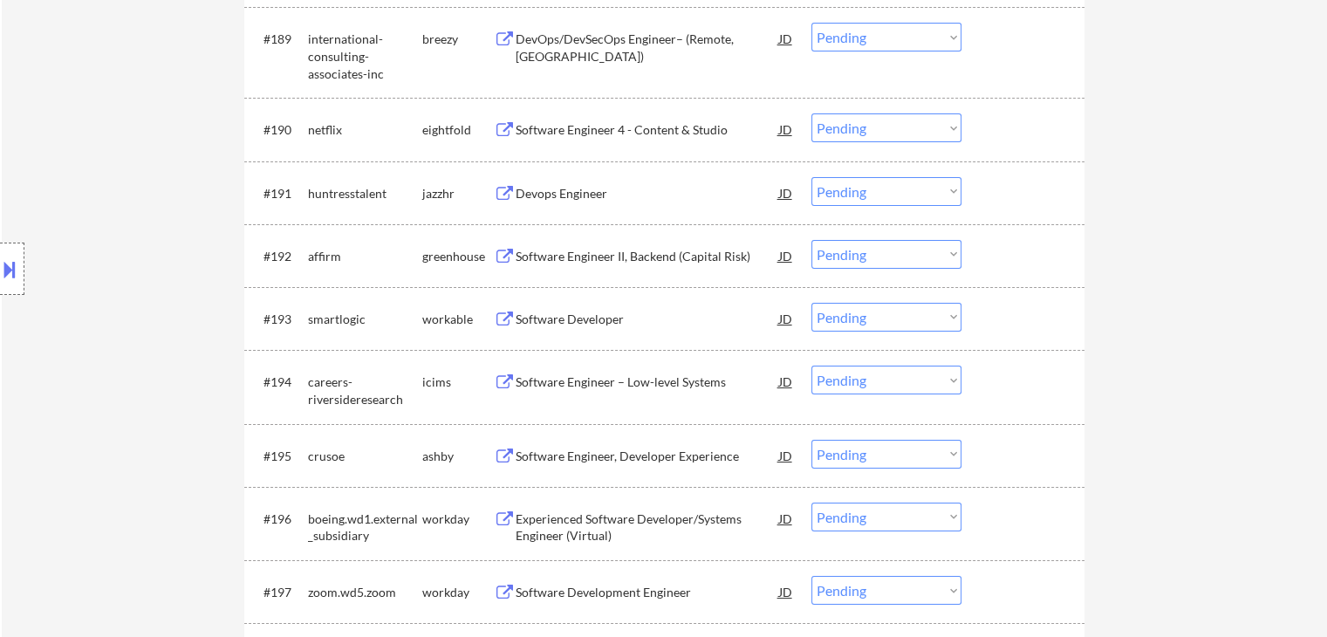
click at [510, 253] on button at bounding box center [505, 257] width 22 height 17
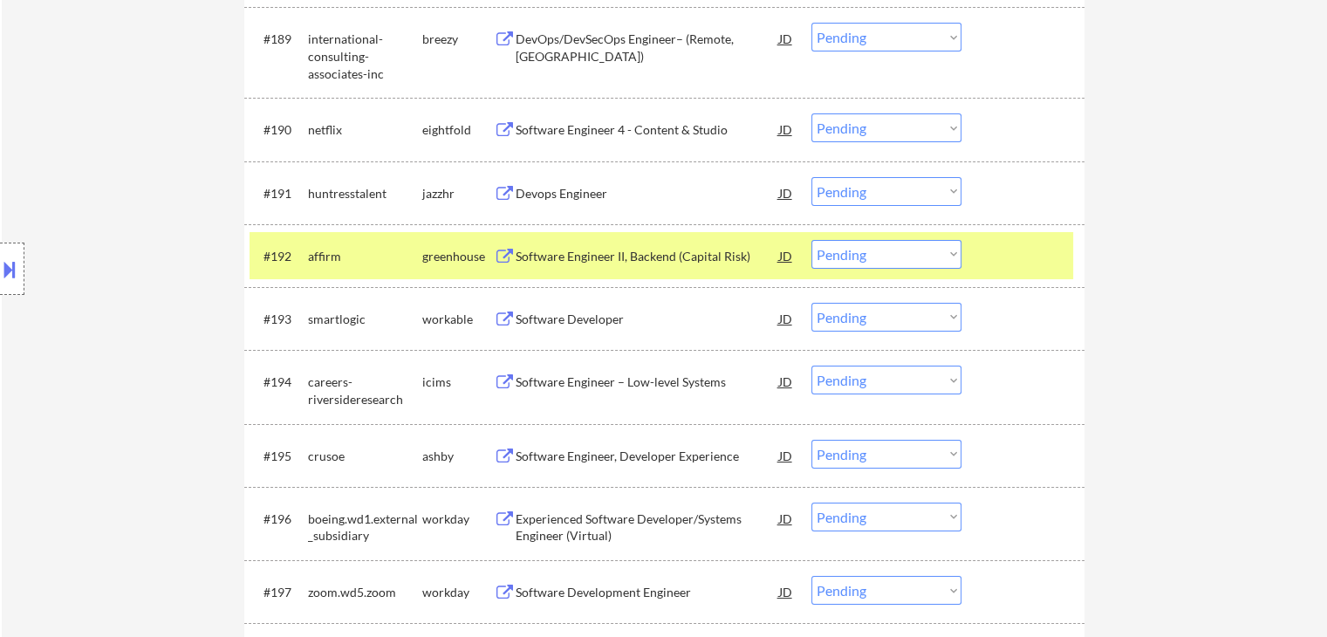
drag, startPoint x: 831, startPoint y: 248, endPoint x: 835, endPoint y: 267, distance: 19.7
click at [831, 248] on select "Choose an option... Pending Applied Excluded (Questions) Excluded (Expired) Exc…" at bounding box center [887, 254] width 150 height 29
click at [812, 240] on select "Choose an option... Pending Applied Excluded (Questions) Excluded (Expired) Exc…" at bounding box center [887, 254] width 150 height 29
click at [499, 456] on button at bounding box center [505, 457] width 22 height 17
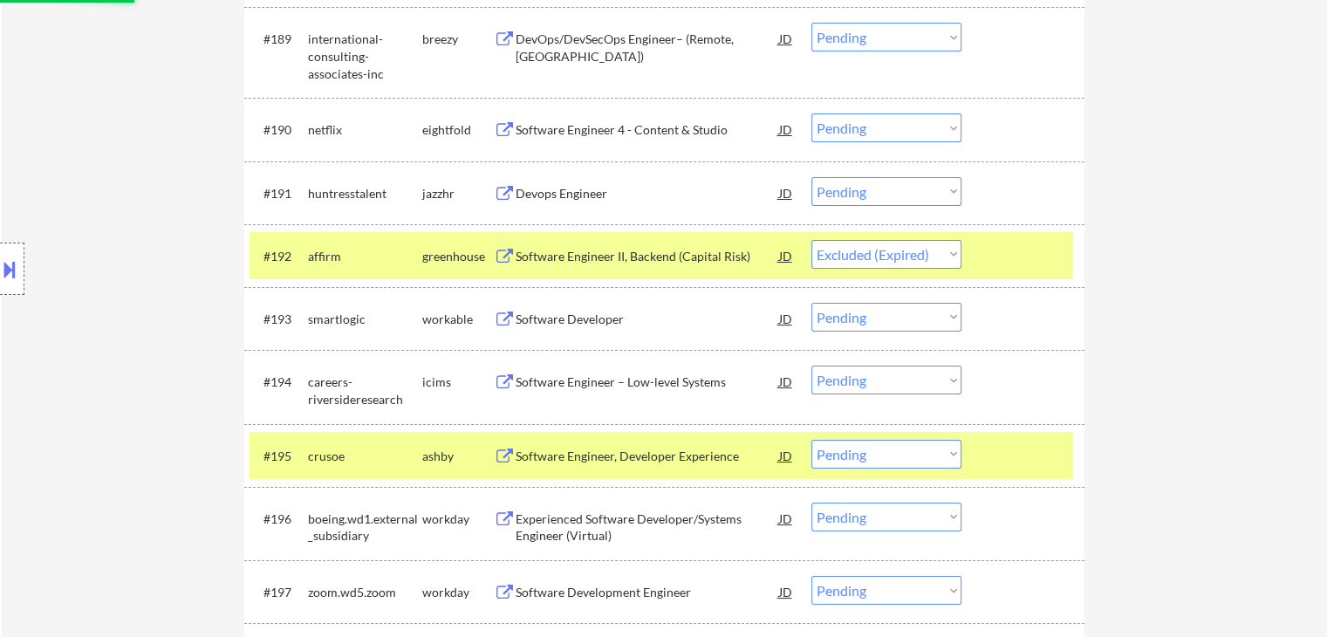
select select ""pending""
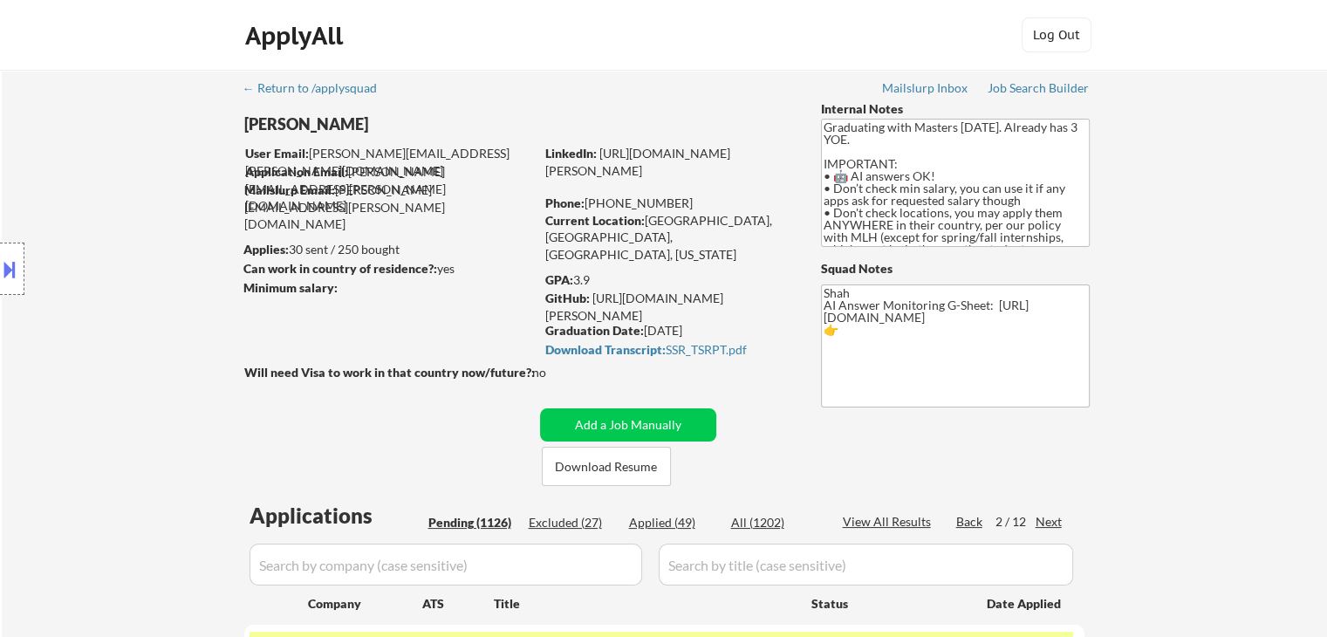
scroll to position [87, 0]
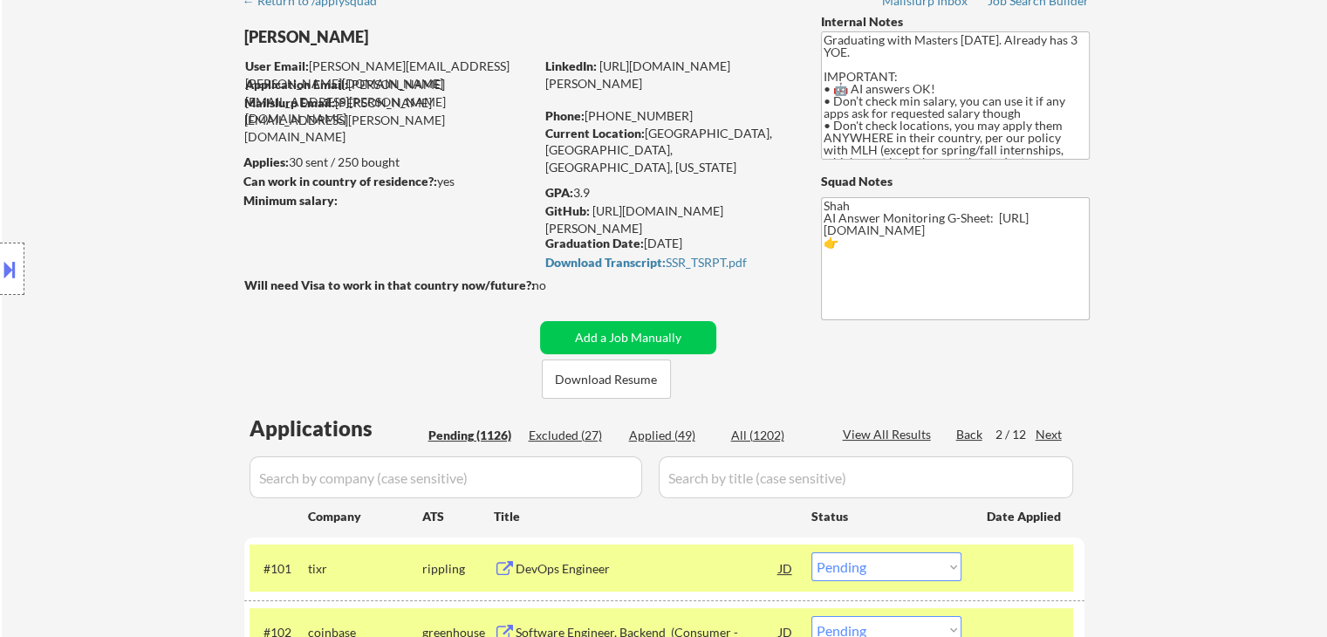
click at [1051, 434] on div "Next" at bounding box center [1050, 434] width 28 height 17
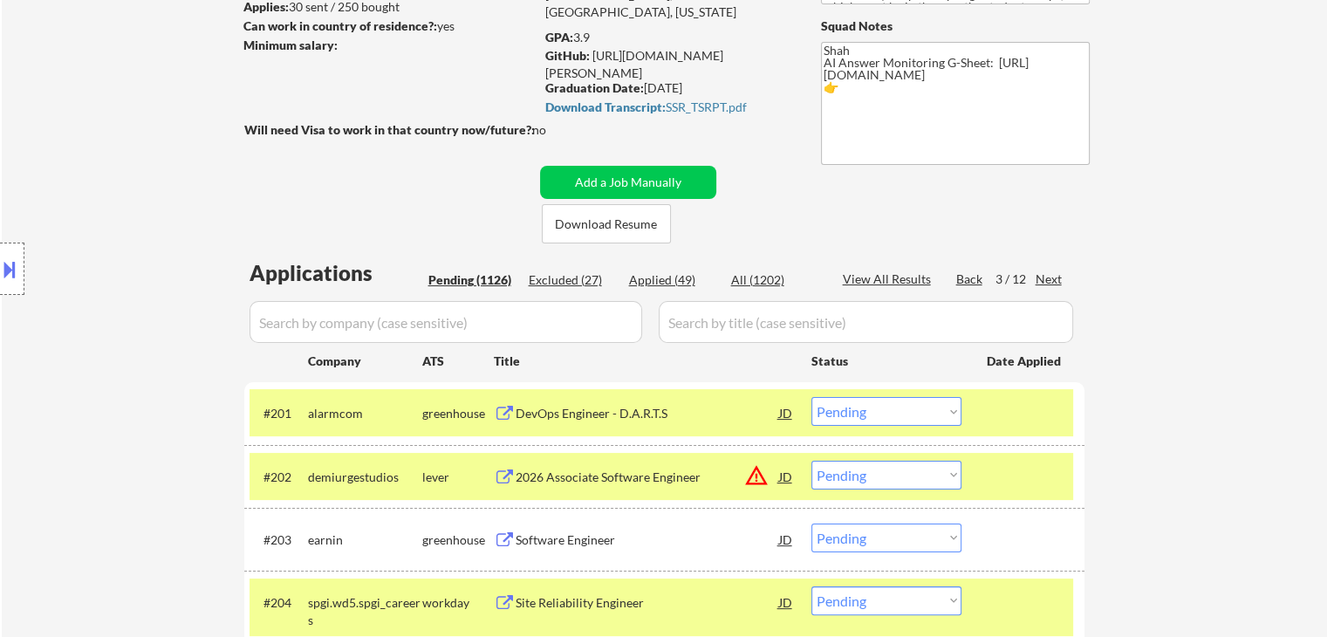
scroll to position [262, 0]
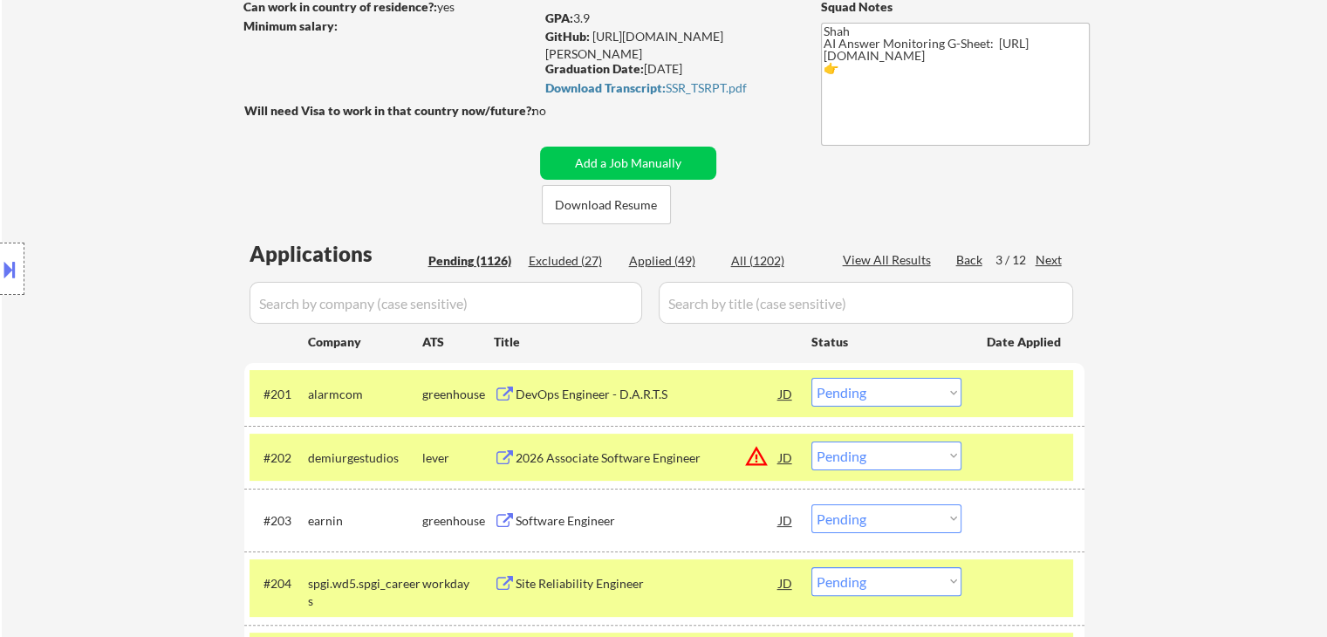
click at [104, 374] on div "Location Inclusions: country:[GEOGRAPHIC_DATA]" at bounding box center [156, 269] width 312 height 324
click at [503, 387] on button at bounding box center [505, 395] width 22 height 17
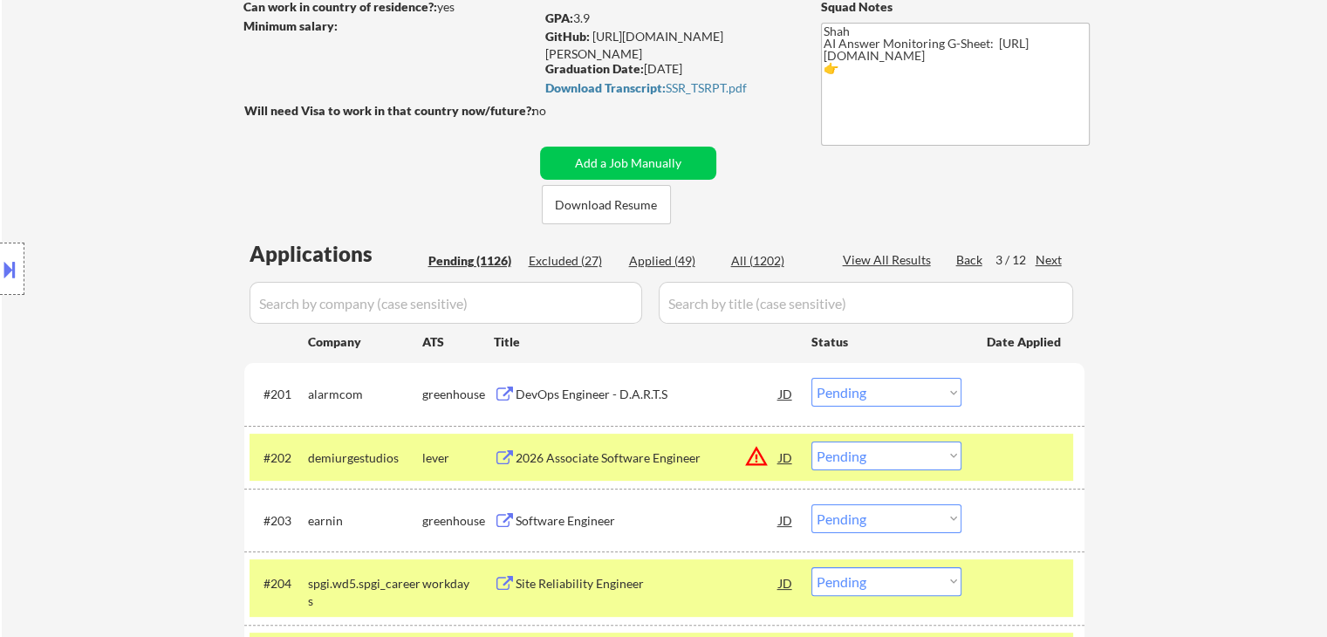
click at [505, 525] on button at bounding box center [505, 521] width 22 height 17
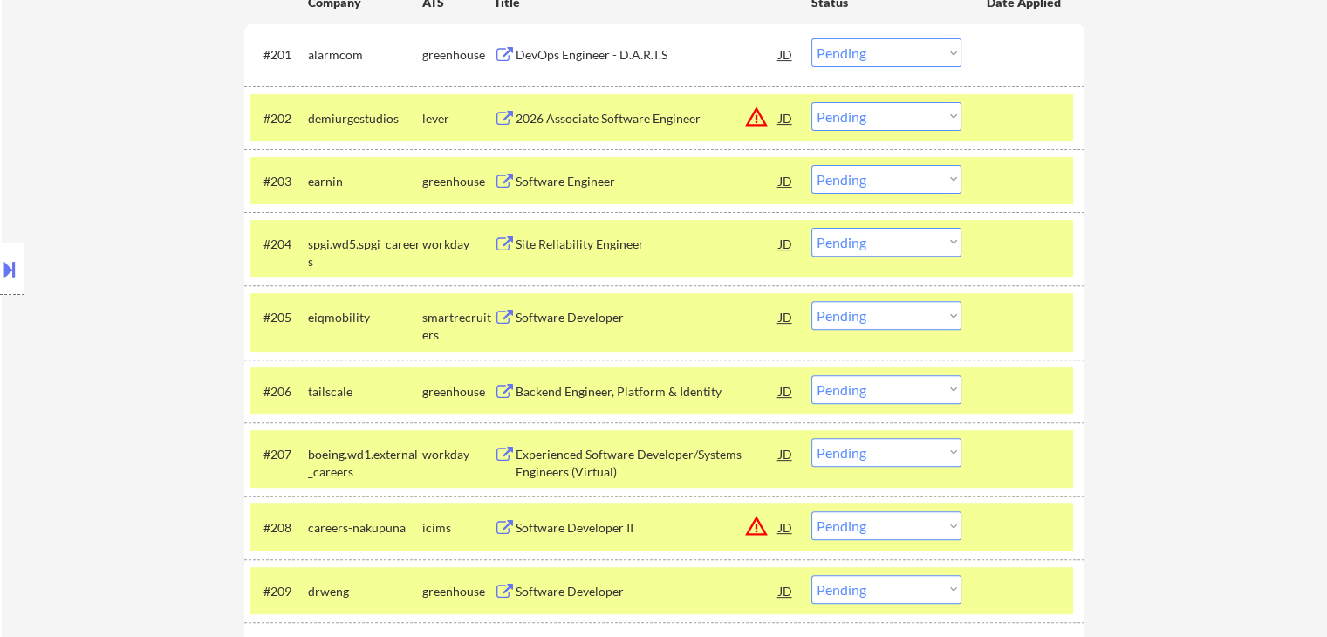
scroll to position [611, 0]
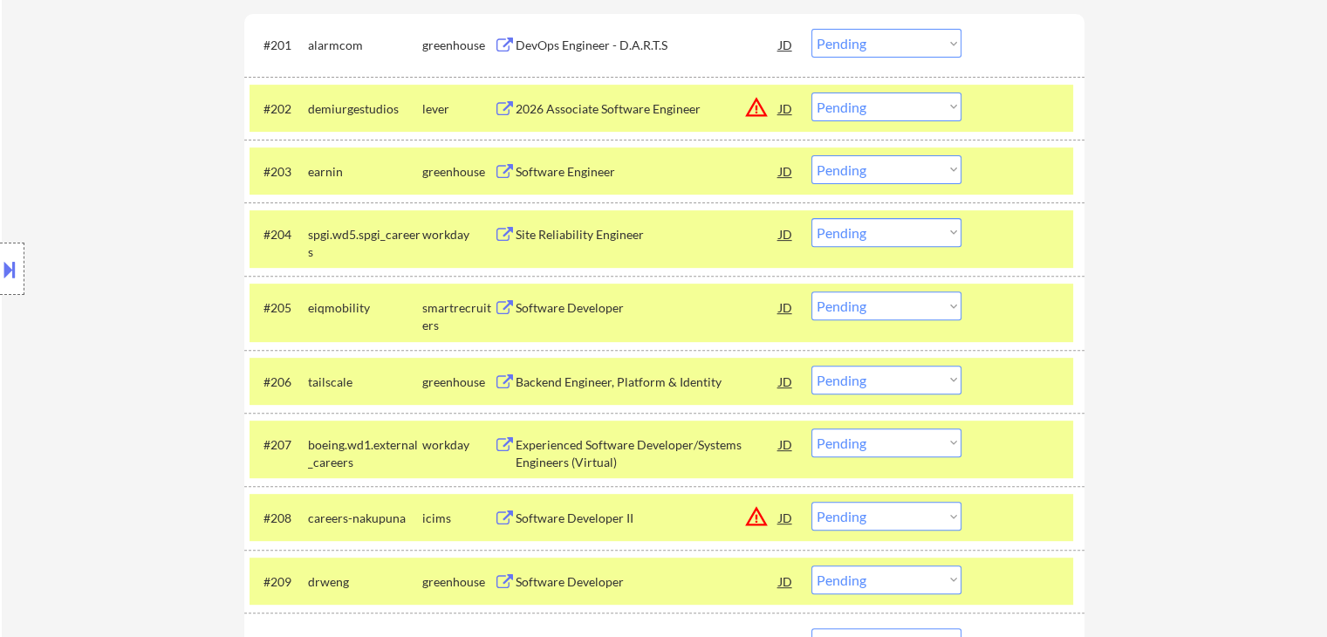
click at [500, 307] on button at bounding box center [505, 308] width 22 height 17
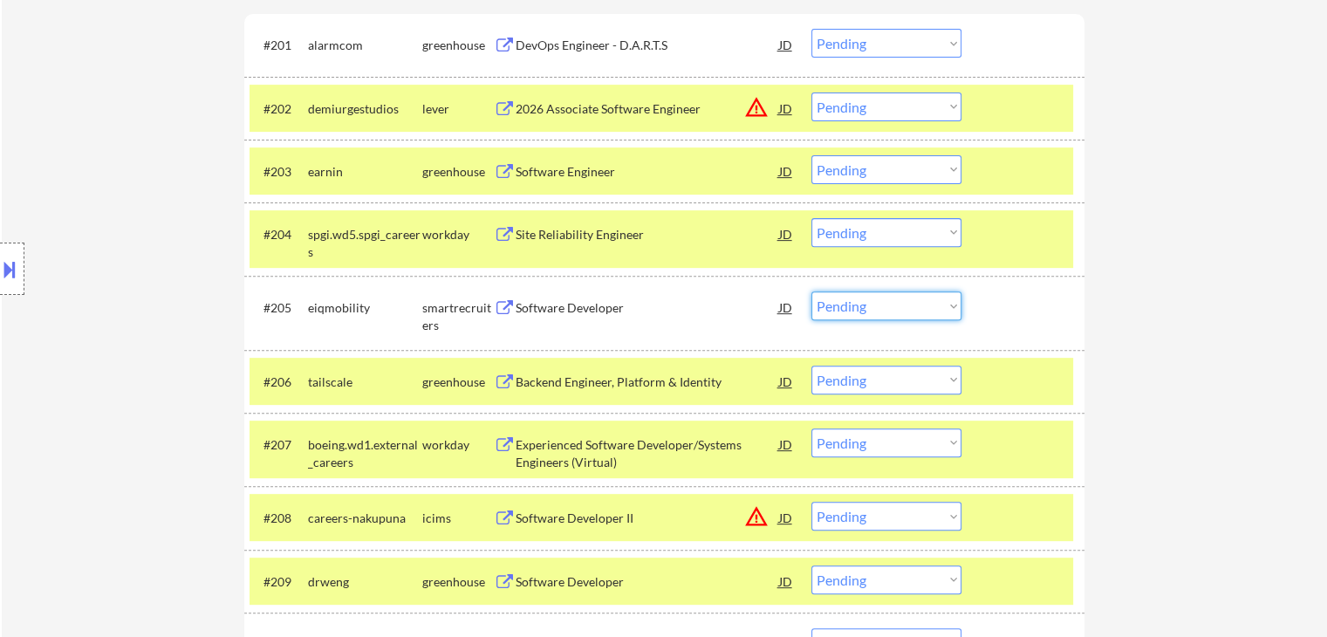
click at [854, 305] on select "Choose an option... Pending Applied Excluded (Questions) Excluded (Expired) Exc…" at bounding box center [887, 305] width 150 height 29
click at [812, 291] on select "Choose an option... Pending Applied Excluded (Questions) Excluded (Expired) Exc…" at bounding box center [887, 305] width 150 height 29
click at [0, 312] on div "Location Inclusions: country:[GEOGRAPHIC_DATA]" at bounding box center [156, 269] width 312 height 324
select select ""pending""
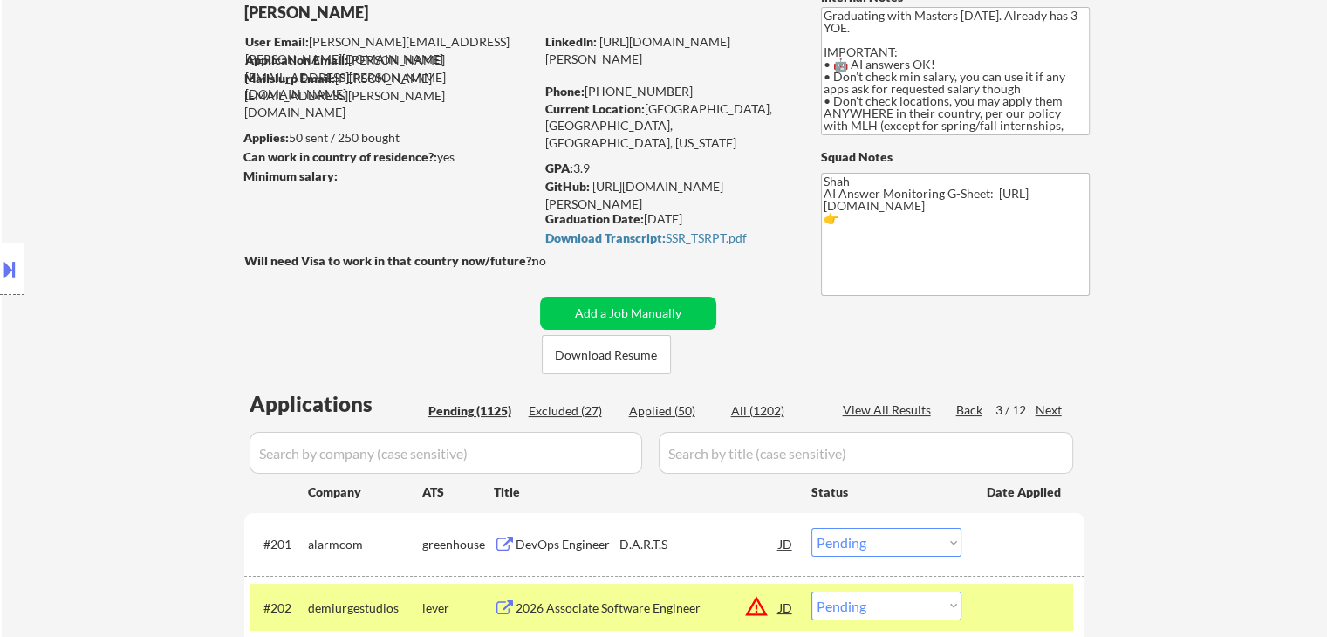
scroll to position [262, 0]
